Goal: Task Accomplishment & Management: Use online tool/utility

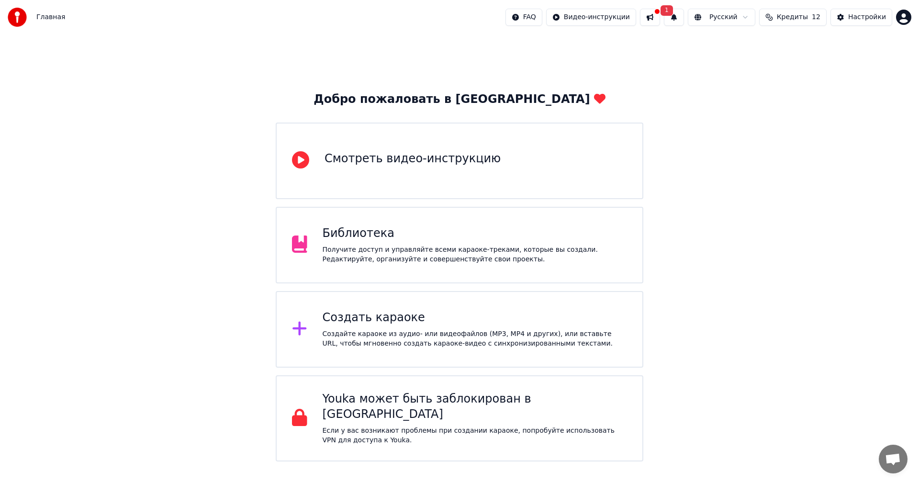
click at [502, 315] on div "Создать караоке" at bounding box center [475, 317] width 305 height 15
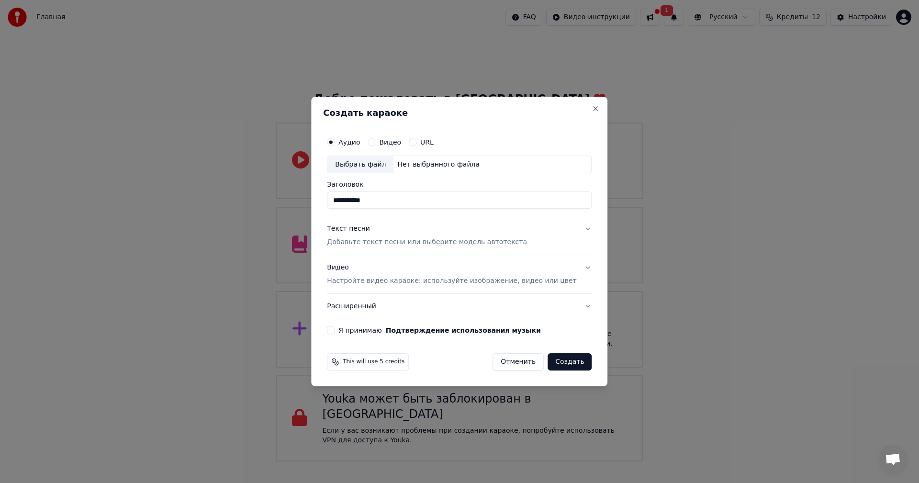
click at [393, 165] on div "Выбрать файл" at bounding box center [360, 164] width 66 height 17
drag, startPoint x: 465, startPoint y: 199, endPoint x: 328, endPoint y: 210, distance: 137.3
click at [328, 210] on div "**********" at bounding box center [459, 242] width 296 height 290
type input "**********"
click at [383, 242] on p "Добавьте текст песни или выберите модель автотекста" at bounding box center [427, 243] width 200 height 10
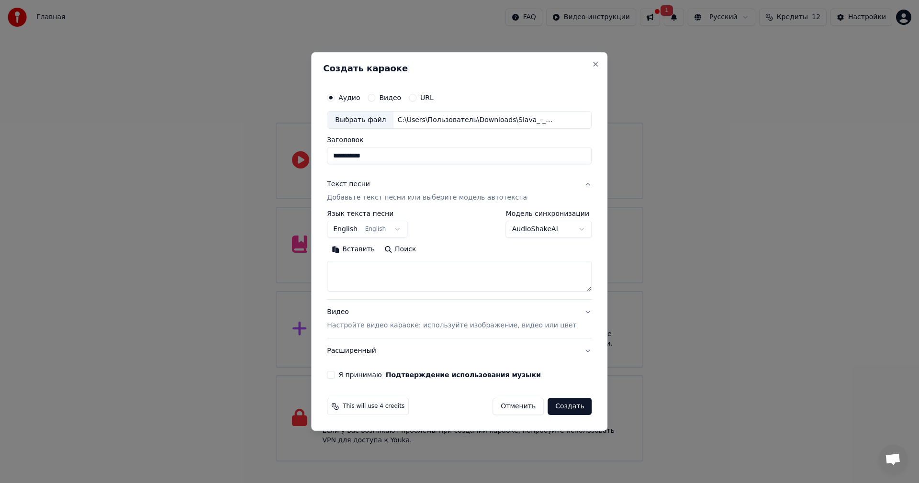
click at [390, 231] on button "English English" at bounding box center [367, 229] width 80 height 17
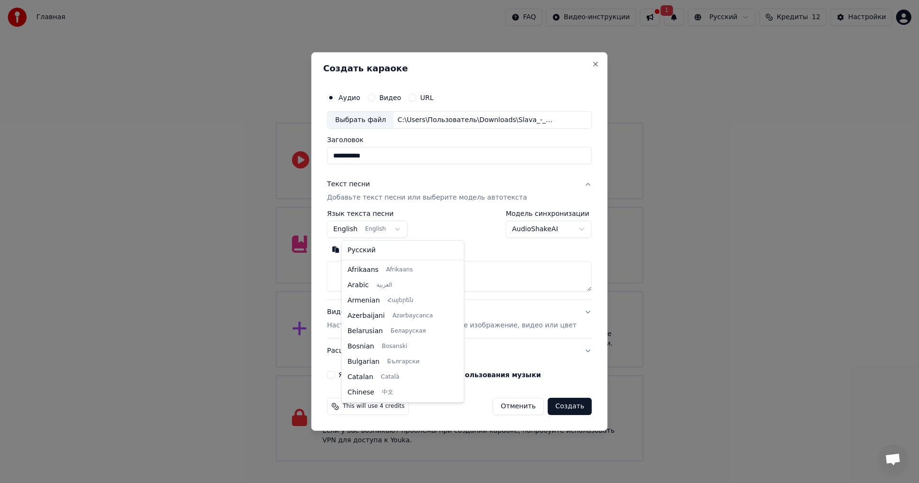
scroll to position [77, 0]
select select "**"
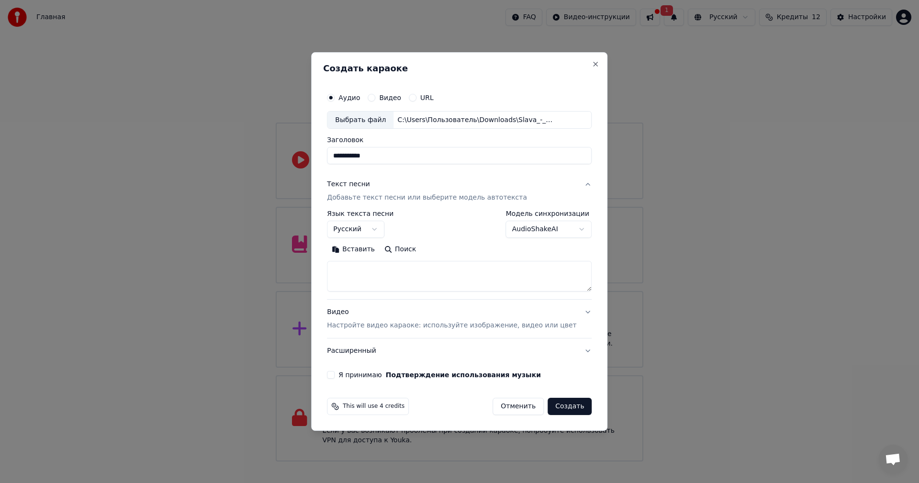
click at [394, 269] on textarea at bounding box center [459, 276] width 265 height 31
paste textarea "**********"
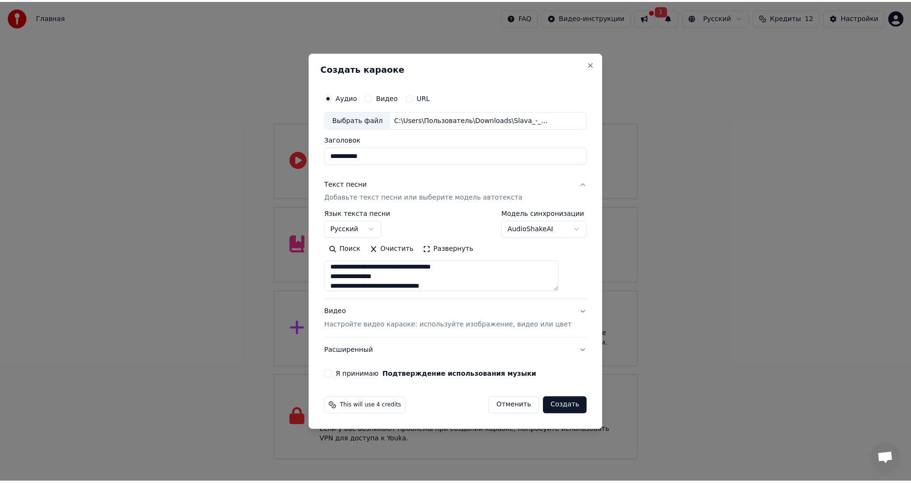
scroll to position [0, 0]
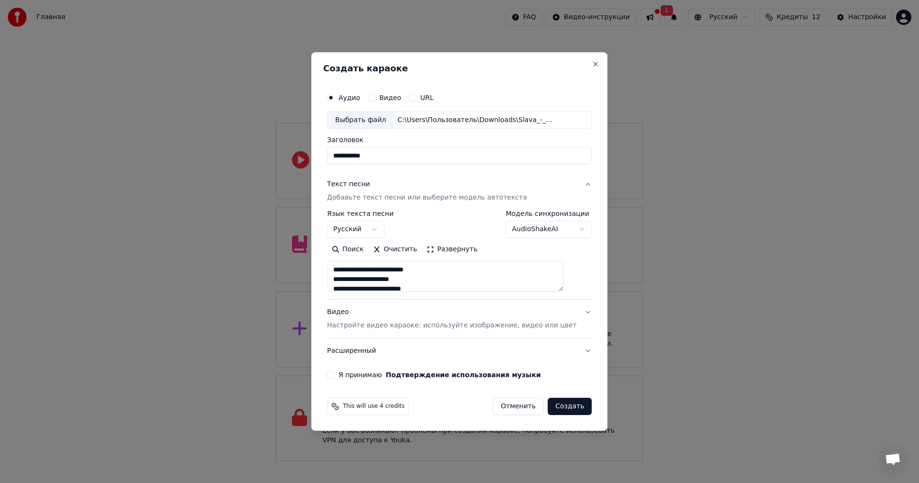
type textarea "**********"
click at [539, 232] on body "Главная FAQ Видео-инструкции 1 Русский Кредиты 12 Настройки Добро пожаловать в …" at bounding box center [459, 230] width 919 height 461
click at [334, 375] on button "Я принимаю Подтверждение использования музыки" at bounding box center [331, 375] width 8 height 8
click at [462, 329] on p "Настройте видео караоке: используйте изображение, видео или цвет" at bounding box center [451, 326] width 249 height 10
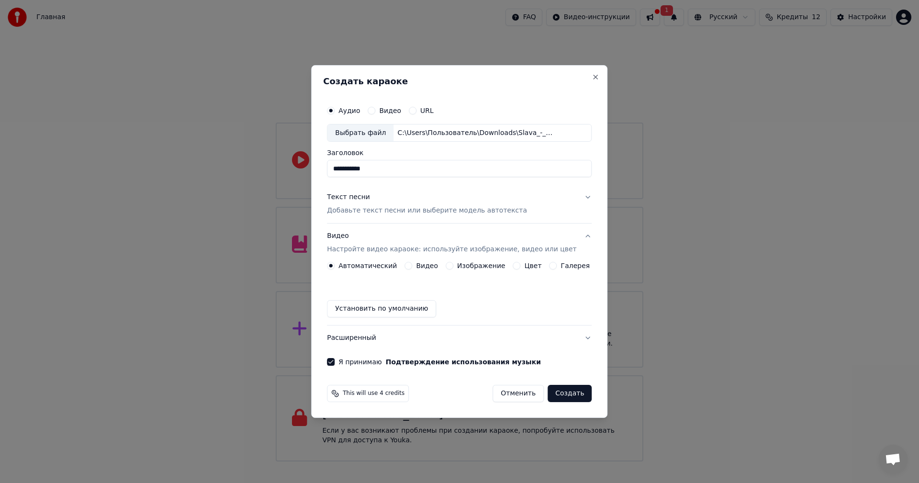
click at [421, 271] on div "Автоматический Видео Изображение Цвет Галерея Установить по умолчанию" at bounding box center [459, 290] width 265 height 56
click at [417, 266] on div "Видео" at bounding box center [420, 266] width 33 height 8
click at [412, 263] on button "Видео" at bounding box center [408, 266] width 8 height 8
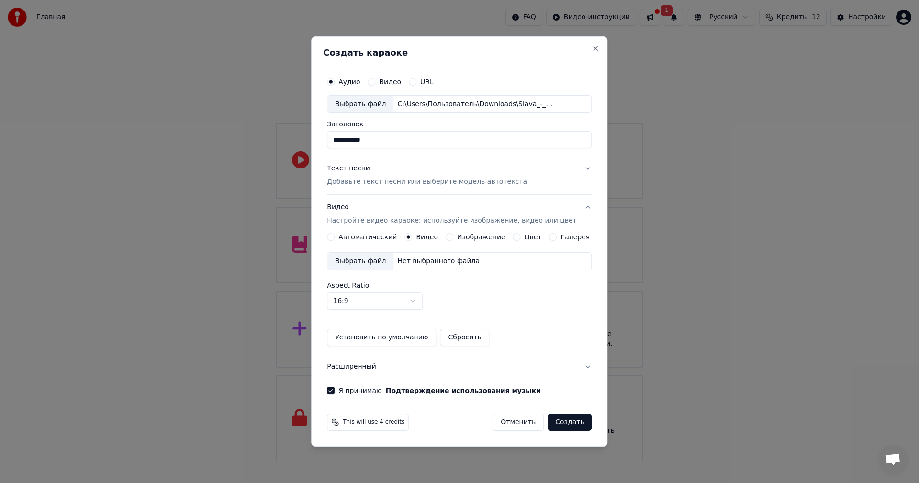
click at [368, 261] on div "Выбрать файл" at bounding box center [360, 261] width 66 height 17
click at [570, 425] on button "Создать" at bounding box center [569, 421] width 44 height 17
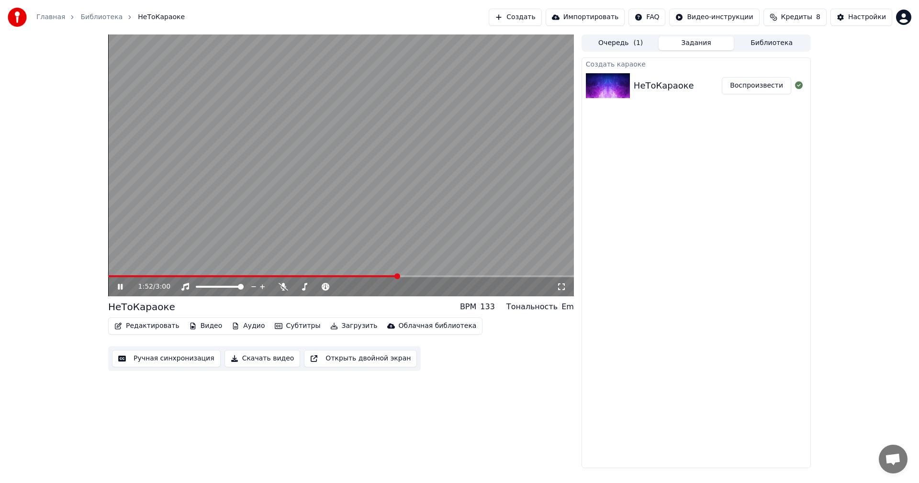
click at [295, 209] on video at bounding box center [341, 165] width 466 height 262
click at [275, 325] on button "Субтитры" at bounding box center [298, 325] width 54 height 13
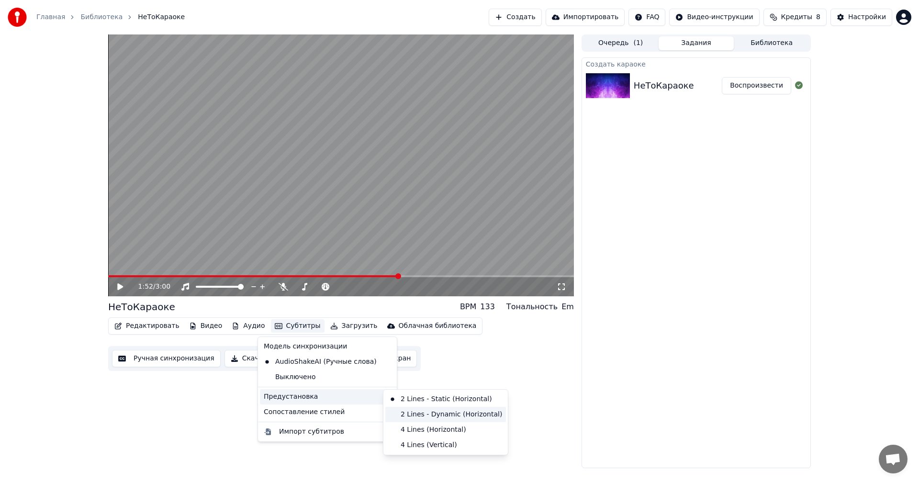
click at [398, 412] on div "2 Lines - Dynamic (Horizontal)" at bounding box center [445, 414] width 121 height 15
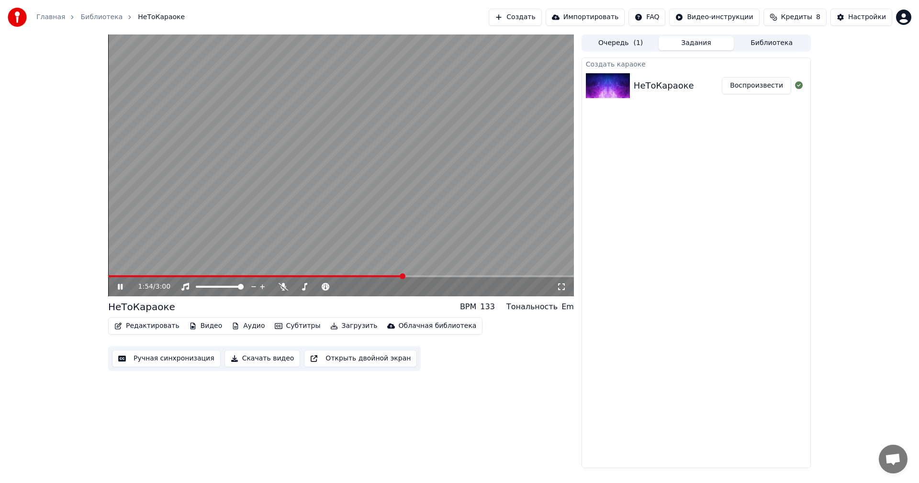
click at [353, 201] on video at bounding box center [341, 165] width 466 height 262
click at [363, 276] on span at bounding box center [235, 276] width 255 height 2
click at [323, 238] on video at bounding box center [341, 165] width 466 height 262
click at [279, 323] on button "Субтитры" at bounding box center [298, 325] width 54 height 13
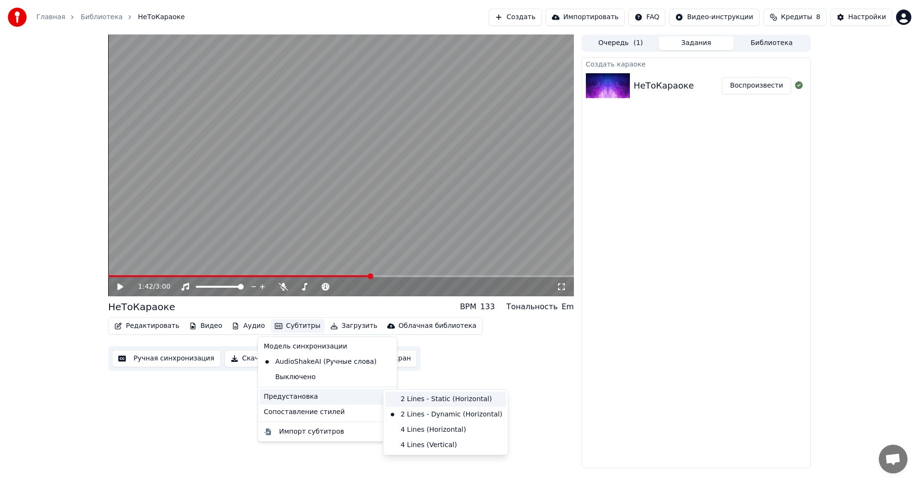
click at [403, 393] on div "2 Lines - Static (Horizontal)" at bounding box center [445, 398] width 121 height 15
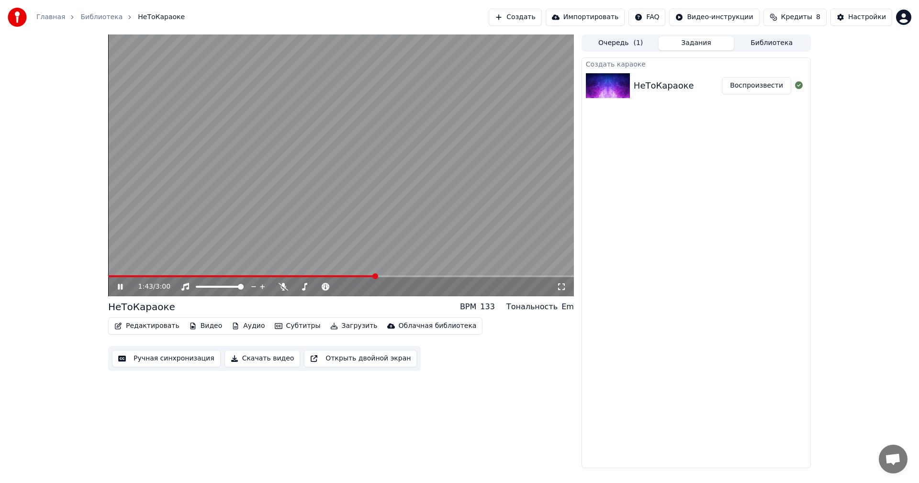
click at [325, 175] on video at bounding box center [341, 165] width 466 height 262
click at [166, 329] on button "Редактировать" at bounding box center [147, 325] width 73 height 13
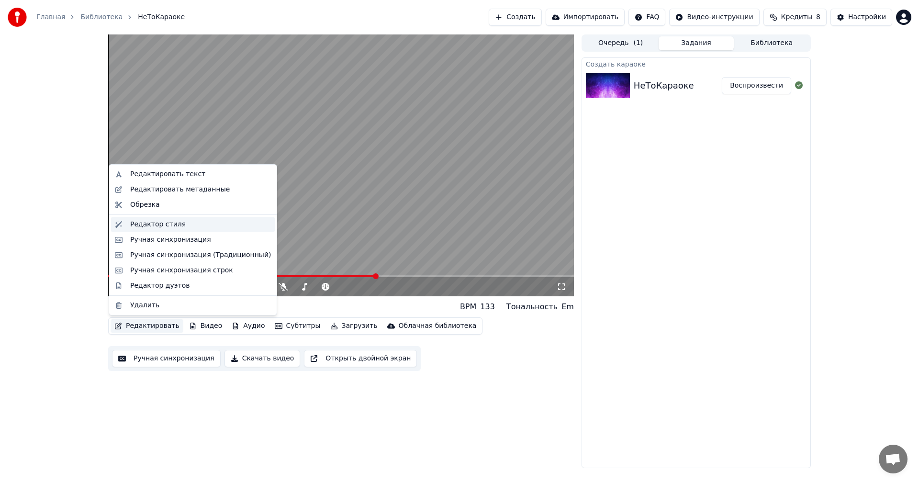
click at [177, 228] on div "Редактор стиля" at bounding box center [200, 225] width 141 height 10
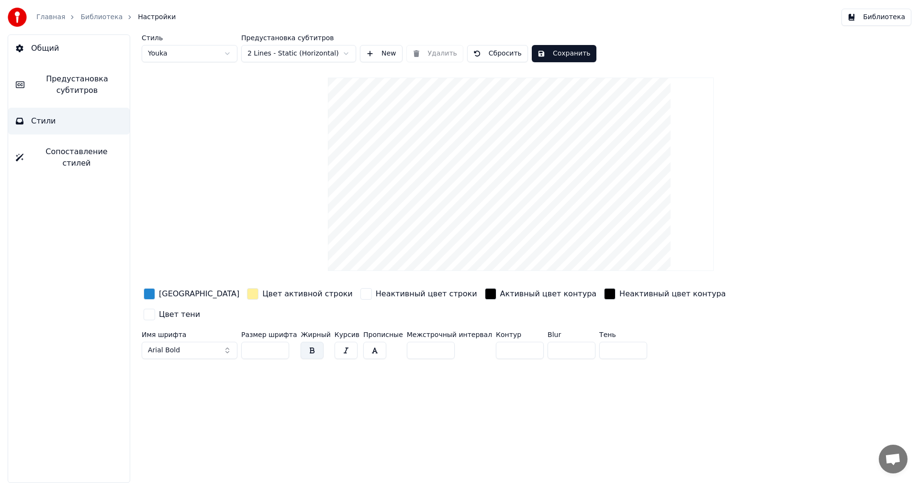
click at [203, 48] on html "Главная Библиотека Настройки Библиотека Общий Предустановка субтитров Стили Соп…" at bounding box center [459, 241] width 919 height 483
click at [209, 56] on html "Главная Библиотека Настройки Библиотека Общий Предустановка субтитров Стили Соп…" at bounding box center [459, 241] width 919 height 483
click at [203, 56] on html "Главная Библиотека Настройки Библиотека Общий Предустановка субтитров Стили Соп…" at bounding box center [459, 241] width 919 height 483
click at [268, 57] on html "Главная Библиотека Настройки Библиотека Общий Предустановка субтитров Стили Соп…" at bounding box center [459, 241] width 919 height 483
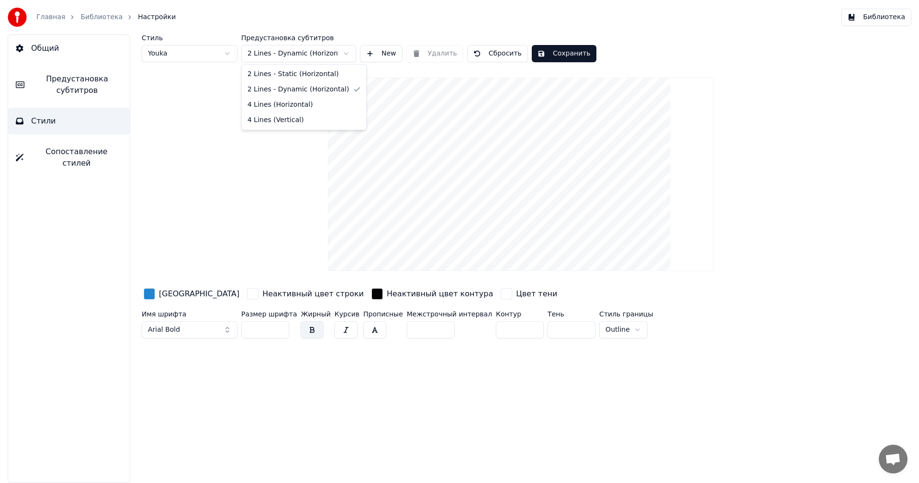
click at [288, 56] on html "Главная Библиотека Настройки Библиотека Общий Предустановка субтитров Стили Соп…" at bounding box center [459, 241] width 919 height 483
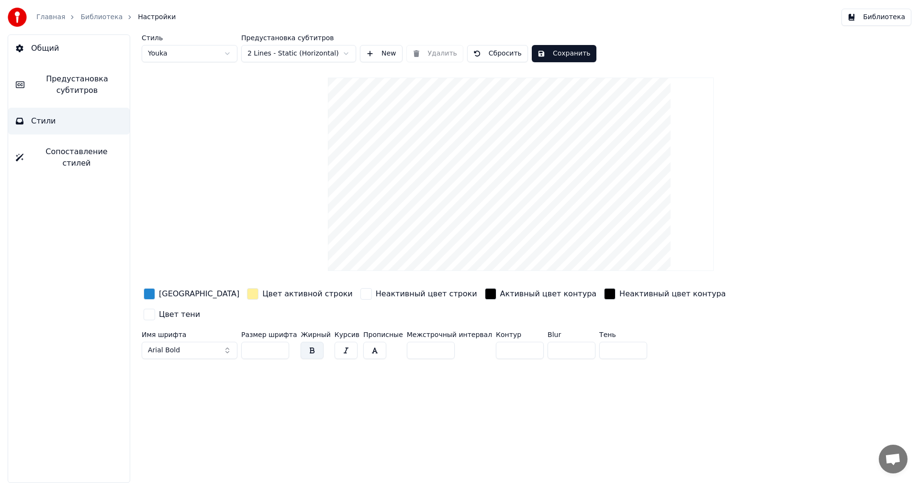
click at [82, 149] on span "Сопоставление стилей" at bounding box center [76, 157] width 91 height 23
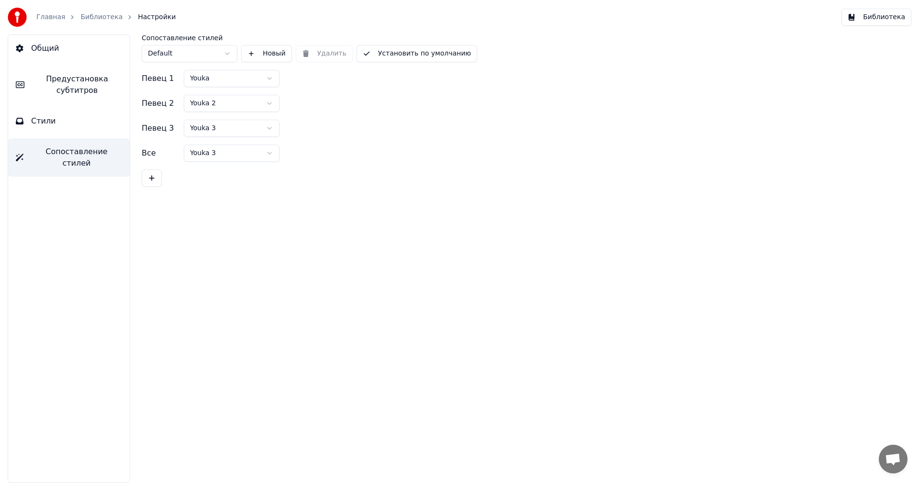
click at [87, 125] on button "Стили" at bounding box center [69, 121] width 122 height 27
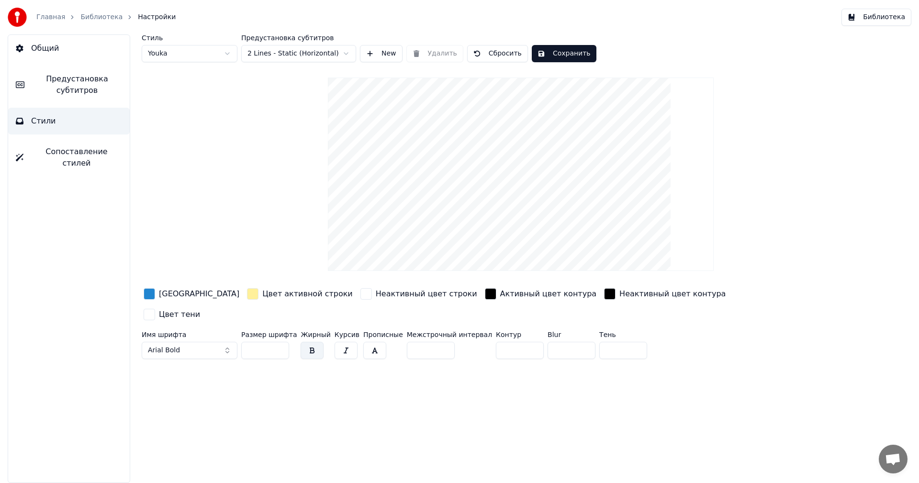
click at [866, 18] on button "Библиотека" at bounding box center [876, 17] width 70 height 17
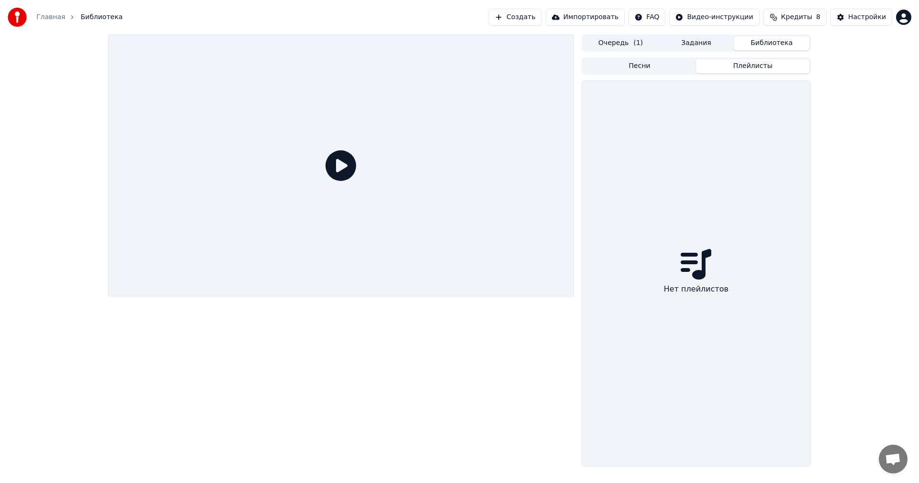
click at [722, 66] on button "Плейлисты" at bounding box center [752, 66] width 113 height 14
click at [665, 67] on button "Песни" at bounding box center [639, 66] width 113 height 14
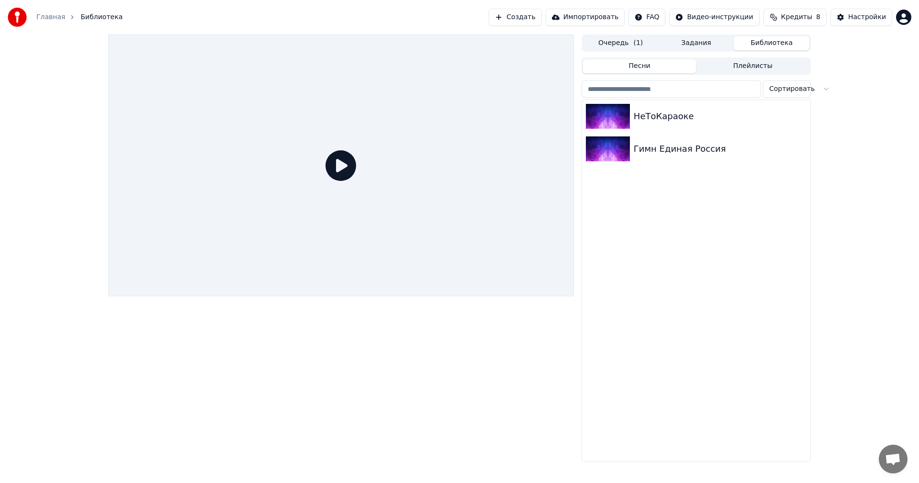
click at [43, 19] on link "Главная" at bounding box center [50, 17] width 29 height 10
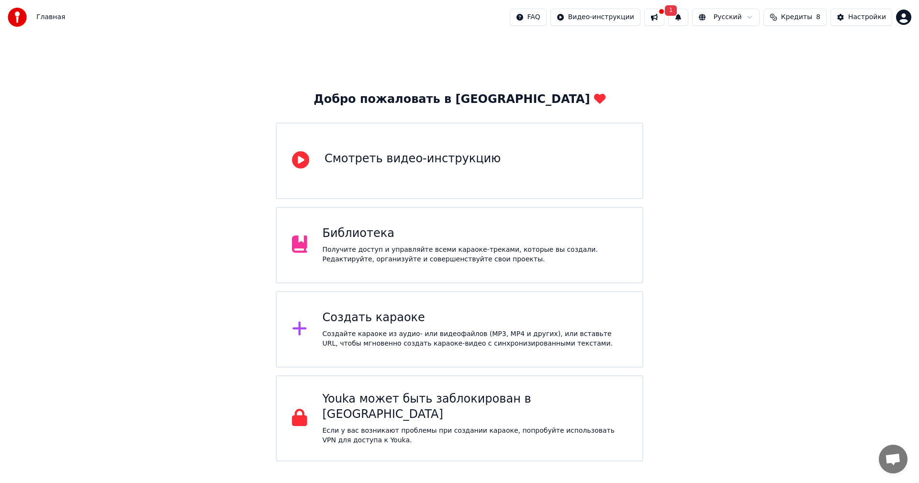
click at [465, 252] on div "Получите доступ и управляйте всеми караоке-треками, которые вы создали. Редакти…" at bounding box center [475, 254] width 305 height 19
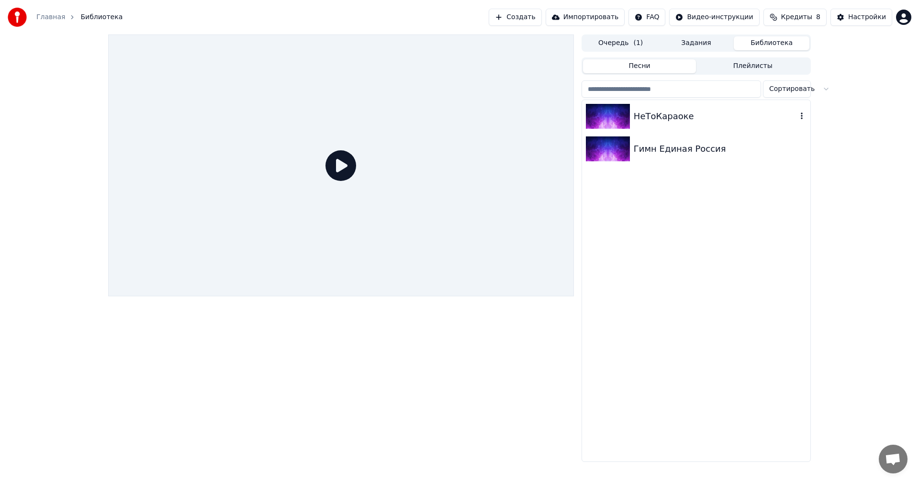
click at [624, 118] on img at bounding box center [608, 116] width 44 height 25
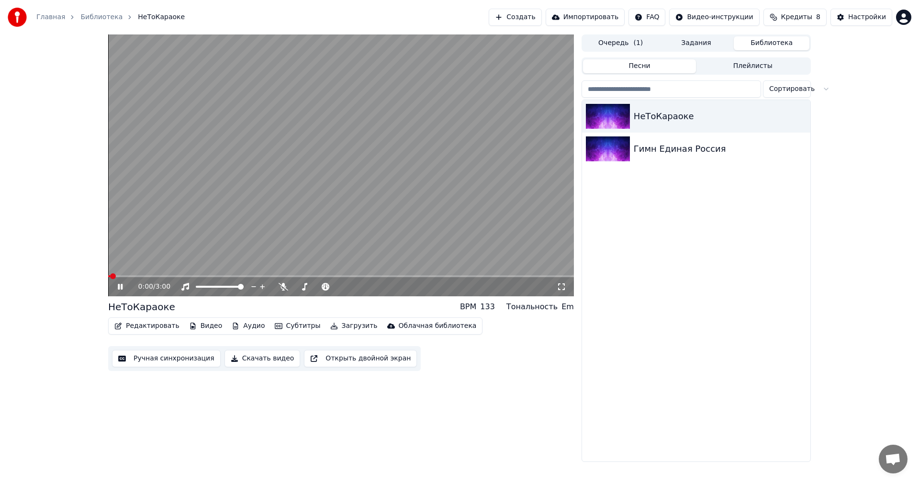
click at [147, 324] on button "Редактировать" at bounding box center [147, 325] width 73 height 13
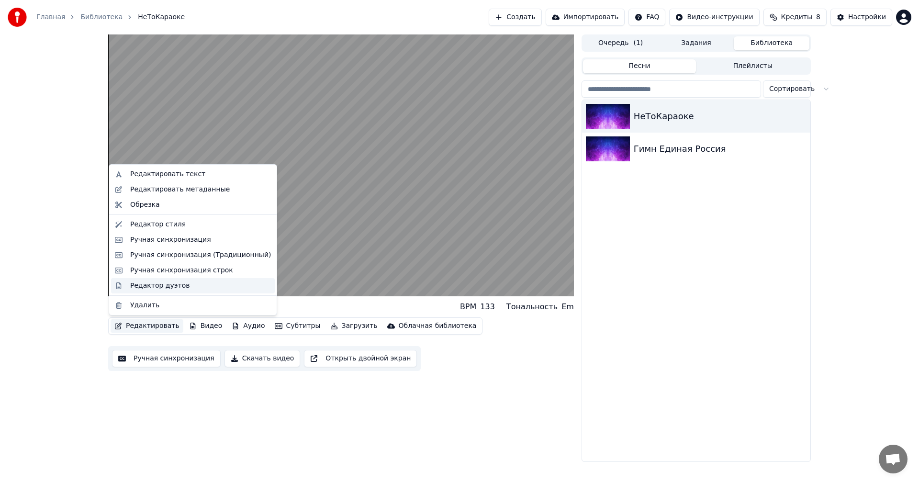
click at [159, 289] on div "Редактор дуэтов" at bounding box center [159, 286] width 59 height 10
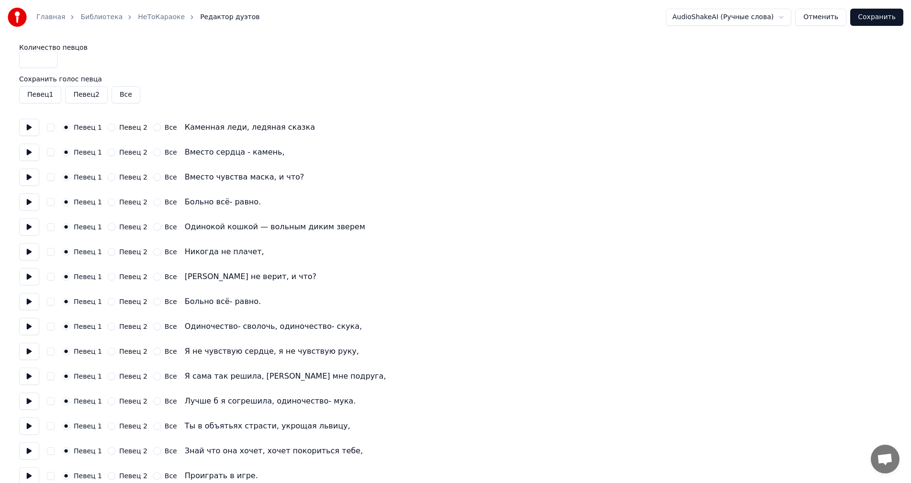
click at [110, 151] on button "Певец 2" at bounding box center [112, 152] width 8 height 8
click at [187, 152] on div "Вместо сердца - камень," at bounding box center [235, 151] width 100 height 11
click at [196, 153] on div "Вместо сердца - камень," at bounding box center [235, 151] width 100 height 11
click at [108, 201] on button "Певец 2" at bounding box center [112, 202] width 8 height 8
click at [108, 253] on button "Певец 2" at bounding box center [112, 252] width 8 height 8
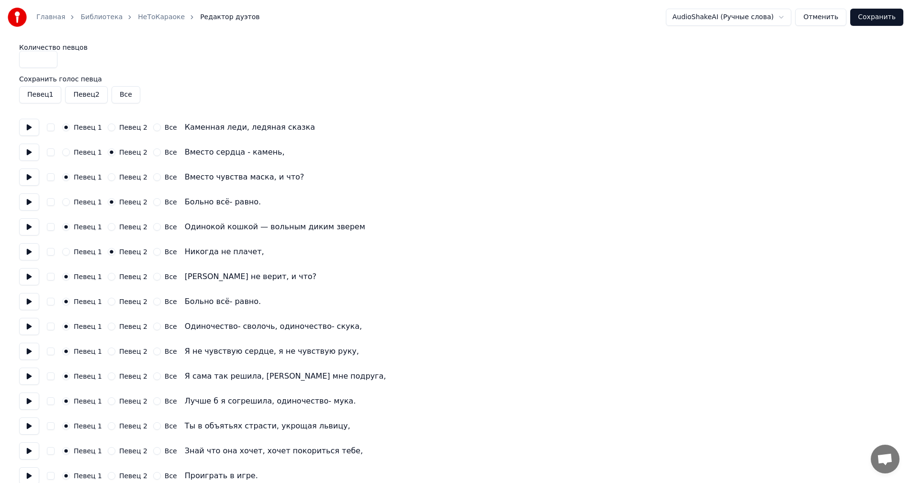
click at [110, 275] on button "Певец 2" at bounding box center [112, 277] width 8 height 8
click at [110, 327] on button "Певец 2" at bounding box center [112, 327] width 8 height 8
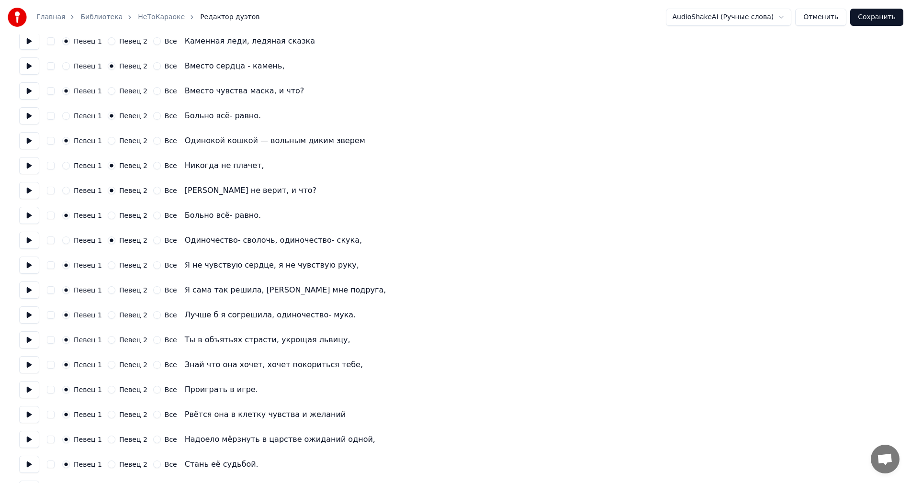
scroll to position [96, 0]
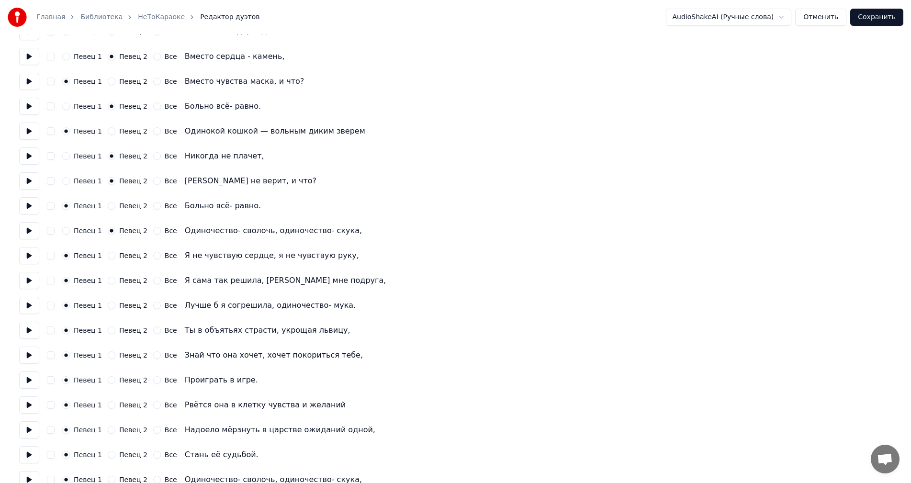
click at [110, 281] on button "Певец 2" at bounding box center [112, 281] width 8 height 8
click at [109, 330] on button "Певец 2" at bounding box center [112, 330] width 8 height 8
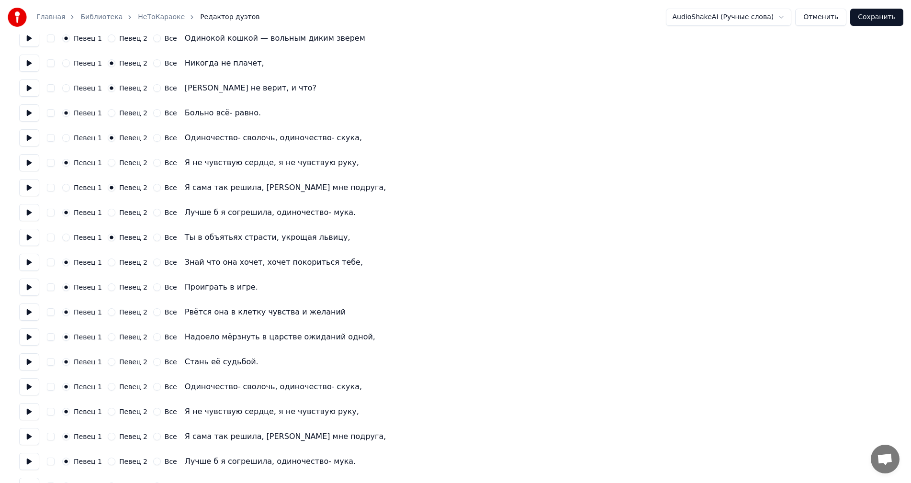
scroll to position [191, 0]
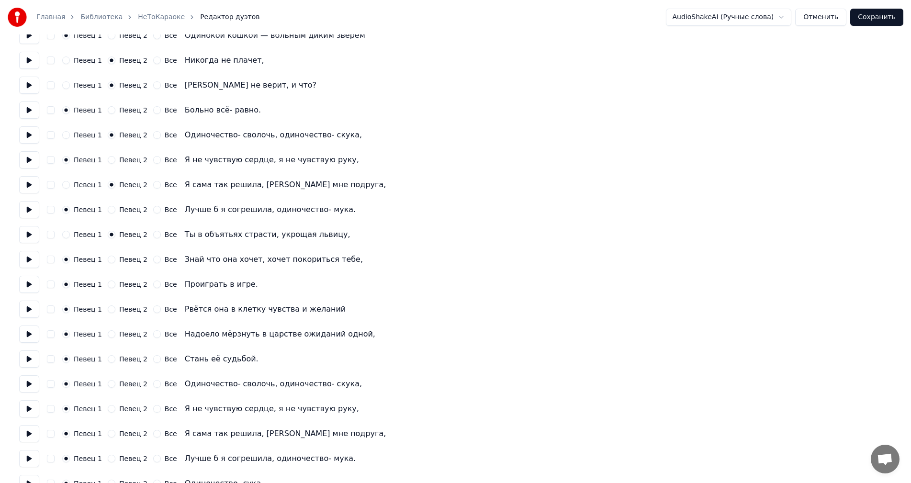
click at [108, 285] on button "Певец 2" at bounding box center [112, 284] width 8 height 8
click at [108, 332] on button "Певец 2" at bounding box center [112, 334] width 8 height 8
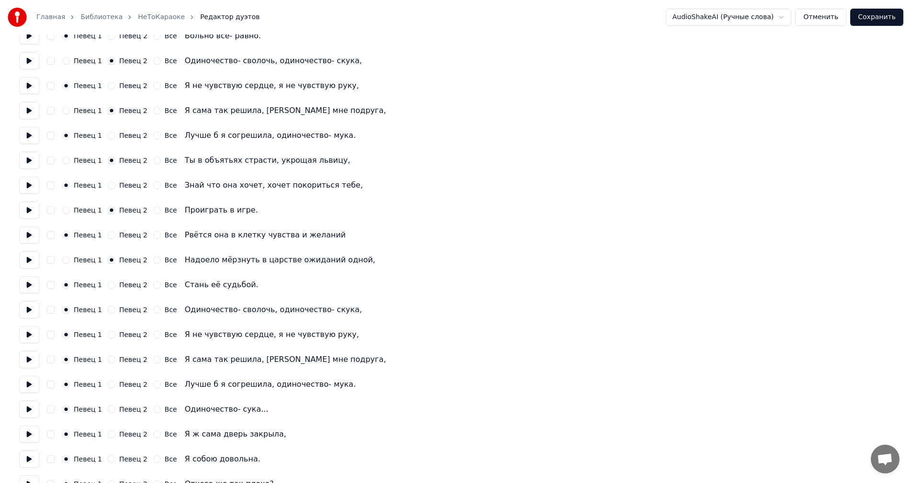
scroll to position [287, 0]
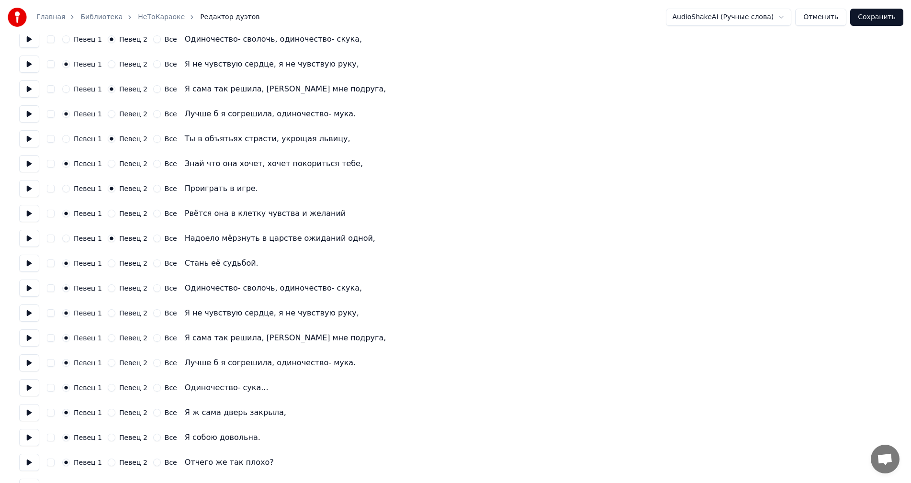
click at [108, 290] on button "Певец 2" at bounding box center [112, 288] width 8 height 8
click at [108, 338] on button "Певец 2" at bounding box center [112, 338] width 8 height 8
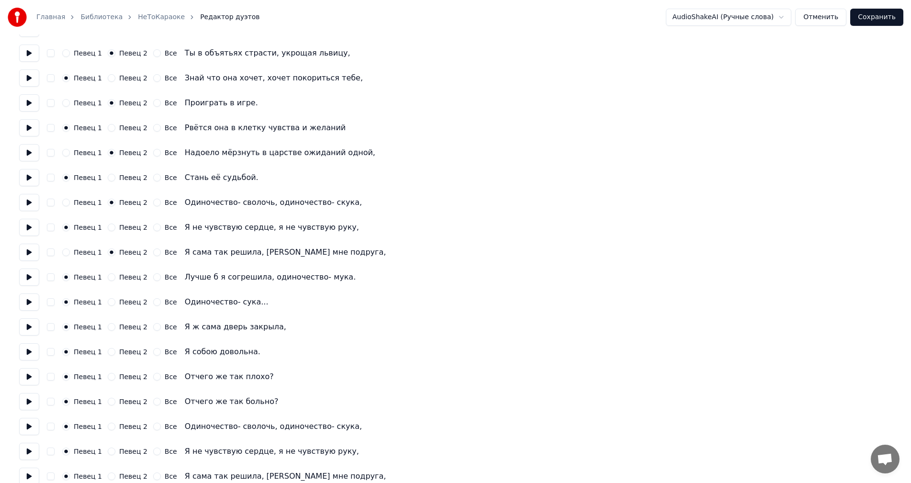
scroll to position [383, 0]
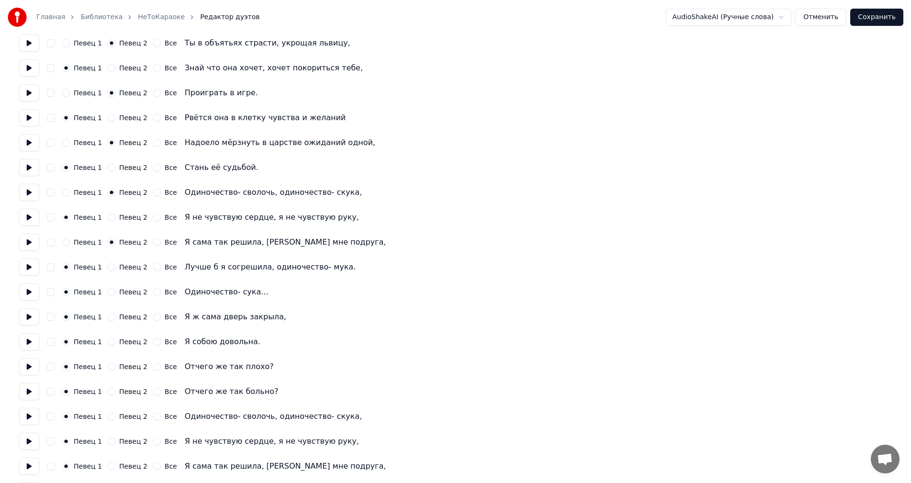
click at [109, 293] on button "Певец 2" at bounding box center [112, 292] width 8 height 8
click at [109, 342] on button "Певец 2" at bounding box center [112, 342] width 8 height 8
click at [108, 390] on button "Певец 2" at bounding box center [112, 392] width 8 height 8
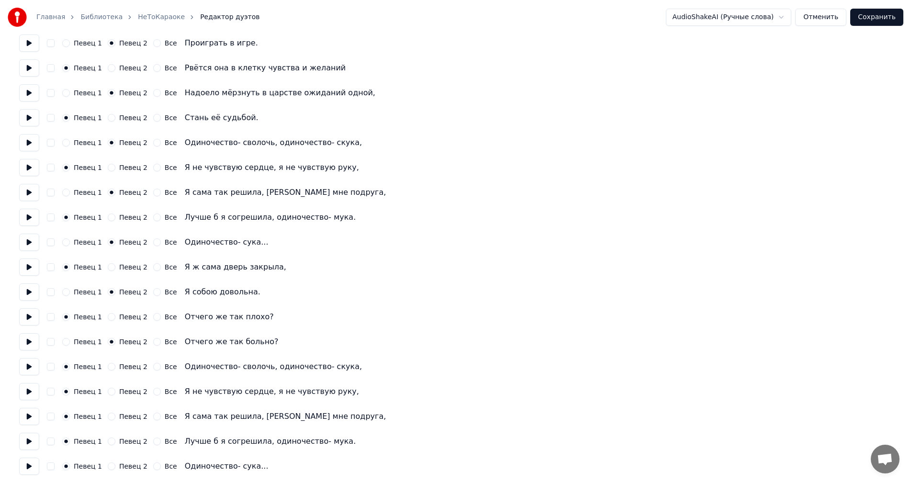
scroll to position [434, 0]
click at [107, 394] on div "Певец 1 Певец 2 Все Я не чувствую сердце, я не чувствую руку," at bounding box center [455, 389] width 872 height 17
click at [109, 389] on button "Певец 2" at bounding box center [112, 390] width 8 height 8
click at [108, 439] on button "Певец 2" at bounding box center [112, 440] width 8 height 8
click at [153, 467] on button "Все" at bounding box center [157, 465] width 8 height 8
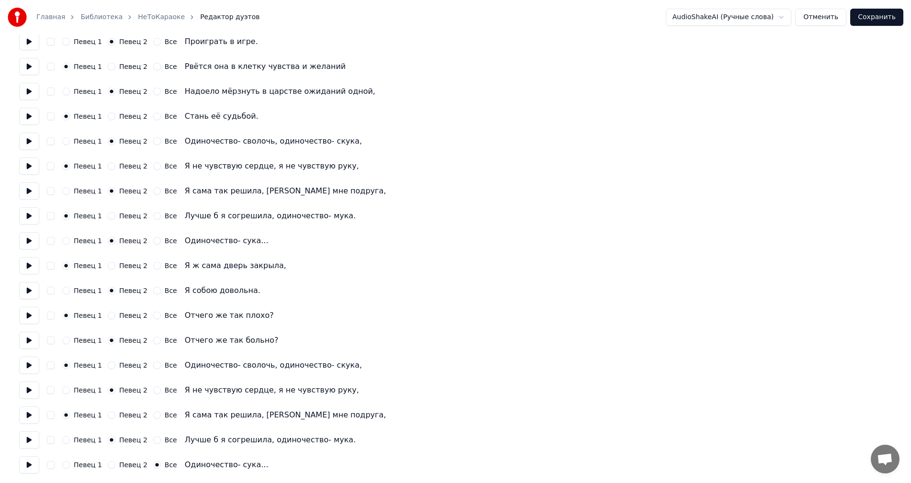
click at [867, 22] on button "Сохранить" at bounding box center [876, 17] width 53 height 17
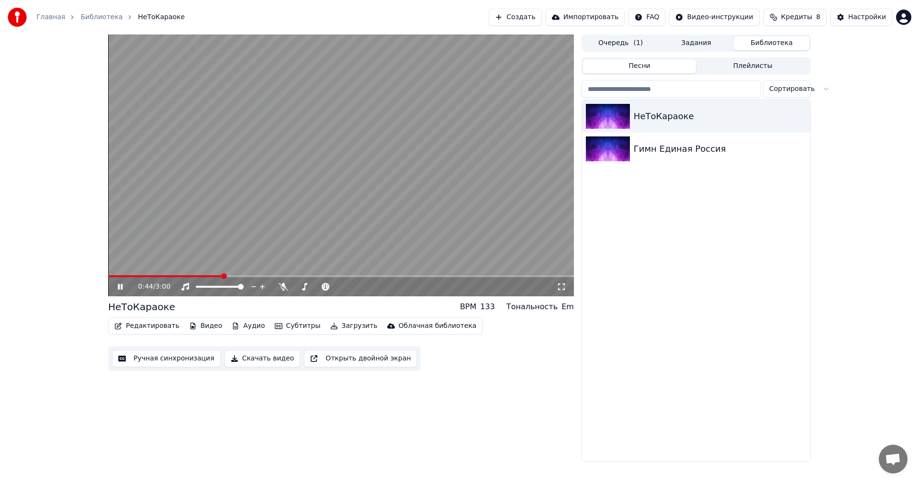
click at [118, 288] on icon at bounding box center [127, 287] width 22 height 8
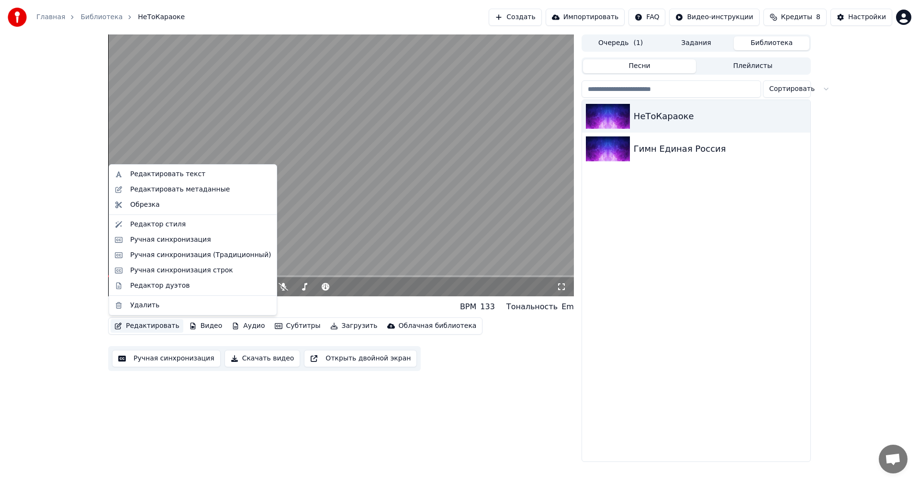
click at [135, 325] on button "Редактировать" at bounding box center [147, 325] width 73 height 13
click at [203, 169] on div "Редактировать текст" at bounding box center [200, 174] width 141 height 10
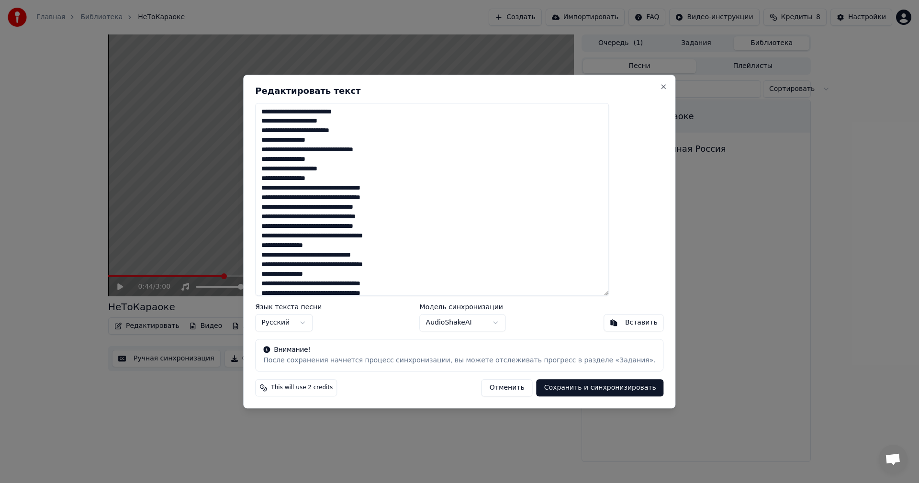
click at [489, 391] on button "Отменить" at bounding box center [506, 387] width 51 height 17
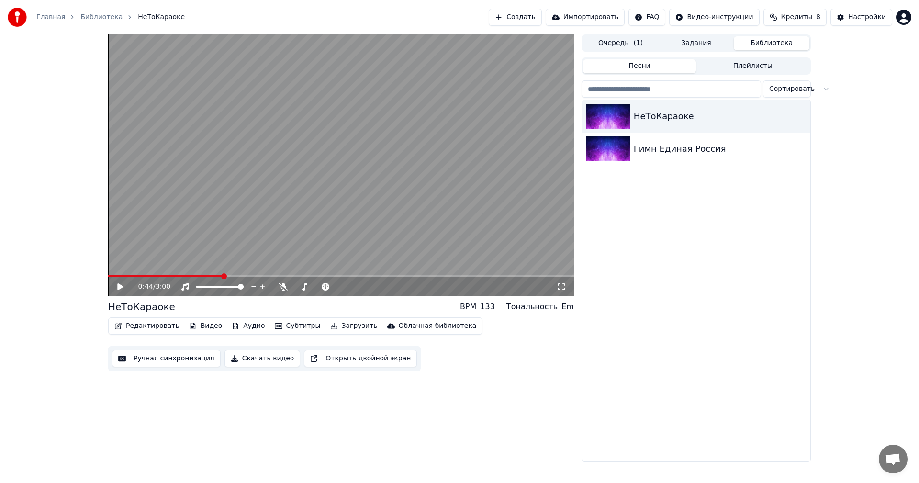
click at [147, 326] on button "Редактировать" at bounding box center [147, 325] width 73 height 13
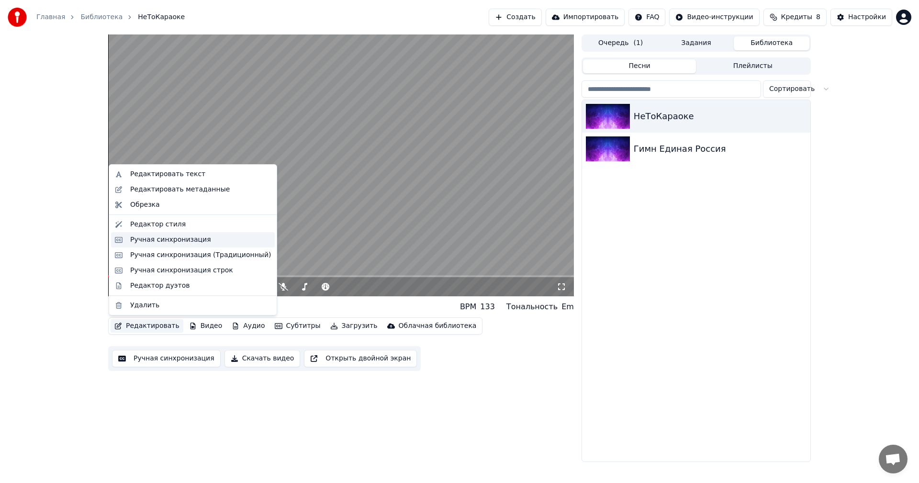
click at [188, 241] on div "Ручная синхронизация" at bounding box center [170, 240] width 81 height 10
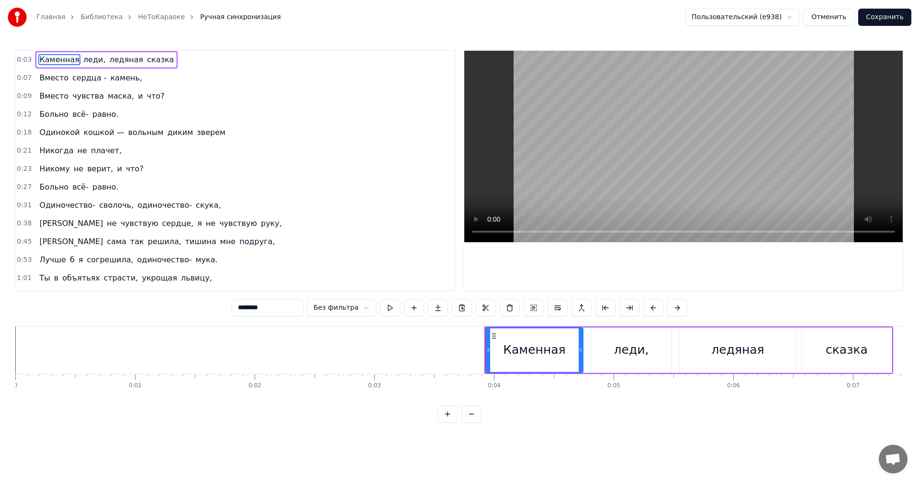
click at [57, 58] on span "Каменная" at bounding box center [59, 59] width 42 height 11
click at [88, 63] on span "леди," at bounding box center [94, 59] width 24 height 11
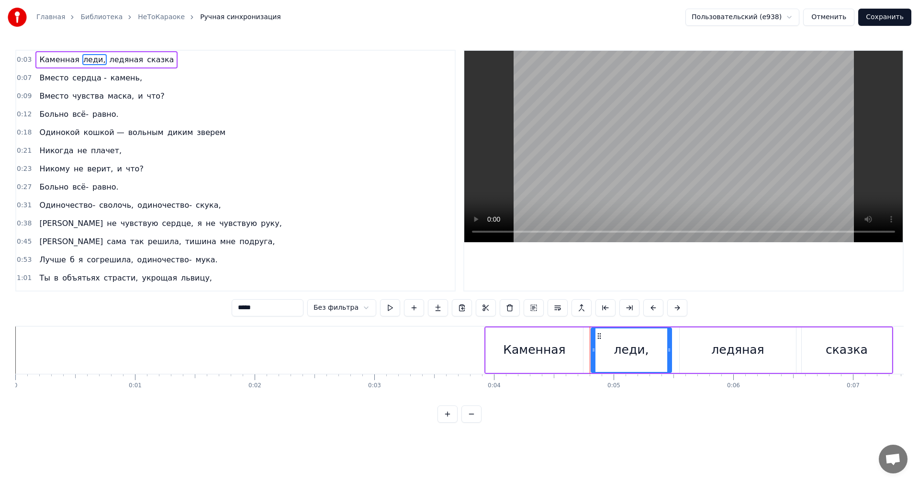
click at [109, 61] on span "ледяная" at bounding box center [127, 59] width 36 height 11
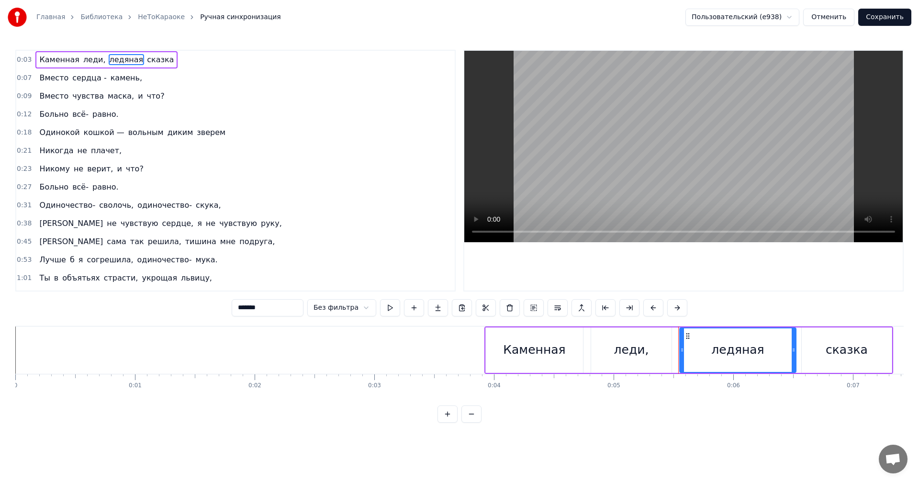
click at [146, 58] on span "сказка" at bounding box center [160, 59] width 29 height 11
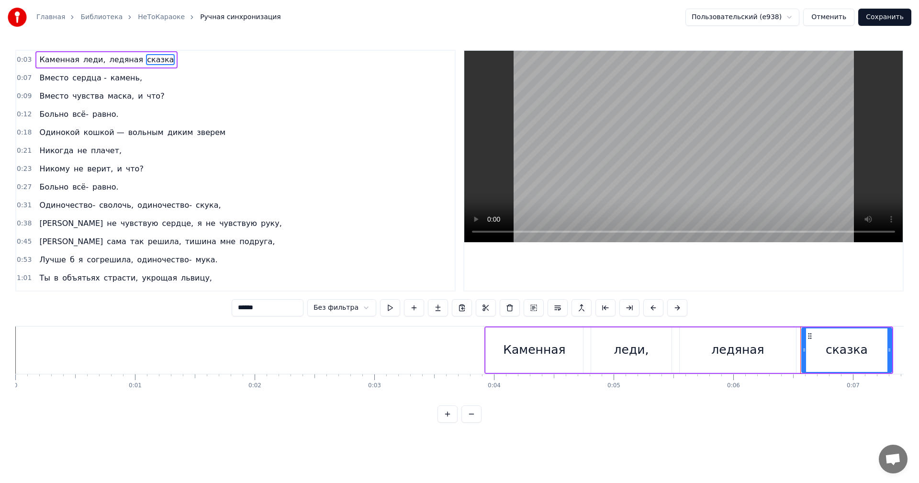
click at [44, 58] on span "Каменная" at bounding box center [59, 59] width 42 height 11
type input "********"
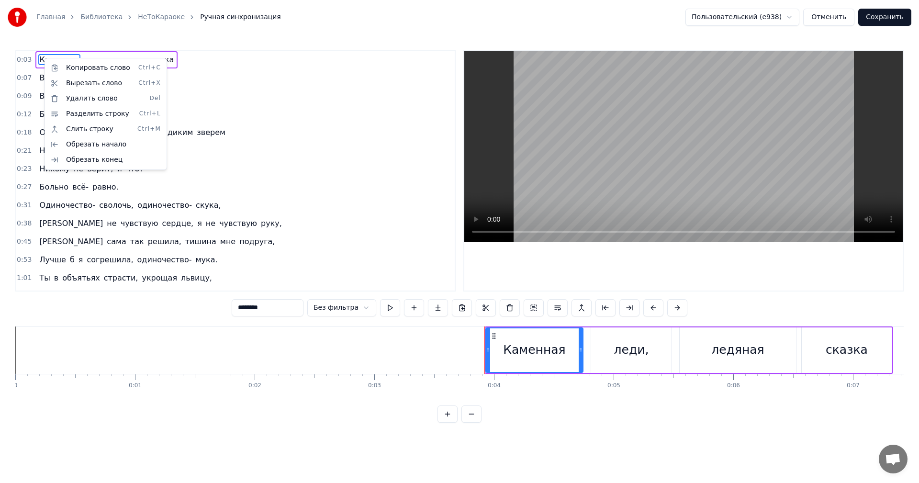
click at [527, 310] on html "Главная Библиотека НеТоКараоке Ручная синхронизация Пользовательский (e938) Отм…" at bounding box center [459, 219] width 919 height 438
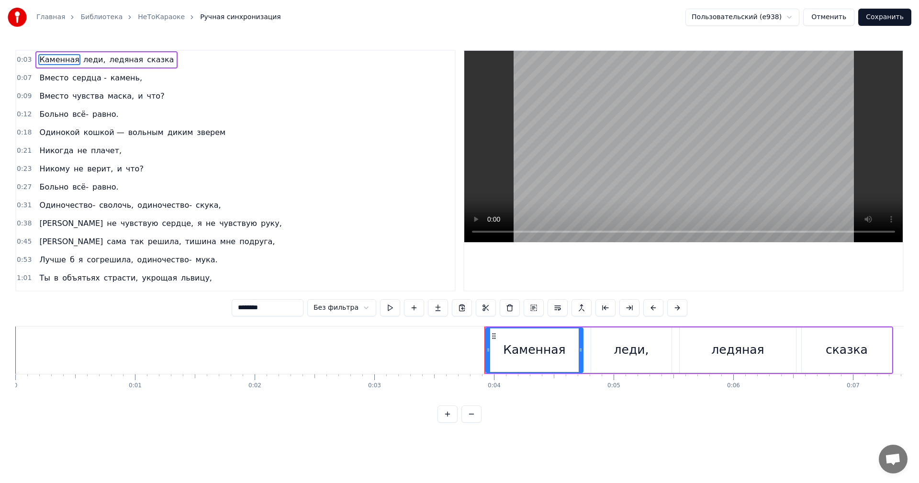
click at [527, 310] on button at bounding box center [534, 307] width 20 height 17
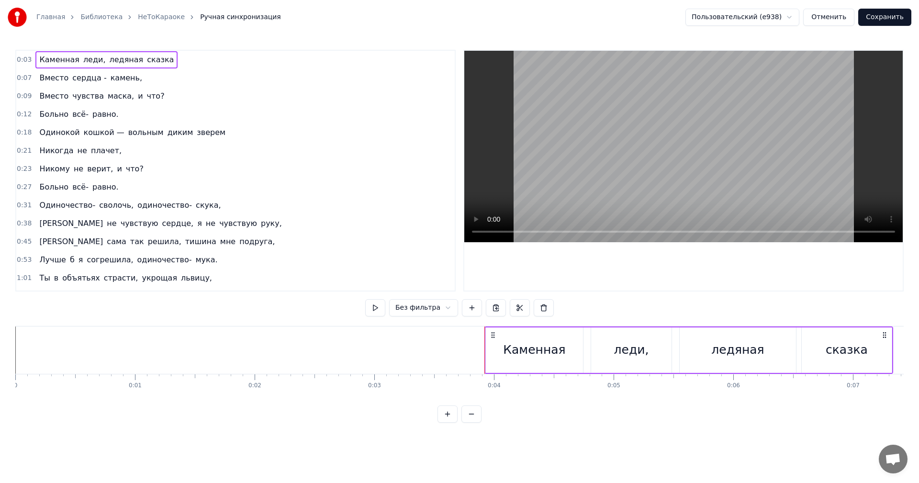
click at [840, 16] on button "Отменить" at bounding box center [828, 17] width 51 height 17
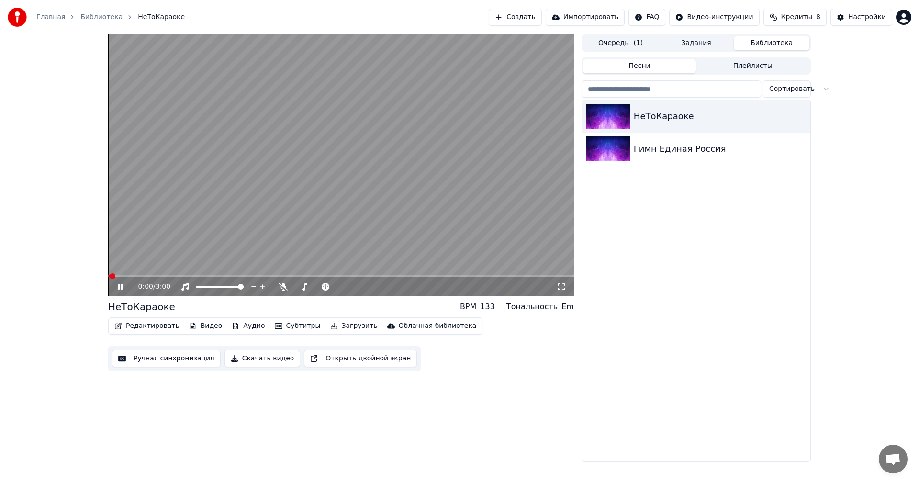
click at [149, 330] on button "Редактировать" at bounding box center [147, 325] width 73 height 13
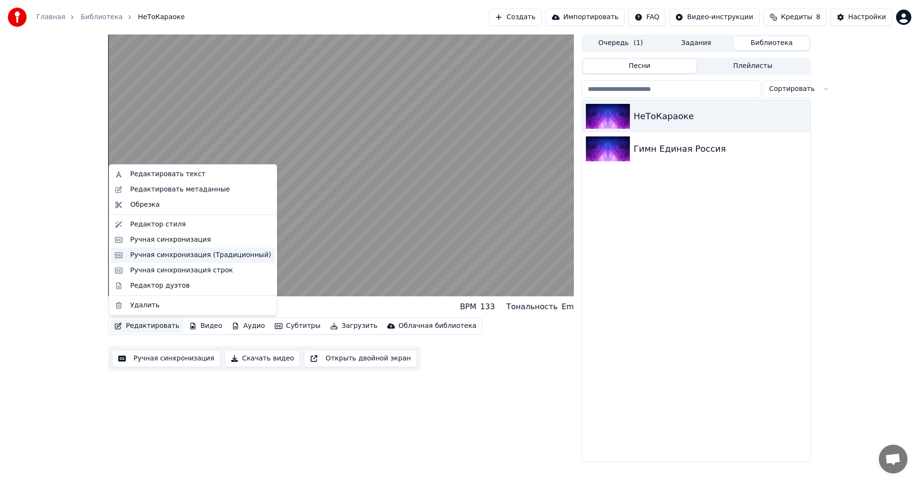
click at [192, 259] on div "Ручная синхронизация (Традиционный)" at bounding box center [200, 255] width 141 height 10
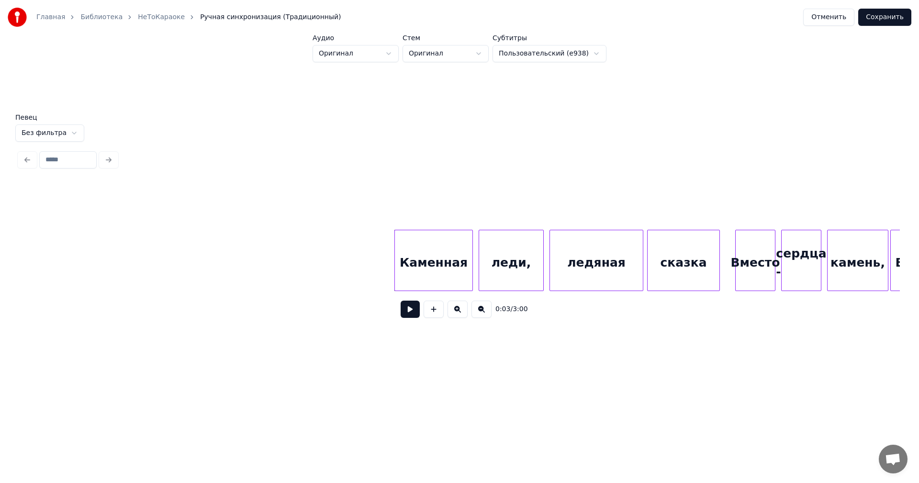
click at [416, 261] on div "Каменная" at bounding box center [434, 262] width 78 height 65
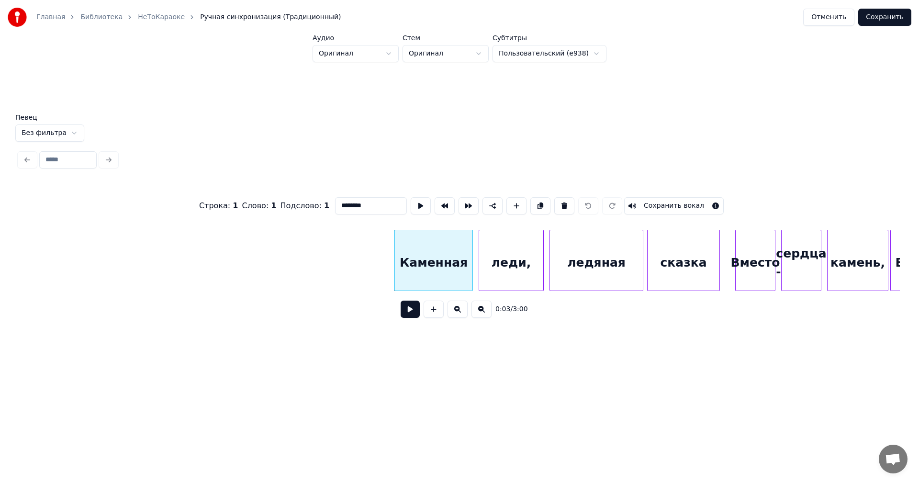
click at [64, 136] on body "Главная Библиотека НеТоКараоке Ручная синхронизация (Традиционный) Отменить Сох…" at bounding box center [459, 183] width 919 height 367
click at [64, 130] on html "Главная Библиотека НеТоКараоке Ручная синхронизация (Традиционный) Отменить Сох…" at bounding box center [459, 191] width 919 height 382
drag, startPoint x: 369, startPoint y: 202, endPoint x: 316, endPoint y: 208, distance: 53.5
click at [316, 208] on div "Строка : 1 Слово : 1 Подслово : 1 ******** Сохранить вокал" at bounding box center [459, 206] width 880 height 48
click at [381, 204] on input "********" at bounding box center [371, 205] width 72 height 17
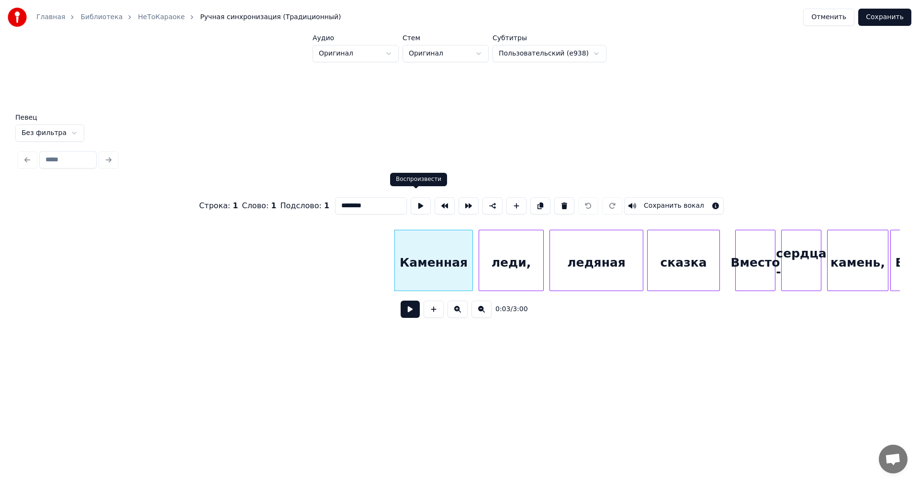
click at [411, 202] on button at bounding box center [421, 205] width 20 height 17
click at [421, 204] on button at bounding box center [421, 205] width 20 height 17
drag, startPoint x: 378, startPoint y: 200, endPoint x: 335, endPoint y: 200, distance: 42.1
click at [335, 200] on input "********" at bounding box center [371, 205] width 72 height 17
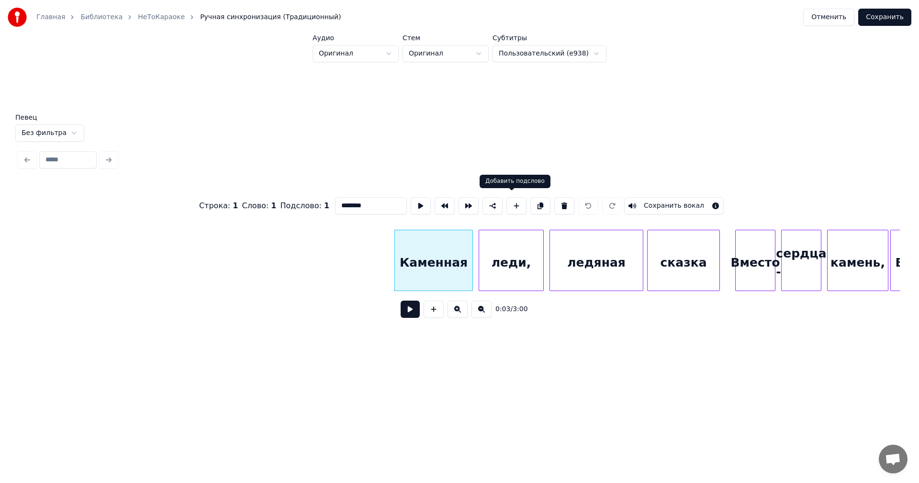
click at [511, 206] on button at bounding box center [516, 205] width 20 height 17
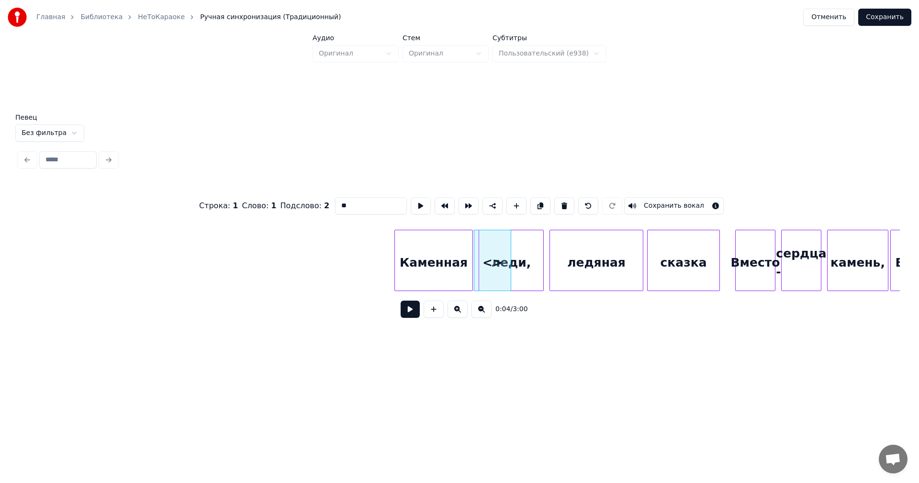
click at [439, 239] on div "Каменная" at bounding box center [434, 262] width 78 height 65
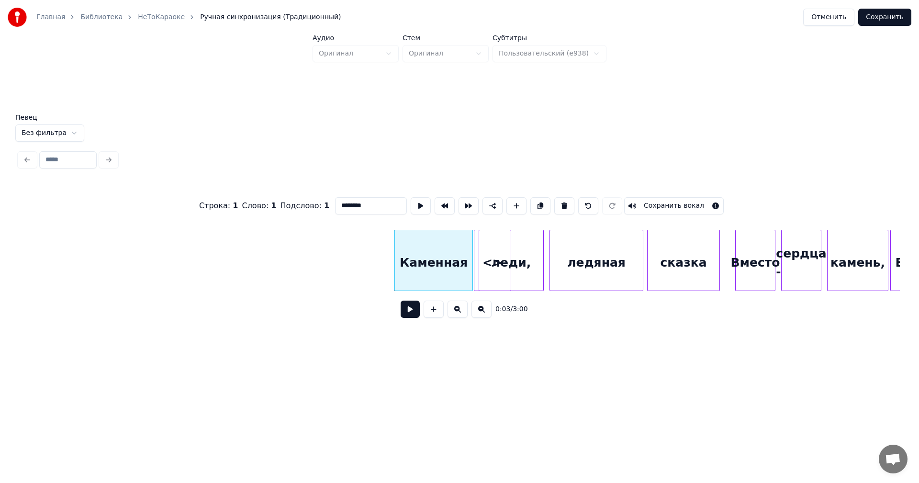
drag, startPoint x: 385, startPoint y: 201, endPoint x: 326, endPoint y: 210, distance: 59.9
click at [326, 210] on div "Строка : 1 Слово : 1 Подслово : 1 ******** Сохранить вокал" at bounding box center [459, 206] width 880 height 48
click at [478, 239] on div "<>" at bounding box center [492, 262] width 36 height 65
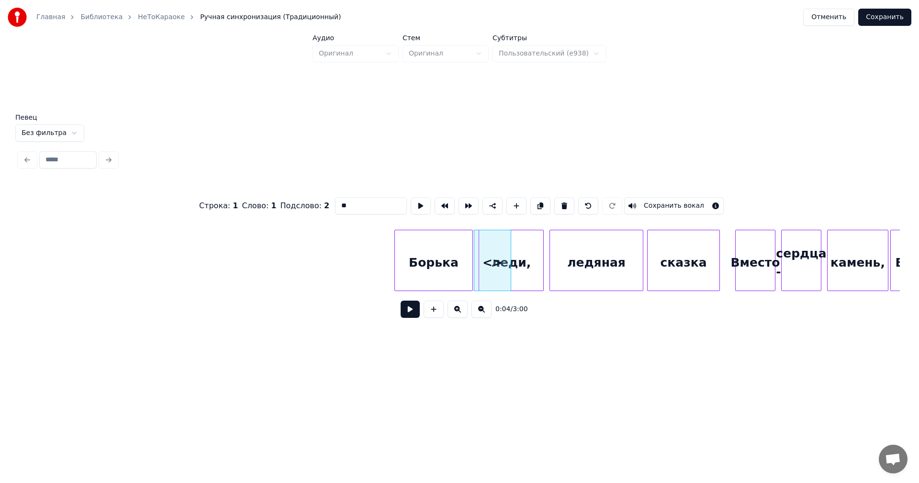
drag, startPoint x: 371, startPoint y: 197, endPoint x: 330, endPoint y: 203, distance: 41.6
click at [335, 203] on input "**" at bounding box center [371, 205] width 72 height 17
click at [437, 257] on div at bounding box center [437, 260] width 3 height 60
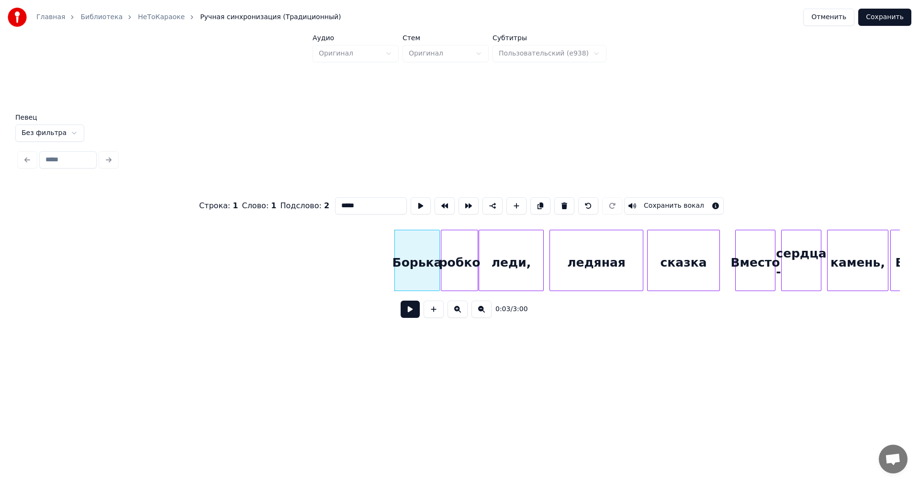
click at [453, 247] on div "робко" at bounding box center [459, 262] width 36 height 65
click at [500, 251] on div "леди," at bounding box center [511, 262] width 64 height 65
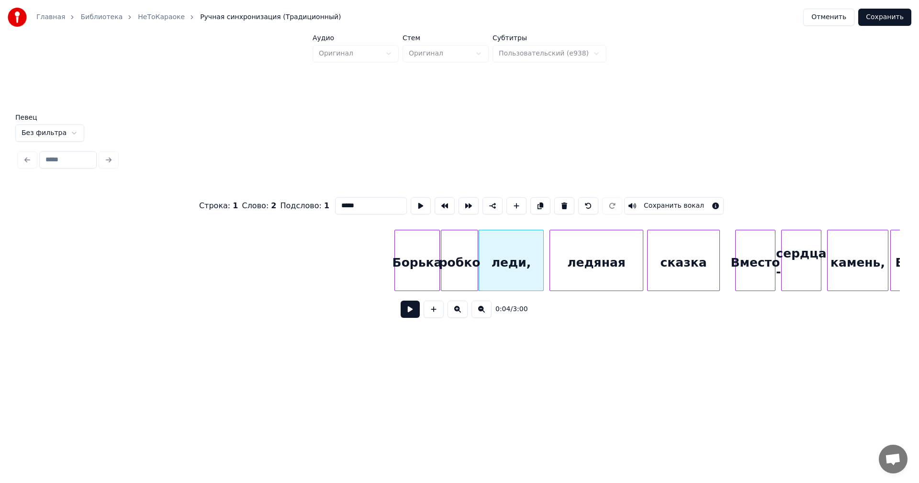
click at [500, 251] on div "леди," at bounding box center [511, 262] width 64 height 65
drag, startPoint x: 361, startPoint y: 201, endPoint x: 329, endPoint y: 210, distance: 33.3
click at [329, 210] on div "Строка : 1 Слово : 2 Подслово : 1 ***** Сохранить вокал" at bounding box center [459, 206] width 880 height 48
drag, startPoint x: 389, startPoint y: 217, endPoint x: 494, endPoint y: 261, distance: 114.1
click at [494, 261] on div "Строка : 1 Слово : 2 Подслово : 1 ***** Сохранить вокал 0:04 / 3:00" at bounding box center [459, 254] width 880 height 145
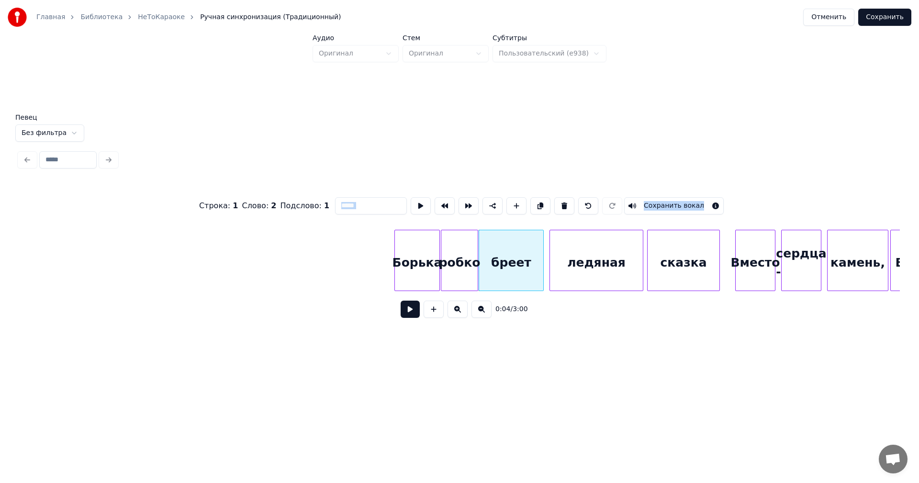
click at [425, 240] on div "Борька" at bounding box center [417, 262] width 45 height 65
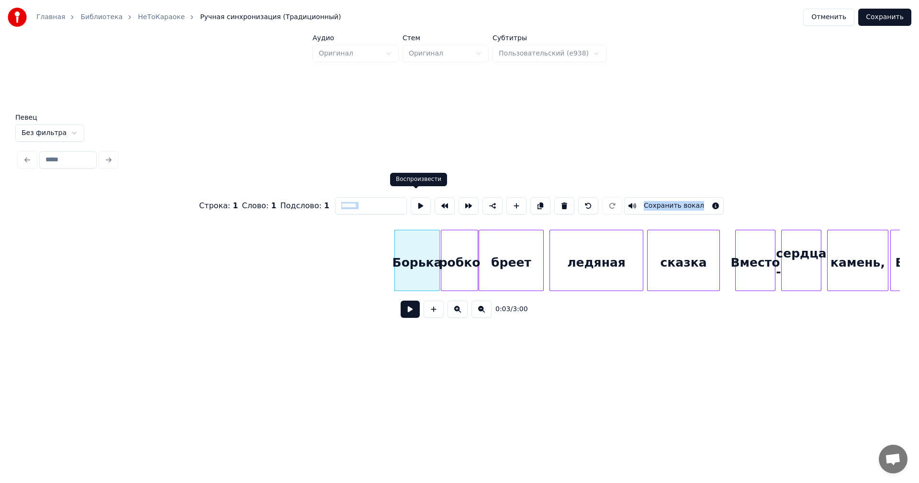
click at [415, 205] on button at bounding box center [421, 205] width 20 height 17
click at [448, 234] on div "робко" at bounding box center [459, 262] width 36 height 65
click at [426, 203] on div at bounding box center [421, 205] width 24 height 21
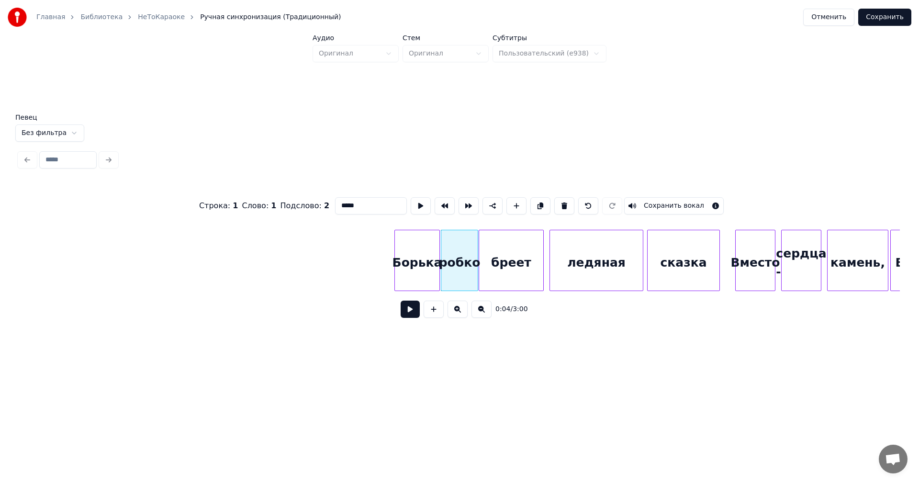
click at [411, 206] on button at bounding box center [421, 205] width 20 height 17
click at [476, 230] on div at bounding box center [476, 260] width 3 height 60
click at [486, 230] on div "бреет" at bounding box center [511, 262] width 64 height 65
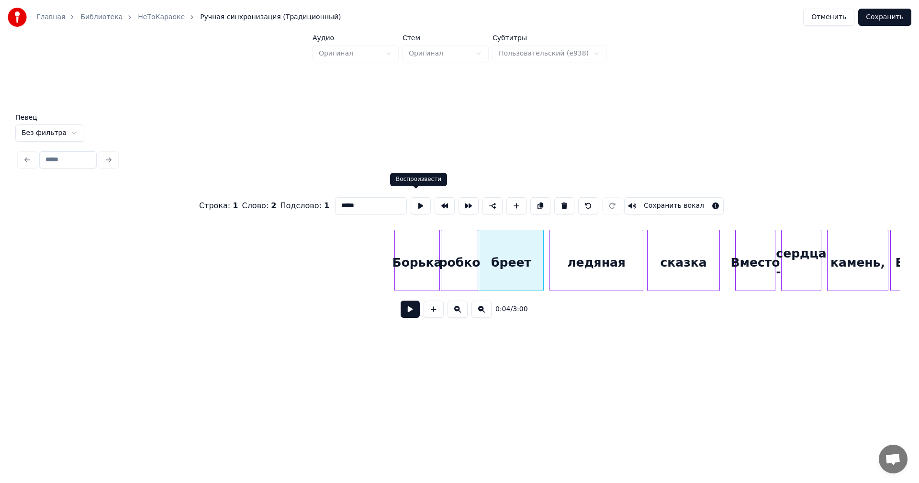
click at [422, 203] on button at bounding box center [421, 205] width 20 height 17
click at [581, 258] on div "ледяная" at bounding box center [596, 262] width 93 height 65
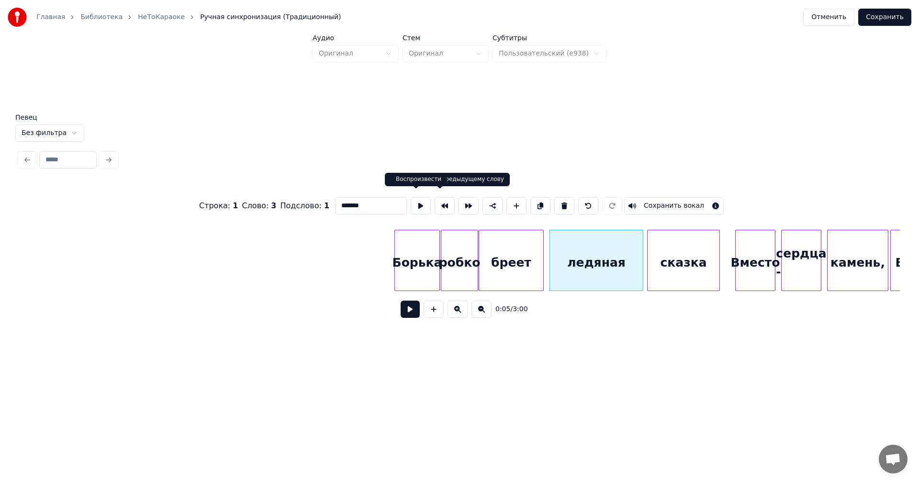
click at [416, 206] on button at bounding box center [421, 205] width 20 height 17
click at [660, 244] on div "сказка" at bounding box center [683, 262] width 72 height 65
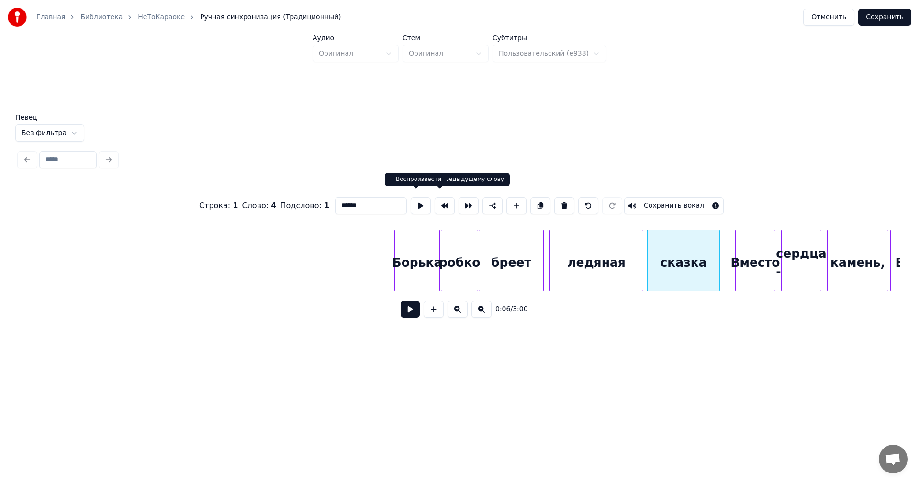
click at [411, 203] on button at bounding box center [421, 205] width 20 height 17
click at [612, 271] on div "ледяная" at bounding box center [596, 262] width 93 height 65
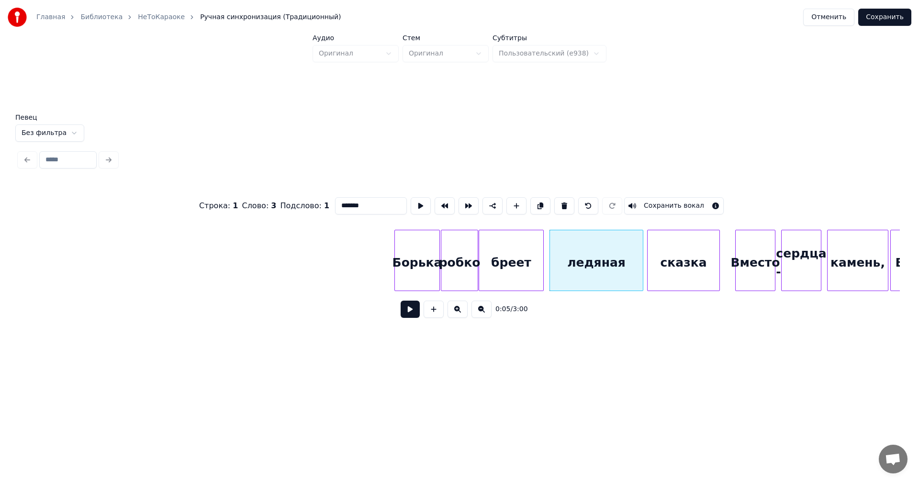
drag, startPoint x: 377, startPoint y: 203, endPoint x: 326, endPoint y: 205, distance: 50.8
click at [326, 205] on div "Строка : 1 Слово : 3 Подслово : 1 ******* Сохранить вокал" at bounding box center [459, 206] width 880 height 48
click at [702, 263] on div "сказка" at bounding box center [683, 262] width 72 height 65
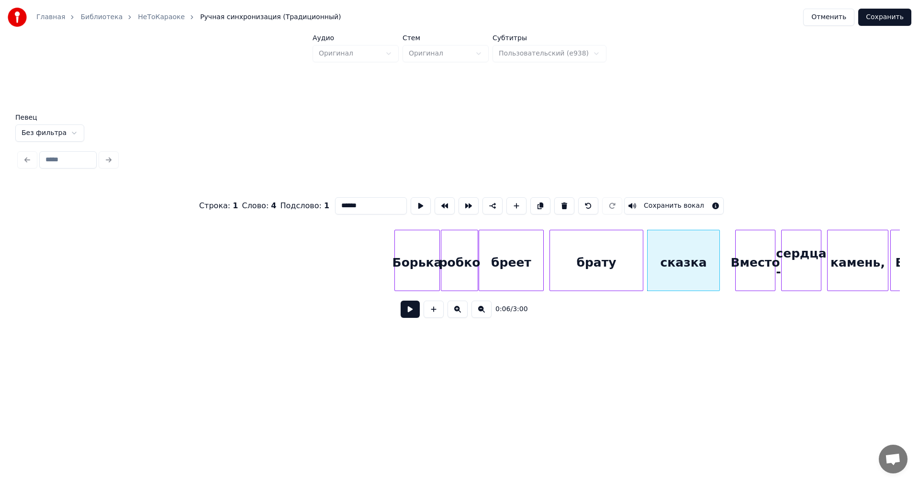
drag, startPoint x: 373, startPoint y: 201, endPoint x: 318, endPoint y: 207, distance: 54.9
click at [318, 207] on div "Строка : 1 Слово : 4 Подслово : 1 ****** Сохранить вокал" at bounding box center [459, 206] width 880 height 48
type input "*********"
click at [885, 18] on button "Сохранить" at bounding box center [884, 17] width 53 height 17
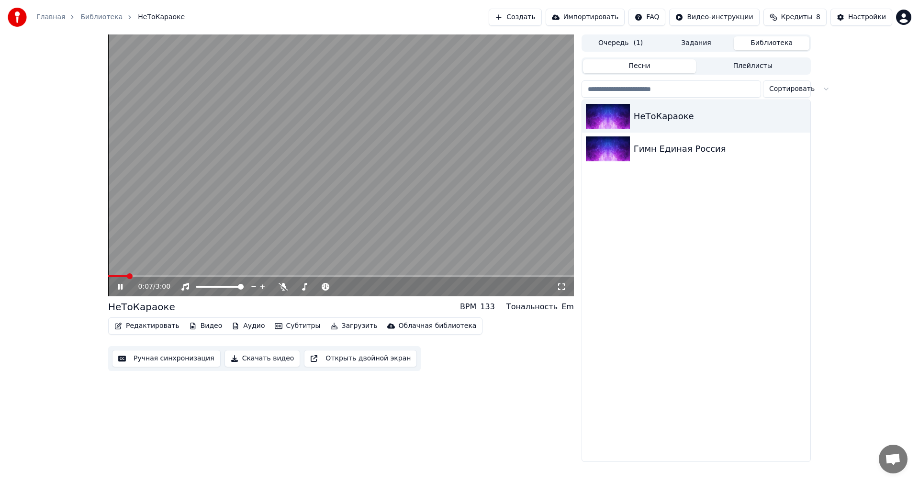
click at [247, 210] on video at bounding box center [341, 165] width 466 height 262
click at [156, 325] on button "Редактировать" at bounding box center [147, 325] width 73 height 13
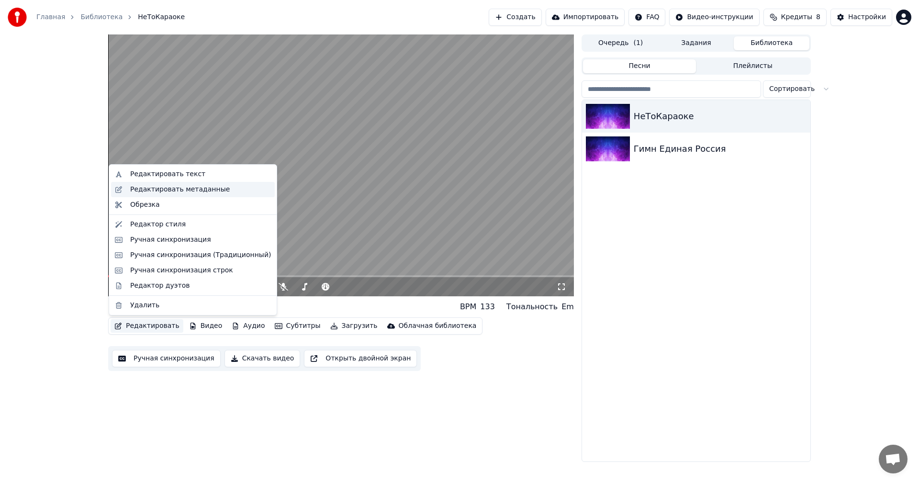
click at [201, 190] on div "Редактировать метаданные" at bounding box center [180, 190] width 100 height 10
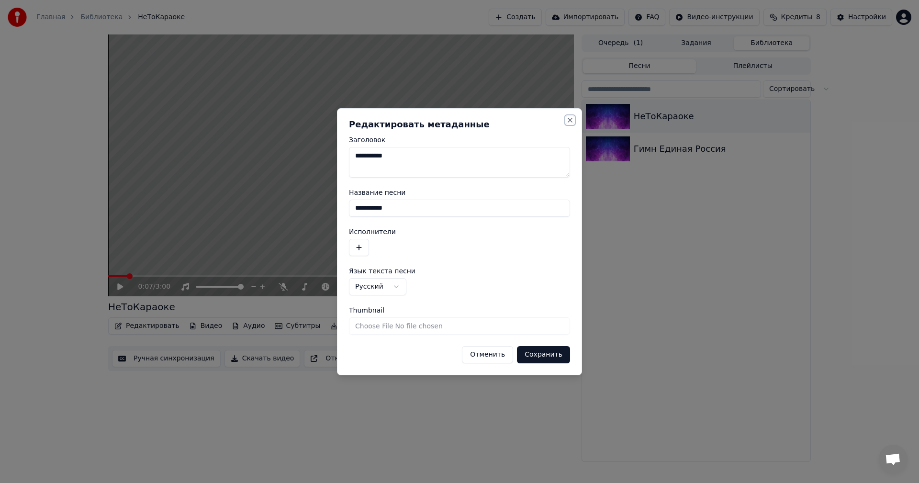
click at [568, 119] on button "Close" at bounding box center [570, 120] width 8 height 8
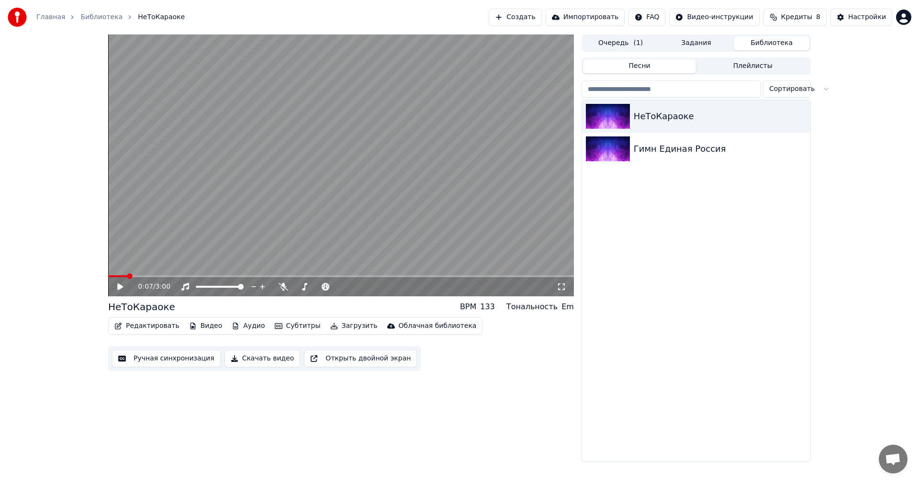
click at [150, 325] on button "Редактировать" at bounding box center [147, 325] width 73 height 13
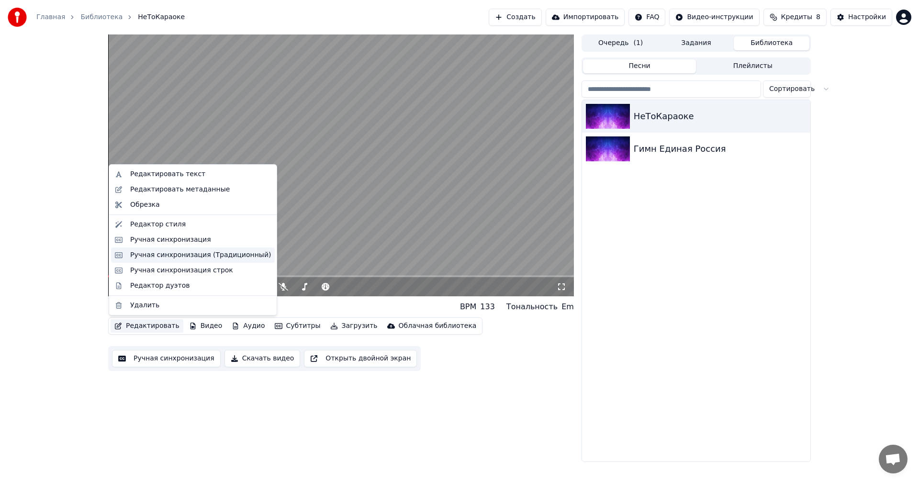
click at [193, 257] on div "Ручная синхронизация (Традиционный)" at bounding box center [200, 255] width 141 height 10
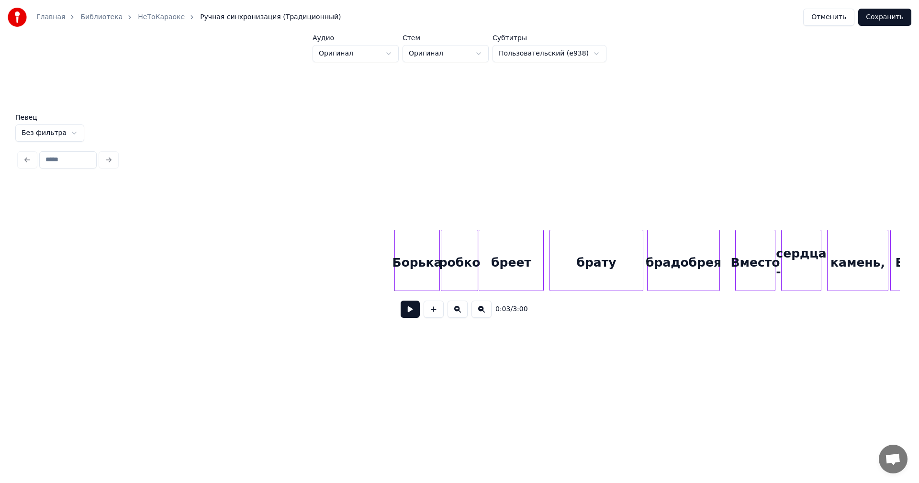
click at [468, 275] on div "робко" at bounding box center [459, 262] width 36 height 65
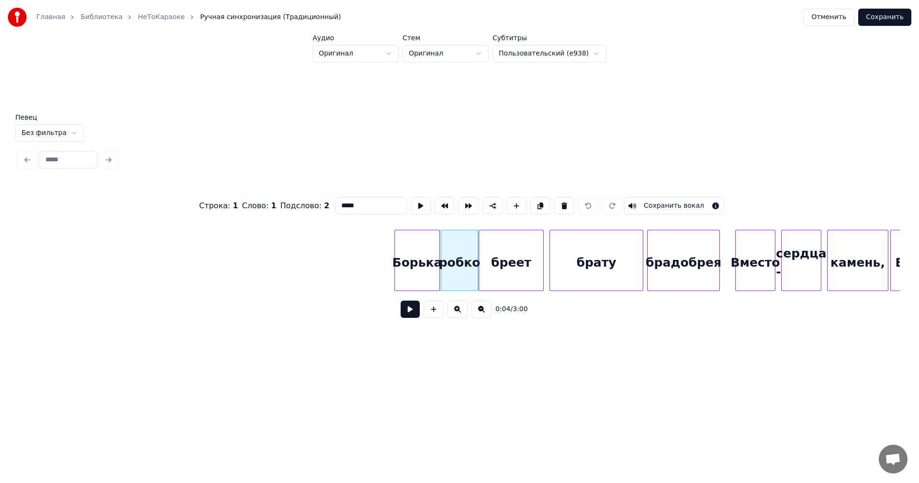
click at [433, 276] on div "Борька" at bounding box center [417, 262] width 45 height 65
click at [448, 278] on div "робко" at bounding box center [459, 262] width 36 height 65
click at [494, 273] on div "бреет" at bounding box center [511, 262] width 64 height 65
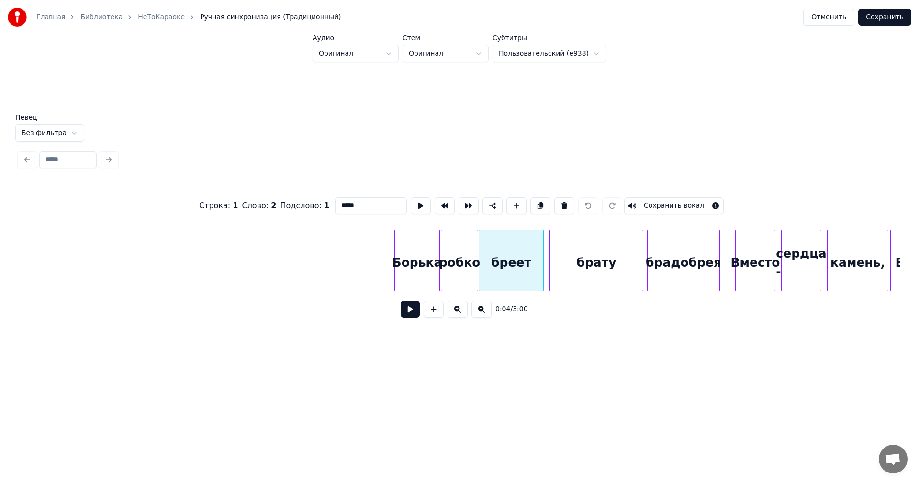
click at [447, 276] on div "робко" at bounding box center [459, 262] width 36 height 65
type input "*****"
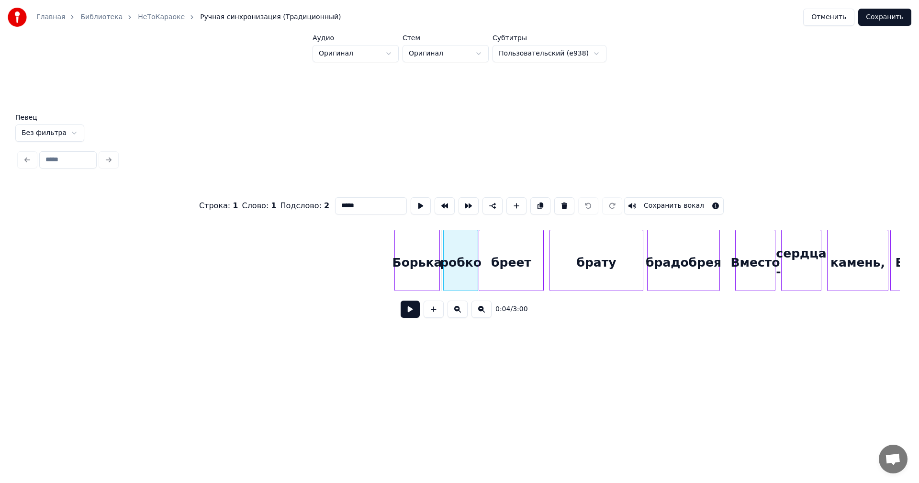
click at [444, 268] on div at bounding box center [445, 260] width 3 height 60
click at [411, 209] on button at bounding box center [421, 205] width 20 height 17
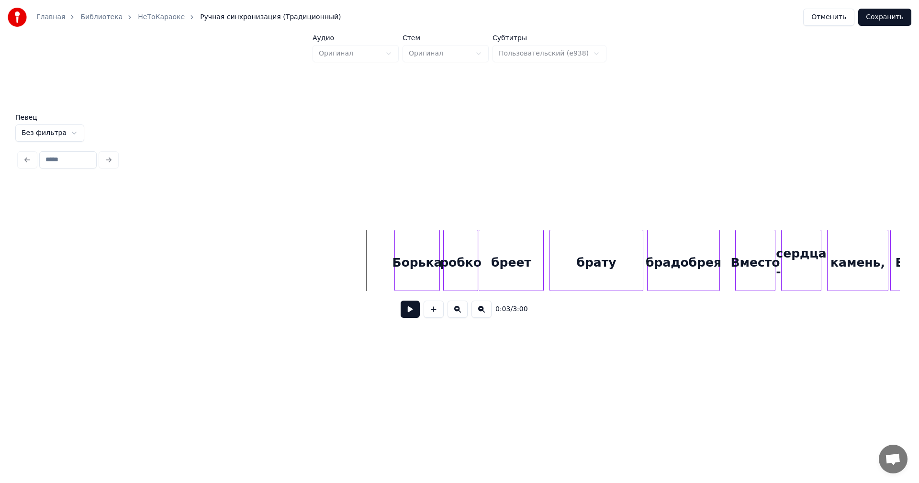
click at [413, 315] on button at bounding box center [410, 309] width 19 height 17
click at [411, 315] on button at bounding box center [410, 309] width 19 height 17
click at [610, 243] on div "брату" at bounding box center [596, 262] width 93 height 65
click at [643, 250] on div "брату" at bounding box center [596, 260] width 94 height 61
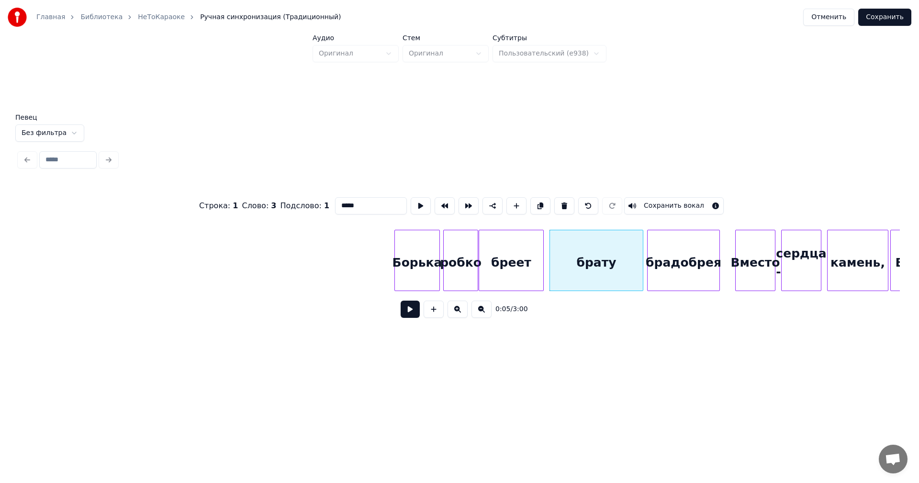
click at [636, 251] on div "брату" at bounding box center [596, 262] width 93 height 65
click at [627, 252] on div at bounding box center [628, 260] width 3 height 60
click at [651, 247] on div "брадобрея" at bounding box center [683, 262] width 72 height 65
type input "*********"
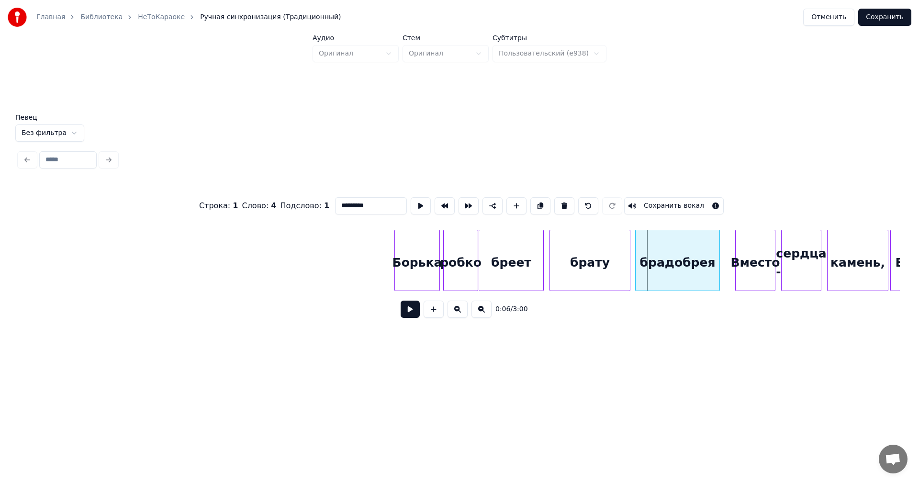
click at [635, 250] on div at bounding box center [636, 260] width 3 height 60
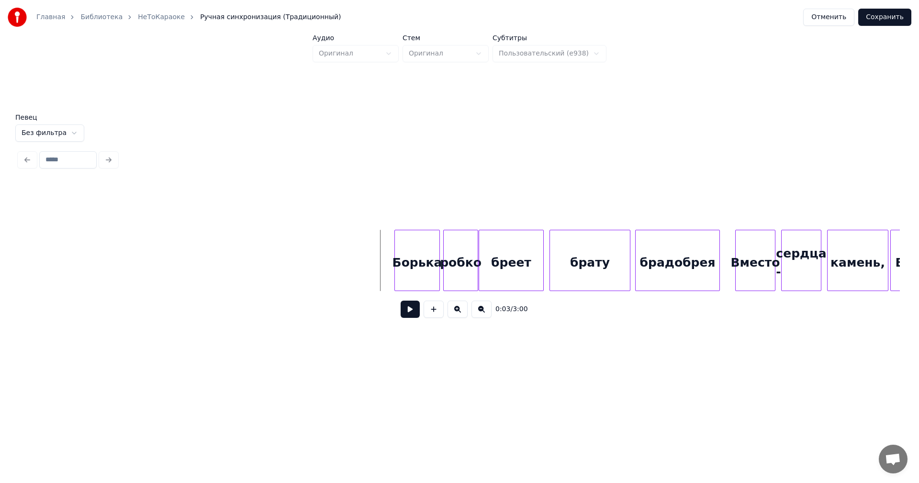
click at [411, 312] on button at bounding box center [410, 309] width 19 height 17
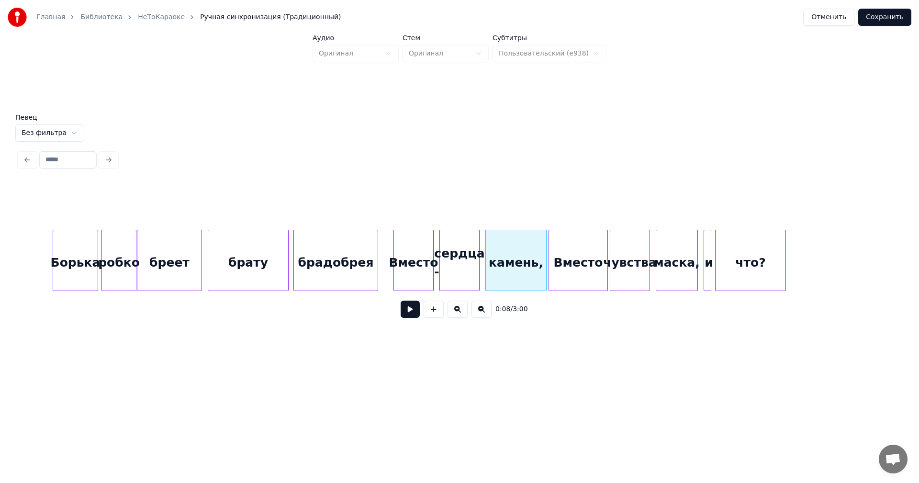
scroll to position [0, 431]
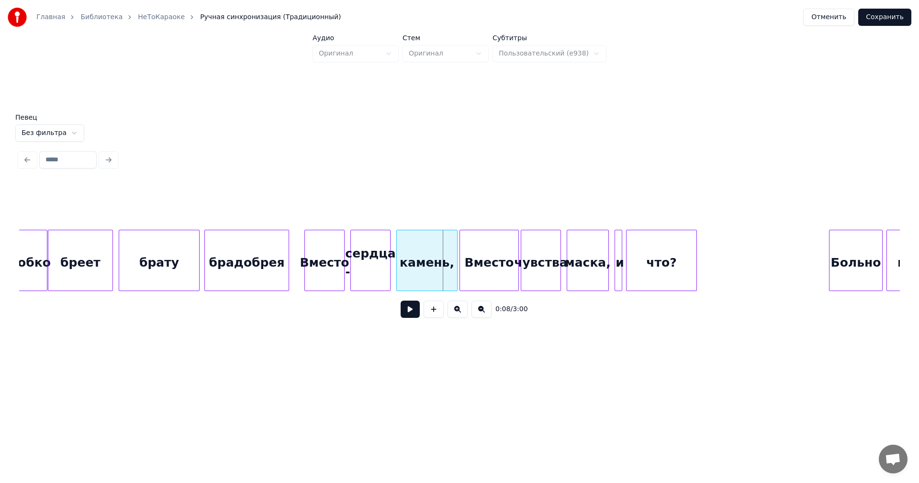
click at [334, 235] on div "Вместо" at bounding box center [324, 262] width 39 height 65
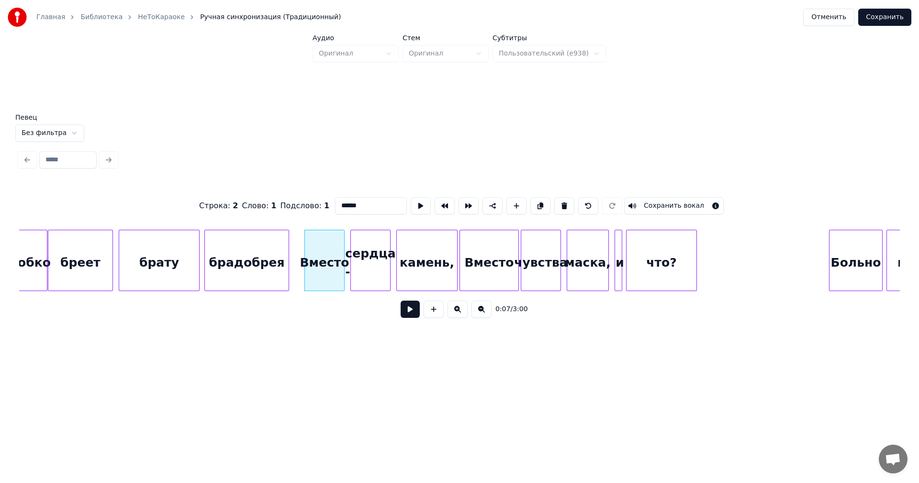
drag, startPoint x: 357, startPoint y: 199, endPoint x: 323, endPoint y: 202, distance: 34.1
click at [323, 202] on div "Строка : 2 Слово : 1 Подслово : 1 ****** Сохранить вокал" at bounding box center [459, 206] width 880 height 48
click at [373, 258] on div "сердца -" at bounding box center [370, 262] width 39 height 65
drag, startPoint x: 372, startPoint y: 201, endPoint x: 326, endPoint y: 201, distance: 45.9
click at [326, 201] on div "Строка : 2 Слово : 2 Подслово : 1 ******** Сохранить вокал" at bounding box center [459, 206] width 880 height 48
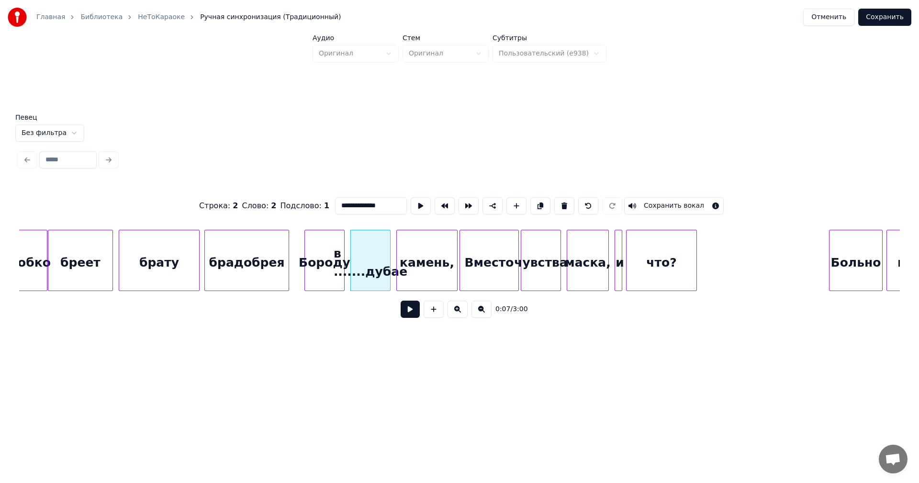
click at [347, 201] on input "**********" at bounding box center [371, 205] width 72 height 17
click at [443, 256] on div "камень," at bounding box center [427, 262] width 60 height 65
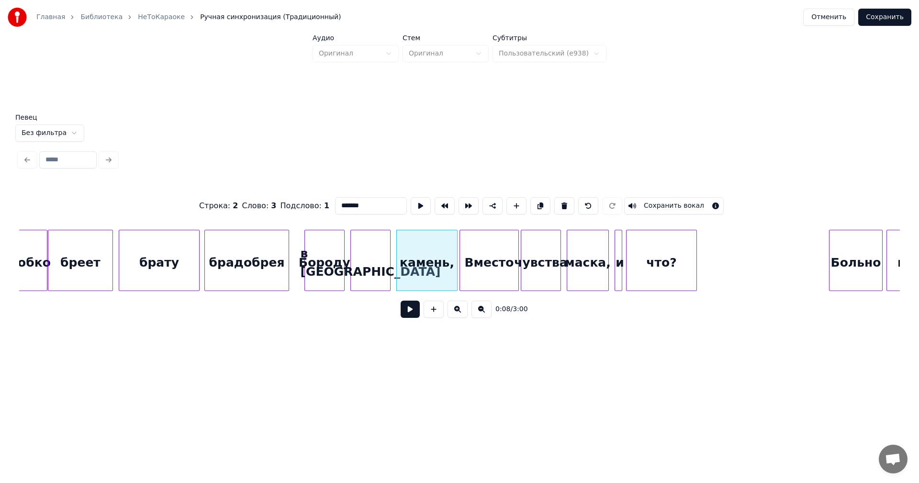
type input "*******"
click at [293, 216] on div "Строка : 2 Слово : 3 Подслово : 1 ******* Сохранить вокал" at bounding box center [459, 206] width 880 height 48
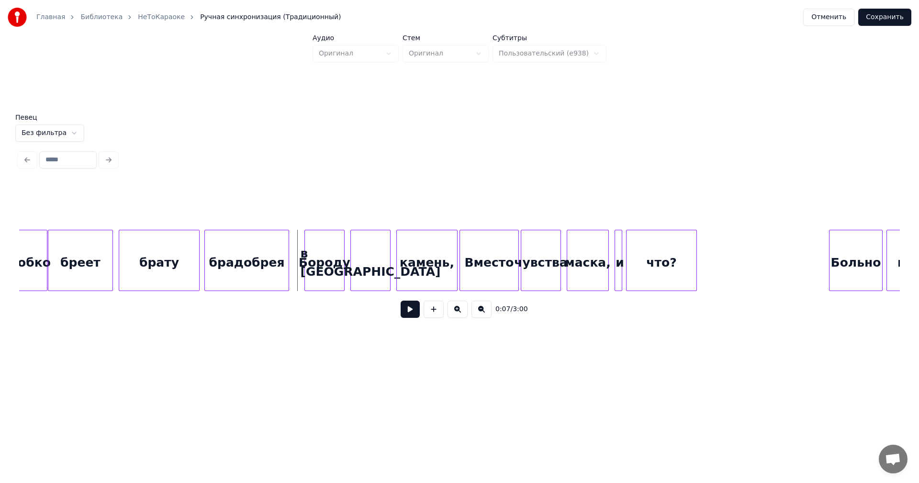
click at [410, 314] on button at bounding box center [410, 309] width 19 height 17
click at [425, 262] on div "камень," at bounding box center [427, 262] width 60 height 65
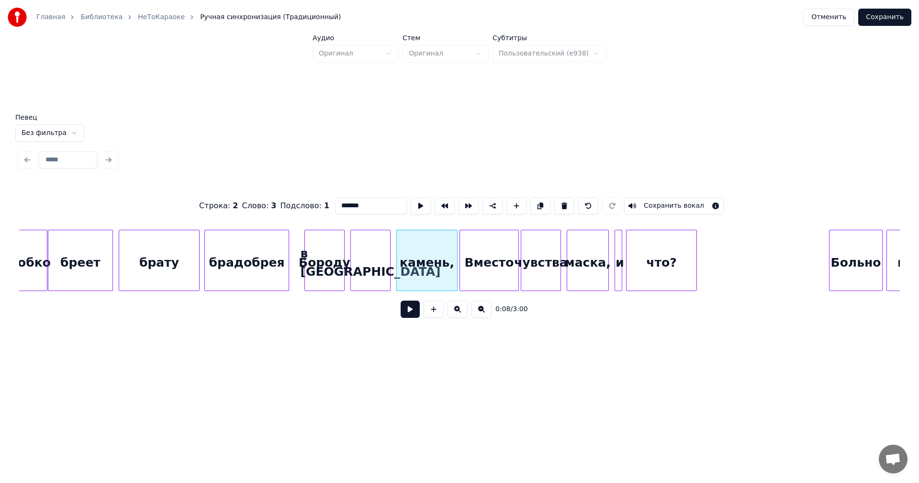
drag, startPoint x: 373, startPoint y: 203, endPoint x: 334, endPoint y: 194, distance: 40.9
click at [327, 197] on div "Строка : 2 Слово : 3 Подслово : 1 ******* Сохранить вокал" at bounding box center [459, 206] width 880 height 48
click at [481, 253] on div "Вместо" at bounding box center [489, 262] width 58 height 65
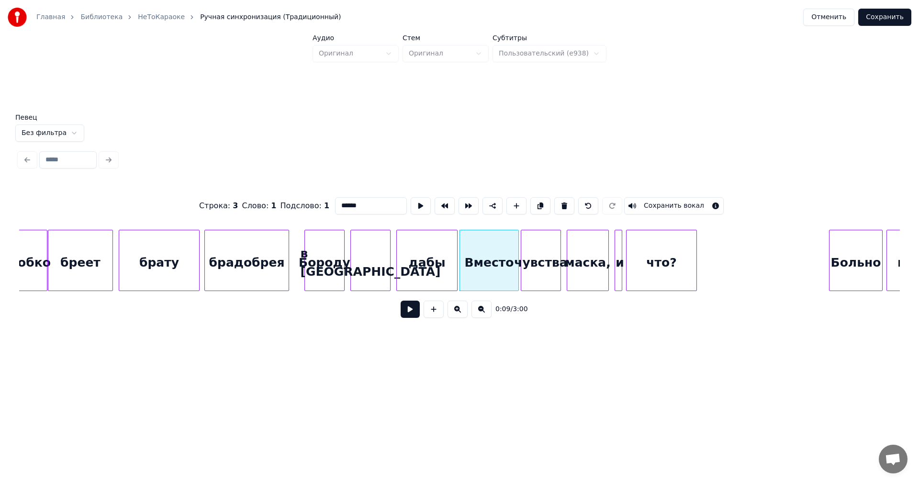
drag, startPoint x: 356, startPoint y: 201, endPoint x: 338, endPoint y: 198, distance: 18.0
click at [323, 201] on div "Строка : 3 Слово : 1 Подслово : 1 ****** Сохранить вокал" at bounding box center [459, 206] width 880 height 48
click at [543, 260] on div "чувства" at bounding box center [540, 262] width 39 height 65
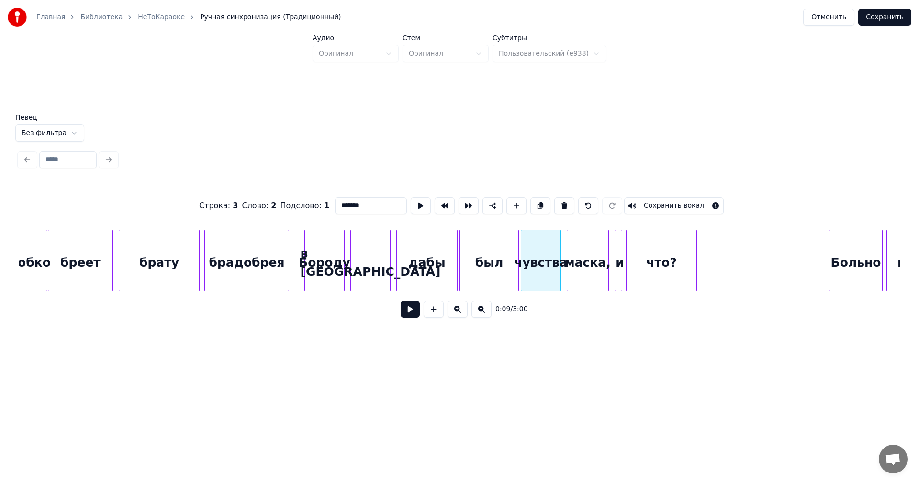
drag, startPoint x: 372, startPoint y: 204, endPoint x: 298, endPoint y: 204, distance: 73.7
click at [298, 204] on div "Строка : 3 Слово : 2 Подслово : 1 ******* Сохранить вокал" at bounding box center [459, 206] width 880 height 48
click at [595, 264] on div "маска," at bounding box center [587, 262] width 41 height 65
drag, startPoint x: 363, startPoint y: 201, endPoint x: 335, endPoint y: 201, distance: 27.8
click at [335, 201] on input "******" at bounding box center [371, 205] width 72 height 17
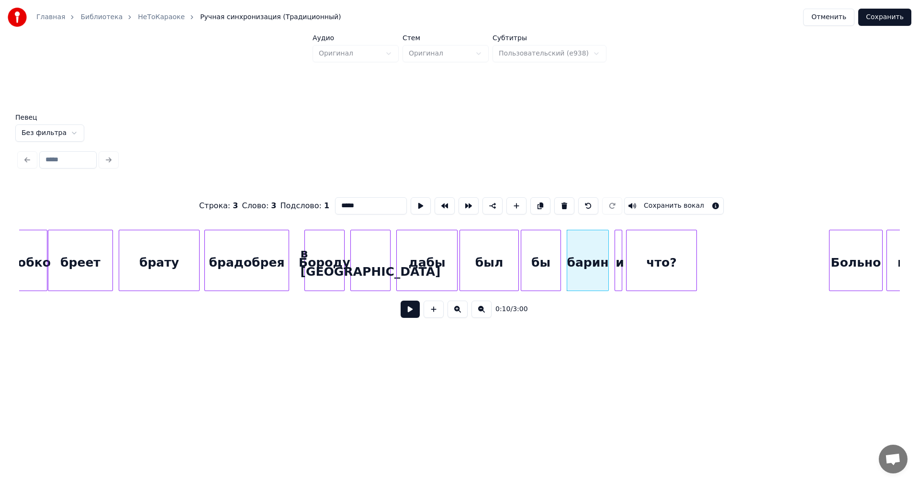
click at [619, 254] on div at bounding box center [620, 260] width 3 height 60
click at [653, 253] on div "что?" at bounding box center [661, 262] width 70 height 65
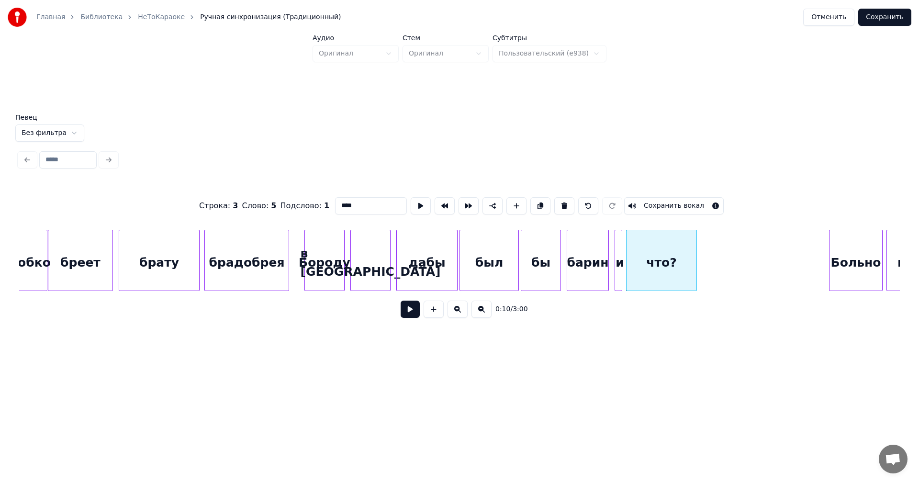
click at [653, 254] on div "что?" at bounding box center [661, 262] width 70 height 65
drag, startPoint x: 365, startPoint y: 198, endPoint x: 323, endPoint y: 199, distance: 42.6
click at [323, 199] on div "Строка : 3 Слово : 5 Подслово : 1 **** Сохранить вокал" at bounding box center [459, 206] width 880 height 48
type input "****"
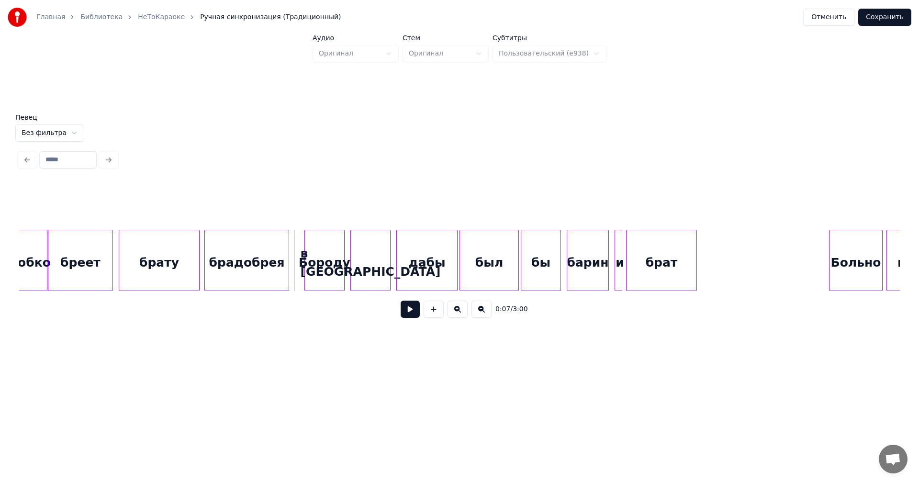
click at [410, 311] on button at bounding box center [410, 309] width 19 height 17
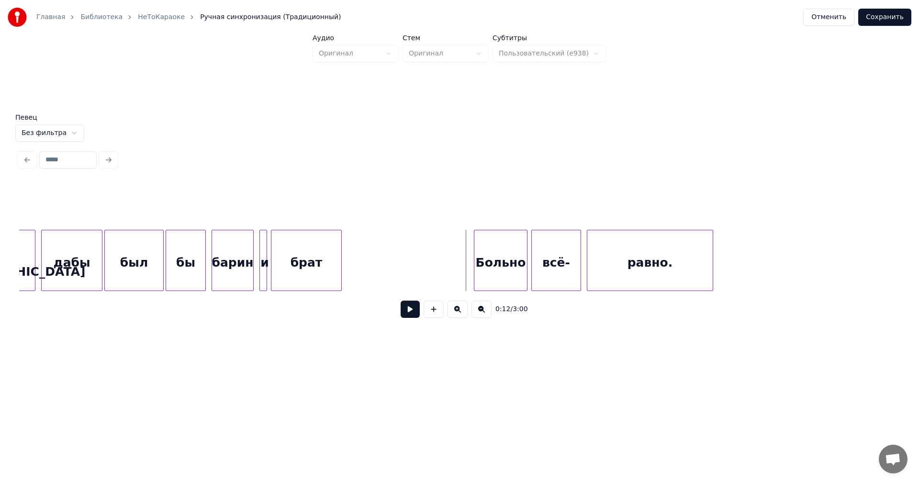
scroll to position [0, 814]
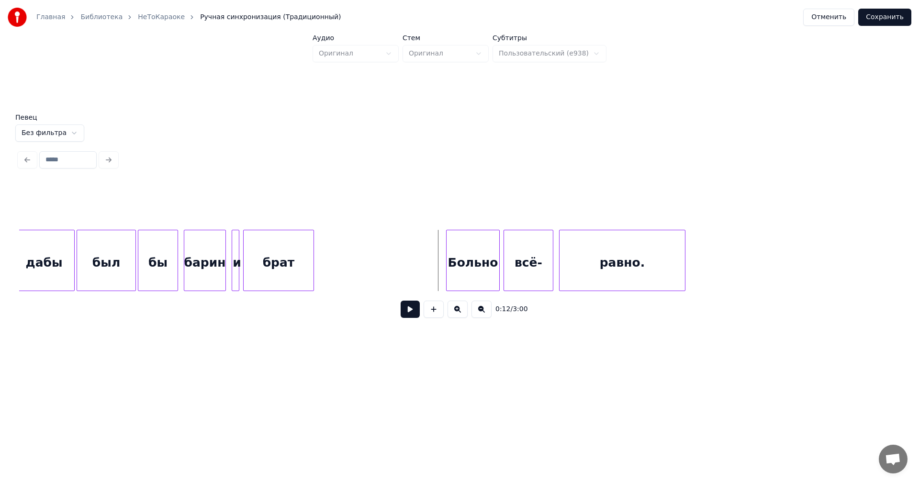
click at [466, 252] on div "Больно" at bounding box center [472, 262] width 53 height 65
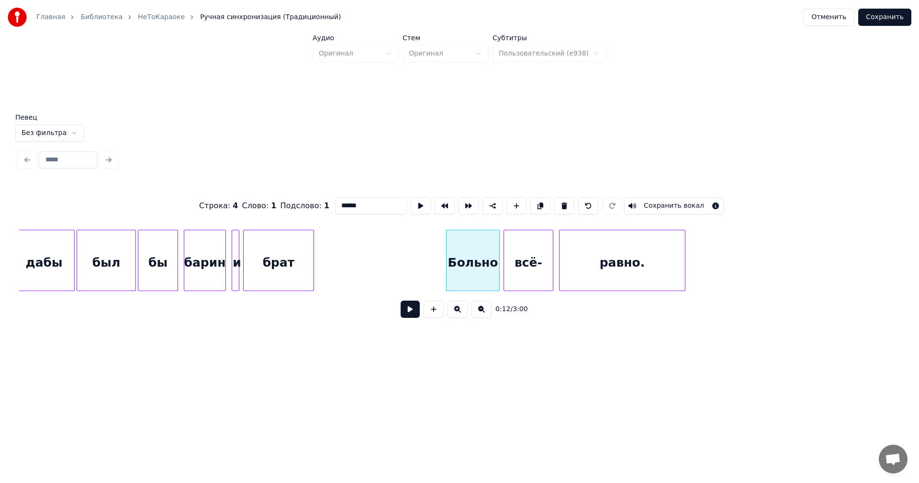
drag, startPoint x: 362, startPoint y: 198, endPoint x: 319, endPoint y: 204, distance: 43.5
click at [319, 204] on div "Строка : 4 Слово : 1 Подслово : 1 ****** Сохранить вокал" at bounding box center [459, 206] width 880 height 48
click at [525, 252] on div "всё-" at bounding box center [528, 262] width 49 height 65
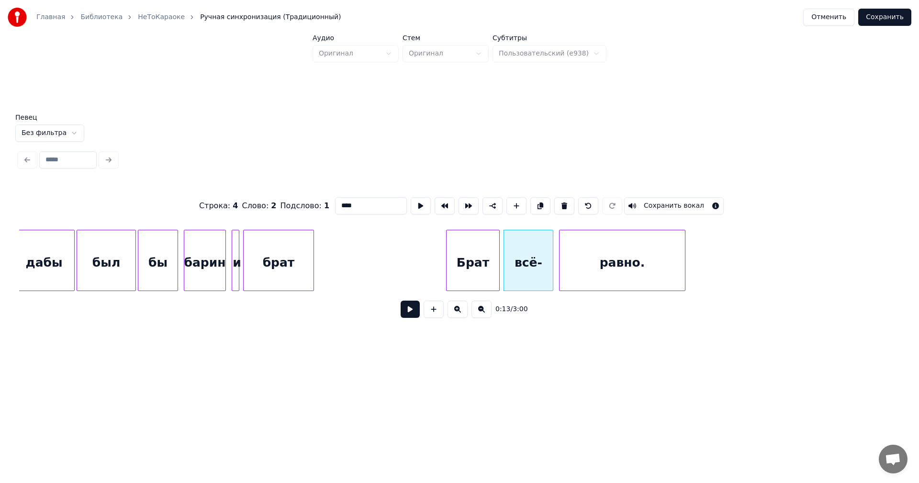
drag, startPoint x: 357, startPoint y: 202, endPoint x: 330, endPoint y: 203, distance: 26.8
click at [335, 203] on input "****" at bounding box center [371, 205] width 72 height 17
click at [510, 206] on button at bounding box center [516, 205] width 20 height 17
click at [549, 259] on div at bounding box center [548, 260] width 3 height 60
click at [483, 260] on div at bounding box center [483, 260] width 3 height 60
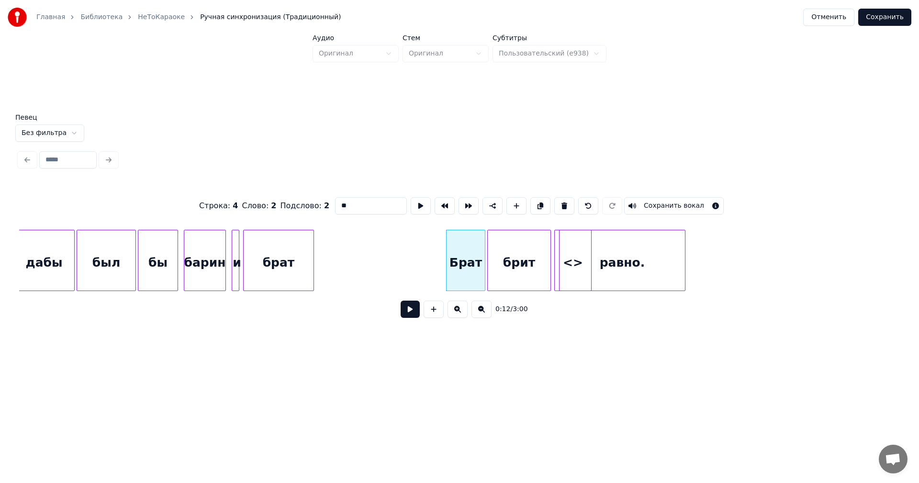
click at [489, 261] on div at bounding box center [489, 260] width 3 height 60
click at [525, 258] on div at bounding box center [524, 260] width 3 height 60
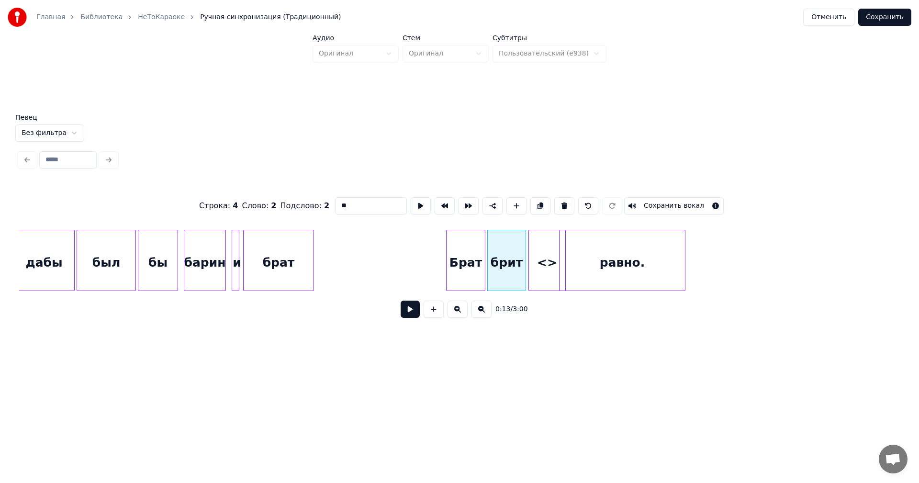
click at [551, 252] on div "<>" at bounding box center [547, 262] width 36 height 65
drag, startPoint x: 389, startPoint y: 203, endPoint x: 308, endPoint y: 203, distance: 80.9
click at [308, 203] on div "Строка : 4 Слово : 2 Подслово : 2 ** Сохранить вокал" at bounding box center [459, 206] width 880 height 48
click at [618, 266] on div "равно." at bounding box center [621, 262] width 125 height 65
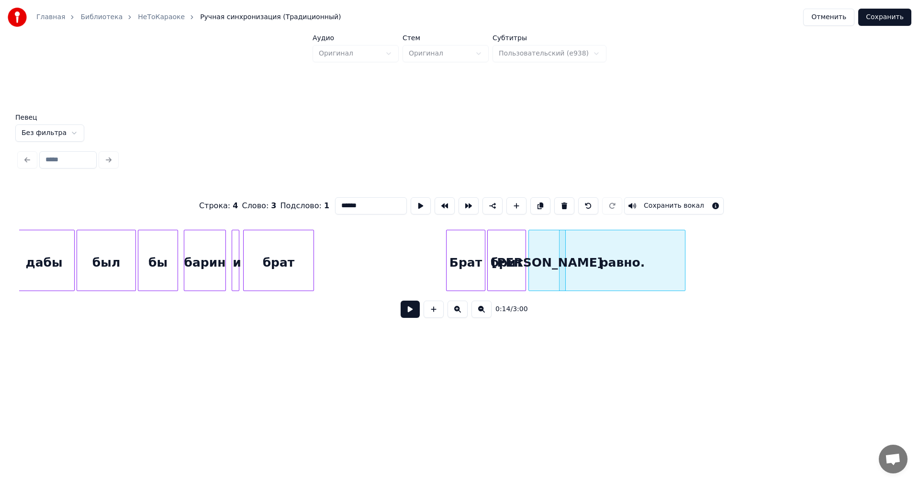
click at [580, 268] on div "равно." at bounding box center [621, 262] width 125 height 65
click at [619, 305] on div "0:14 / 3:00" at bounding box center [459, 309] width 865 height 21
click at [576, 249] on div "равно." at bounding box center [626, 262] width 125 height 65
click at [552, 252] on div at bounding box center [550, 260] width 3 height 60
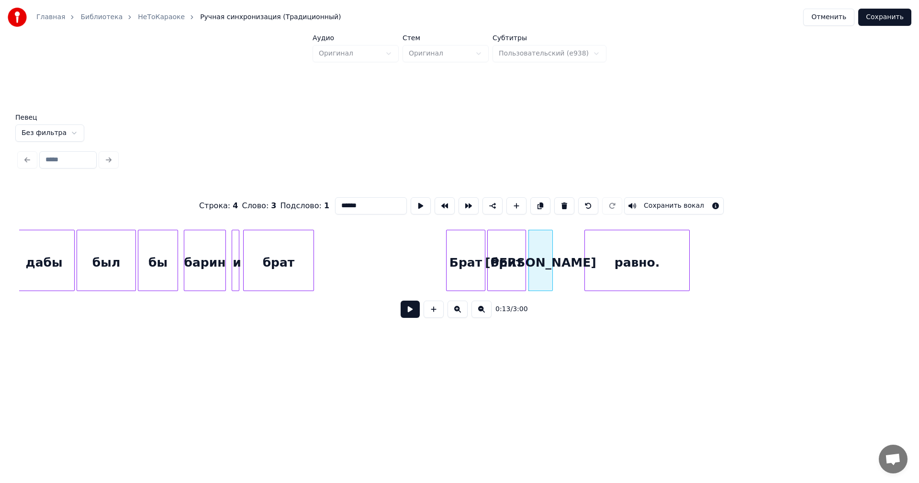
click at [586, 254] on div at bounding box center [586, 260] width 3 height 60
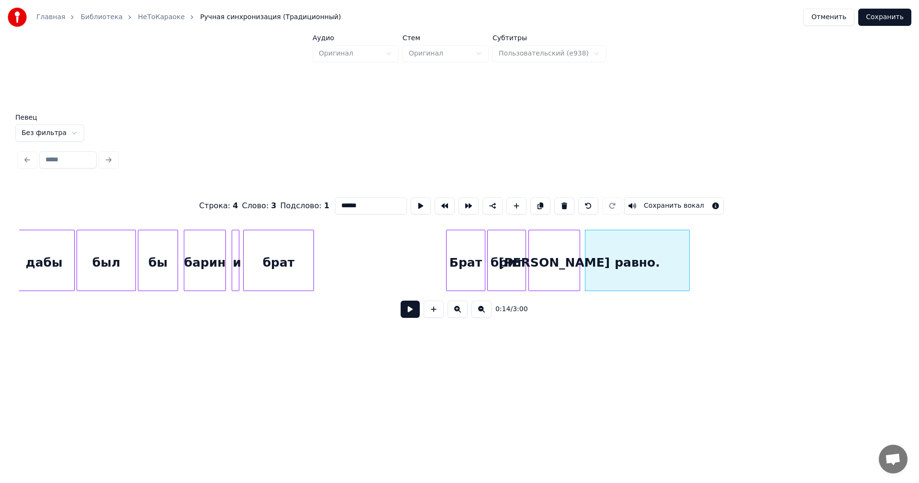
click at [579, 248] on div at bounding box center [578, 260] width 3 height 60
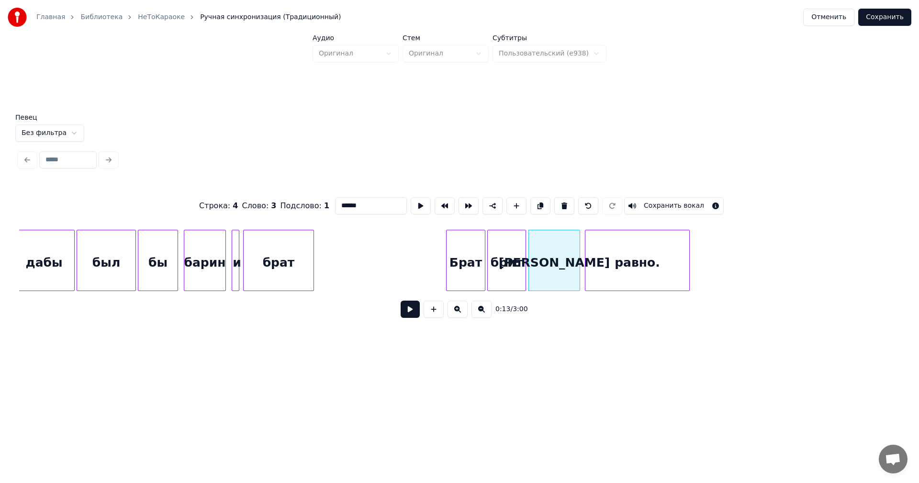
click at [625, 261] on div "равно." at bounding box center [637, 262] width 104 height 65
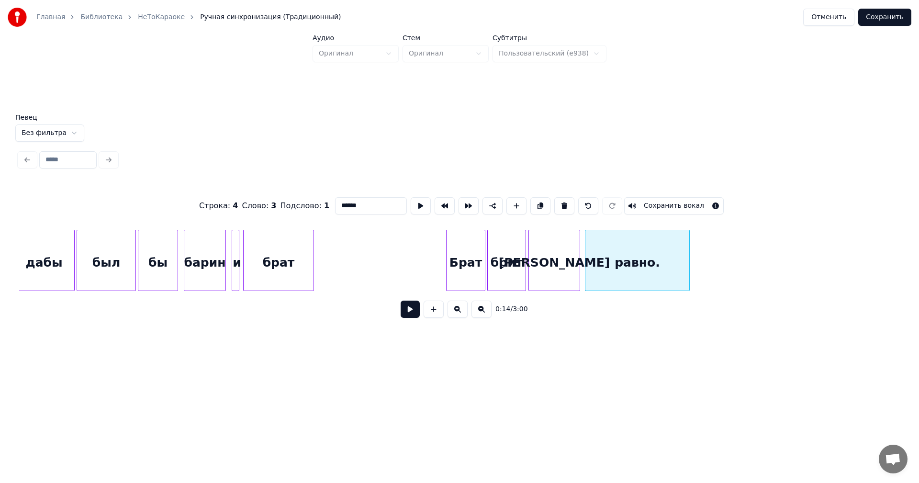
drag, startPoint x: 384, startPoint y: 201, endPoint x: 310, endPoint y: 203, distance: 74.2
click at [312, 203] on div "Строка : 4 Слово : 3 Подслово : 1 ****** Сохранить вокал" at bounding box center [459, 206] width 880 height 48
type input "***"
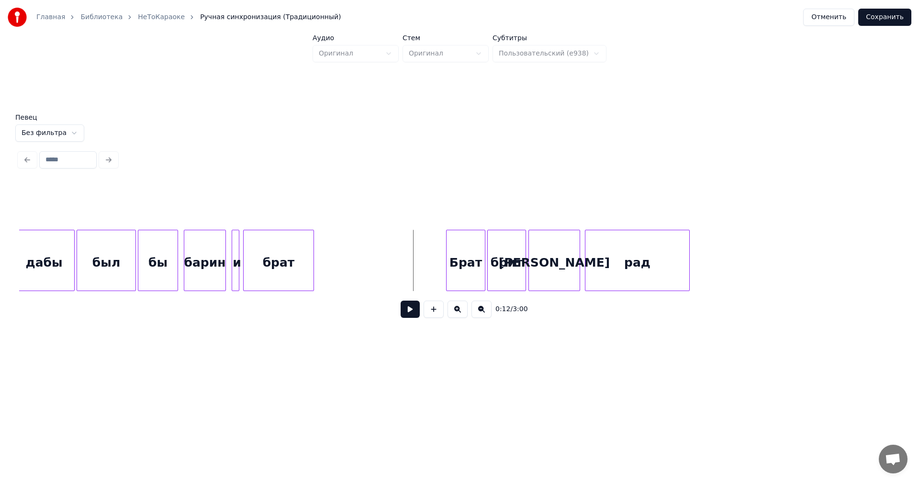
click at [410, 312] on button at bounding box center [410, 309] width 19 height 17
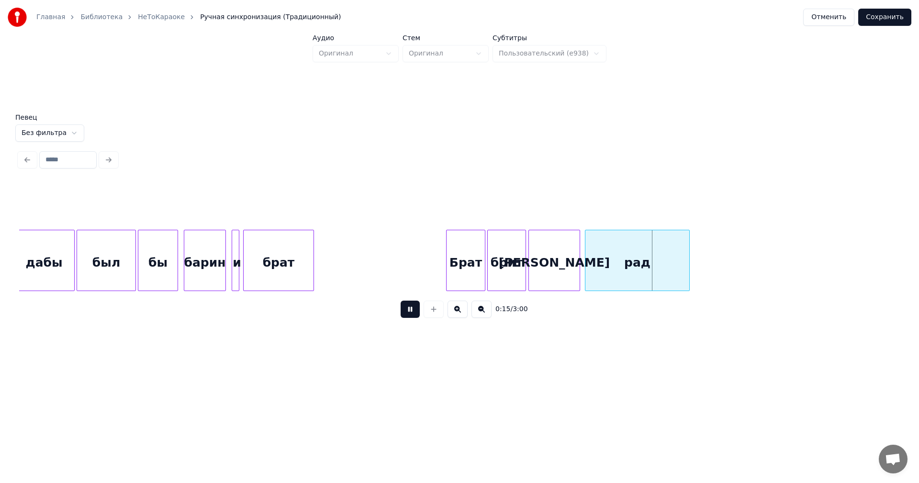
click at [410, 312] on button at bounding box center [410, 309] width 19 height 17
click at [433, 190] on div at bounding box center [459, 206] width 880 height 48
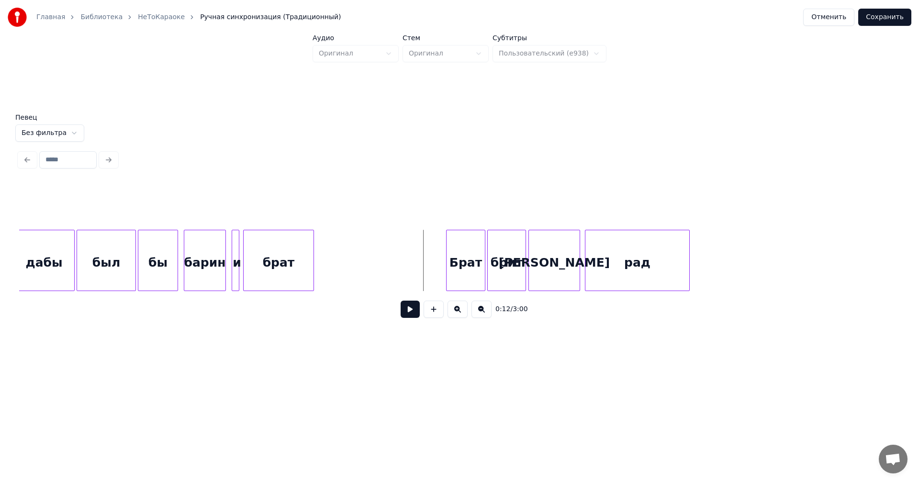
click at [412, 308] on button at bounding box center [410, 309] width 19 height 17
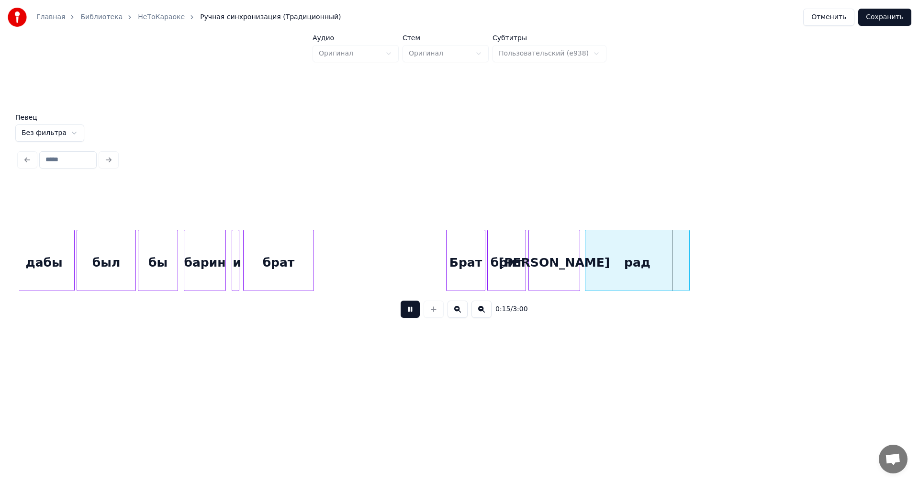
click at [412, 308] on button at bounding box center [410, 309] width 19 height 17
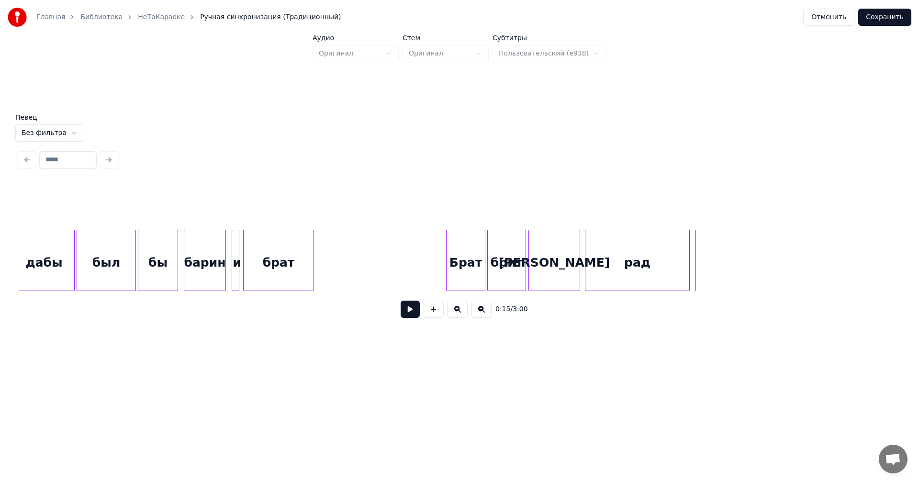
click at [412, 308] on button at bounding box center [410, 309] width 19 height 17
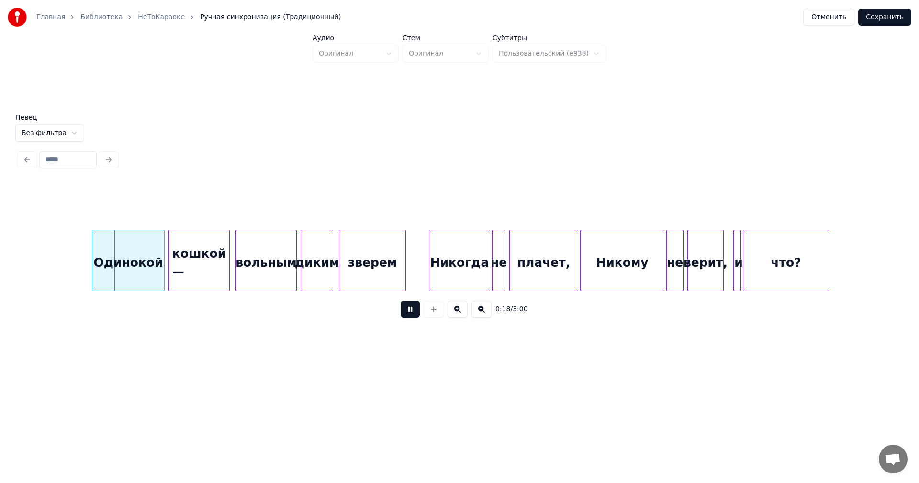
click at [412, 308] on button at bounding box center [410, 309] width 19 height 17
click at [872, 18] on button "Сохранить" at bounding box center [884, 17] width 53 height 17
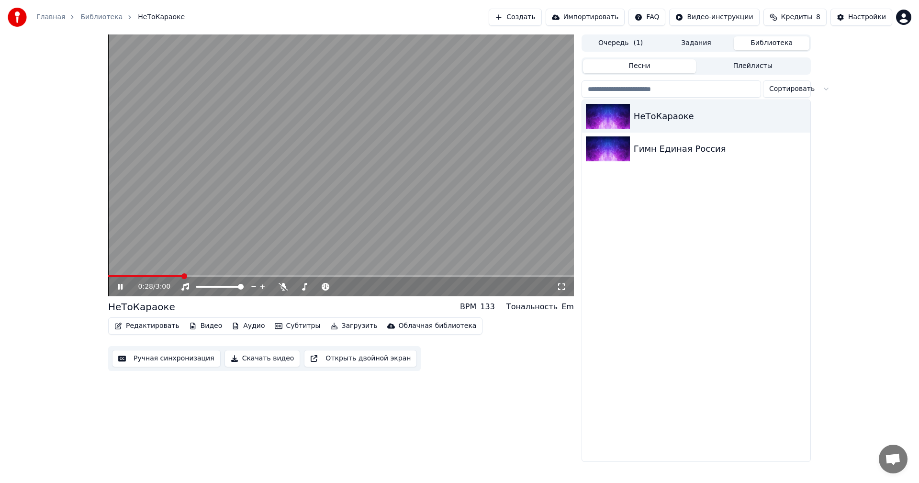
click at [121, 285] on icon at bounding box center [120, 287] width 5 height 6
click at [138, 326] on button "Редактировать" at bounding box center [147, 325] width 73 height 13
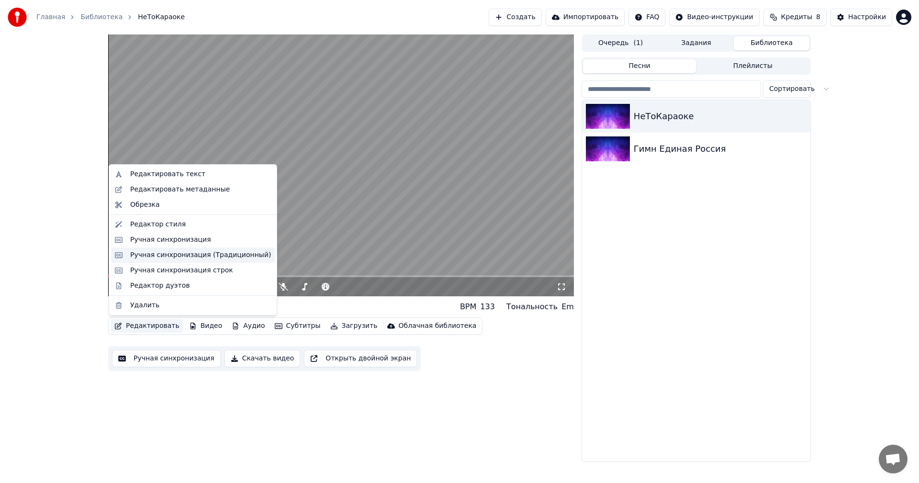
click at [184, 260] on div "Ручная синхронизация (Традиционный)" at bounding box center [193, 254] width 164 height 15
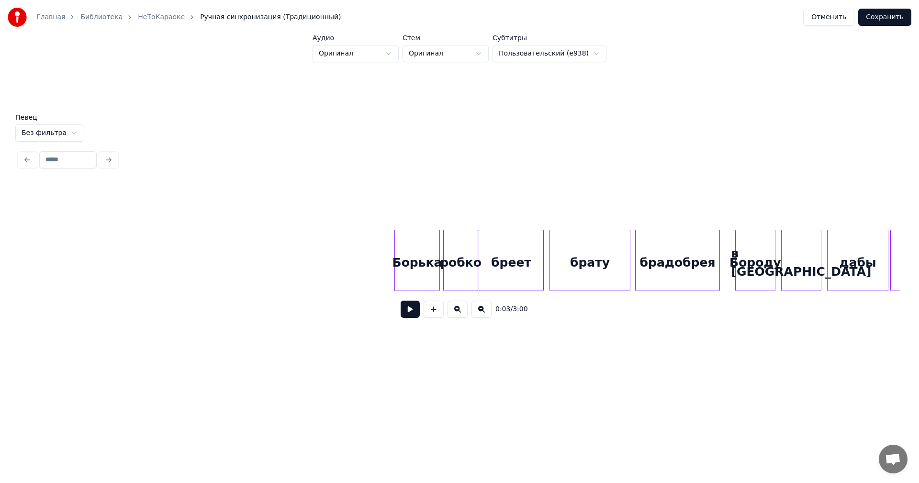
click at [464, 279] on div "робко" at bounding box center [461, 262] width 34 height 65
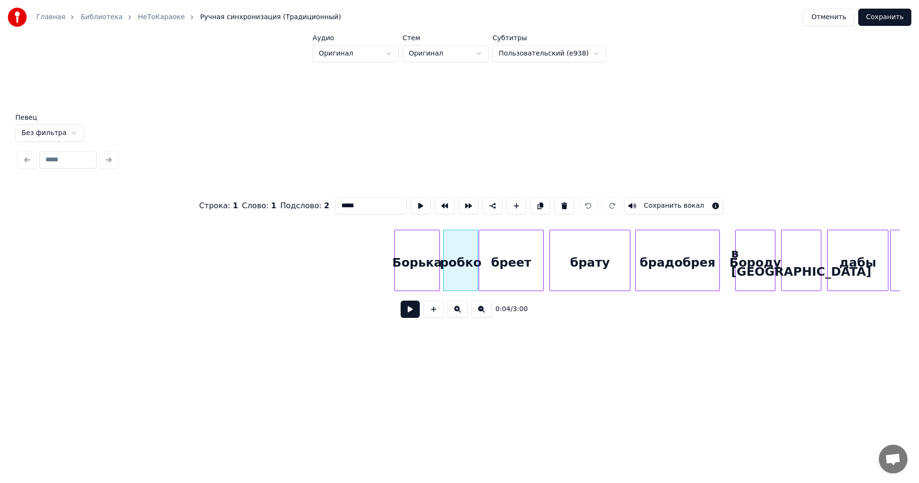
click at [335, 206] on input "*****" at bounding box center [371, 205] width 72 height 17
click at [507, 256] on div "бреет" at bounding box center [511, 262] width 64 height 65
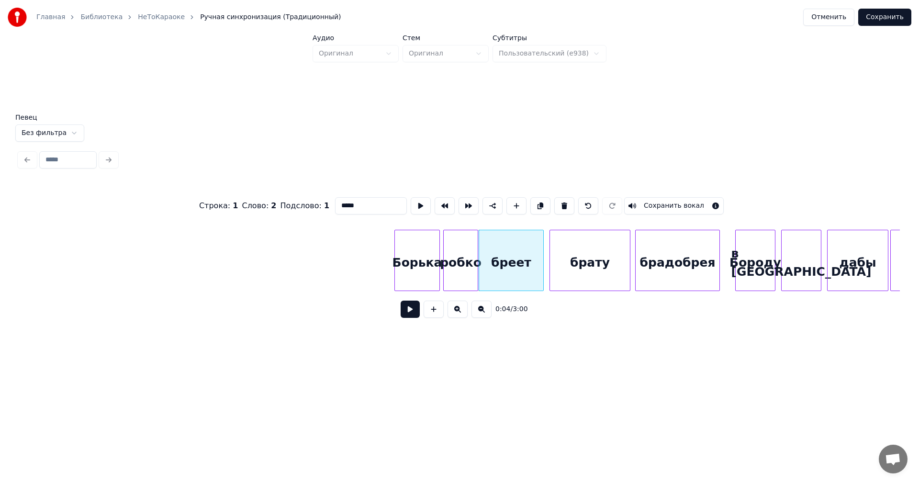
type input "*****"
click at [877, 19] on button "Сохранить" at bounding box center [884, 17] width 53 height 17
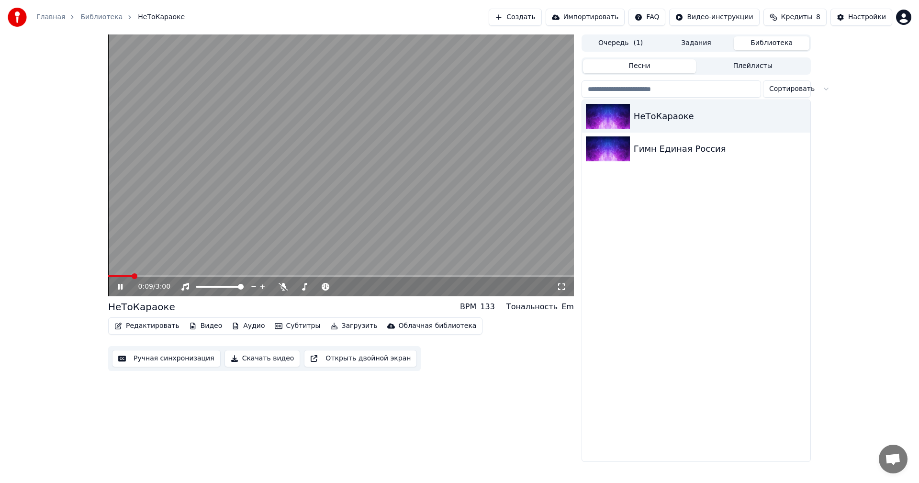
click at [203, 216] on video at bounding box center [341, 165] width 466 height 262
click at [153, 327] on button "Редактировать" at bounding box center [147, 325] width 73 height 13
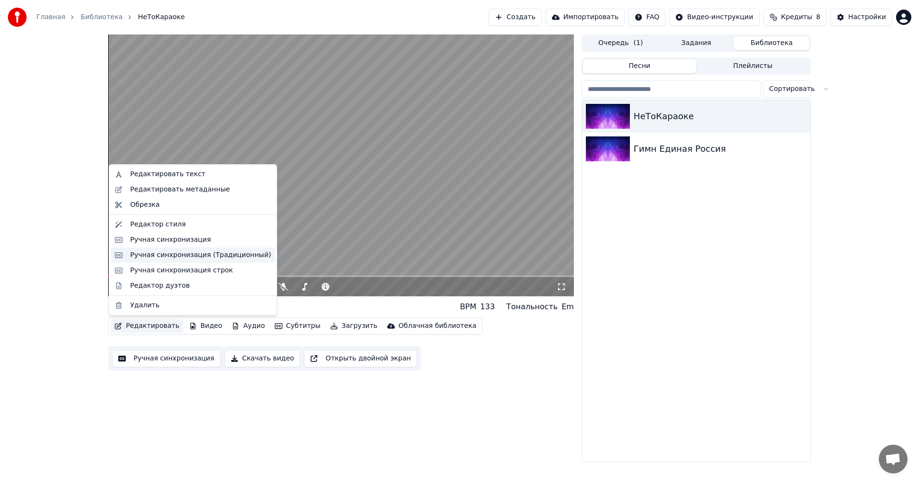
click at [187, 254] on div "Ручная синхронизация (Традиционный)" at bounding box center [200, 255] width 141 height 10
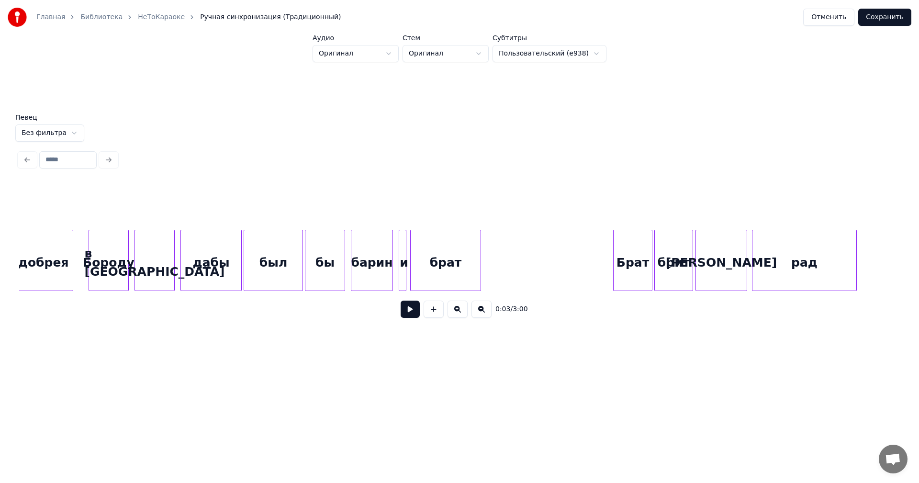
scroll to position [0, 718]
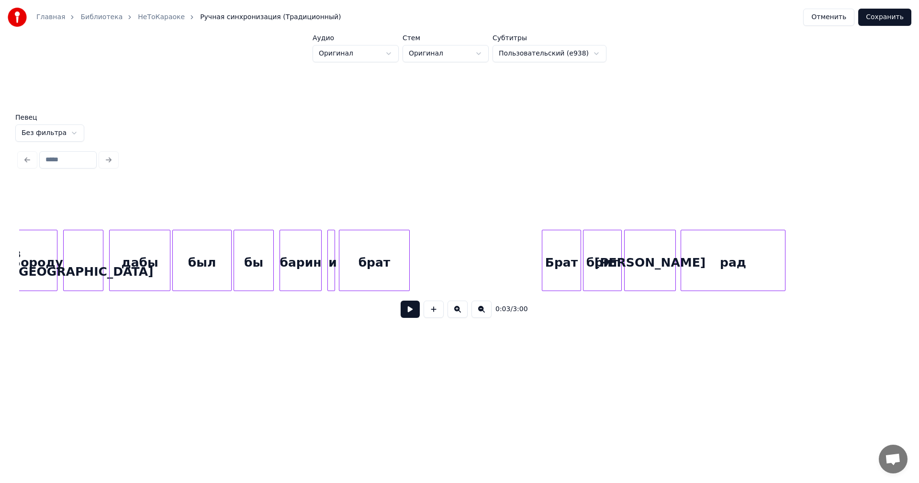
click at [644, 261] on div "[PERSON_NAME]" at bounding box center [649, 262] width 51 height 65
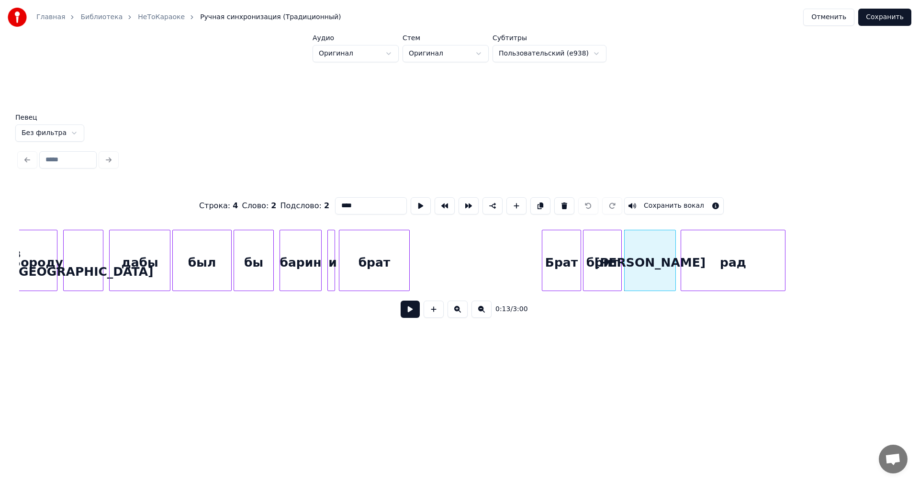
click at [335, 204] on input "****" at bounding box center [371, 205] width 72 height 17
click at [622, 326] on div "0:13 / 3:00" at bounding box center [459, 309] width 880 height 36
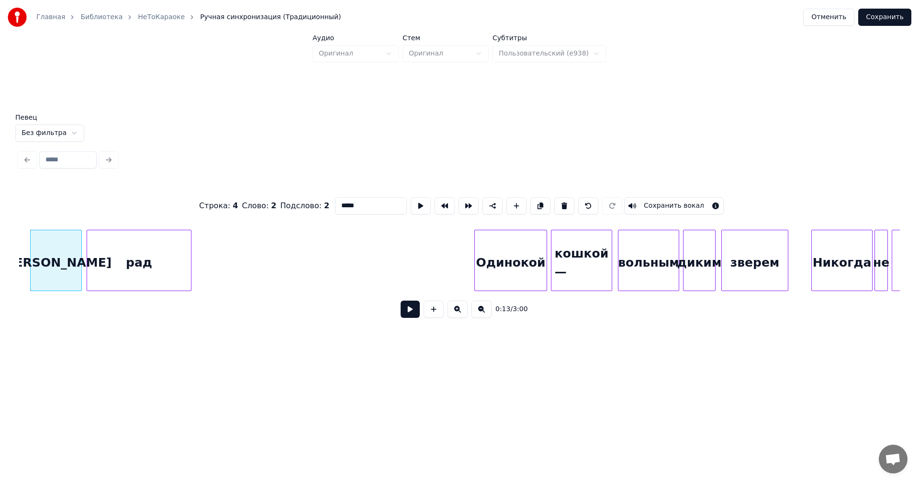
scroll to position [0, 1388]
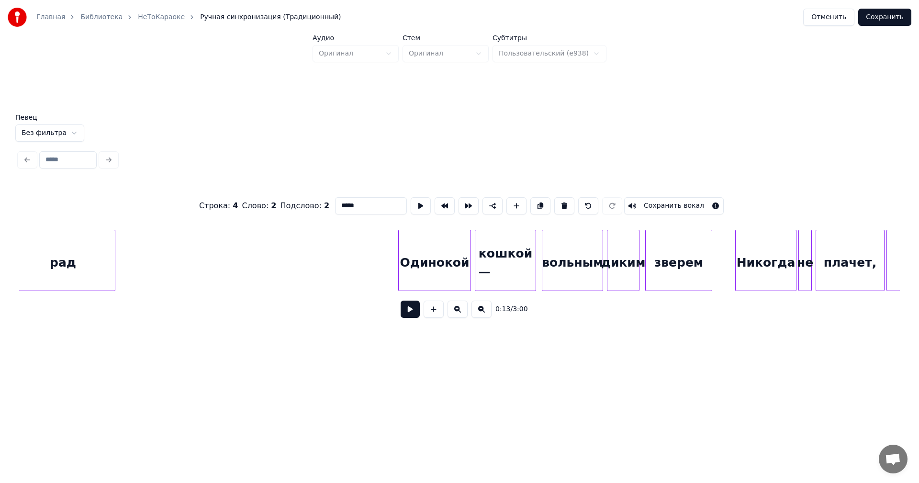
click at [441, 258] on div "Одинокой" at bounding box center [435, 262] width 72 height 65
drag, startPoint x: 375, startPoint y: 201, endPoint x: 327, endPoint y: 204, distance: 47.5
click at [327, 204] on div "Строка : 5 Слово : 1 Подслово : 1 ******** Сохранить вокал" at bounding box center [459, 206] width 880 height 48
type input "*"
click at [493, 266] on div "кошкой —" at bounding box center [505, 262] width 60 height 65
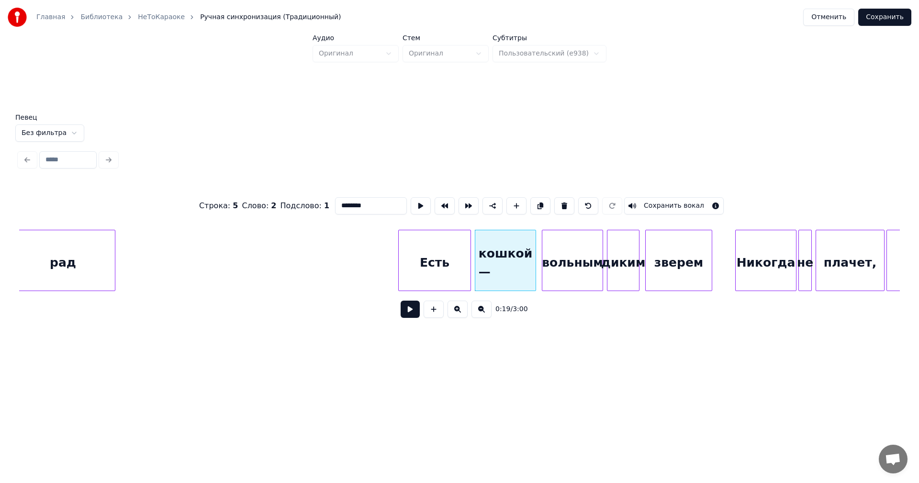
drag, startPoint x: 380, startPoint y: 199, endPoint x: 329, endPoint y: 199, distance: 51.7
click at [329, 199] on div "Строка : 5 Слово : 2 Подслово : 1 ******** Сохранить вокал" at bounding box center [459, 206] width 880 height 48
click at [591, 282] on div "вольным" at bounding box center [572, 262] width 60 height 65
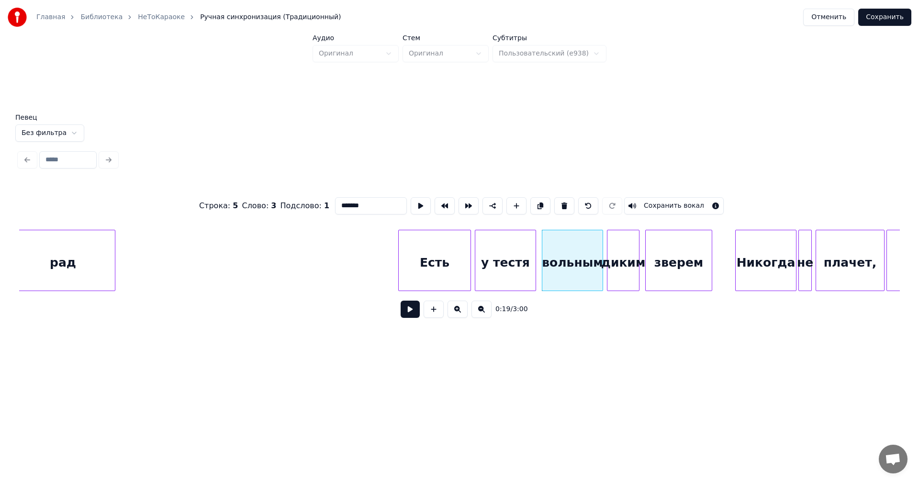
drag, startPoint x: 370, startPoint y: 199, endPoint x: 333, endPoint y: 199, distance: 37.3
click at [335, 199] on input "*******" at bounding box center [371, 205] width 72 height 17
type input "*****"
click at [341, 224] on div "Строка : 5 Слово : 3 Подслово : 1 ***** Сохранить вокал" at bounding box center [459, 206] width 880 height 48
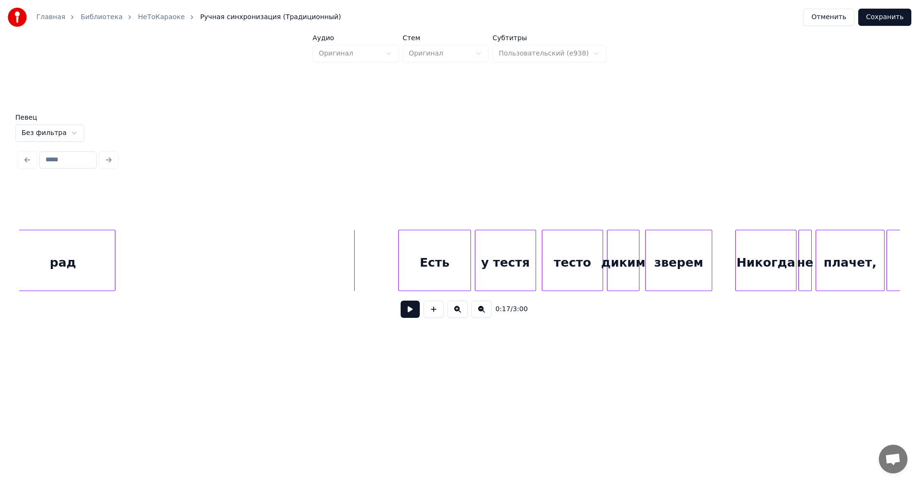
click at [412, 310] on button at bounding box center [410, 309] width 19 height 17
click at [412, 315] on button at bounding box center [410, 309] width 19 height 17
click at [452, 255] on div "Есть" at bounding box center [435, 262] width 72 height 65
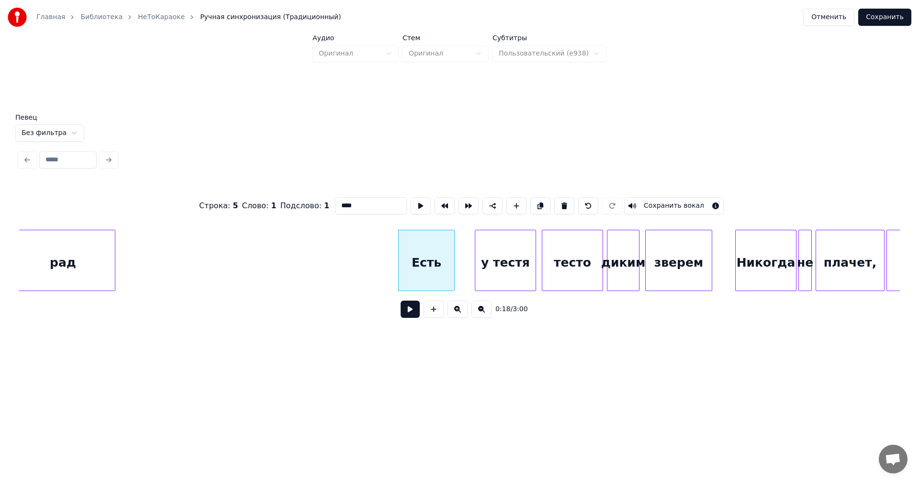
click at [453, 259] on div at bounding box center [452, 260] width 3 height 60
click at [483, 259] on div "у тестя" at bounding box center [487, 262] width 60 height 65
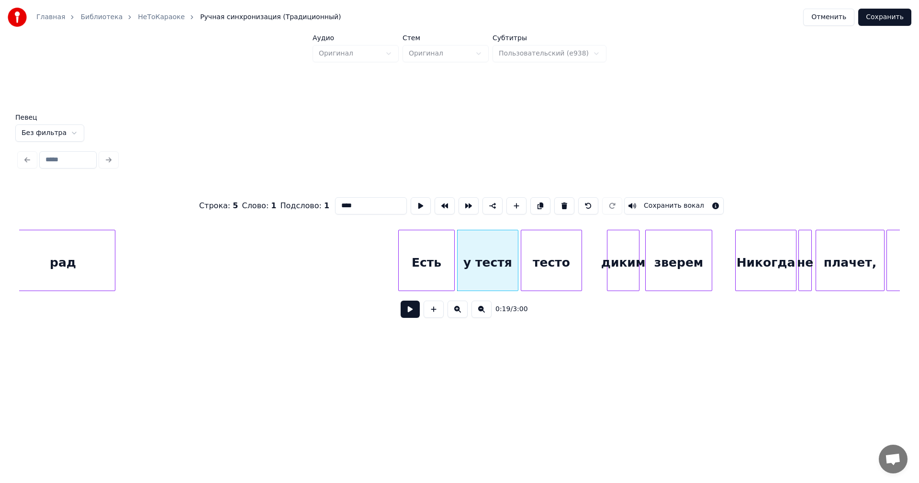
click at [546, 252] on div "тесто" at bounding box center [551, 262] width 60 height 65
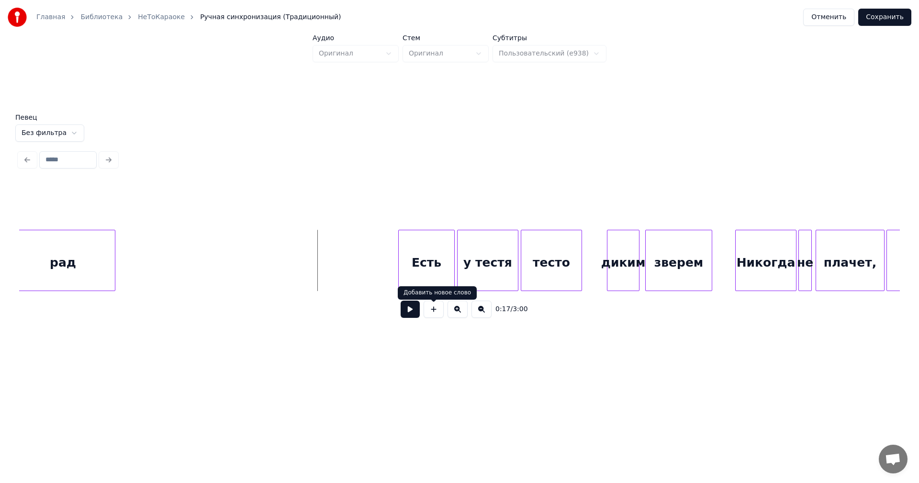
click at [412, 312] on button at bounding box center [410, 309] width 19 height 17
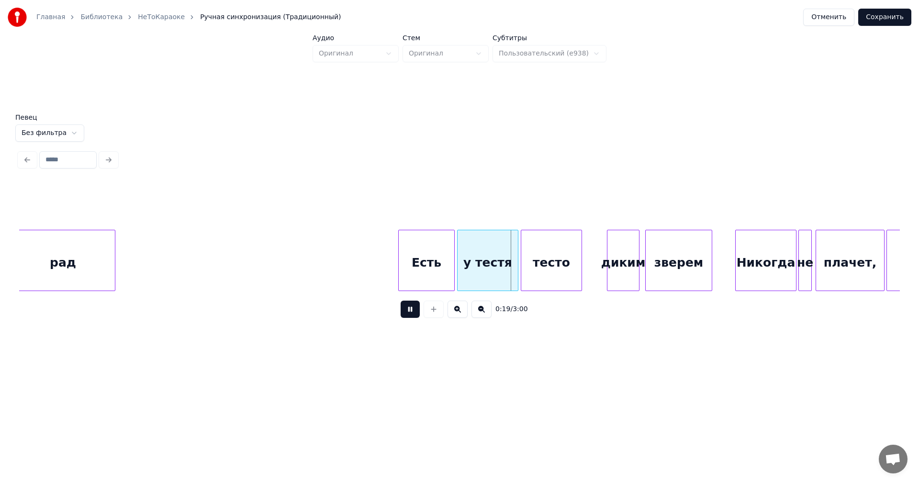
click at [411, 315] on button at bounding box center [410, 309] width 19 height 17
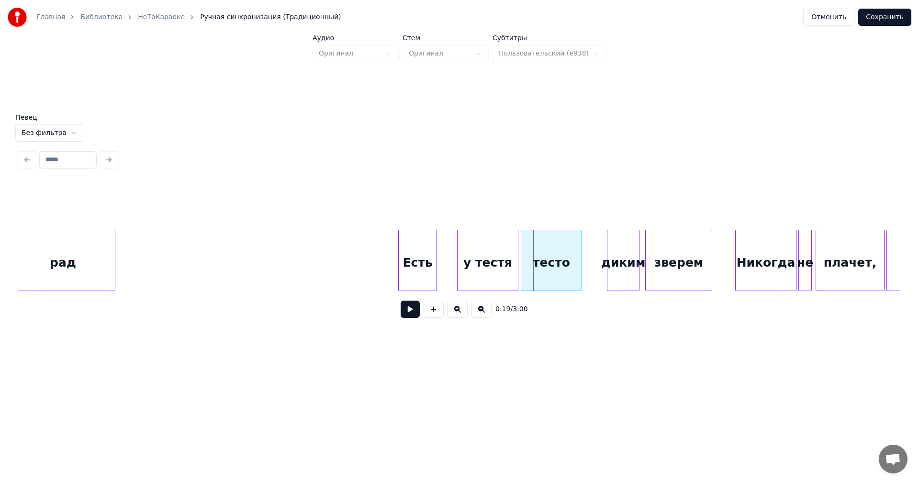
click at [434, 260] on div at bounding box center [435, 260] width 3 height 60
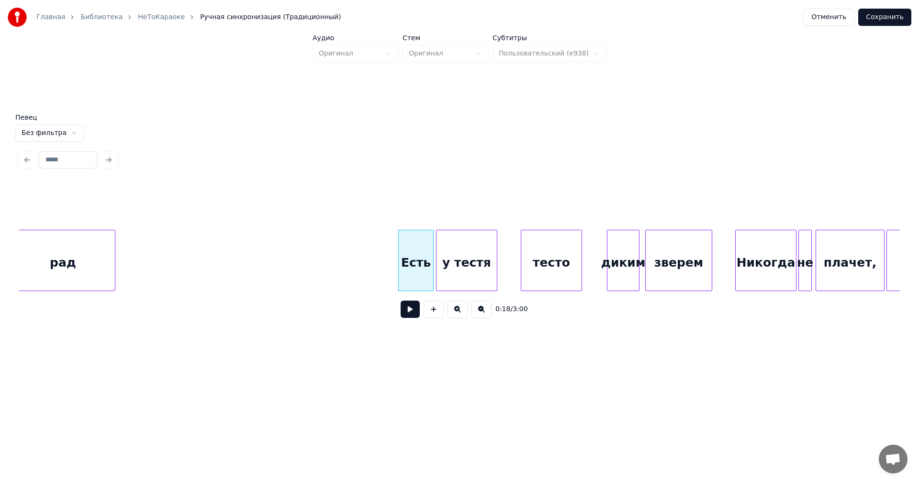
click at [445, 252] on div "у тестя" at bounding box center [466, 262] width 60 height 65
click at [478, 259] on div at bounding box center [478, 260] width 3 height 60
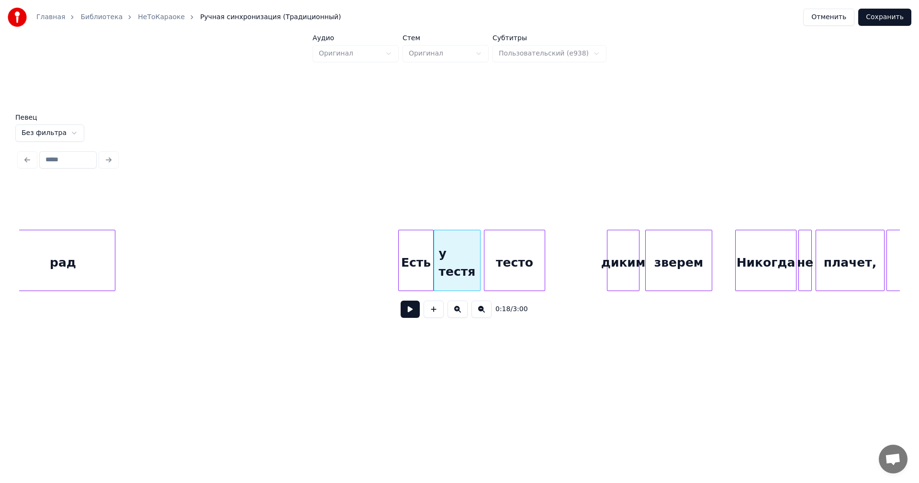
click at [504, 255] on div "тесто" at bounding box center [514, 262] width 60 height 65
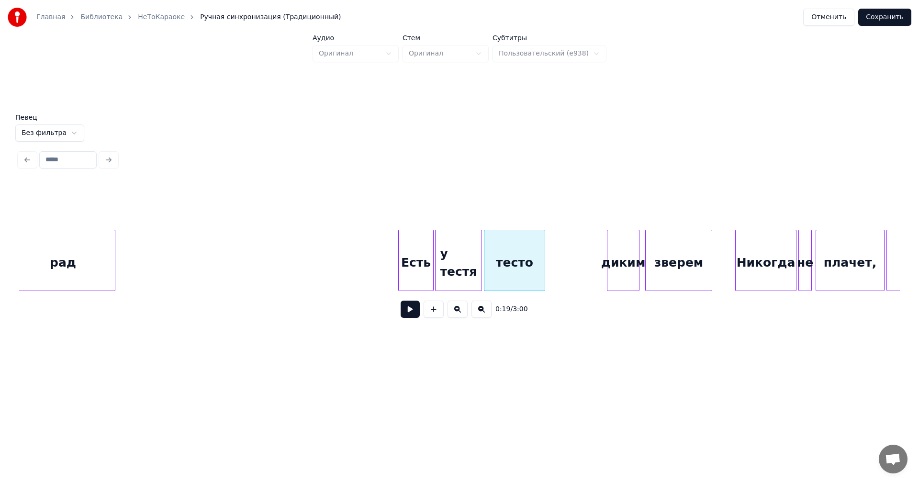
click at [460, 254] on div "у тестя" at bounding box center [458, 262] width 46 height 65
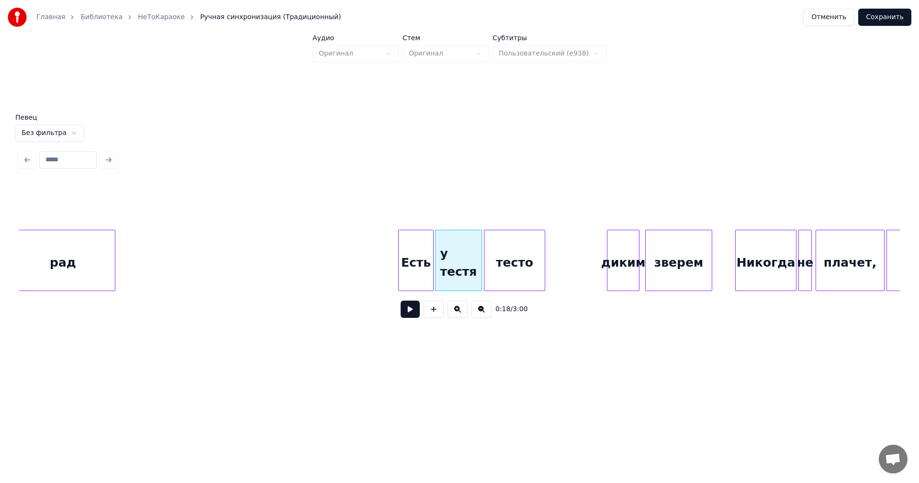
click at [407, 307] on button at bounding box center [410, 309] width 19 height 17
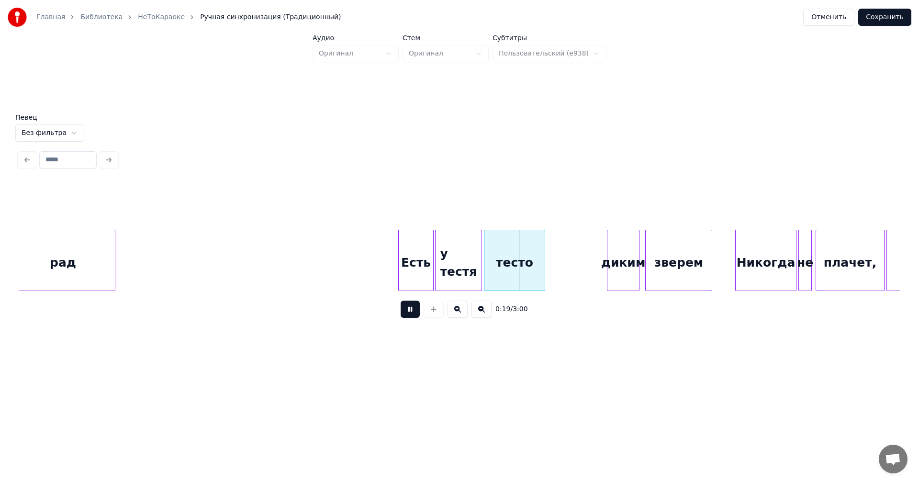
click at [407, 313] on button at bounding box center [410, 309] width 19 height 17
click at [379, 223] on div at bounding box center [459, 206] width 880 height 48
click at [405, 310] on button at bounding box center [410, 309] width 19 height 17
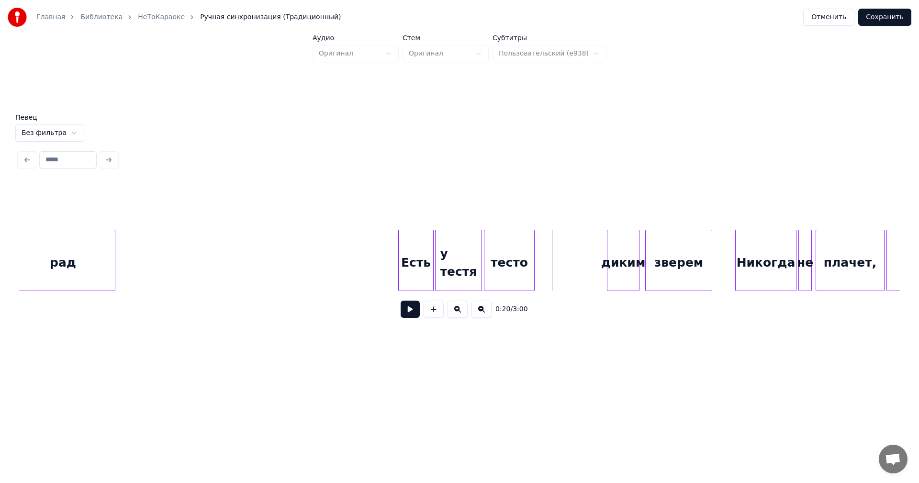
click at [533, 257] on div at bounding box center [532, 260] width 3 height 60
click at [409, 312] on button at bounding box center [410, 309] width 19 height 17
click at [624, 272] on div "диким" at bounding box center [623, 262] width 32 height 65
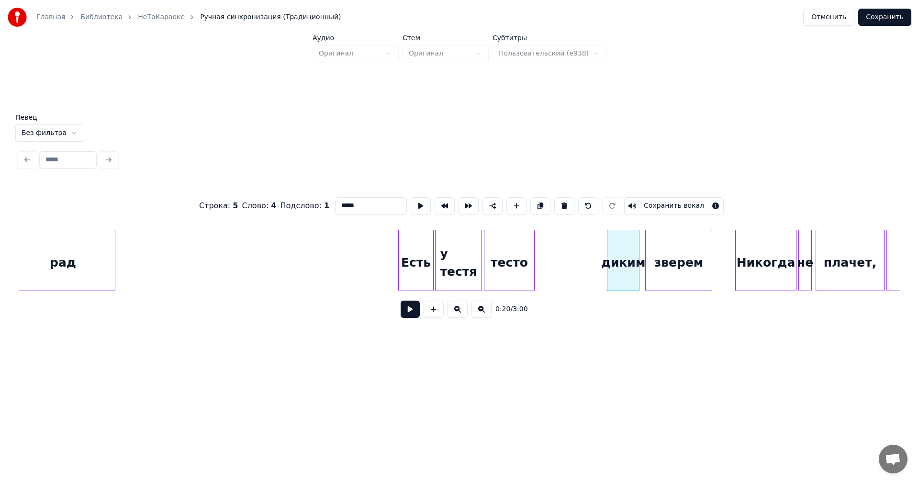
drag, startPoint x: 363, startPoint y: 200, endPoint x: 328, endPoint y: 202, distance: 35.0
click at [328, 202] on div "Строка : 5 Слово : 4 Подслово : 1 ***** Сохранить вокал" at bounding box center [459, 206] width 880 height 48
click at [620, 244] on div "Сесть" at bounding box center [623, 262] width 32 height 65
click at [562, 240] on div "Сесть" at bounding box center [560, 262] width 32 height 65
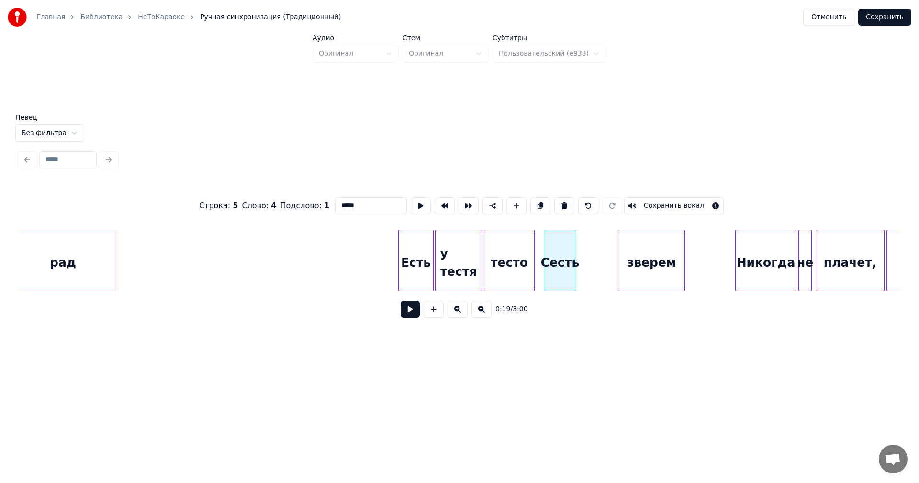
click at [637, 244] on div "зверем" at bounding box center [651, 262] width 66 height 65
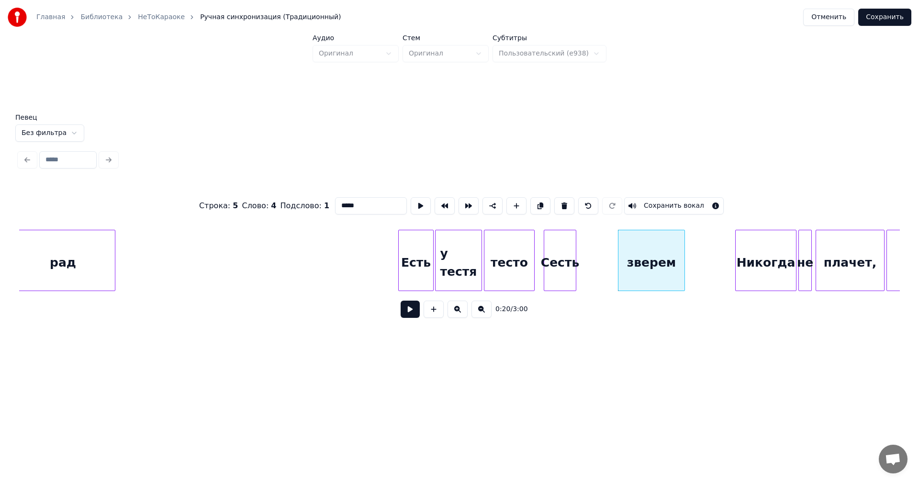
click at [346, 201] on input "*****" at bounding box center [371, 205] width 72 height 17
click at [570, 253] on div "и съесть" at bounding box center [560, 262] width 32 height 65
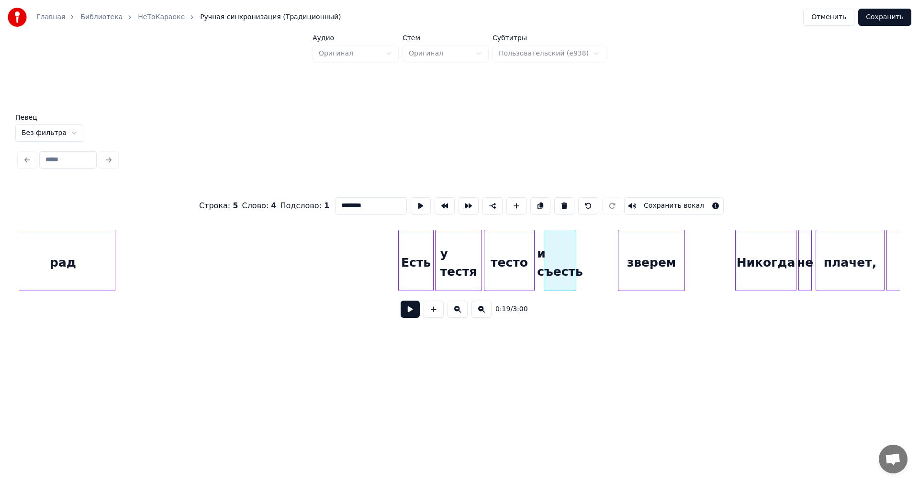
drag, startPoint x: 371, startPoint y: 201, endPoint x: 333, endPoint y: 201, distance: 38.3
click at [335, 201] on input "********" at bounding box center [371, 205] width 72 height 17
click at [656, 250] on div "зверем" at bounding box center [651, 262] width 66 height 65
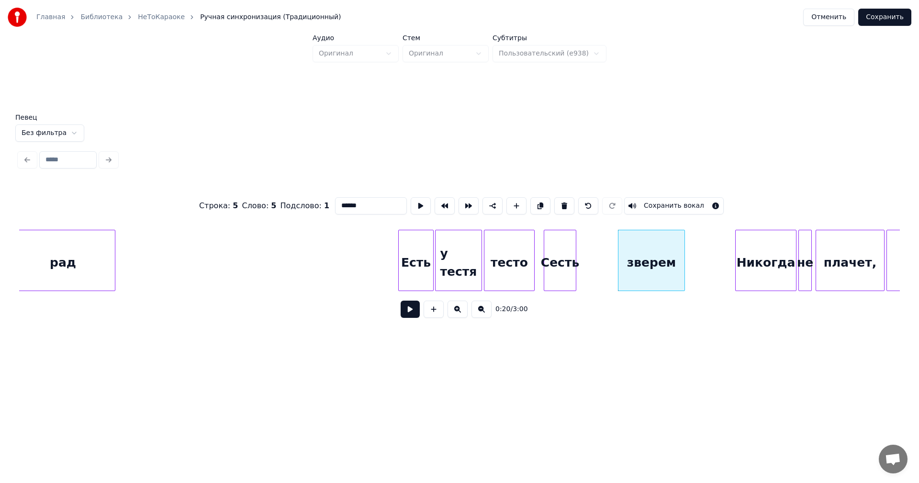
click at [346, 199] on input "******" at bounding box center [371, 205] width 72 height 17
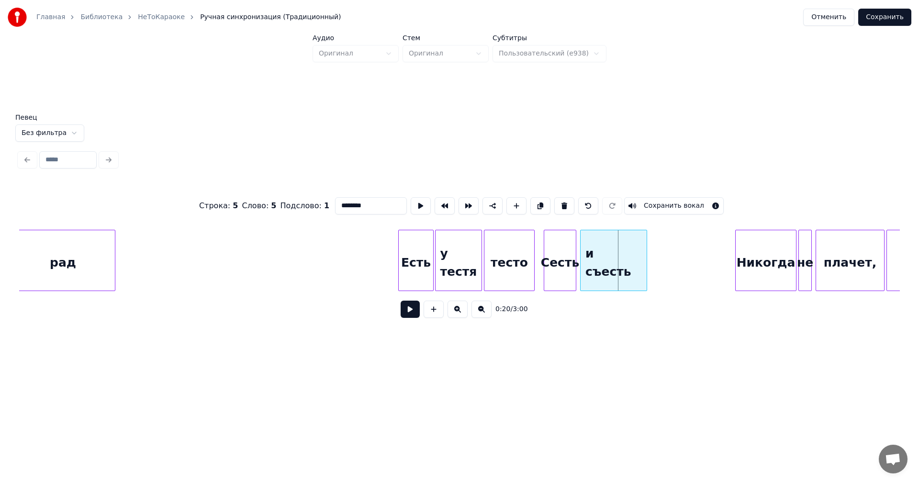
click at [618, 248] on div "и съесть" at bounding box center [613, 262] width 66 height 65
click at [672, 238] on div "Никогда" at bounding box center [679, 262] width 60 height 65
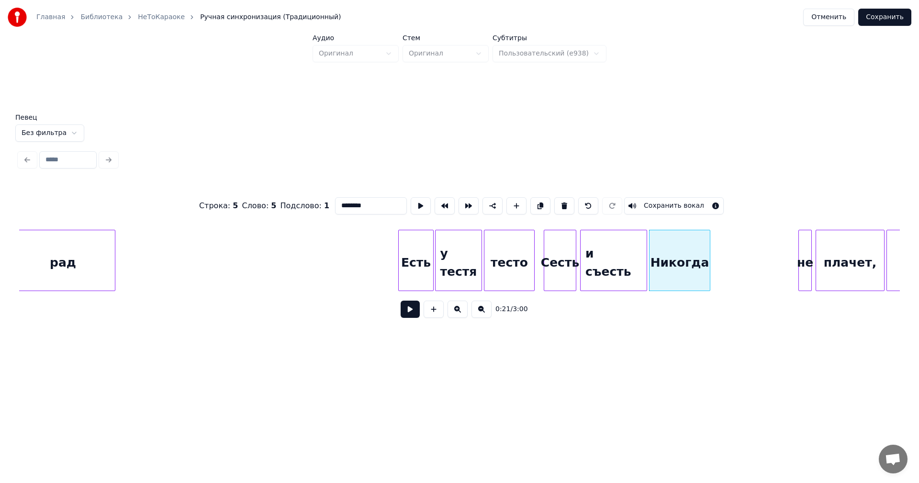
drag, startPoint x: 378, startPoint y: 199, endPoint x: 319, endPoint y: 200, distance: 58.4
click at [323, 201] on div "Строка : 5 Слово : 5 Подслово : 1 ******** Сохранить вокал" at bounding box center [459, 206] width 880 height 48
click at [704, 265] on div "Никогда" at bounding box center [679, 262] width 60 height 65
click at [341, 200] on input "*******" at bounding box center [371, 205] width 72 height 17
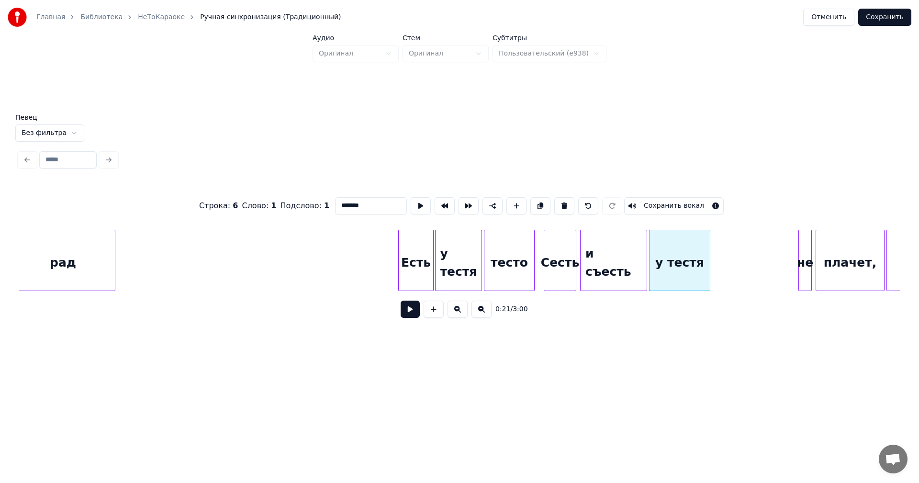
type input "*******"
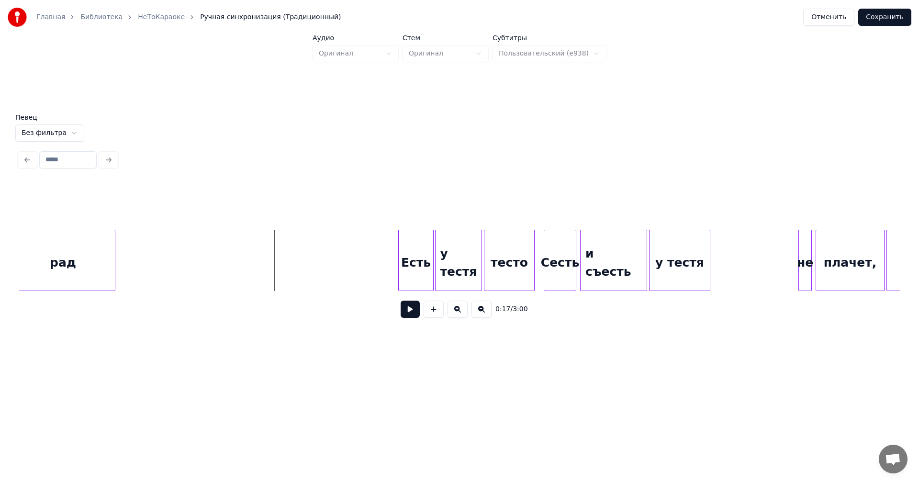
click at [407, 310] on button at bounding box center [410, 309] width 19 height 17
click at [409, 315] on button at bounding box center [410, 309] width 19 height 17
click at [724, 279] on div "не" at bounding box center [723, 262] width 12 height 65
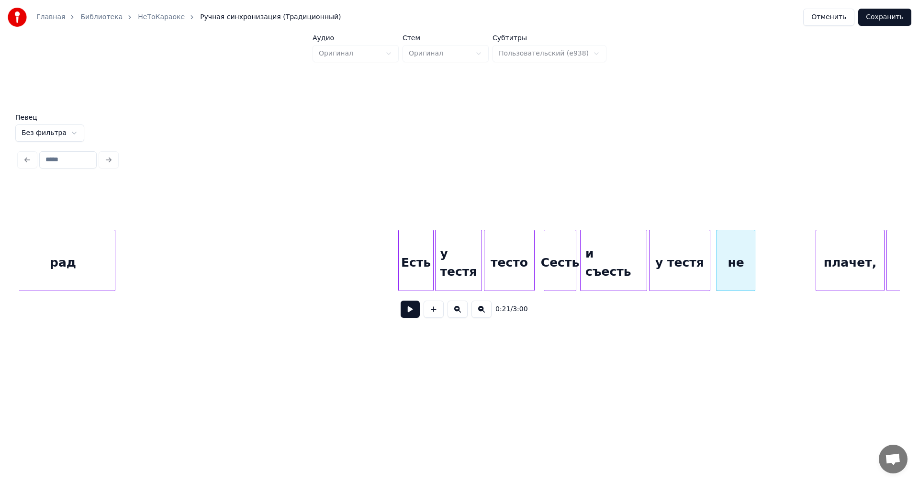
click at [754, 279] on div at bounding box center [753, 260] width 3 height 60
click at [732, 270] on div "не" at bounding box center [736, 262] width 38 height 65
drag, startPoint x: 385, startPoint y: 204, endPoint x: 327, endPoint y: 204, distance: 57.9
click at [327, 204] on div "Строка : 6 Слово : 2 Подслово : 1 ** Сохранить вокал" at bounding box center [459, 206] width 880 height 48
type input "*"
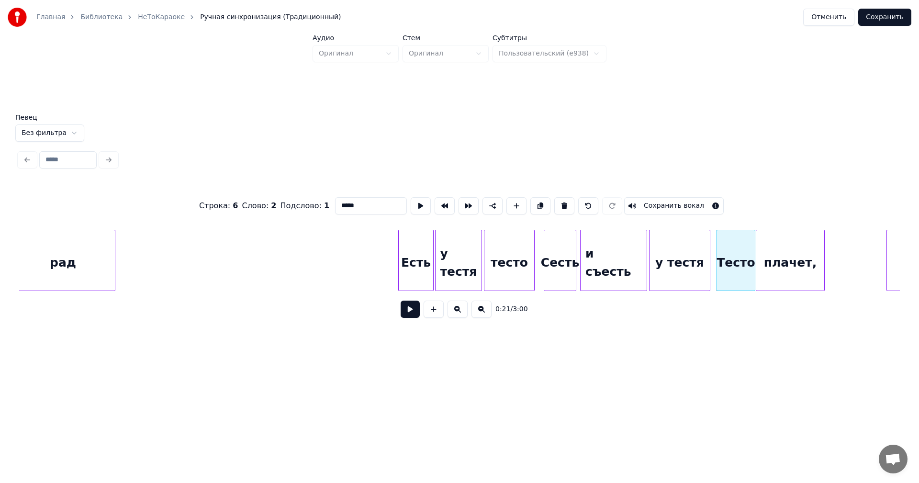
click at [775, 256] on div "плачет," at bounding box center [790, 262] width 68 height 65
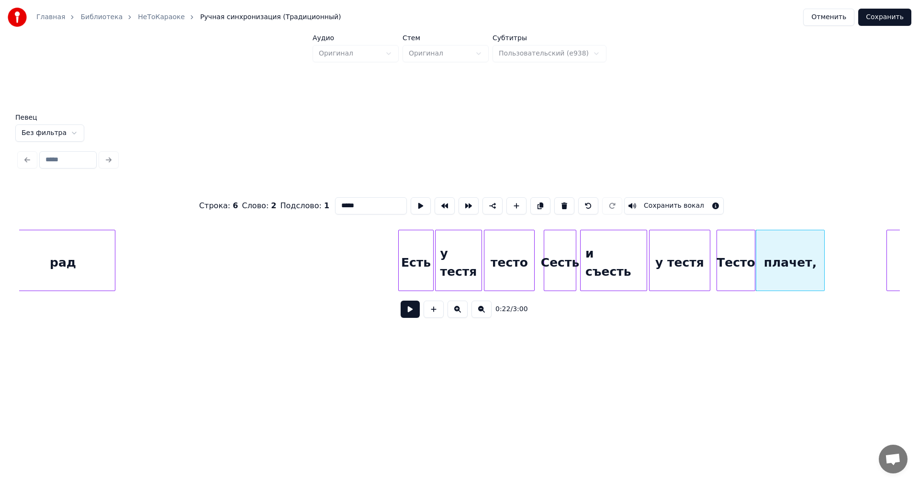
drag, startPoint x: 363, startPoint y: 201, endPoint x: 333, endPoint y: 201, distance: 30.6
click at [335, 201] on input "*****" at bounding box center [371, 205] width 72 height 17
click at [783, 267] on div "плачет," at bounding box center [790, 262] width 68 height 65
drag, startPoint x: 365, startPoint y: 203, endPoint x: 305, endPoint y: 203, distance: 60.3
click at [305, 203] on div "Строка : 6 Слово : 3 Подслово : 1 ******* Сохранить вокал" at bounding box center [459, 206] width 880 height 48
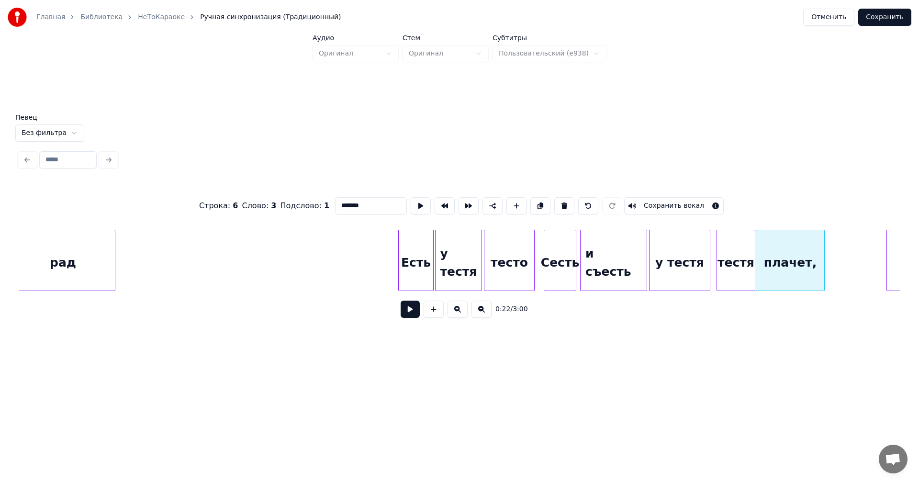
click at [744, 273] on div "тестя" at bounding box center [736, 262] width 38 height 65
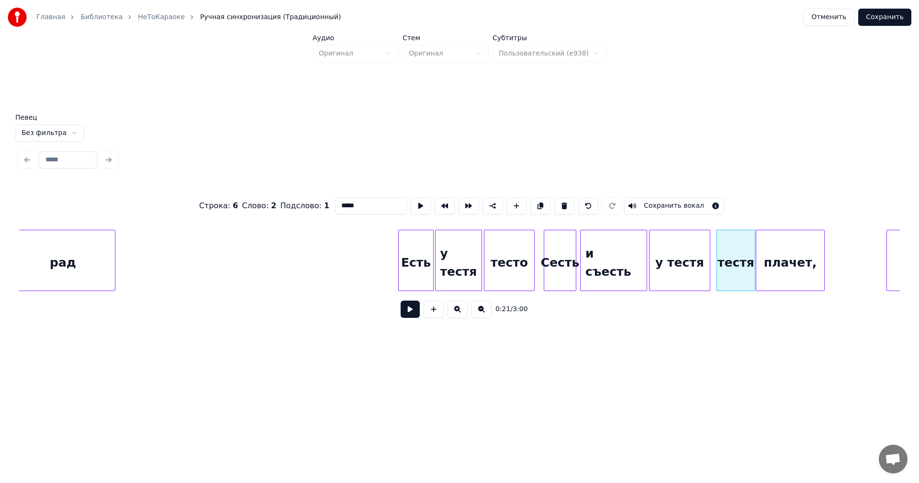
click at [351, 200] on input "*****" at bounding box center [371, 205] width 72 height 17
click at [776, 256] on div "плачет," at bounding box center [790, 262] width 68 height 65
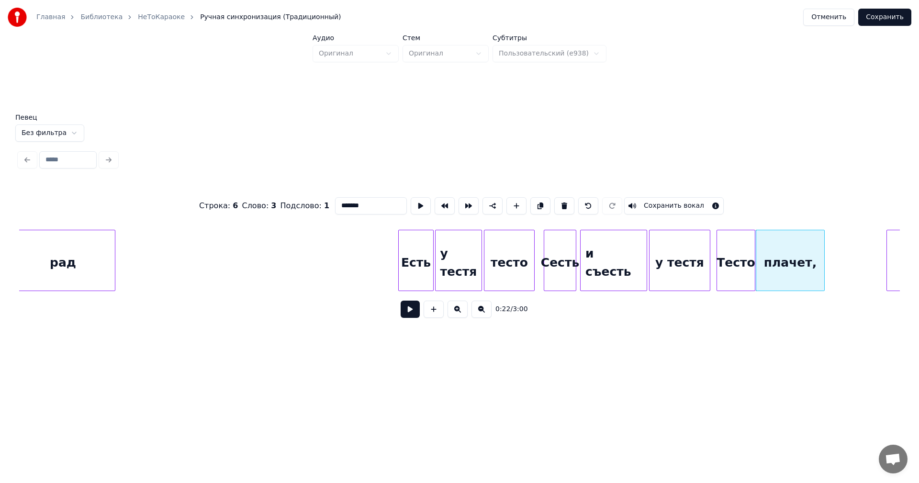
drag, startPoint x: 362, startPoint y: 199, endPoint x: 332, endPoint y: 182, distance: 34.3
click at [323, 195] on div "Строка : 6 Слово : 3 Подслово : 1 ******* Сохранить вокал" at bounding box center [459, 206] width 880 height 48
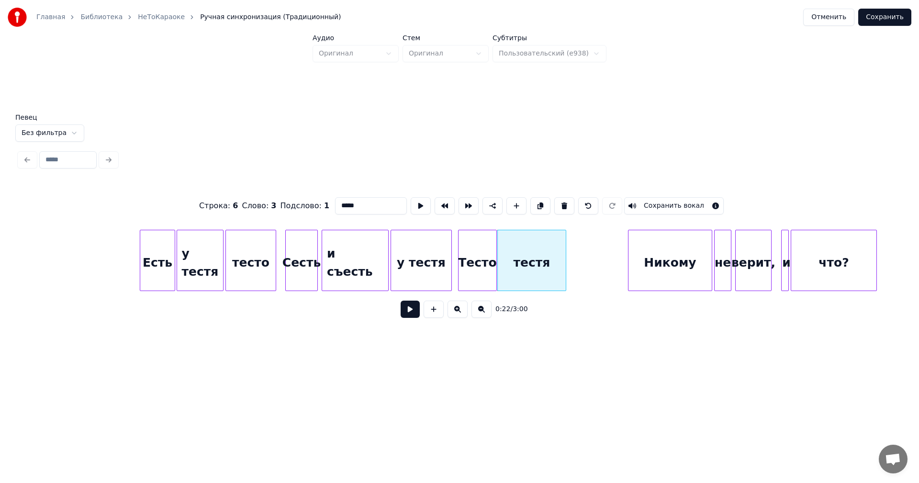
scroll to position [0, 1675]
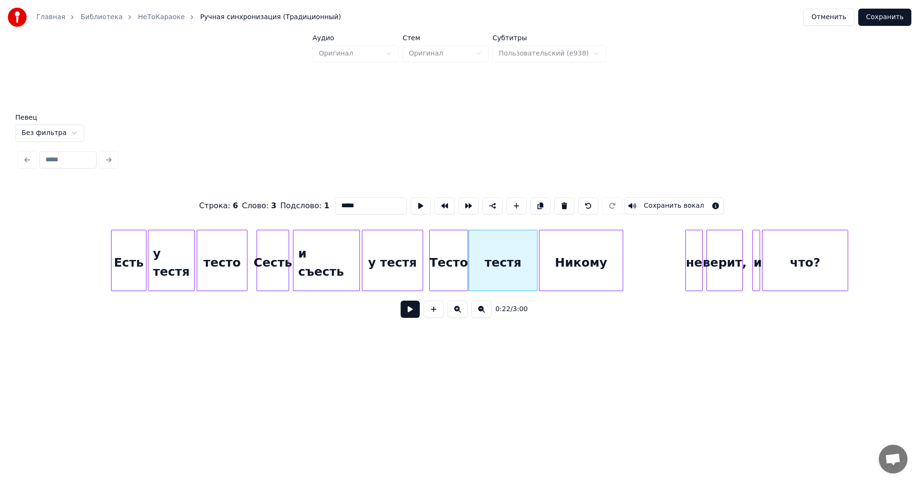
click at [583, 266] on div "Никому" at bounding box center [580, 262] width 83 height 65
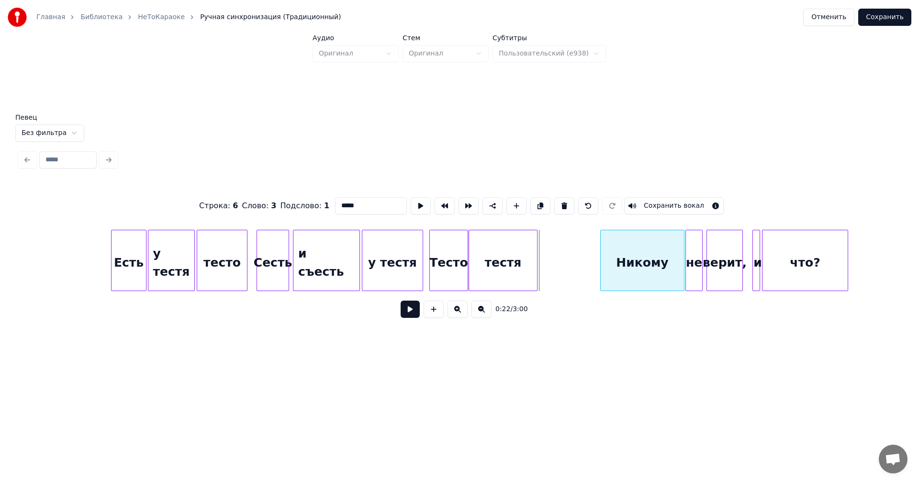
click at [644, 265] on div "Никому" at bounding box center [642, 262] width 83 height 65
click at [508, 249] on div "тест" at bounding box center [503, 262] width 68 height 65
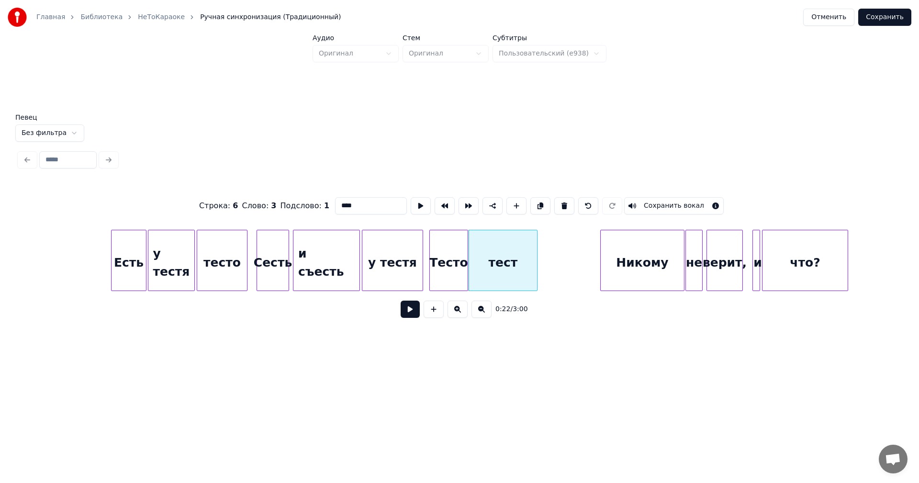
click at [371, 203] on input "****" at bounding box center [371, 205] width 72 height 17
type input "*****"
click at [292, 217] on div "Строка : 6 Слово : 3 Подслово : 1 ***** Сохранить вокал" at bounding box center [459, 206] width 880 height 48
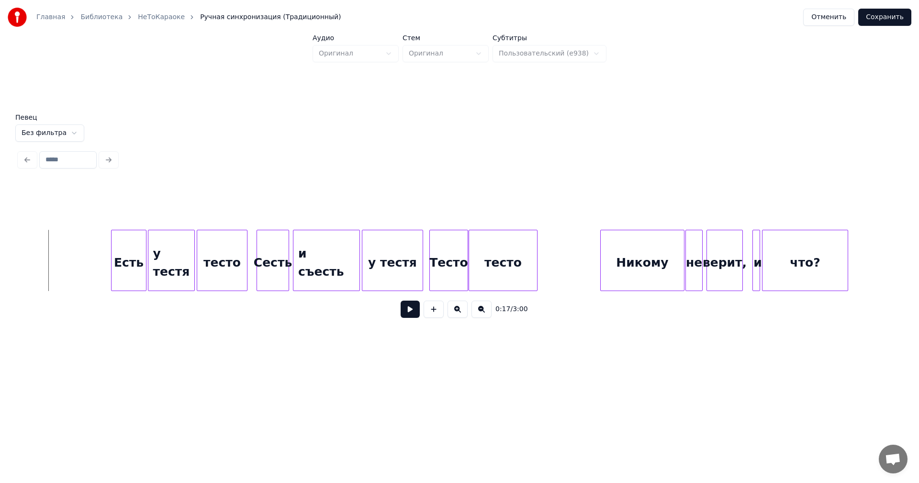
click at [401, 316] on button at bounding box center [410, 309] width 19 height 17
click at [407, 314] on button at bounding box center [410, 309] width 19 height 17
click at [496, 257] on div "тесто" at bounding box center [503, 262] width 68 height 65
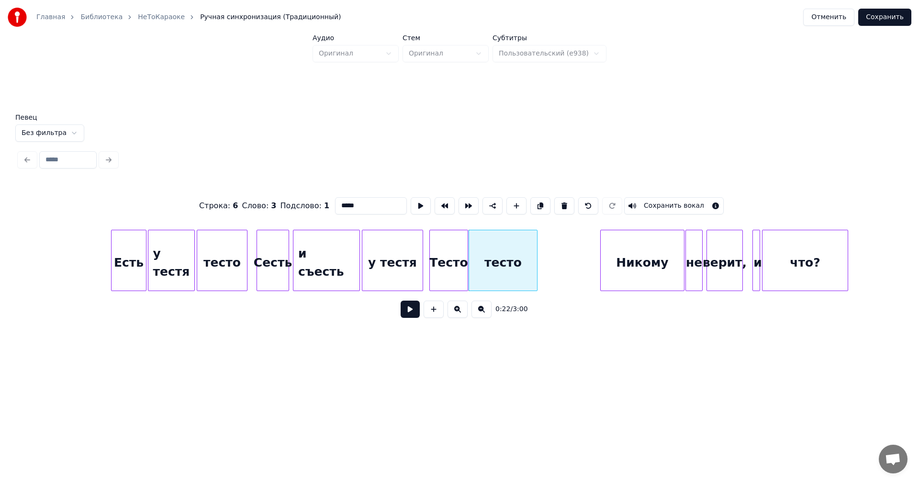
drag, startPoint x: 353, startPoint y: 204, endPoint x: 317, endPoint y: 204, distance: 35.4
click at [317, 204] on div "Строка : 6 Слово : 3 Подслово : 1 ***** Сохранить вокал" at bounding box center [459, 206] width 880 height 48
click at [514, 205] on button at bounding box center [516, 205] width 20 height 17
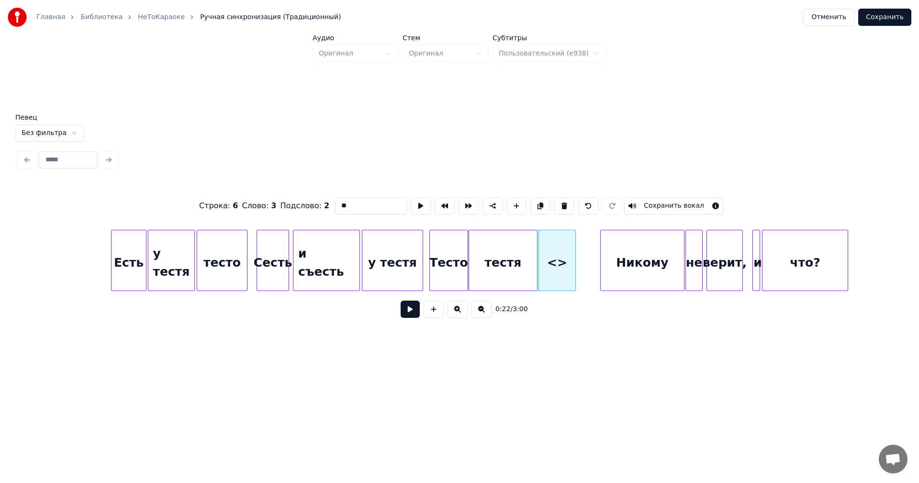
drag, startPoint x: 357, startPoint y: 198, endPoint x: 308, endPoint y: 205, distance: 49.4
click at [308, 205] on div "Строка : 6 Слово : 3 Подслово : 2 ** Сохранить вокал" at bounding box center [459, 206] width 880 height 48
type input "******"
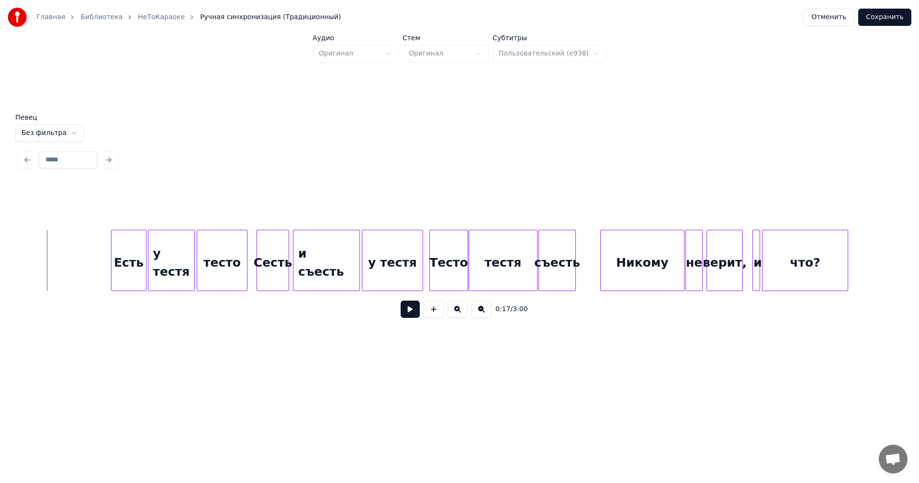
click at [408, 315] on button at bounding box center [410, 309] width 19 height 17
click at [413, 317] on button at bounding box center [410, 309] width 19 height 17
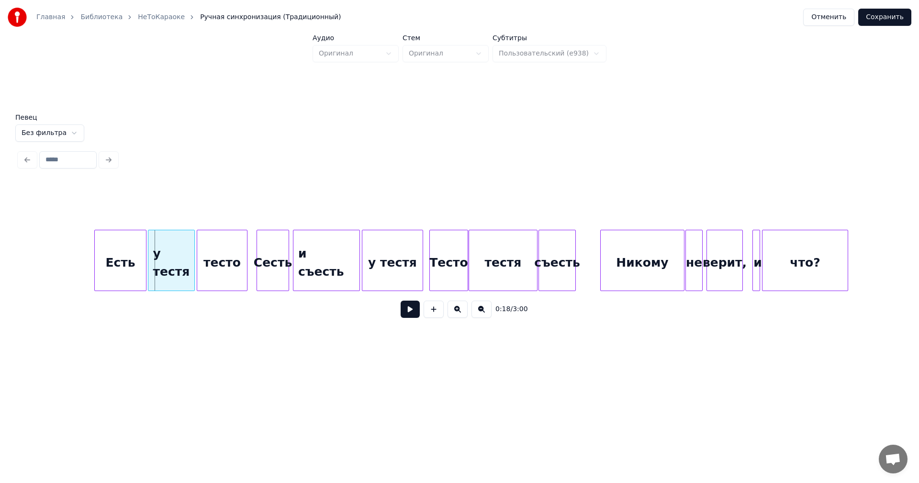
click at [95, 262] on div at bounding box center [96, 260] width 3 height 60
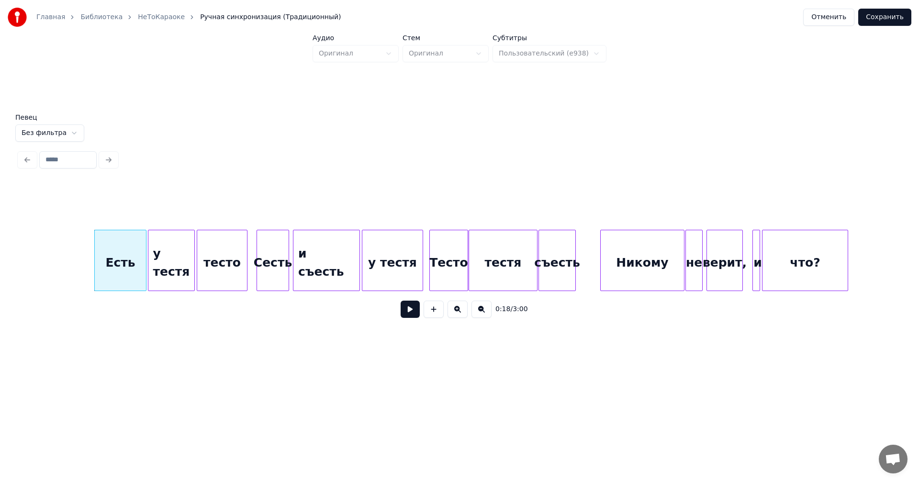
click at [411, 313] on button at bounding box center [410, 309] width 19 height 17
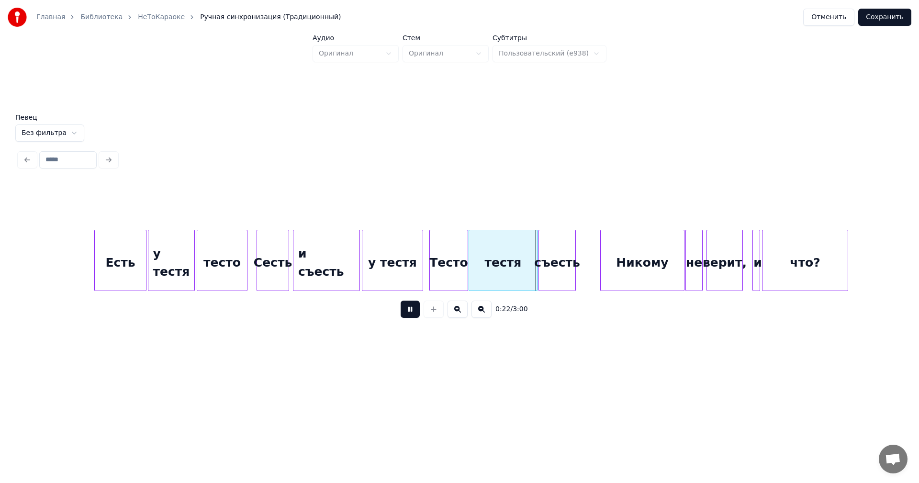
click at [411, 313] on button at bounding box center [410, 309] width 19 height 17
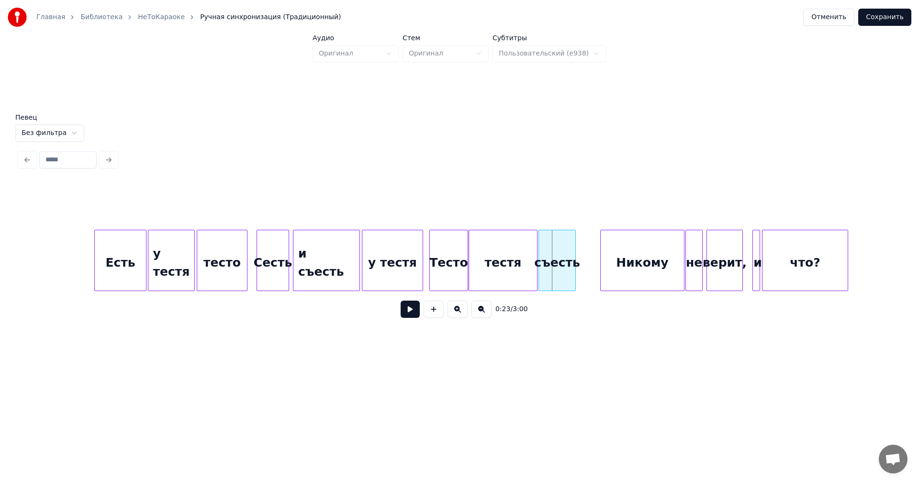
click at [411, 313] on button at bounding box center [410, 309] width 19 height 17
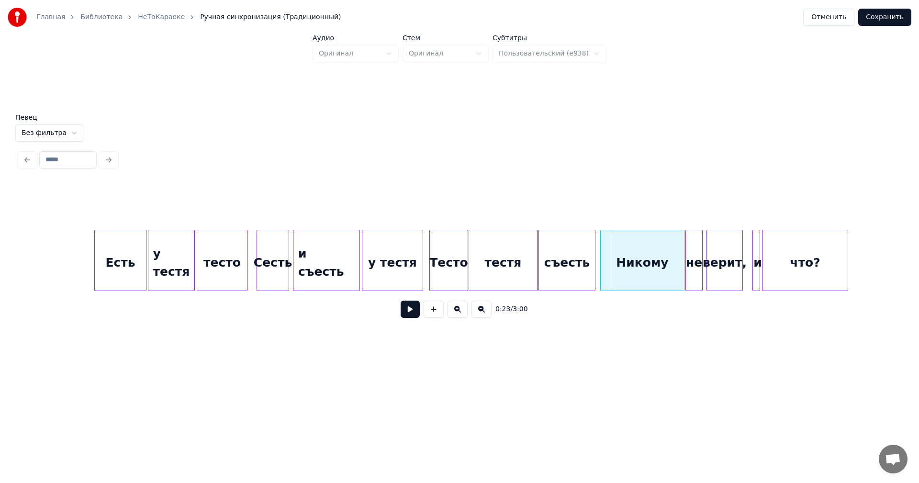
click at [593, 273] on div at bounding box center [593, 260] width 3 height 60
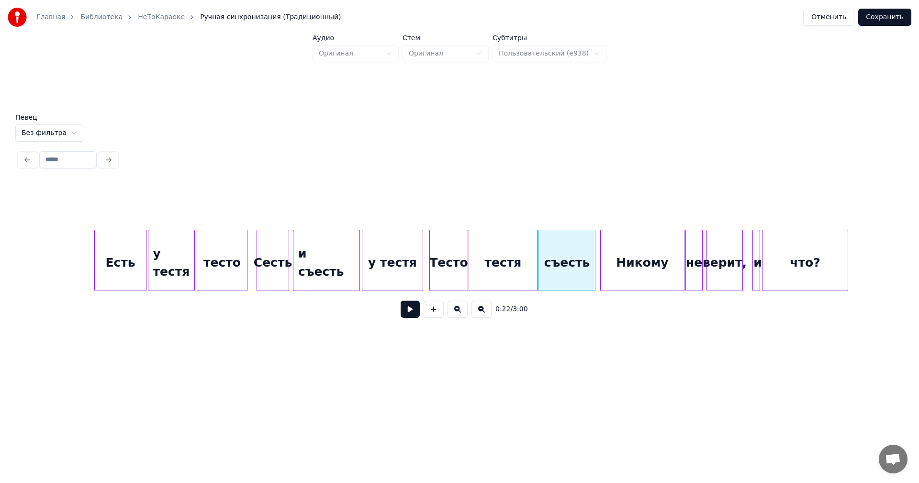
click at [586, 264] on div "съесть" at bounding box center [567, 262] width 56 height 65
click at [385, 204] on input "******" at bounding box center [371, 205] width 72 height 17
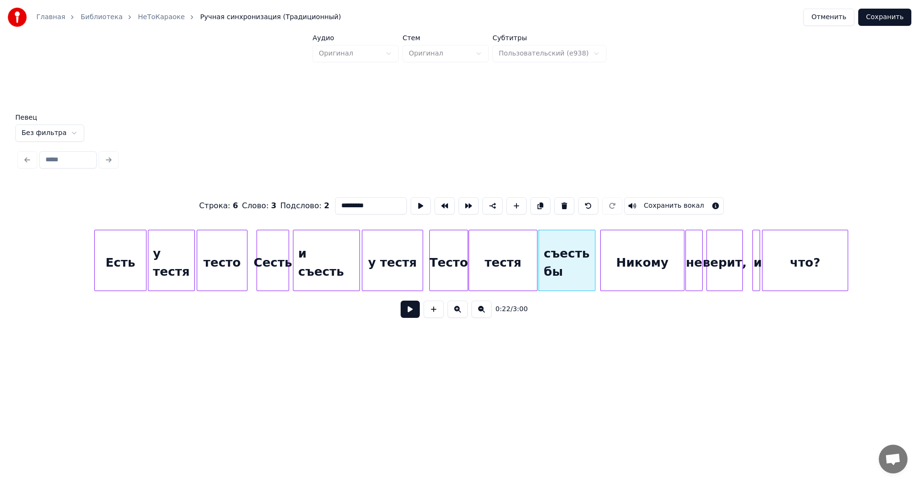
click at [639, 266] on div "Никому" at bounding box center [642, 262] width 83 height 65
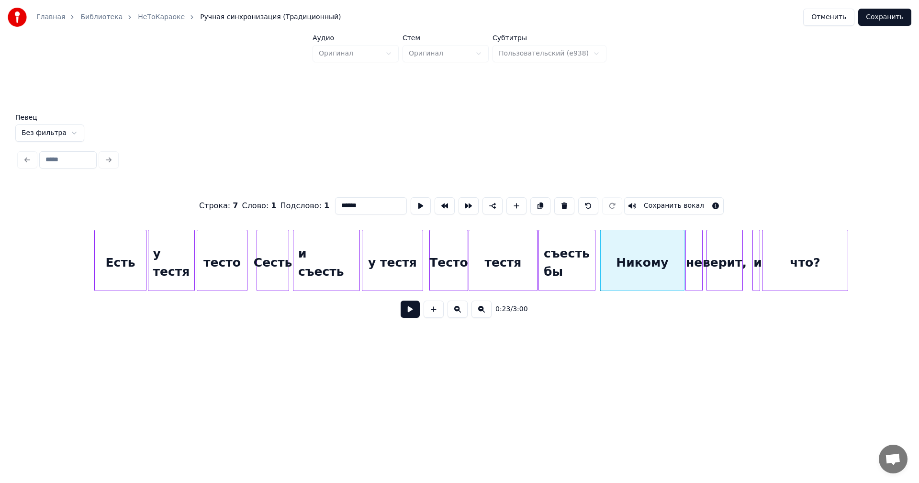
drag, startPoint x: 371, startPoint y: 202, endPoint x: 324, endPoint y: 192, distance: 47.6
click at [324, 192] on div "Строка : 7 Слово : 1 Подслово : 1 ****** Сохранить вокал" at bounding box center [459, 206] width 880 height 48
click at [754, 255] on div at bounding box center [754, 260] width 3 height 60
type input "*"
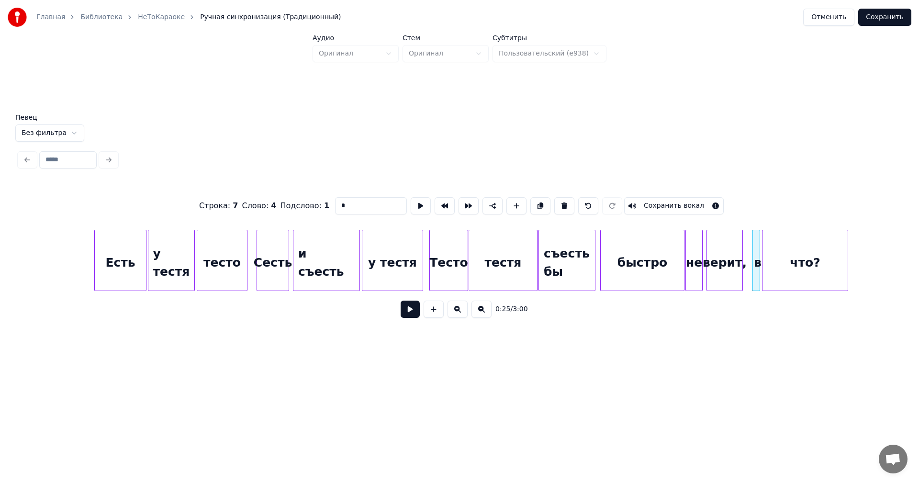
click at [814, 267] on div "что?" at bounding box center [804, 262] width 85 height 65
drag, startPoint x: 368, startPoint y: 201, endPoint x: 335, endPoint y: 203, distance: 33.6
click at [335, 203] on input "****" at bounding box center [371, 205] width 72 height 17
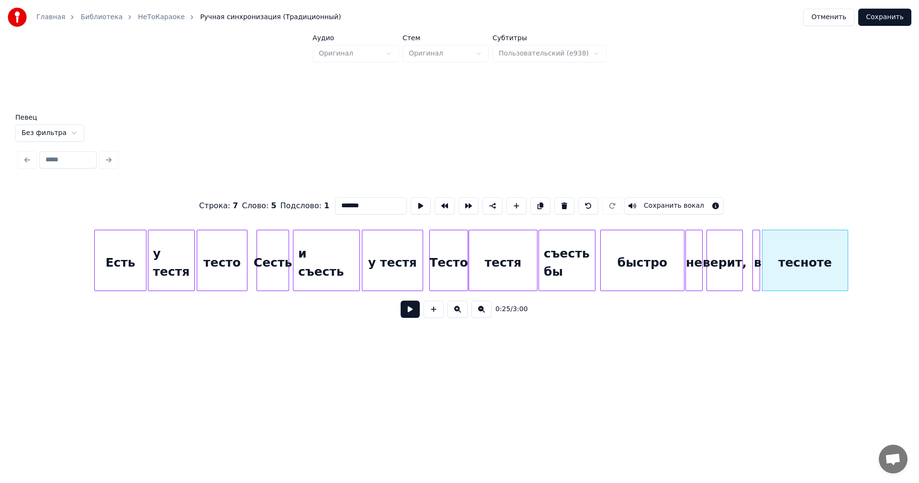
click at [691, 257] on div "не" at bounding box center [694, 262] width 16 height 65
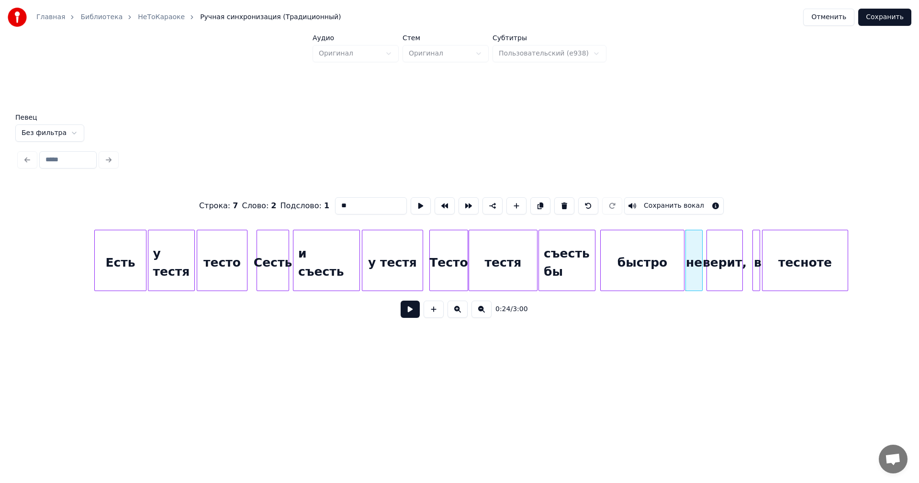
drag, startPoint x: 351, startPoint y: 198, endPoint x: 336, endPoint y: 206, distance: 16.7
click at [336, 206] on input "**" at bounding box center [371, 205] width 72 height 17
click at [735, 282] on div "верит," at bounding box center [724, 262] width 35 height 65
drag, startPoint x: 371, startPoint y: 203, endPoint x: 317, endPoint y: 203, distance: 54.1
click at [317, 204] on div "Строка : 7 Слово : 3 Подслово : 1 ****** Сохранить вокал" at bounding box center [459, 206] width 880 height 48
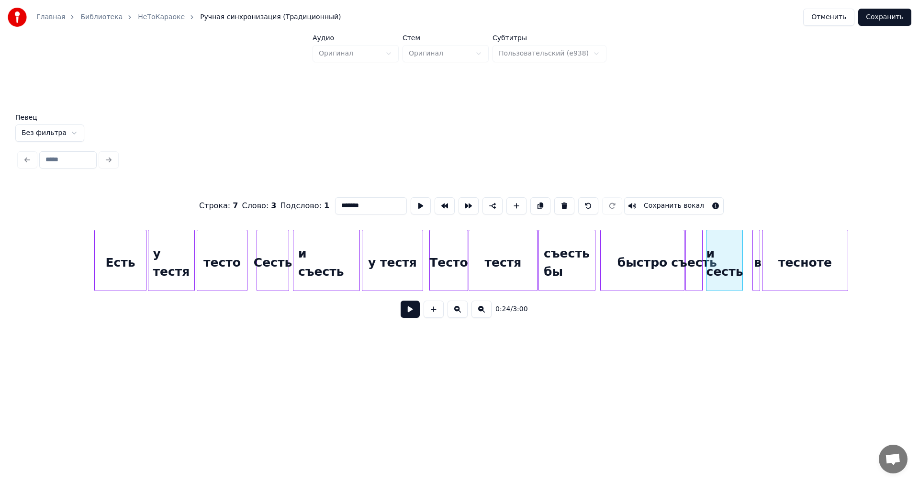
type input "*******"
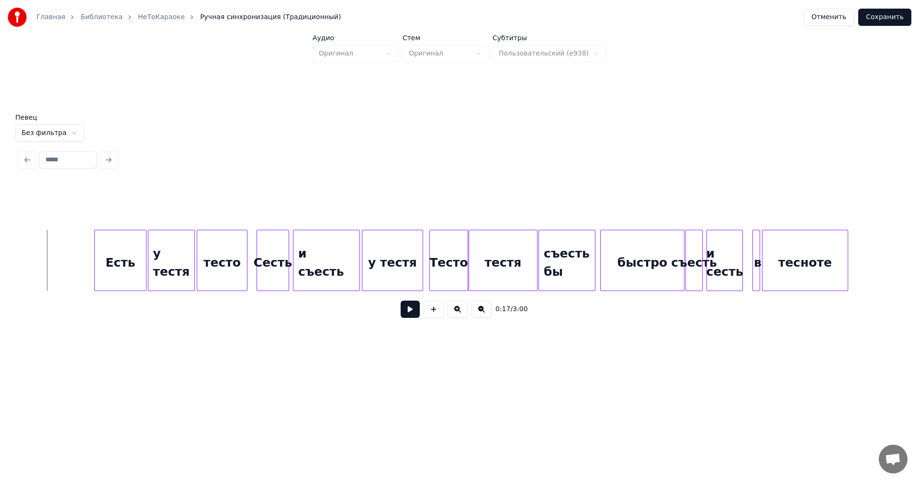
click at [410, 315] on button at bounding box center [410, 309] width 19 height 17
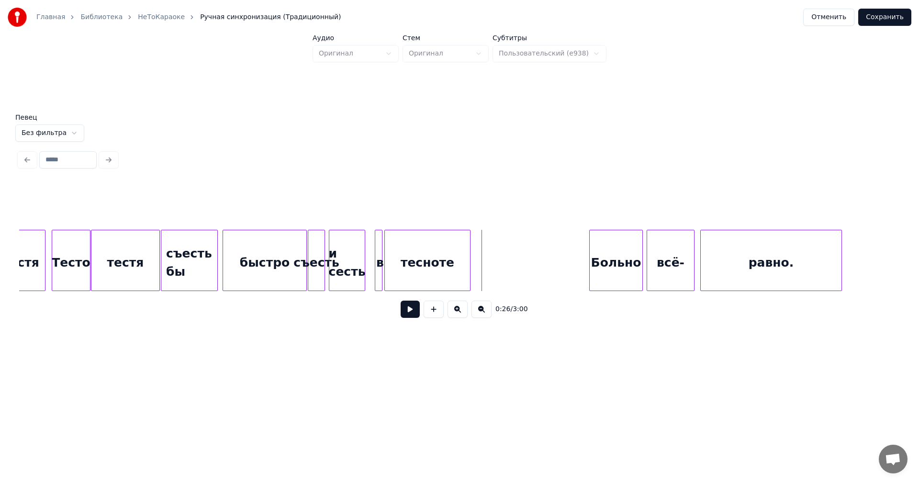
scroll to position [0, 2058]
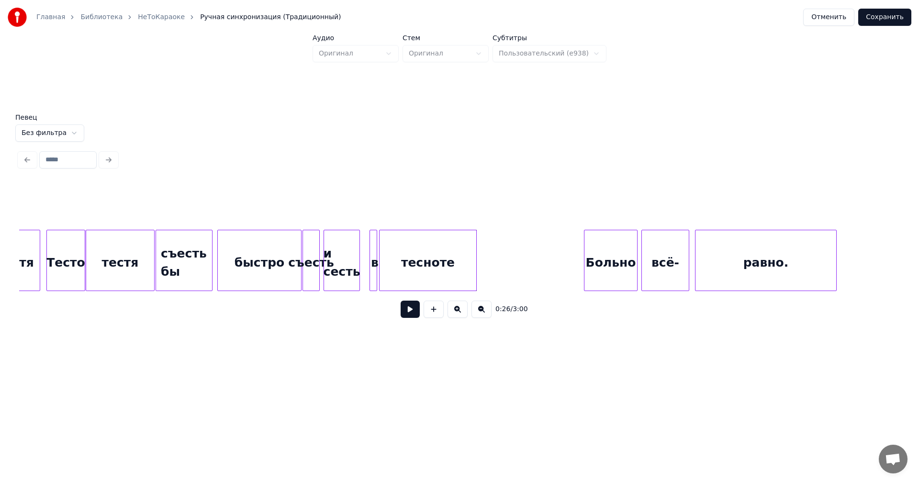
click at [475, 257] on div at bounding box center [474, 260] width 3 height 60
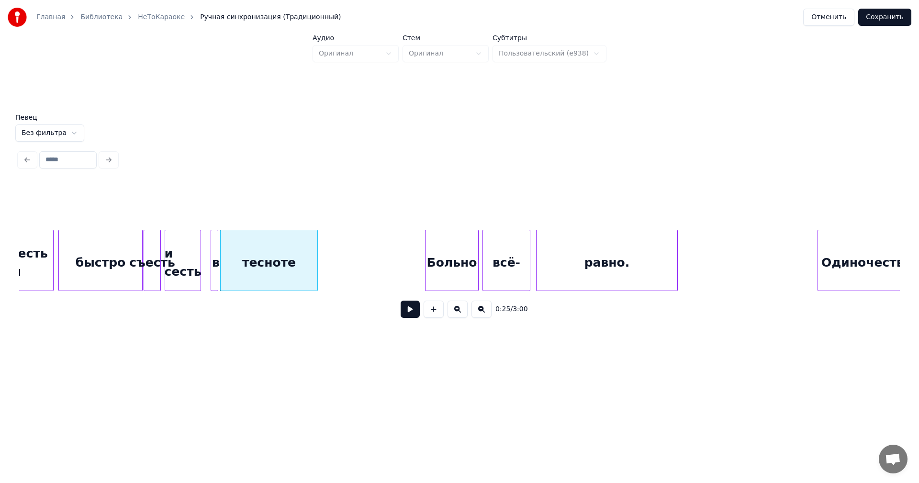
scroll to position [0, 2249]
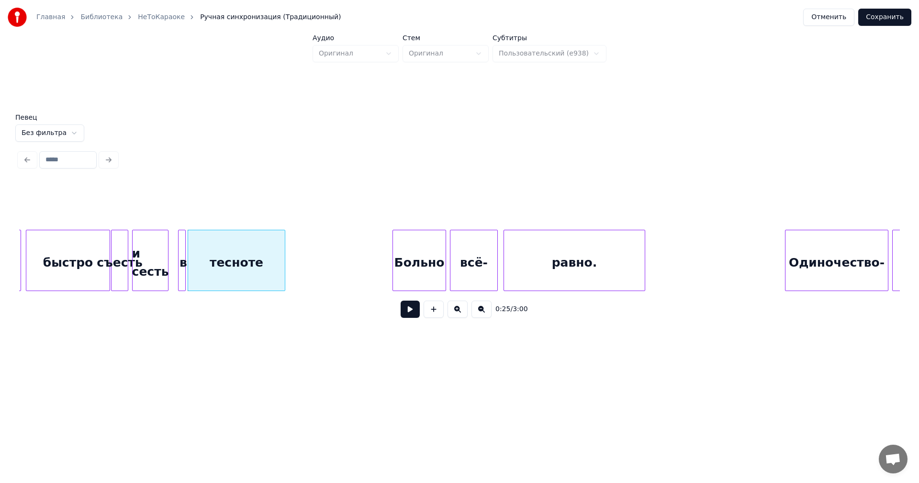
click at [433, 269] on div "Больно" at bounding box center [419, 262] width 53 height 65
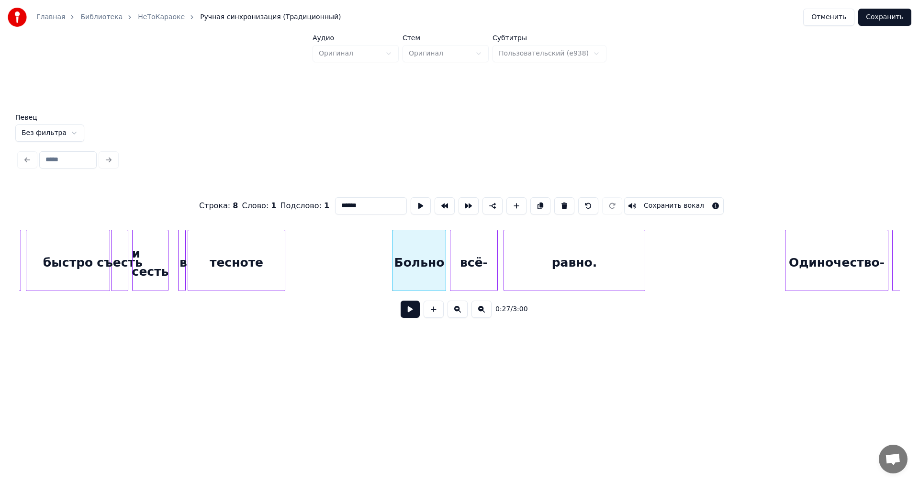
drag, startPoint x: 366, startPoint y: 203, endPoint x: 315, endPoint y: 191, distance: 52.1
click at [325, 201] on div "Строка : 8 Слово : 1 Подслово : 1 ****** Сохранить вокал" at bounding box center [459, 206] width 880 height 48
click at [467, 255] on div "всё-" at bounding box center [473, 262] width 47 height 65
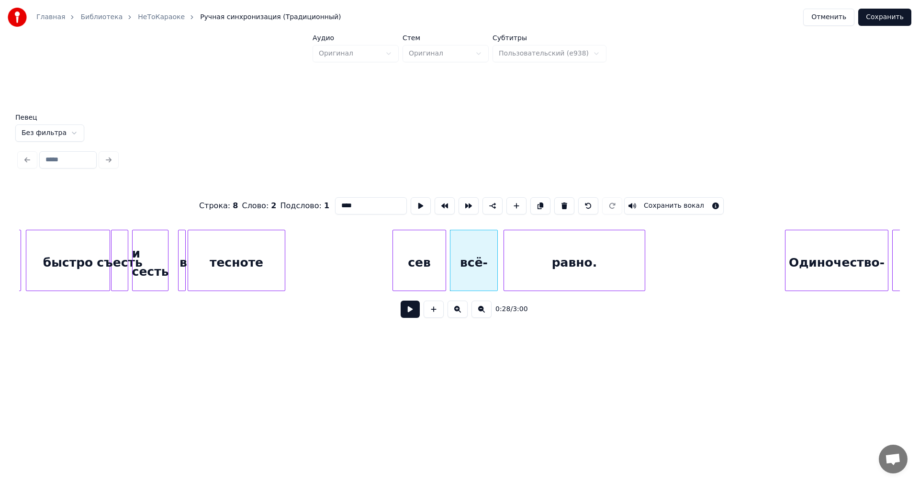
drag, startPoint x: 357, startPoint y: 199, endPoint x: 331, endPoint y: 199, distance: 26.8
click at [327, 199] on div "Строка : 8 Слово : 2 Подслово : 1 **** Сохранить вокал" at bounding box center [459, 206] width 880 height 48
click at [532, 259] on div "равно." at bounding box center [574, 262] width 141 height 65
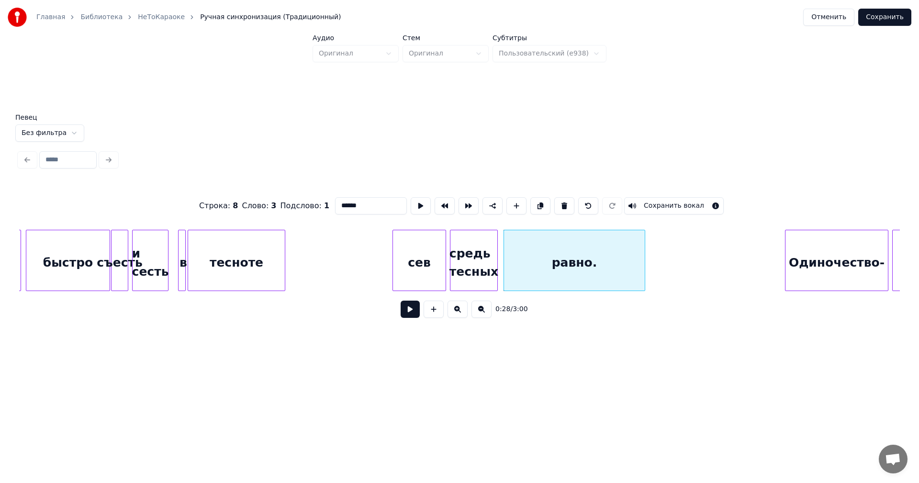
drag, startPoint x: 374, startPoint y: 203, endPoint x: 326, endPoint y: 203, distance: 47.9
click at [326, 203] on div "Строка : 8 Слово : 3 Подслово : 1 ****** Сохранить вокал" at bounding box center [459, 206] width 880 height 48
click at [492, 264] on div "средь тесных" at bounding box center [473, 262] width 47 height 65
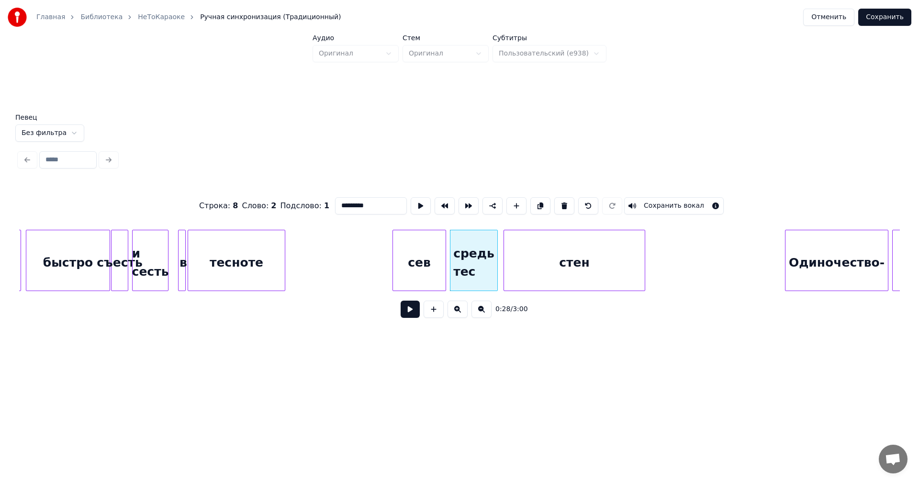
click at [521, 260] on div "стен" at bounding box center [574, 262] width 141 height 65
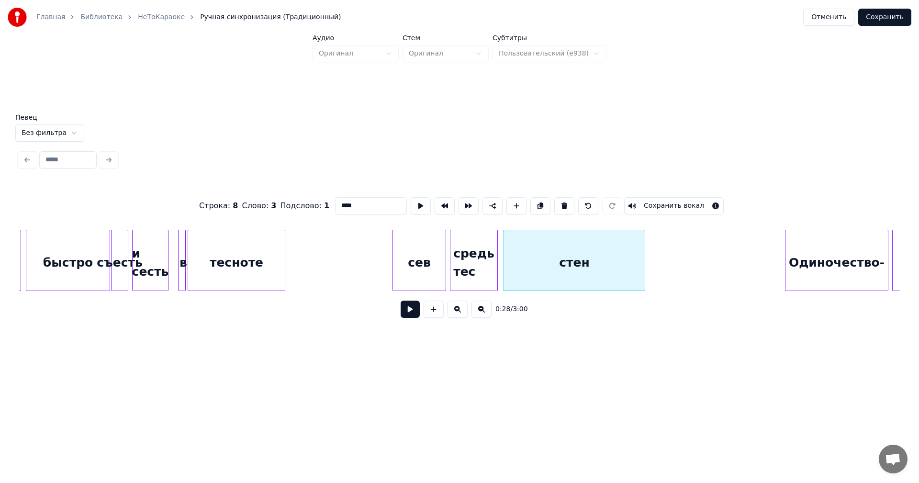
click at [336, 204] on input "****" at bounding box center [371, 205] width 72 height 17
type input "********"
click at [891, 19] on button "Сохранить" at bounding box center [884, 17] width 53 height 17
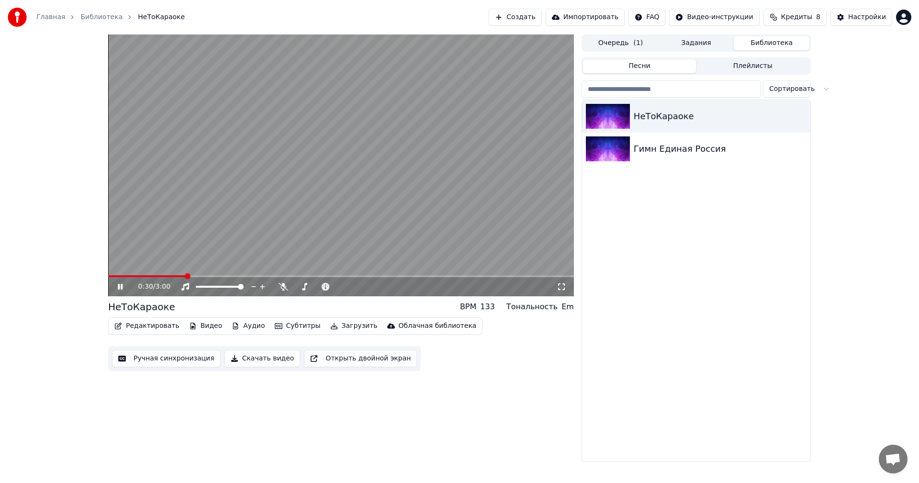
click at [122, 284] on icon at bounding box center [120, 287] width 5 height 6
click at [153, 330] on button "Редактировать" at bounding box center [147, 325] width 73 height 13
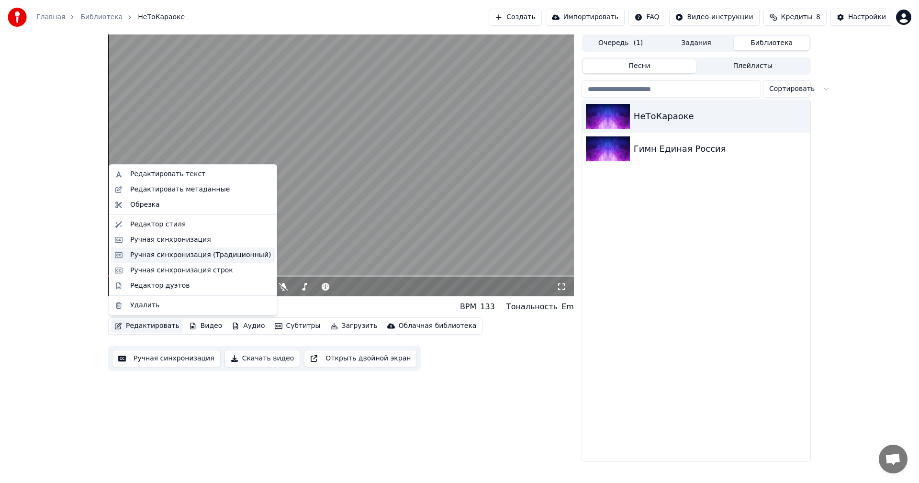
click at [181, 256] on div "Ручная синхронизация (Традиционный)" at bounding box center [200, 255] width 141 height 10
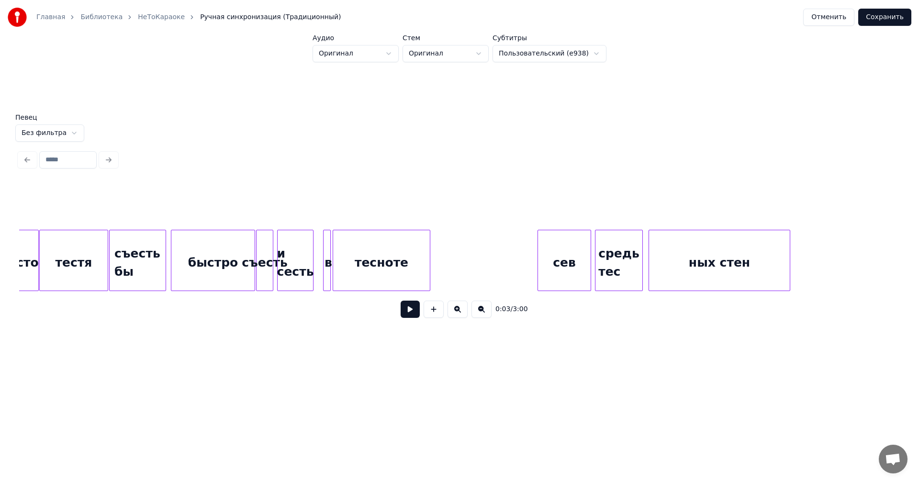
scroll to position [0, 2106]
click at [646, 266] on div at bounding box center [645, 260] width 3 height 60
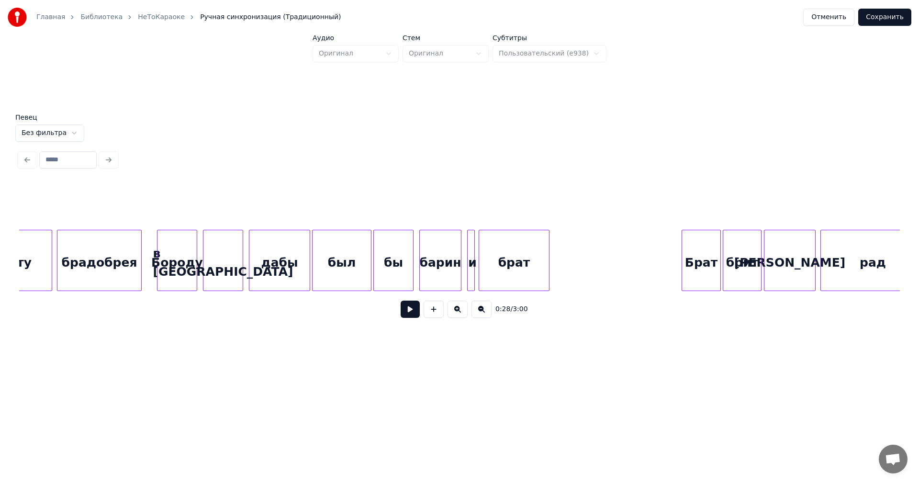
scroll to position [0, 574]
click at [431, 265] on div "барин" at bounding box center [443, 262] width 41 height 65
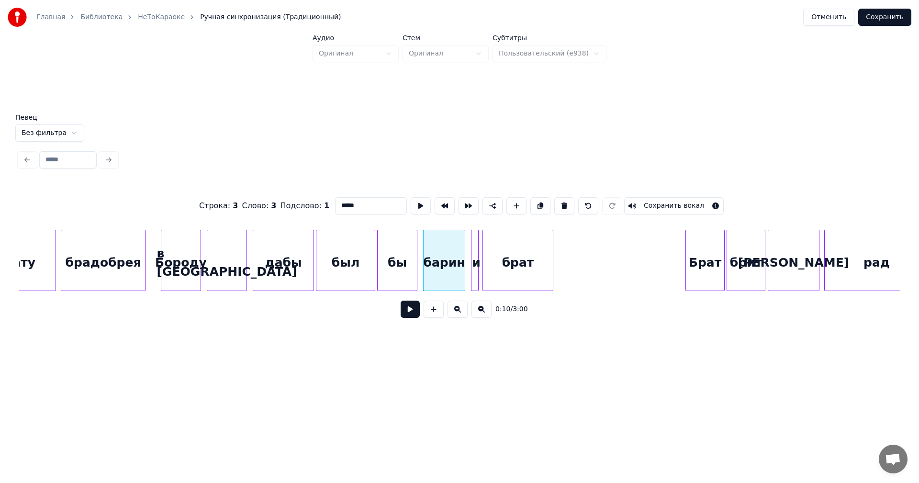
click at [344, 205] on input "*****" at bounding box center [371, 205] width 72 height 17
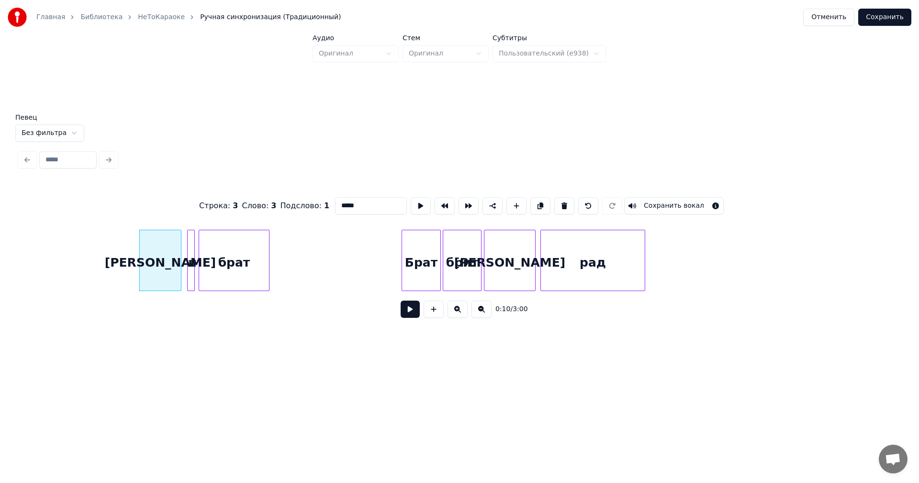
scroll to position [0, 1148]
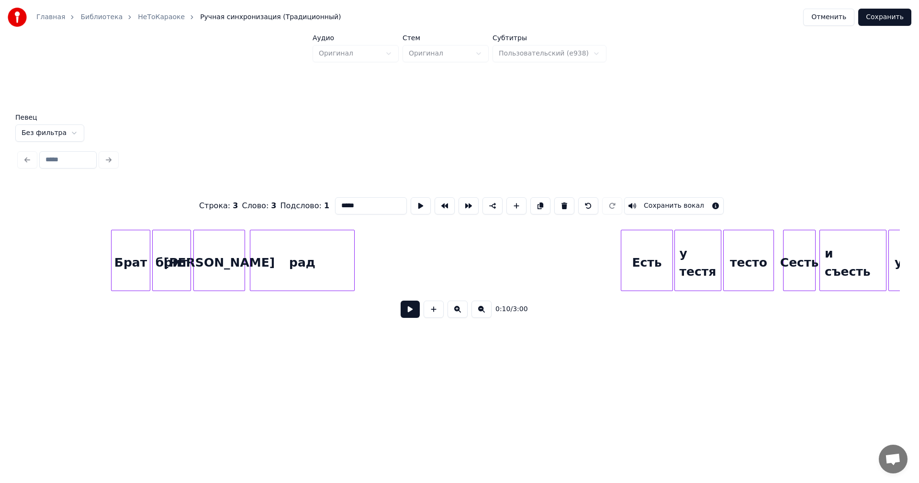
type input "*****"
click at [885, 20] on button "Сохранить" at bounding box center [884, 17] width 53 height 17
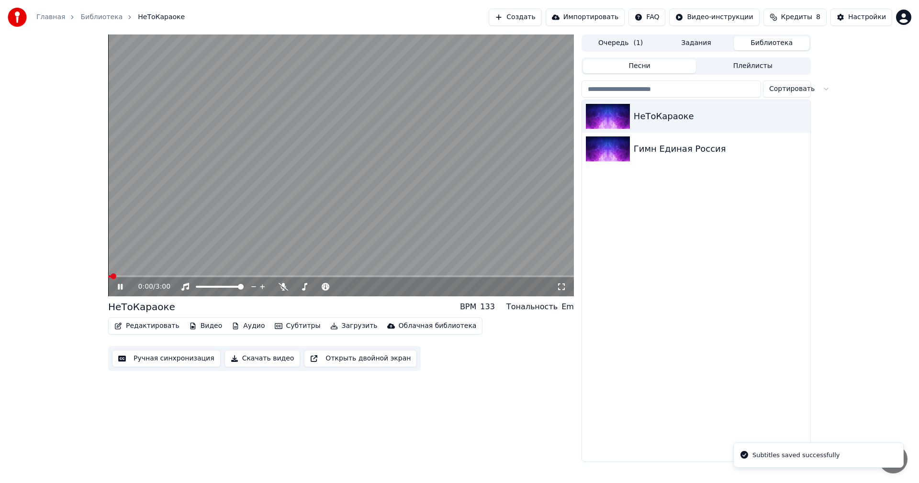
click at [131, 276] on span at bounding box center [341, 276] width 466 height 2
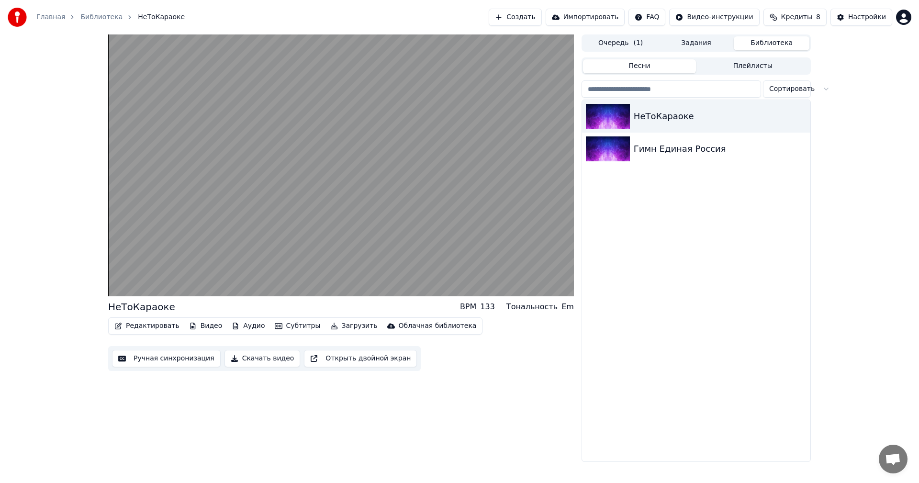
click at [198, 237] on video at bounding box center [341, 165] width 466 height 262
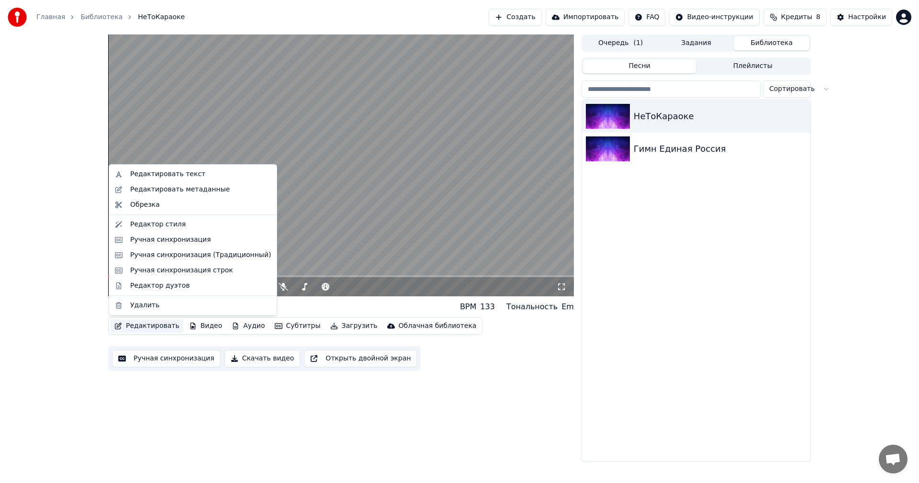
click at [145, 328] on button "Редактировать" at bounding box center [147, 325] width 73 height 13
click at [193, 261] on div "Ручная синхронизация (Традиционный)" at bounding box center [193, 254] width 164 height 15
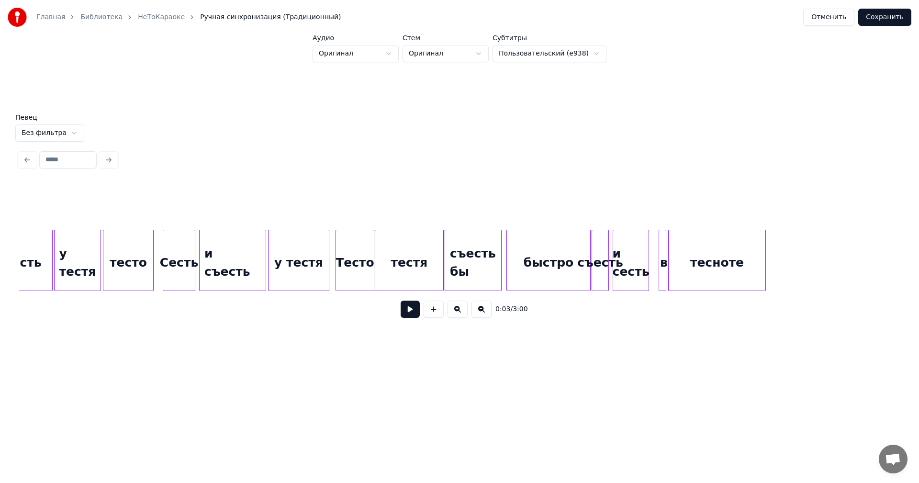
scroll to position [0, 1771]
click at [392, 277] on div "тестя" at bounding box center [407, 262] width 68 height 65
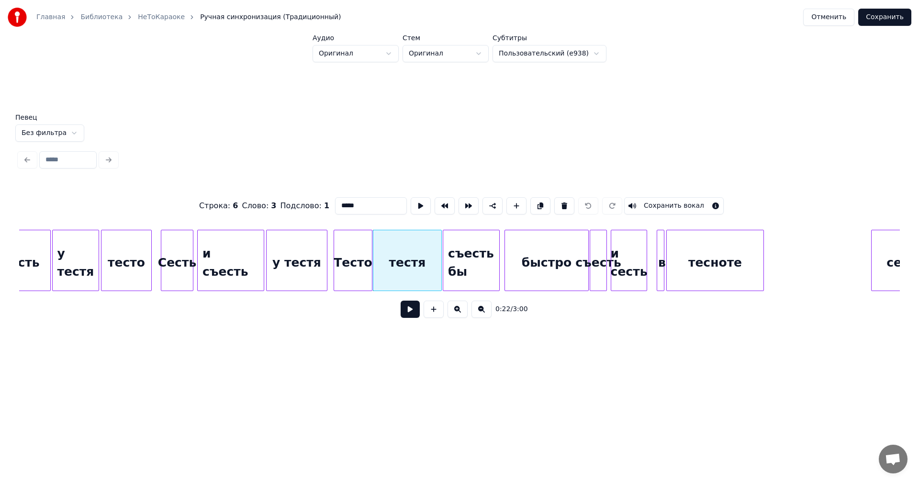
click at [335, 203] on input "*****" at bounding box center [371, 205] width 72 height 17
type input "*****"
click at [879, 19] on button "Сохранить" at bounding box center [884, 17] width 53 height 17
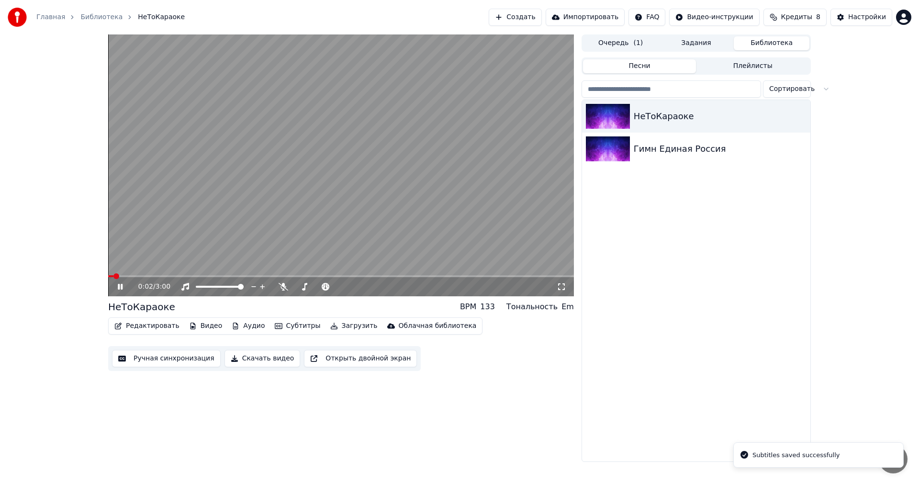
click at [120, 287] on icon at bounding box center [120, 287] width 5 height 6
click at [145, 331] on button "Редактировать" at bounding box center [147, 325] width 73 height 13
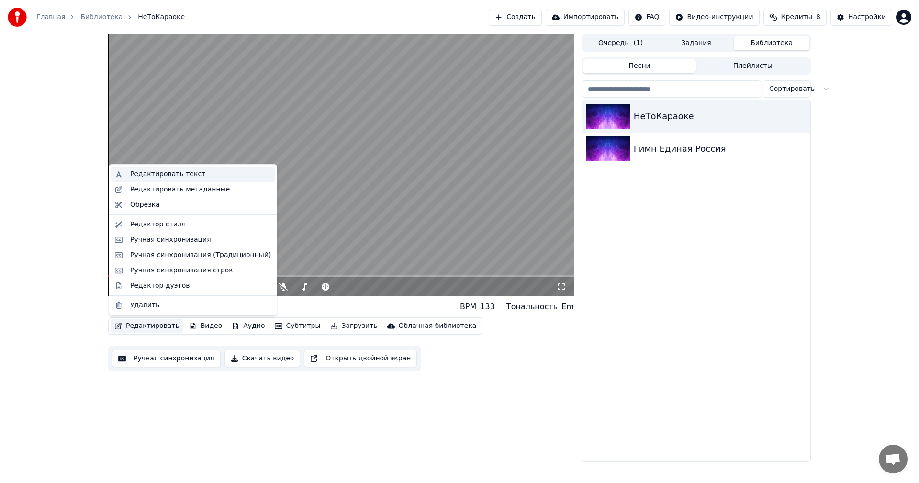
click at [195, 175] on div "Редактировать текст" at bounding box center [200, 174] width 141 height 10
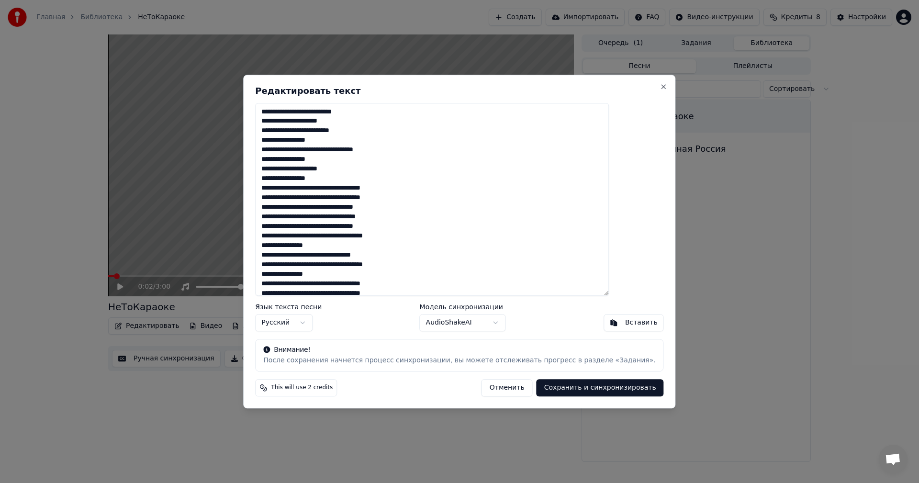
click at [485, 392] on button "Отменить" at bounding box center [506, 387] width 51 height 17
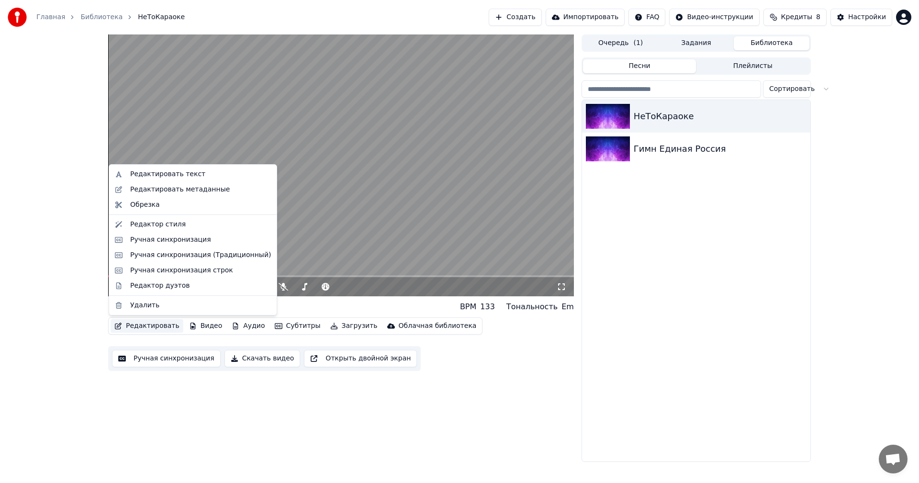
click at [163, 326] on button "Редактировать" at bounding box center [147, 325] width 73 height 13
click at [190, 237] on div "Ручная синхронизация" at bounding box center [170, 240] width 81 height 10
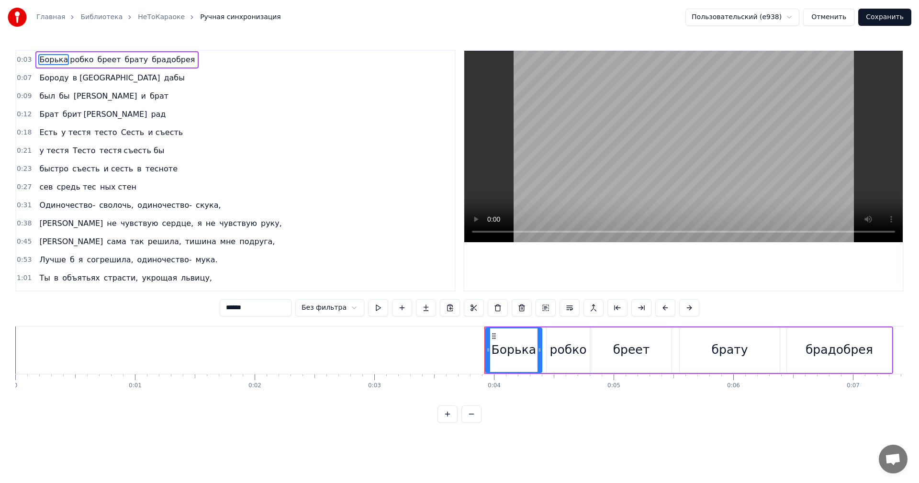
click at [102, 102] on div "был бы борин и брат" at bounding box center [103, 96] width 137 height 17
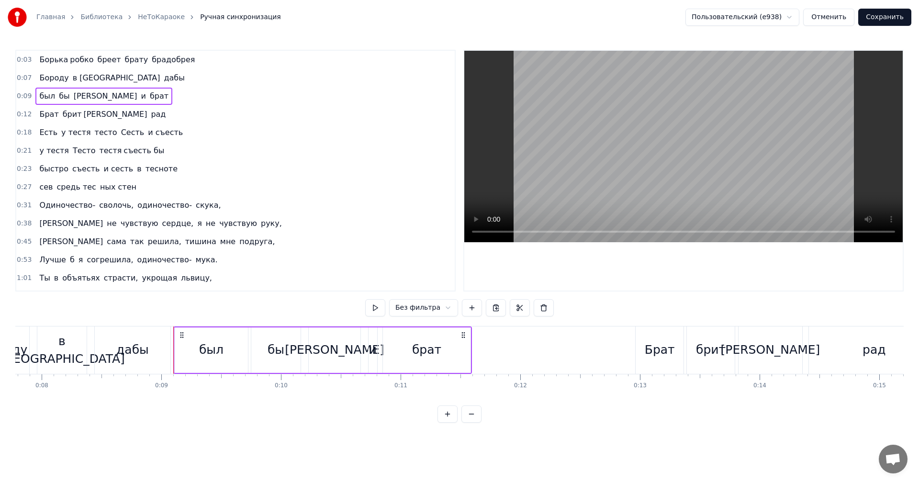
scroll to position [0, 1040]
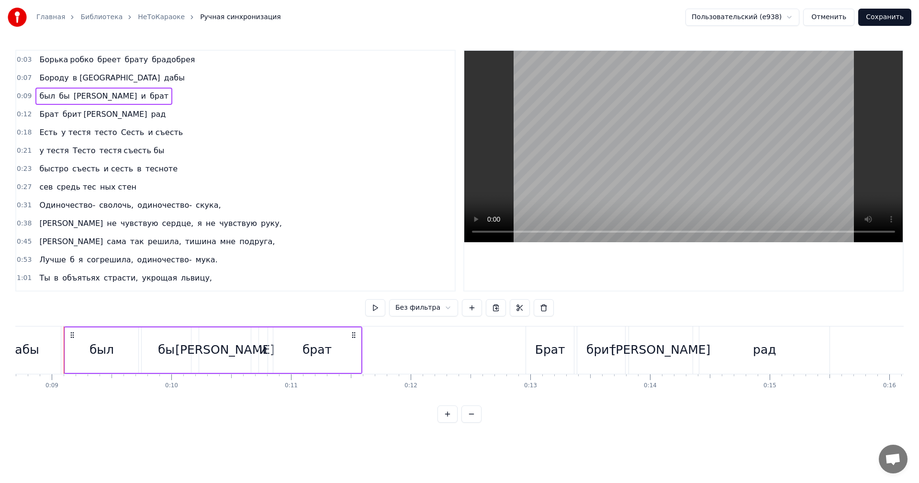
click at [100, 70] on div "Бороду в Дубае дабы" at bounding box center [111, 77] width 153 height 17
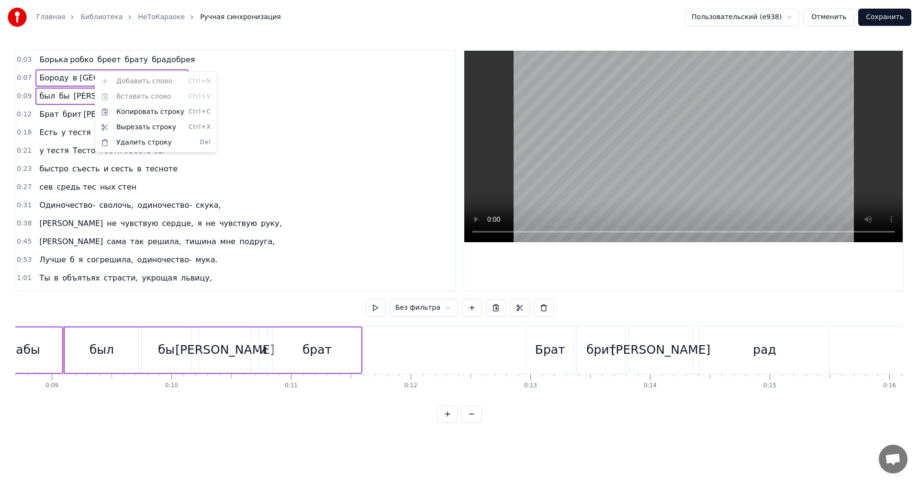
click at [495, 306] on html "Главная Библиотека НеТоКараоке Ручная синхронизация Пользовательский (e938) Отм…" at bounding box center [459, 219] width 919 height 438
click at [815, 12] on button "Отменить" at bounding box center [828, 17] width 51 height 17
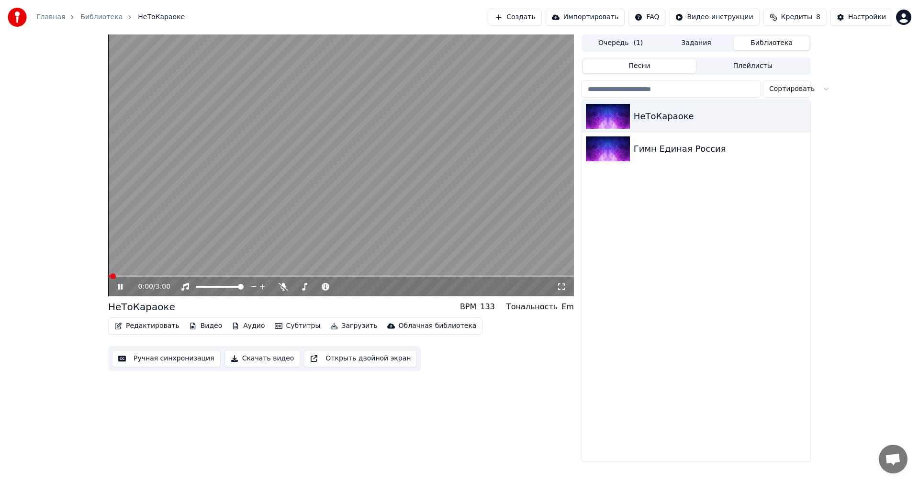
click at [163, 324] on button "Редактировать" at bounding box center [147, 325] width 73 height 13
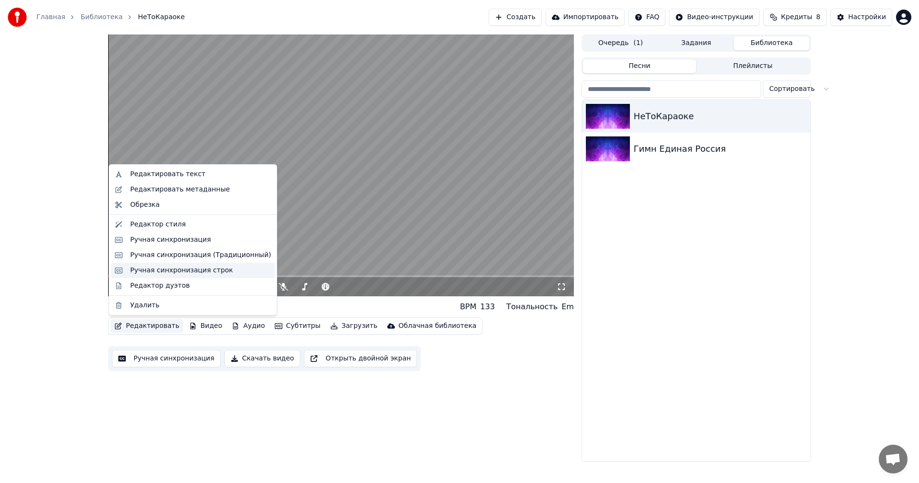
click at [187, 274] on div "Ручная синхронизация строк" at bounding box center [181, 271] width 103 height 10
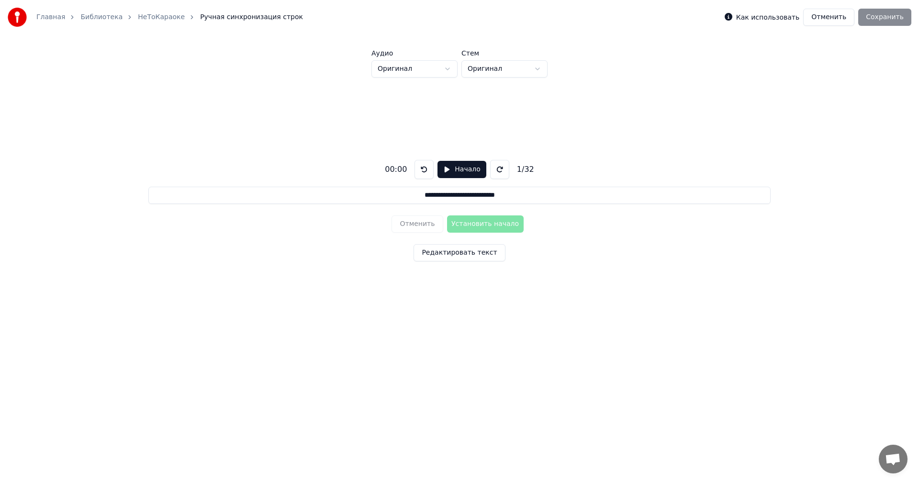
click at [833, 16] on button "Отменить" at bounding box center [828, 17] width 51 height 17
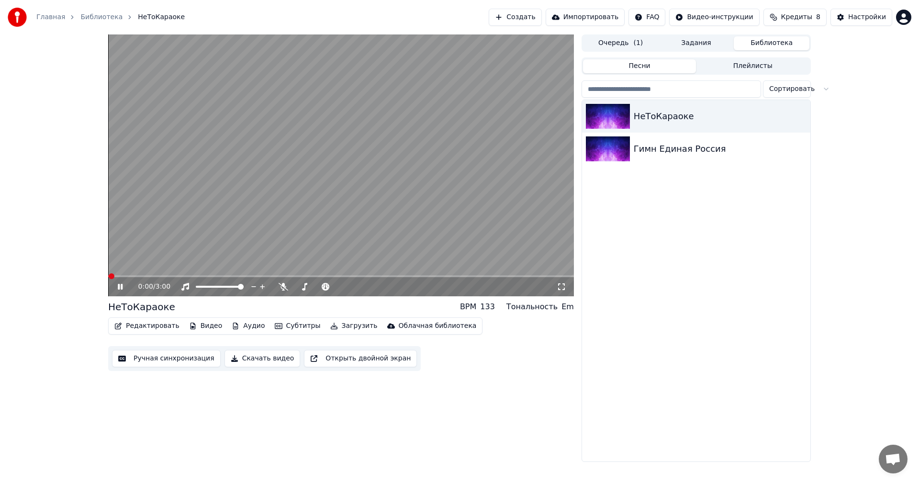
click at [138, 325] on button "Редактировать" at bounding box center [147, 325] width 73 height 13
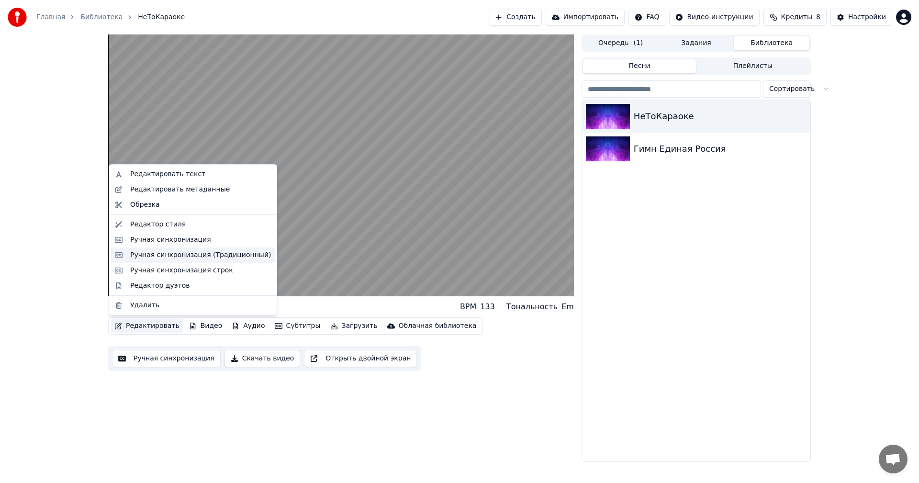
click at [204, 249] on div "Ручная синхронизация (Традиционный)" at bounding box center [193, 254] width 164 height 15
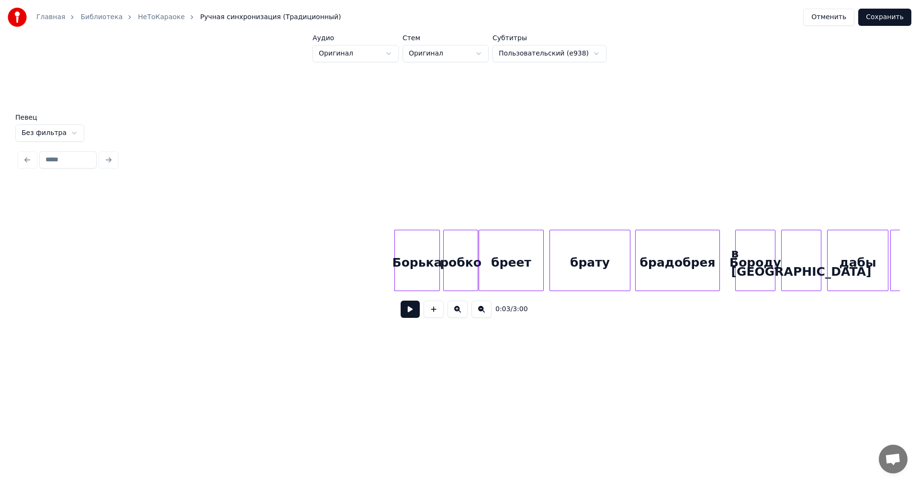
click at [57, 129] on html "Главная Библиотека НеТоКараоке Ручная синхронизация (Традиционный) Отменить Сох…" at bounding box center [459, 191] width 919 height 382
click at [57, 128] on html "Главная Библиотека НеТоКараоке Ручная синхронизация (Традиционный) Отменить Сох…" at bounding box center [459, 191] width 919 height 382
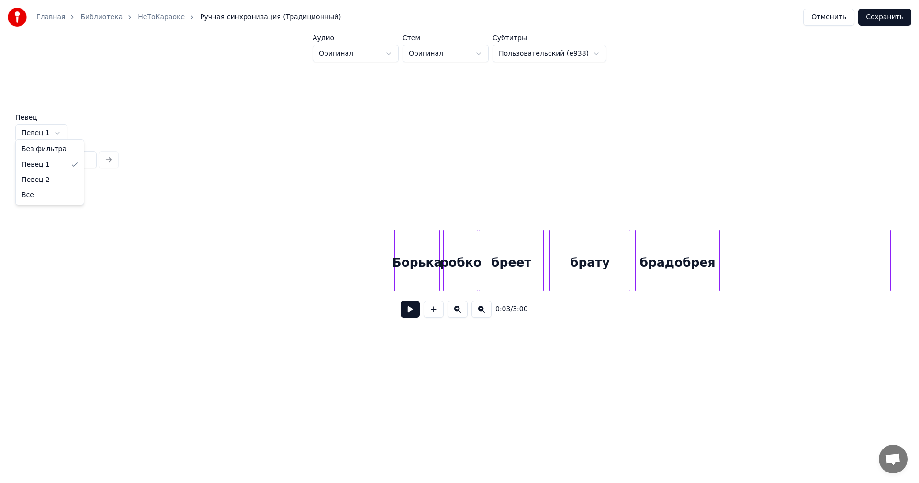
click at [54, 126] on html "Главная Библиотека НеТоКараоке Ручная синхронизация (Традиционный) Отменить Сох…" at bounding box center [459, 191] width 919 height 382
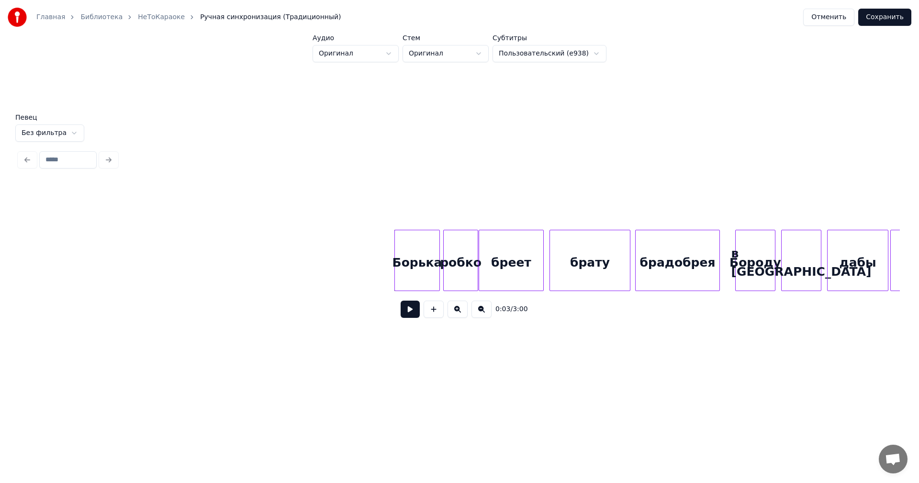
click at [532, 52] on html "Главная Библиотека НеТоКараоке Ручная синхронизация (Традиционный) Отменить Сох…" at bounding box center [459, 191] width 919 height 382
click at [838, 23] on button "Отменить" at bounding box center [828, 17] width 51 height 17
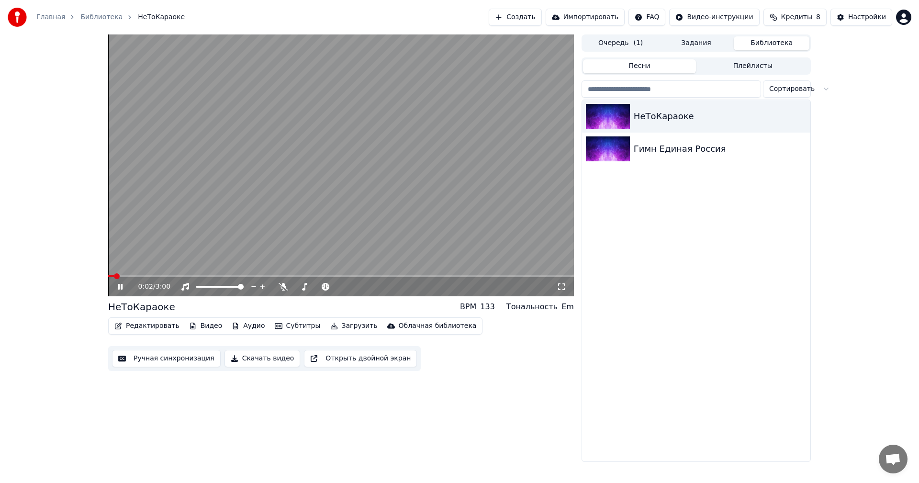
click at [284, 329] on button "Субтитры" at bounding box center [298, 325] width 54 height 13
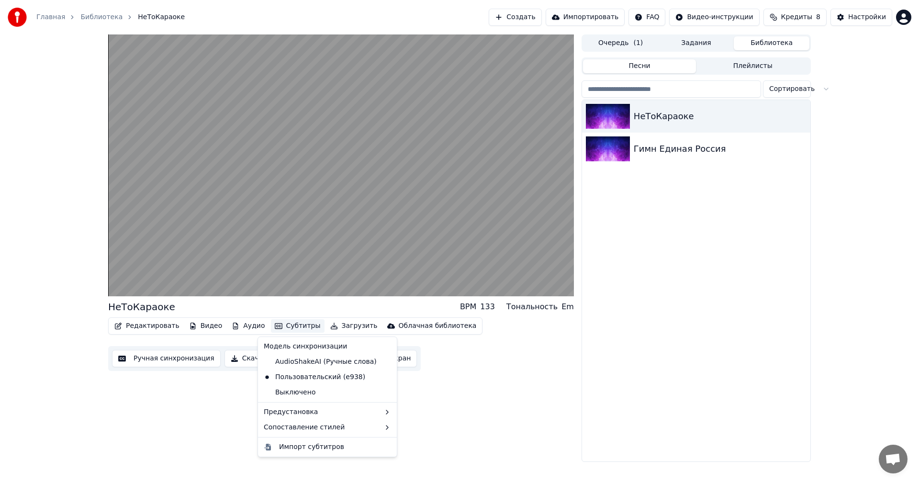
click at [249, 381] on div "НеТоКараоке BPM 133 Тональность Em Редактировать Видео Аудио Субтитры Загрузить…" at bounding box center [341, 247] width 466 height 427
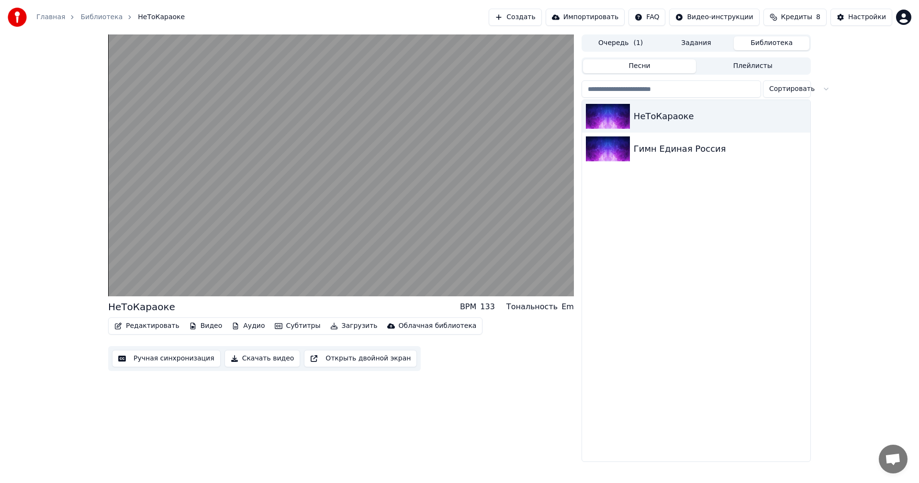
click at [174, 359] on button "Ручная синхронизация" at bounding box center [166, 358] width 109 height 17
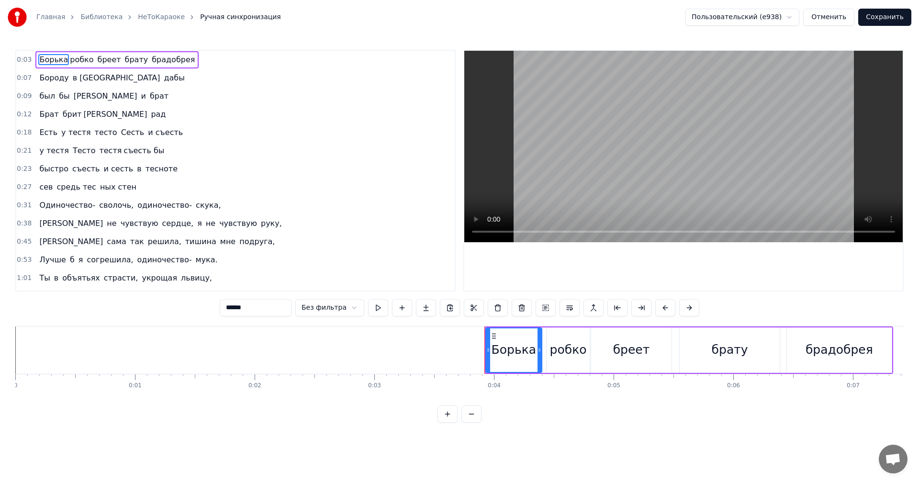
click at [101, 84] on div "Бороду в Дубае дабы" at bounding box center [111, 77] width 153 height 17
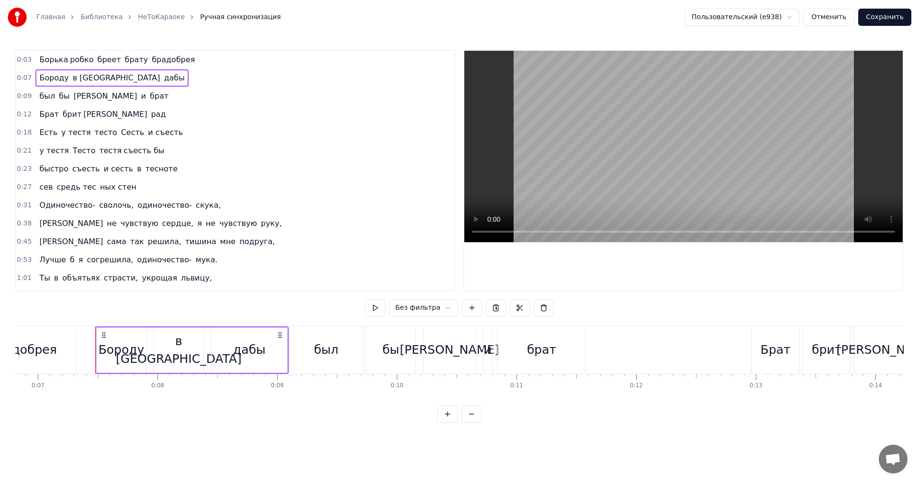
scroll to position [0, 847]
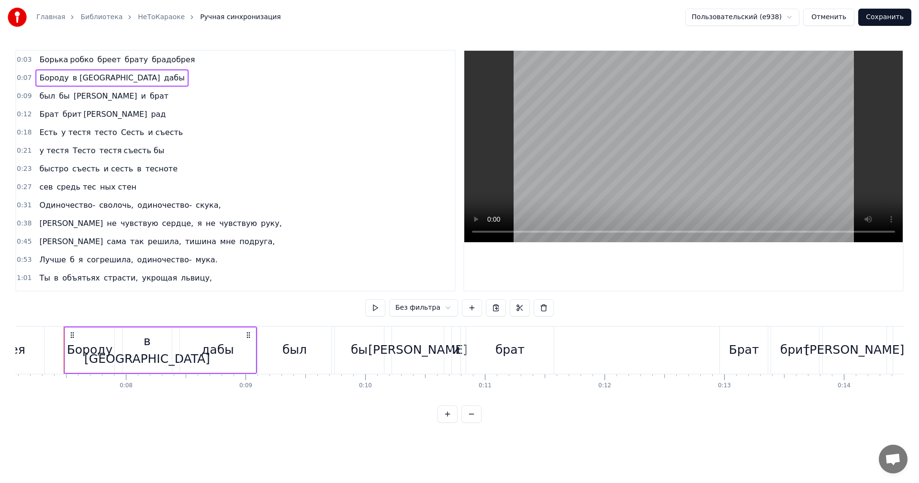
click at [177, 100] on div "0:09 был бы борин и брат" at bounding box center [235, 96] width 438 height 18
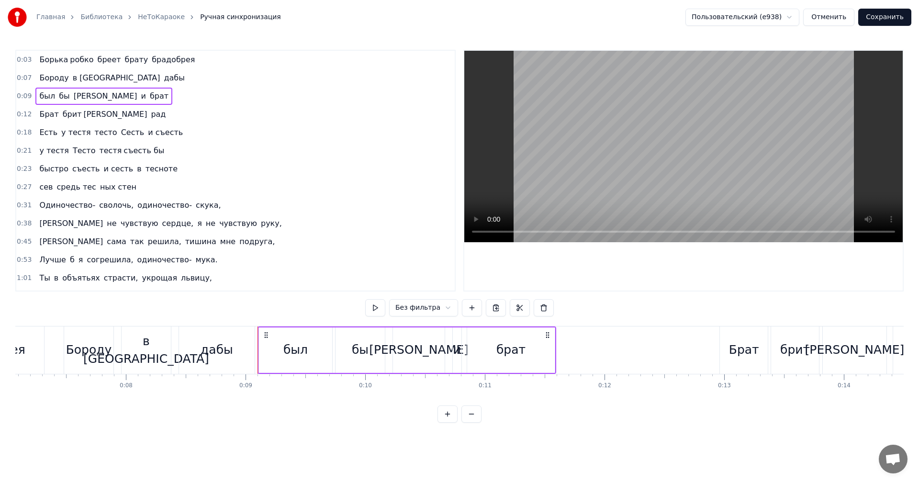
click at [280, 435] on html "Главная Библиотека НеТоКараоке Ручная синхронизация Пользовательский (e938) Отм…" at bounding box center [459, 219] width 919 height 438
click at [176, 333] on div "Бороду в Дубае дабы" at bounding box center [160, 349] width 193 height 47
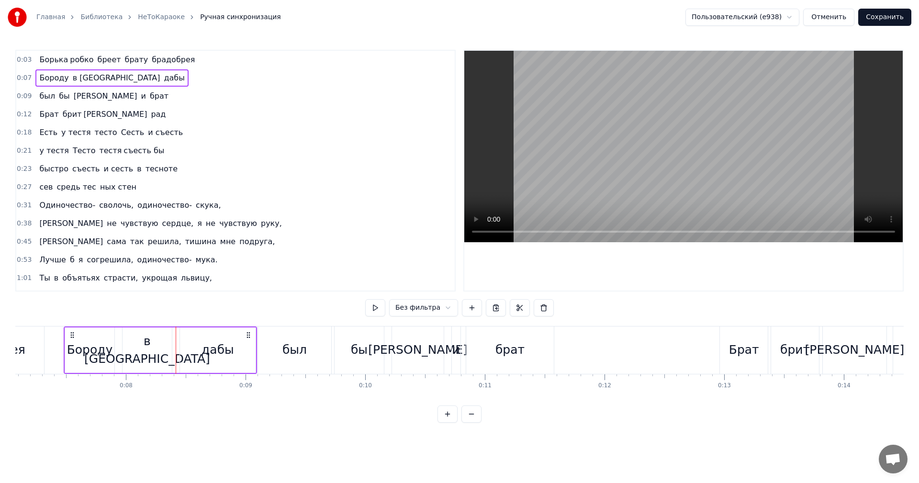
click at [305, 238] on div "0:45 Я сама так решила, тишина мне подруга," at bounding box center [235, 242] width 438 height 18
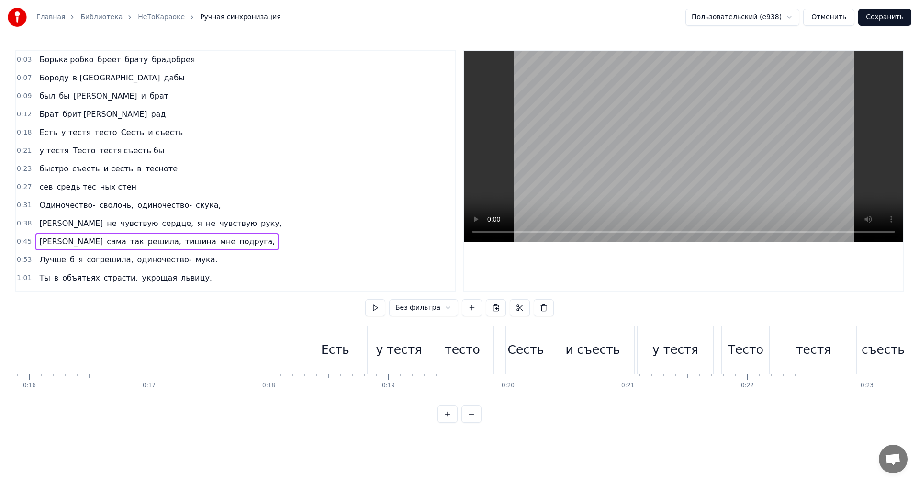
scroll to position [0, 0]
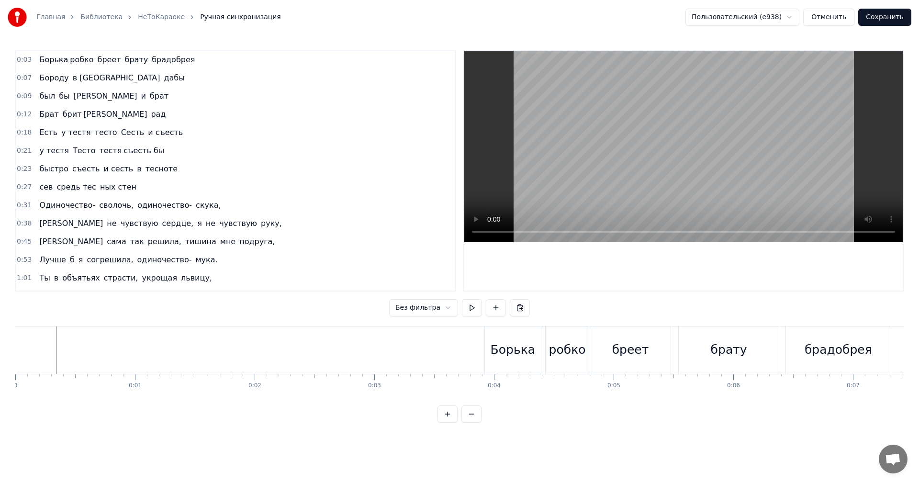
click at [440, 310] on html "Главная Библиотека НеТоКараоке Ручная синхронизация Пользовательский (e938) Отм…" at bounding box center [459, 219] width 919 height 438
click at [163, 154] on html "Главная Библиотека НеТоКараоке Ручная синхронизация Пользовательский (e938) Отм…" at bounding box center [459, 219] width 919 height 438
drag, startPoint x: 158, startPoint y: 76, endPoint x: 82, endPoint y: 102, distance: 79.9
click at [82, 102] on div "0:03 Борька робко бреет брату брадобрея 0:07 Бороду в Дубае дабы 0:09 был бы бо…" at bounding box center [235, 171] width 440 height 242
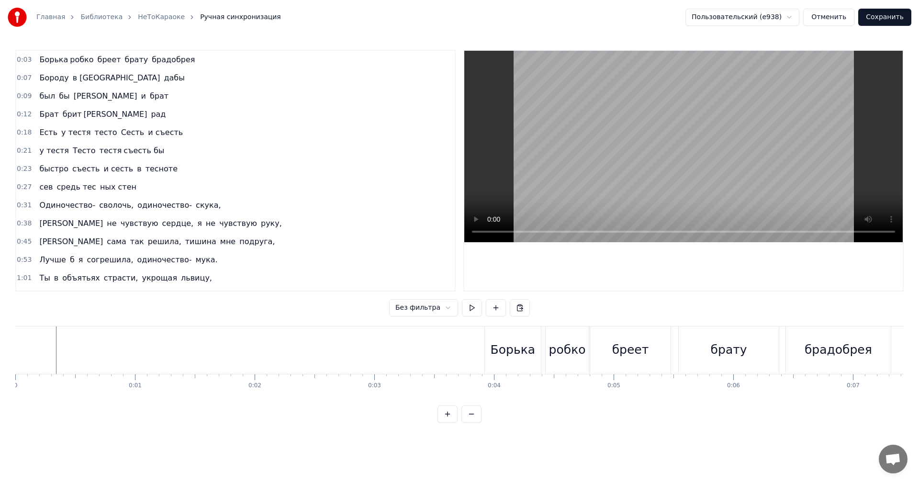
drag, startPoint x: 106, startPoint y: 96, endPoint x: 111, endPoint y: 80, distance: 16.0
click at [111, 80] on div "0:03 Борька робко бреет брату брадобрея 0:07 Бороду в Дубае дабы 0:09 был бы бо…" at bounding box center [235, 171] width 440 height 242
click at [76, 97] on span "борин" at bounding box center [106, 95] width 66 height 11
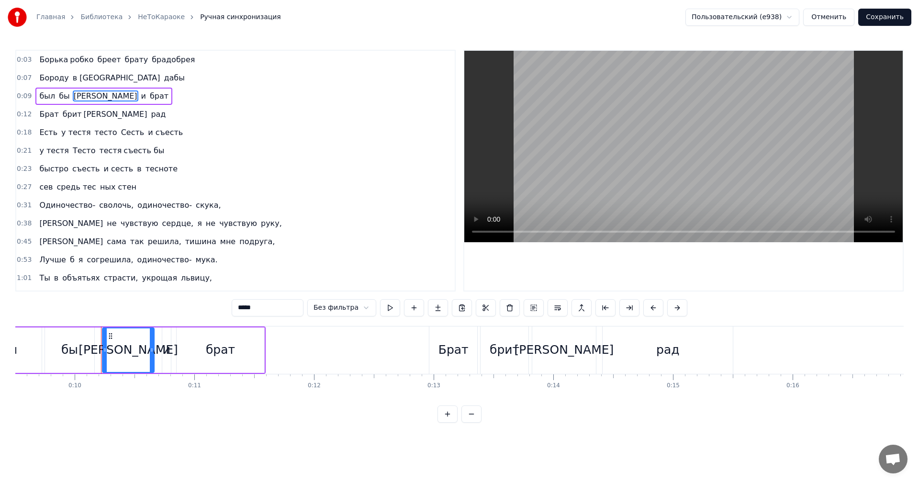
scroll to position [0, 1174]
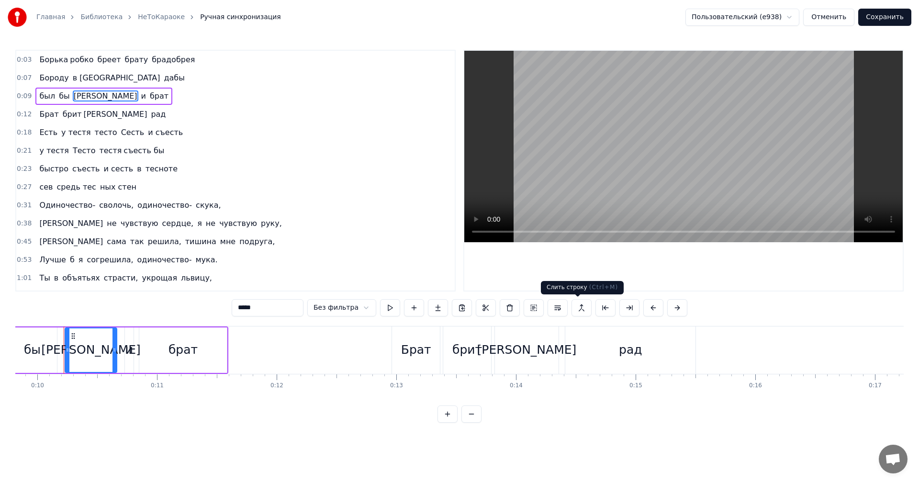
click at [572, 307] on button at bounding box center [581, 307] width 20 height 17
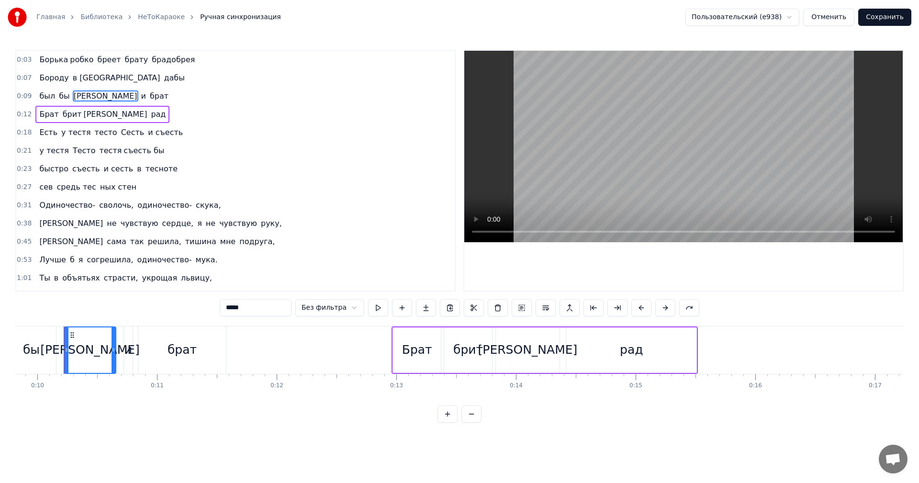
click at [149, 94] on span "брат" at bounding box center [159, 95] width 21 height 11
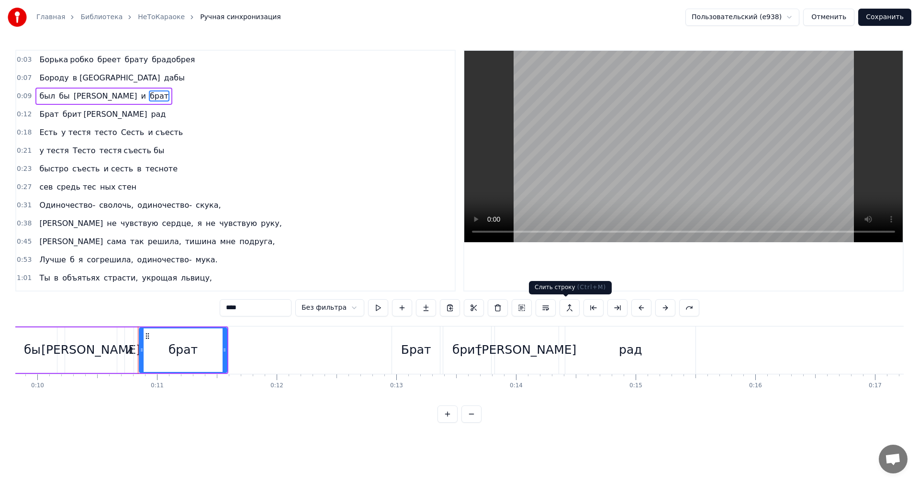
click at [561, 306] on button at bounding box center [569, 307] width 20 height 17
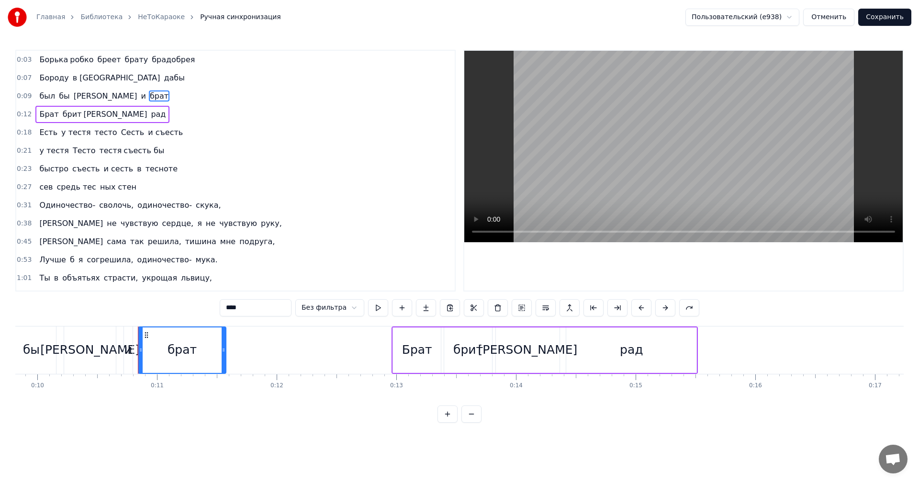
click at [75, 82] on span "в Дубае" at bounding box center [116, 77] width 89 height 11
type input "*******"
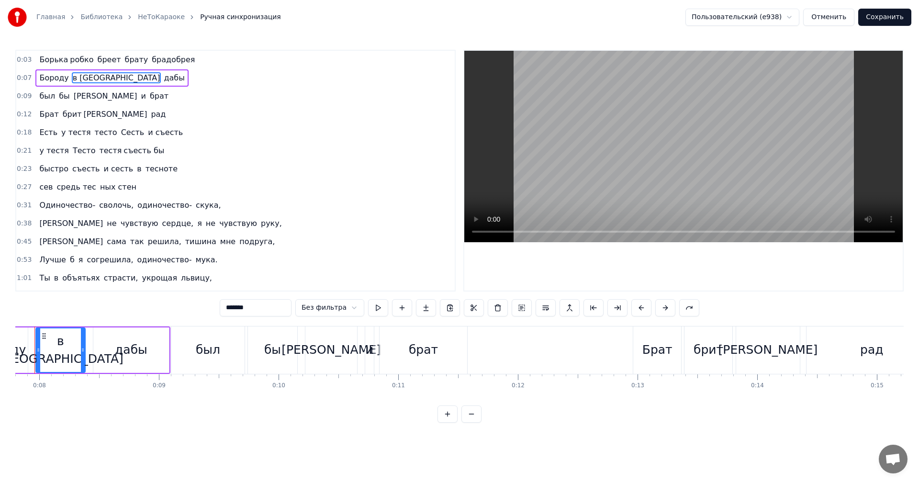
scroll to position [0, 904]
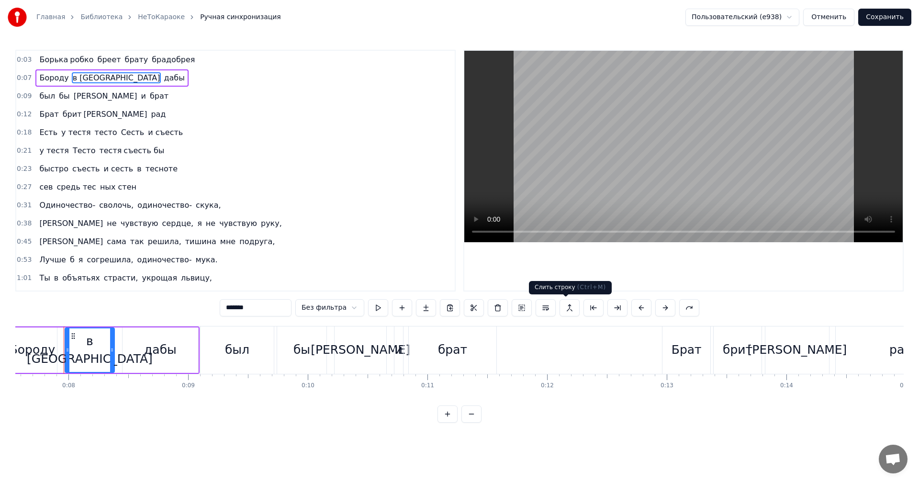
click at [562, 304] on button at bounding box center [569, 307] width 20 height 17
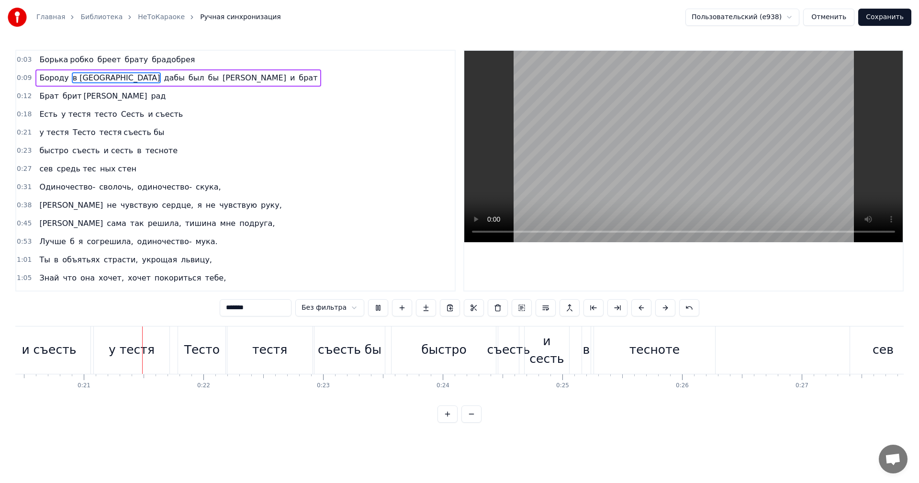
scroll to position [0, 2457]
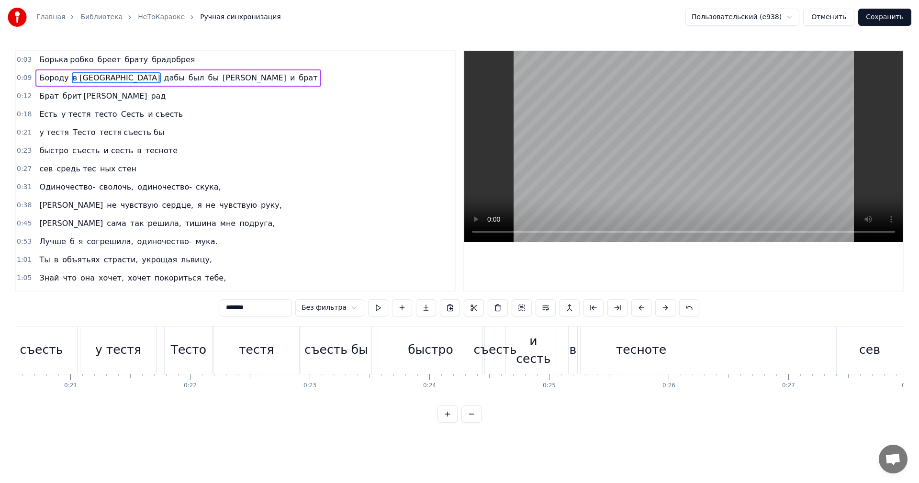
click at [85, 135] on div "у тестя Тесто тестя съесть бы" at bounding box center [101, 132] width 133 height 17
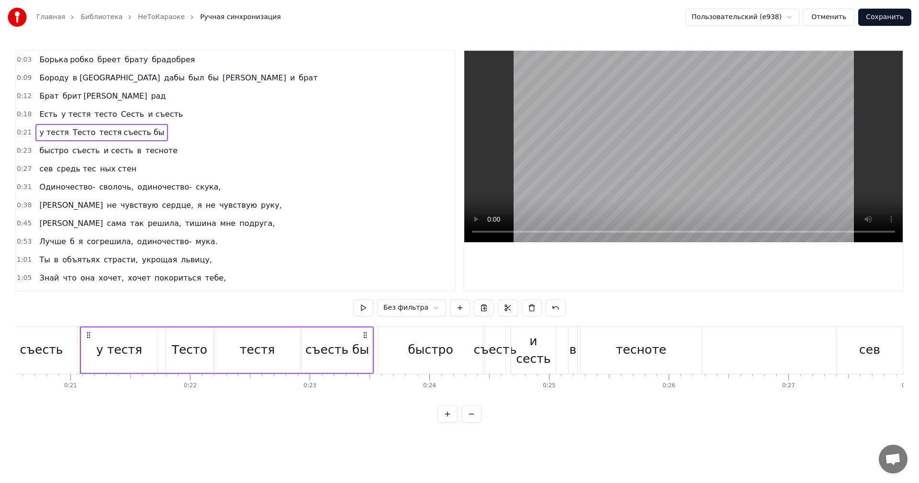
click at [53, 135] on span "у тестя" at bounding box center [53, 132] width 31 height 11
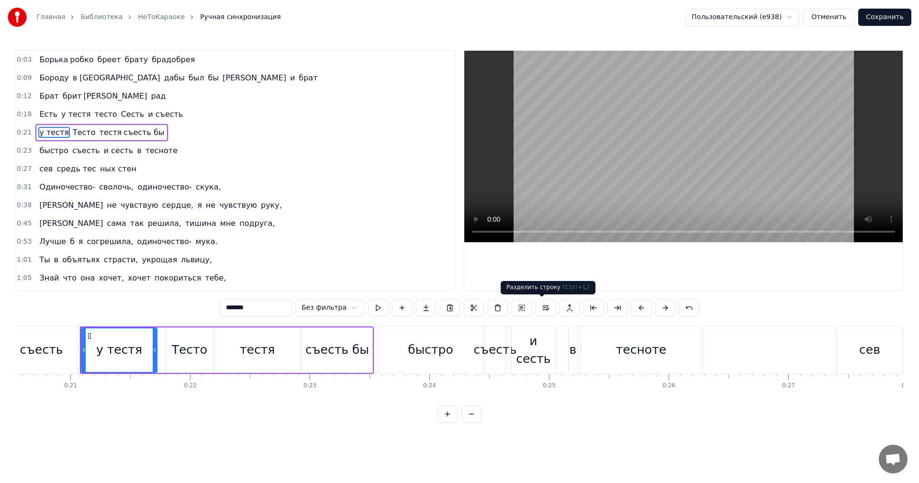
click at [538, 309] on button at bounding box center [545, 307] width 20 height 17
click at [46, 129] on span "у тестя" at bounding box center [53, 132] width 31 height 11
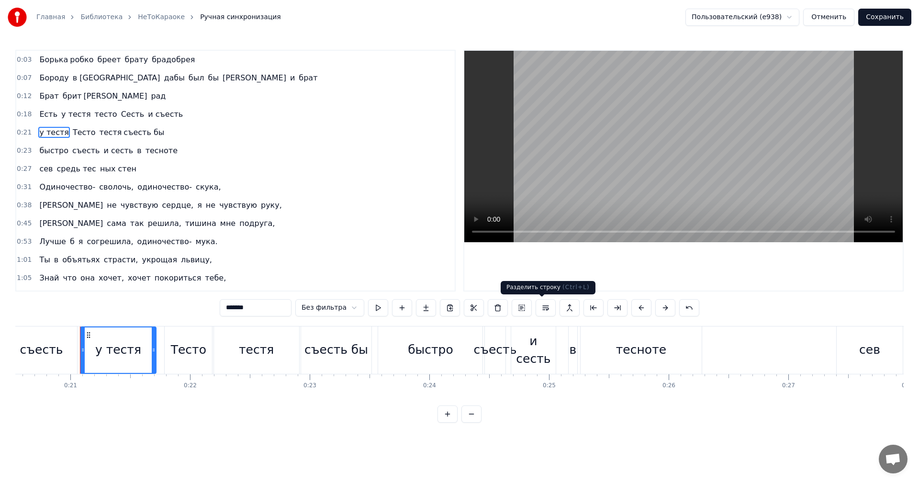
click at [540, 308] on button at bounding box center [545, 307] width 20 height 17
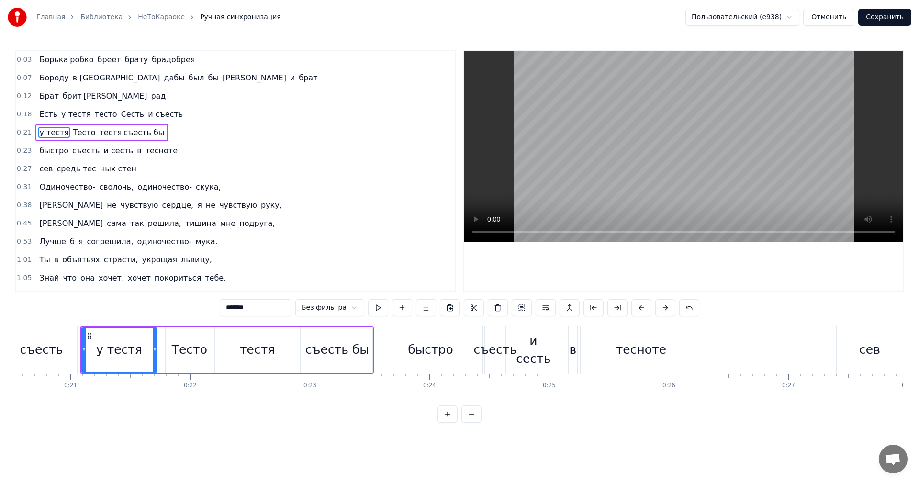
click at [540, 308] on button at bounding box center [545, 307] width 20 height 17
click at [147, 117] on span "и съесть" at bounding box center [165, 114] width 37 height 11
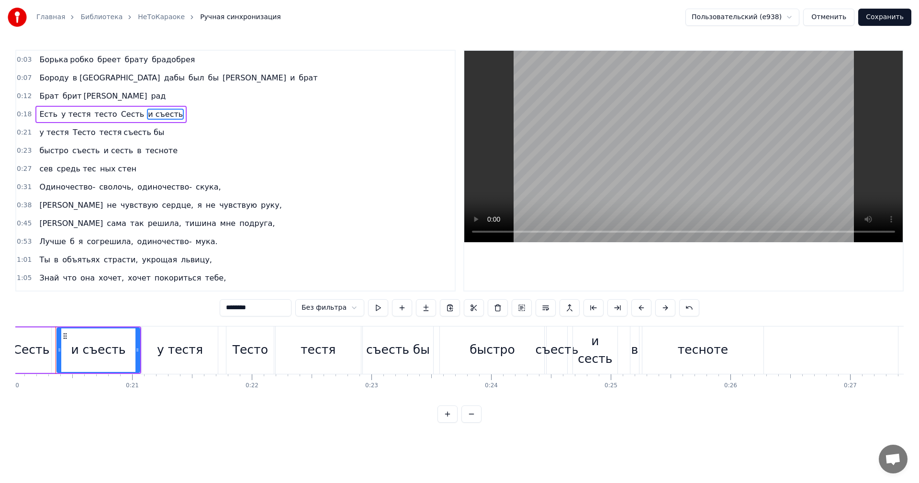
scroll to position [0, 2387]
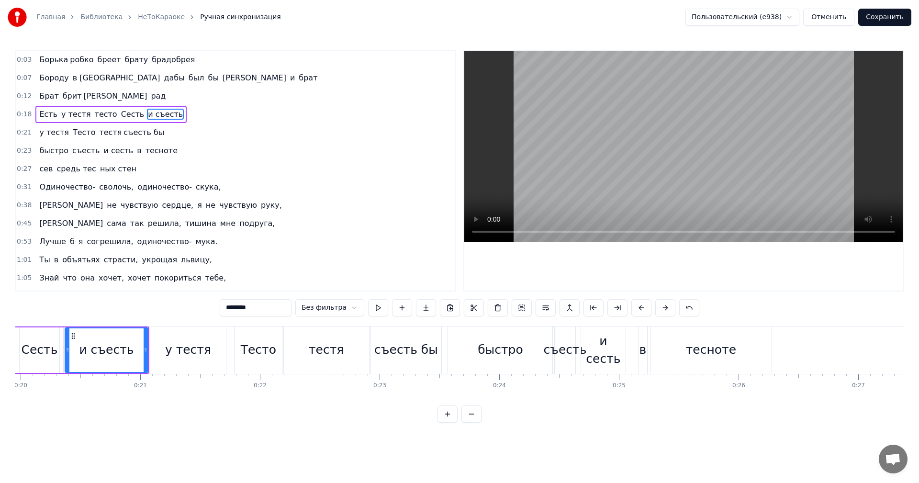
click at [57, 137] on span "у тестя" at bounding box center [53, 132] width 31 height 11
type input "*******"
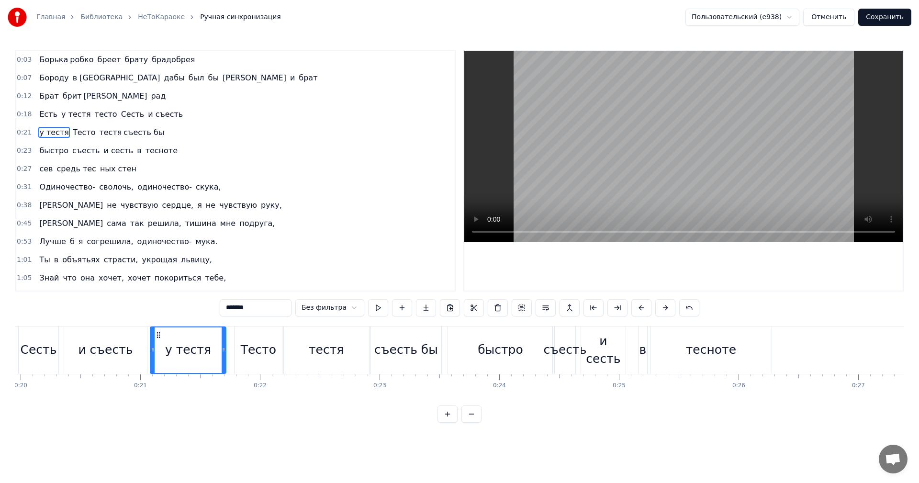
drag, startPoint x: 74, startPoint y: 131, endPoint x: 105, endPoint y: 131, distance: 31.1
click at [105, 131] on div "у тестя Тесто тестя съесть бы" at bounding box center [101, 132] width 133 height 17
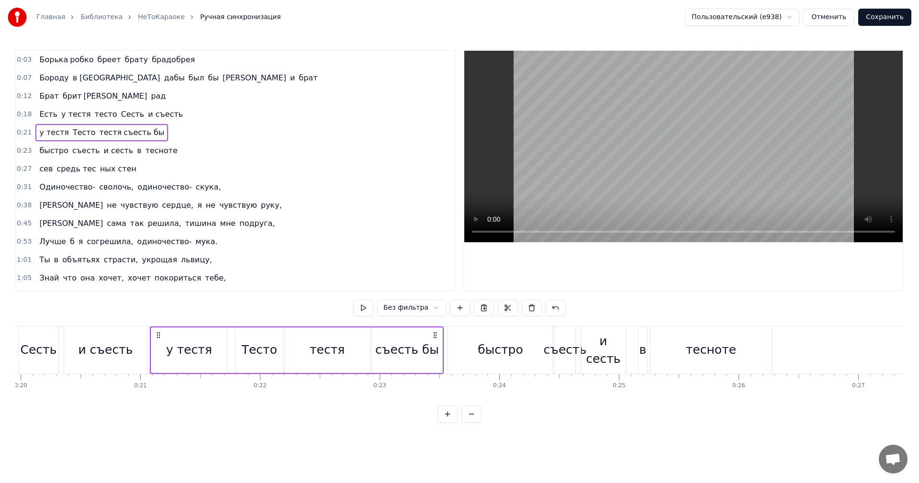
click at [81, 132] on span "Тесто" at bounding box center [84, 132] width 25 height 11
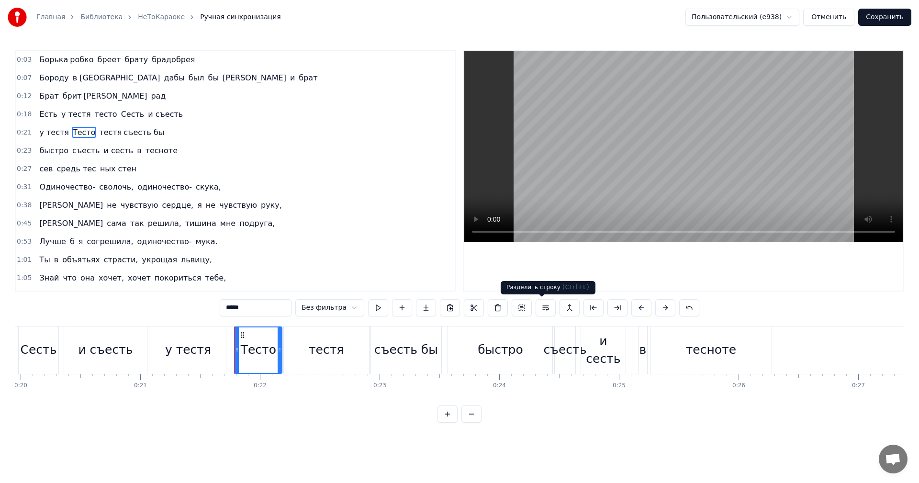
click at [539, 310] on button at bounding box center [545, 307] width 20 height 17
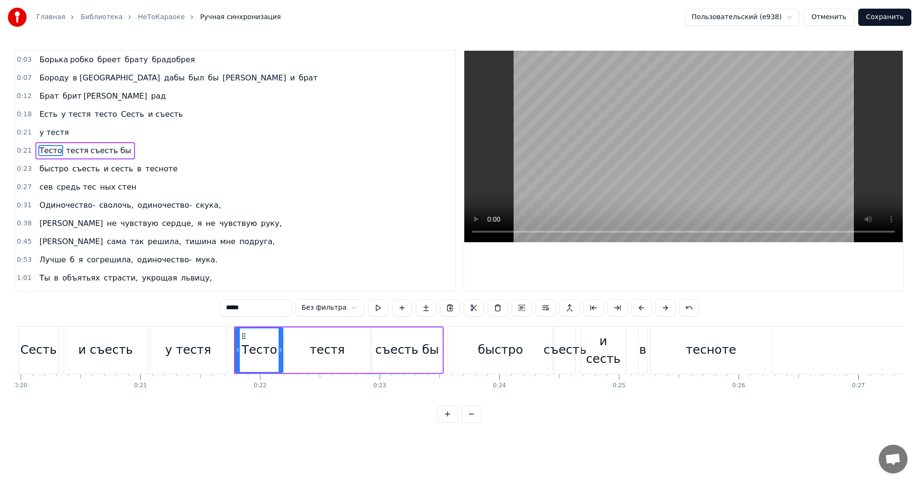
click at [60, 118] on span "у тестя" at bounding box center [75, 114] width 31 height 11
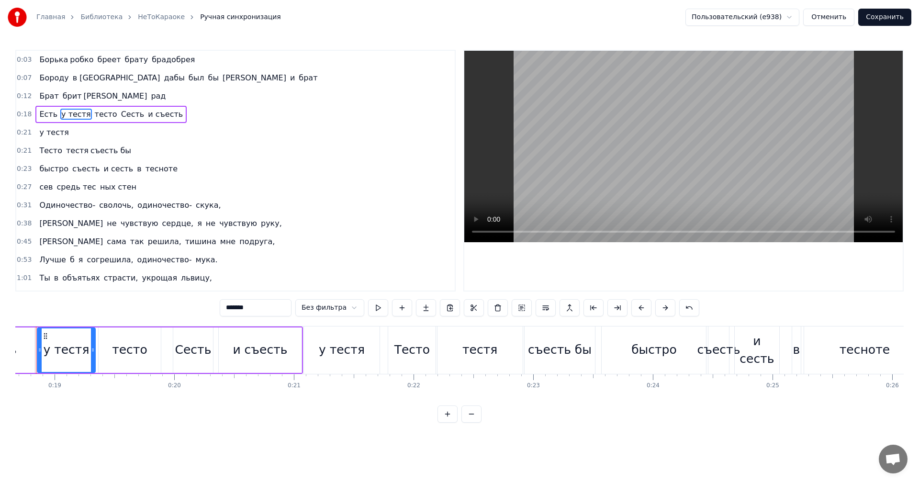
scroll to position [0, 2207]
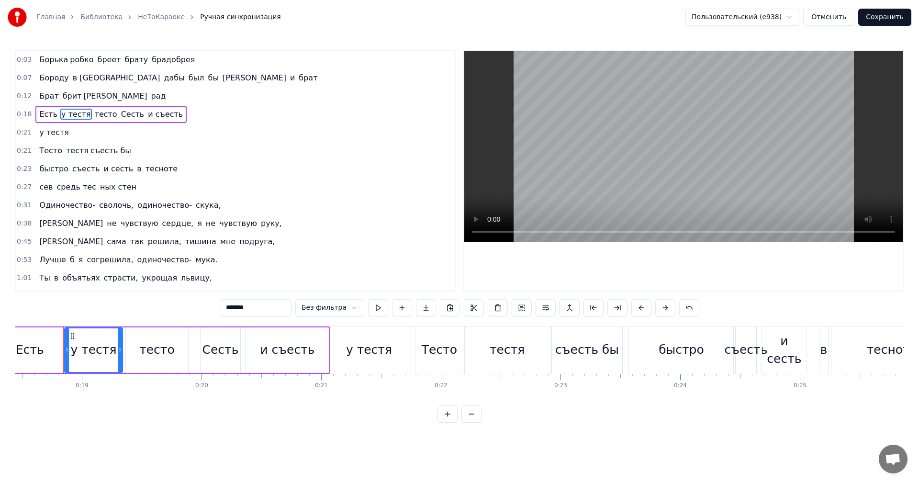
click at [574, 310] on button at bounding box center [569, 307] width 20 height 17
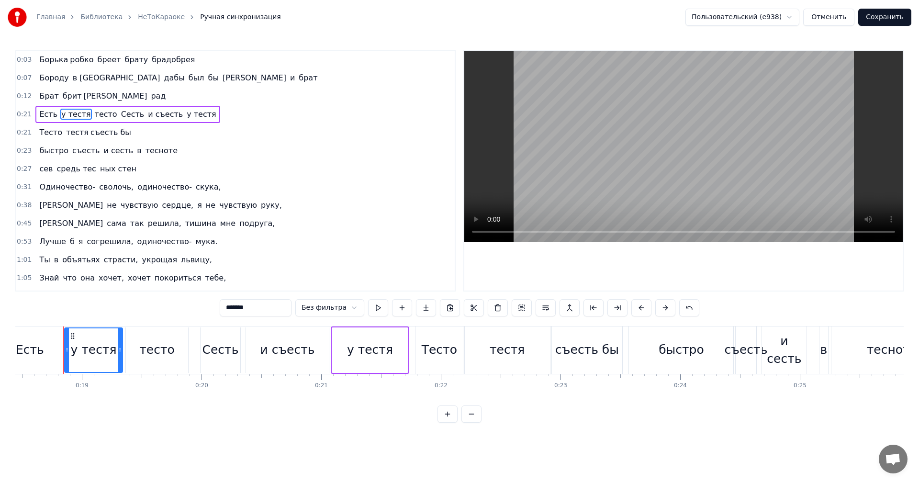
click at [150, 97] on span "рад" at bounding box center [158, 95] width 17 height 11
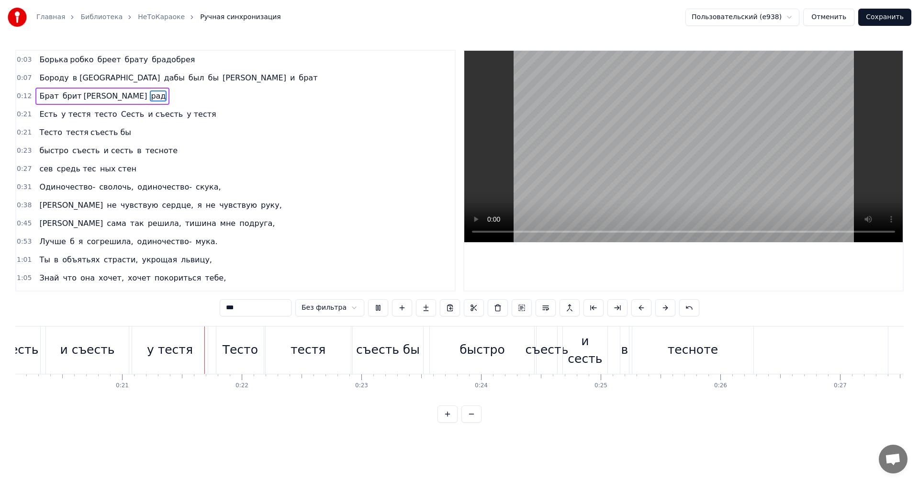
scroll to position [0, 2473]
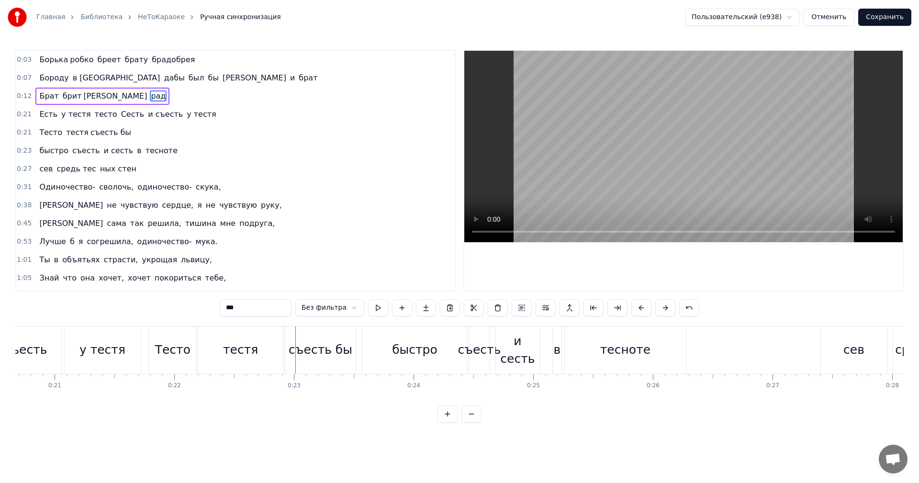
click at [337, 352] on div "съесть бы" at bounding box center [321, 350] width 64 height 18
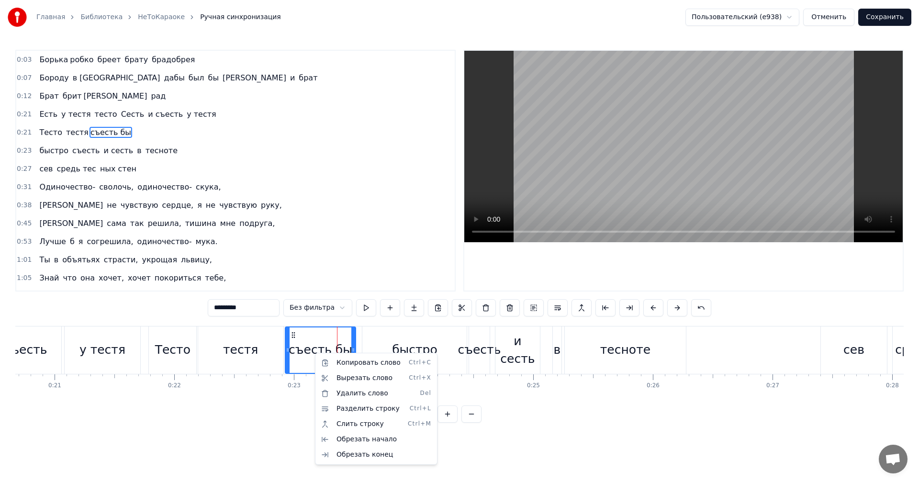
click at [101, 149] on html "Главная Библиотека НеТоКараоке Ручная синхронизация Пользовательский (e938) Отм…" at bounding box center [459, 219] width 919 height 438
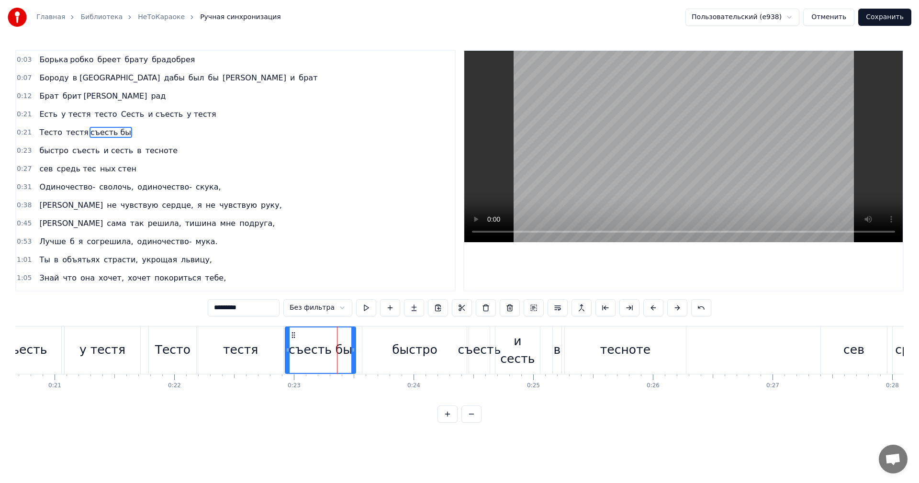
click at [67, 132] on span "тестя" at bounding box center [77, 132] width 24 height 11
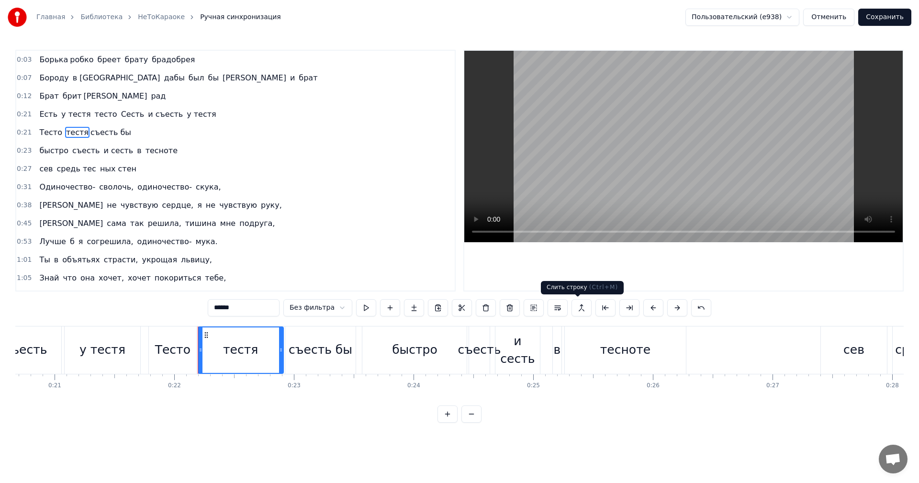
click at [574, 306] on button at bounding box center [581, 307] width 20 height 17
click at [95, 132] on span "съесть бы" at bounding box center [110, 132] width 43 height 11
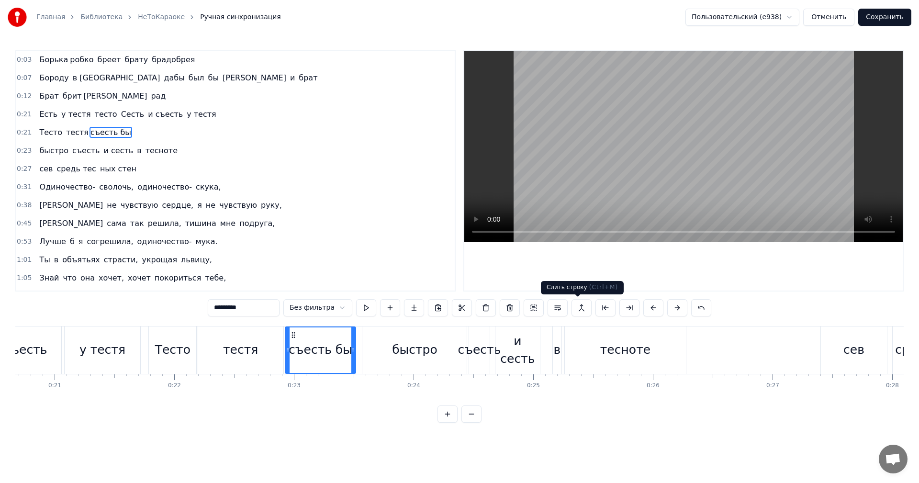
click at [579, 307] on button at bounding box center [581, 307] width 20 height 17
click at [103, 149] on span "и сесть" at bounding box center [119, 150] width 32 height 11
type input "*******"
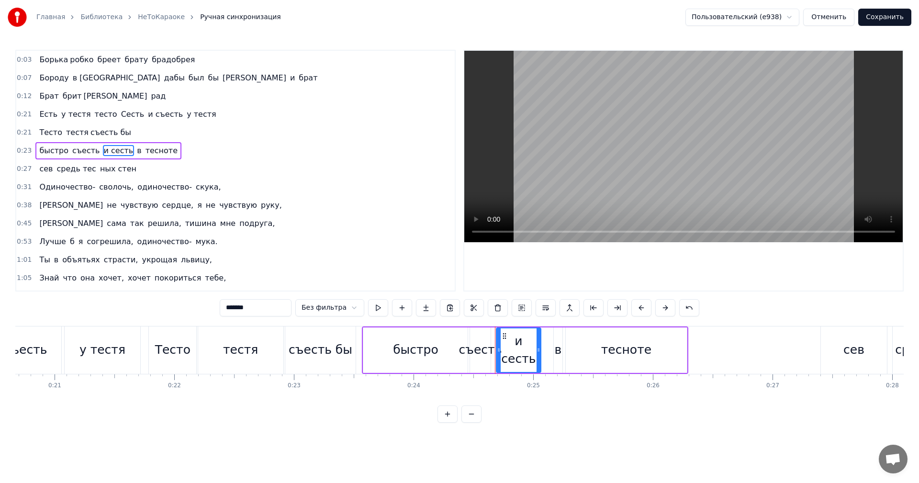
click at [80, 138] on div "Тесто тестя съесть бы" at bounding box center [85, 132] width 100 height 17
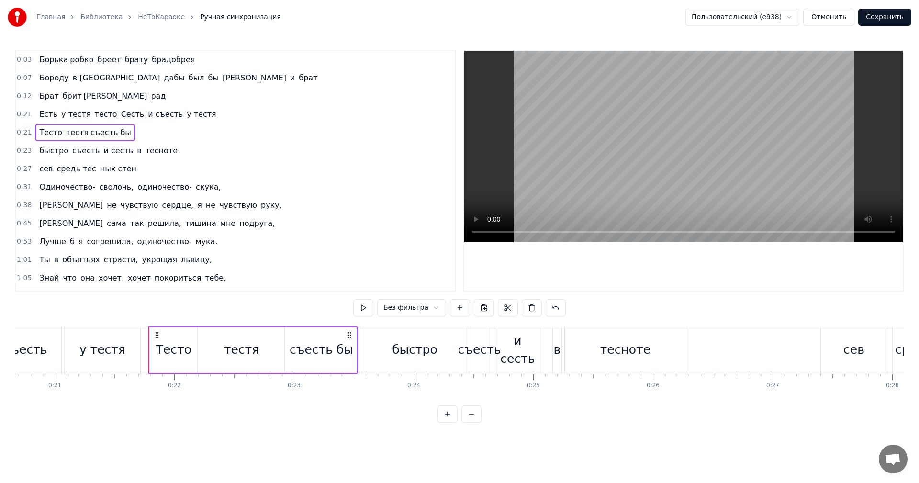
click at [102, 144] on div "быстро съесть и сесть в тесноте" at bounding box center [108, 150] width 146 height 17
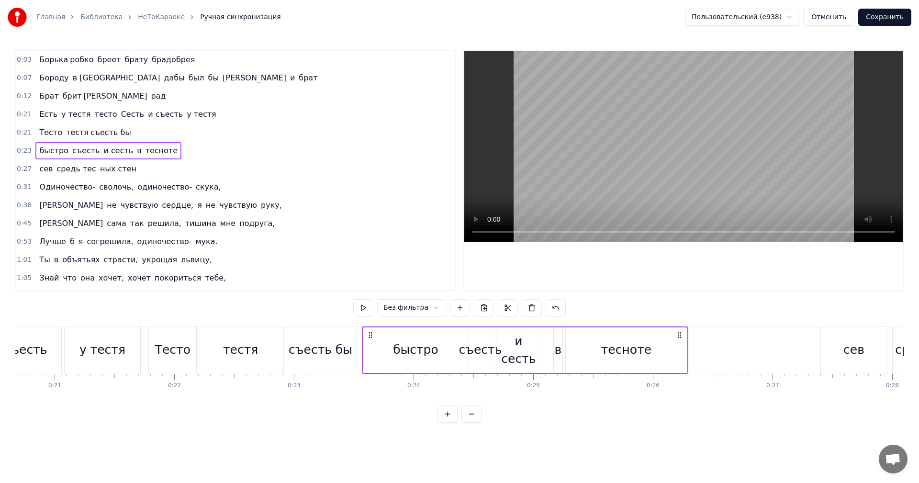
click at [102, 138] on div "Тесто тестя съесть бы" at bounding box center [85, 132] width 100 height 17
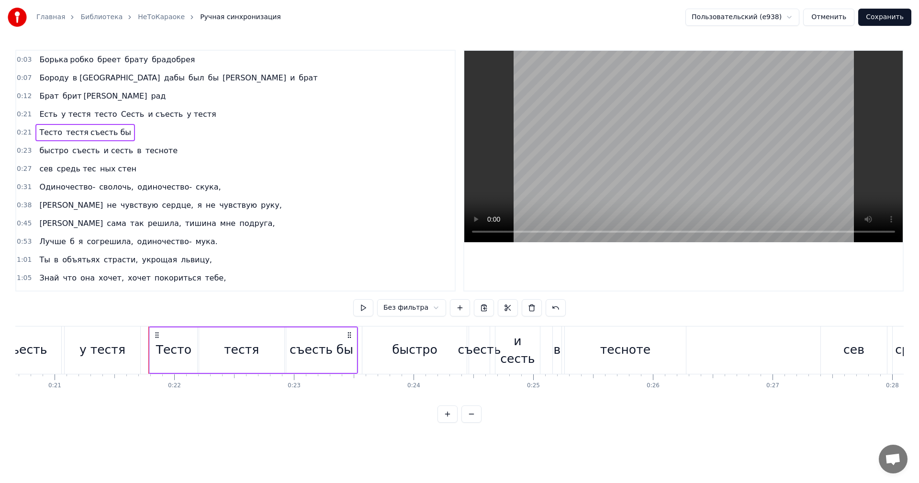
click at [222, 153] on div "0:23 быстро съесть и сесть в тесноте" at bounding box center [235, 151] width 438 height 18
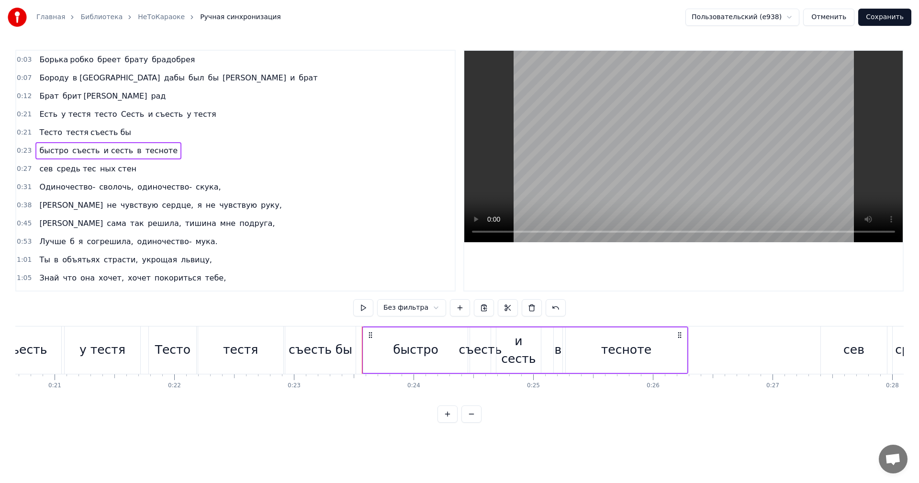
click at [225, 140] on div "0:21 Тесто тестя съесть бы" at bounding box center [235, 132] width 438 height 18
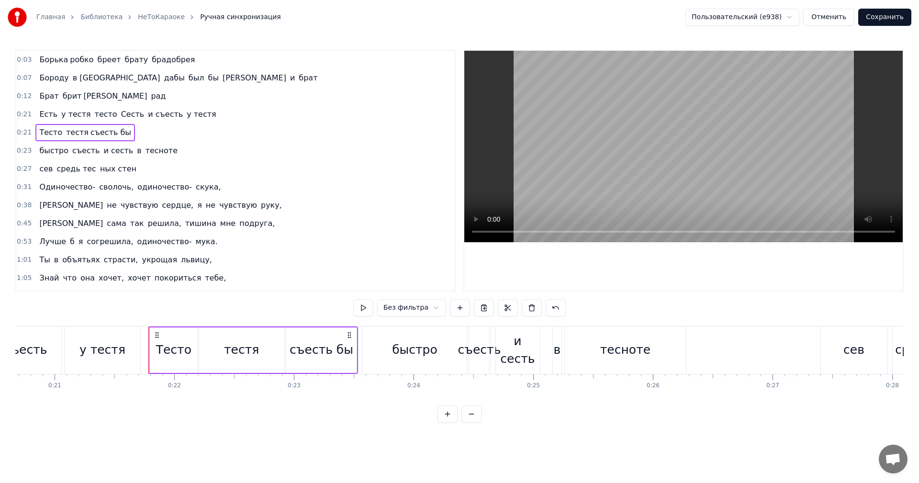
click at [222, 119] on div "0:21 Есть у тестя тесто Сесть и съесть у тестя" at bounding box center [235, 114] width 438 height 18
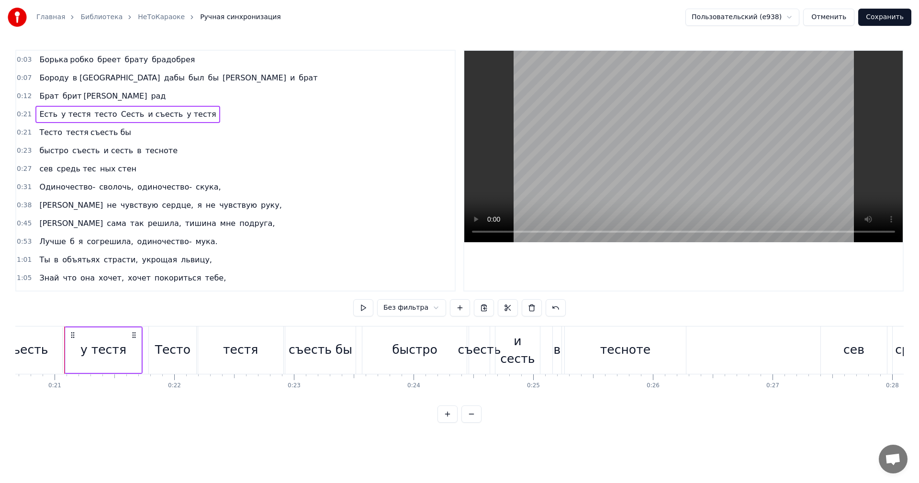
click at [219, 94] on div "0:12 Брат брит Боря рад" at bounding box center [235, 96] width 438 height 18
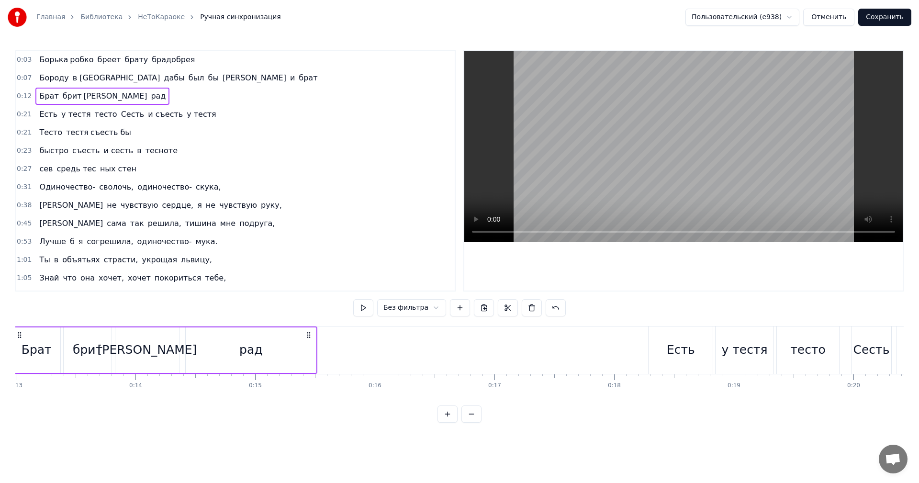
scroll to position [0, 1502]
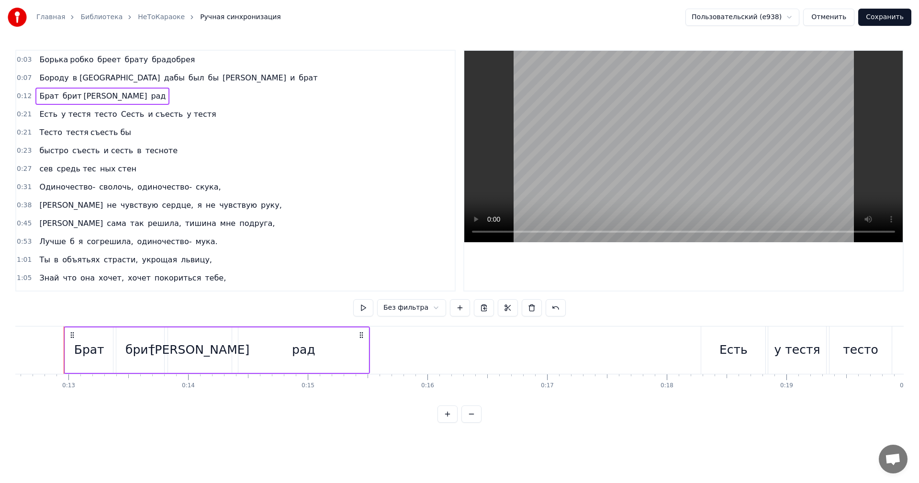
click at [271, 339] on div "рад" at bounding box center [303, 349] width 130 height 45
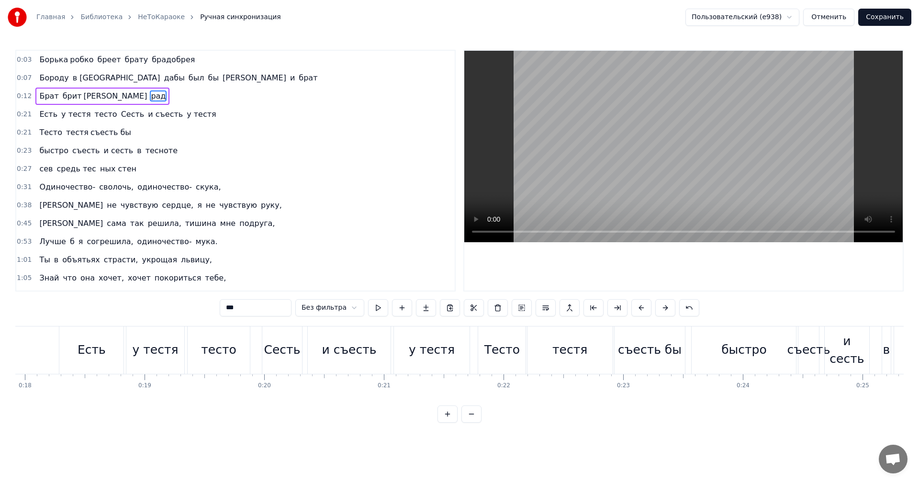
scroll to position [0, 2172]
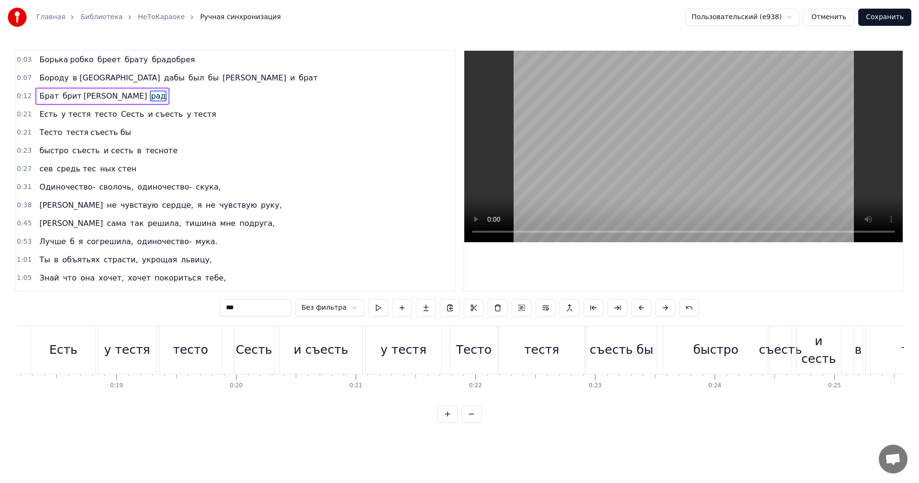
click at [524, 331] on div "тестя" at bounding box center [541, 349] width 85 height 47
type input "*****"
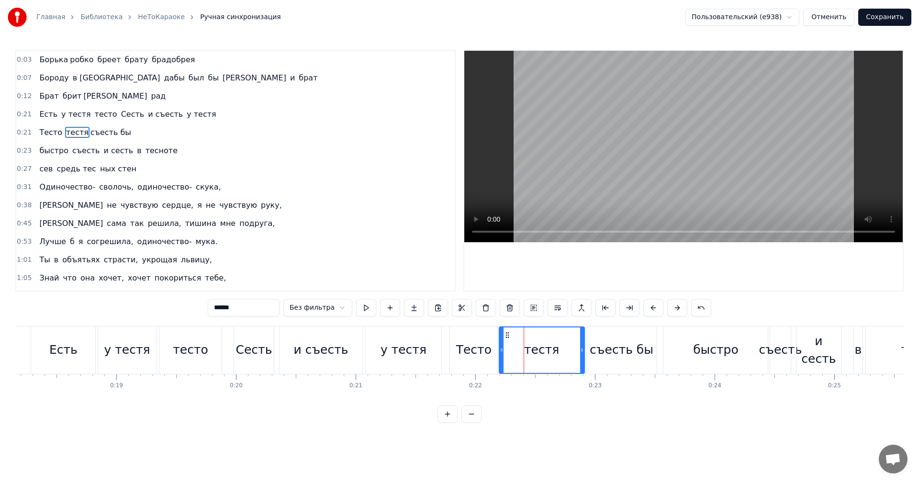
click at [499, 351] on div "тестя" at bounding box center [542, 349] width 86 height 47
click at [581, 312] on button at bounding box center [581, 307] width 20 height 17
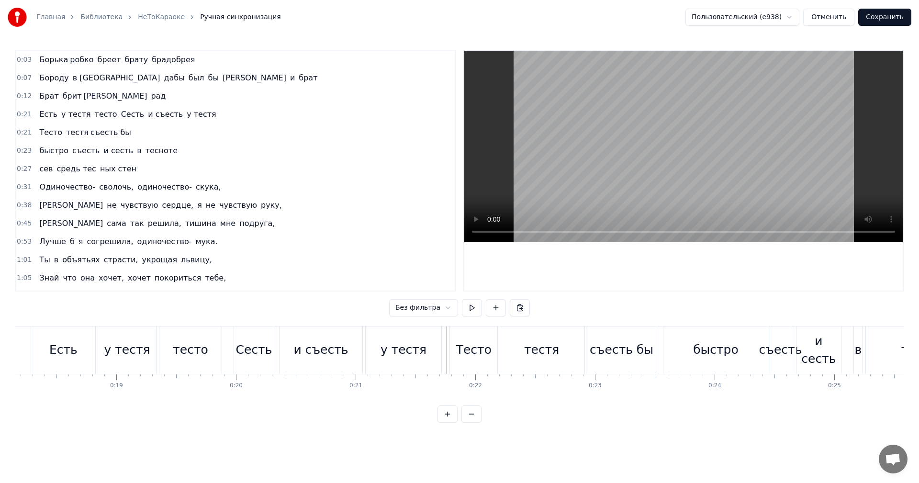
click at [468, 362] on div "Тесто" at bounding box center [473, 349] width 47 height 47
click at [530, 360] on div "тестя" at bounding box center [541, 349] width 85 height 47
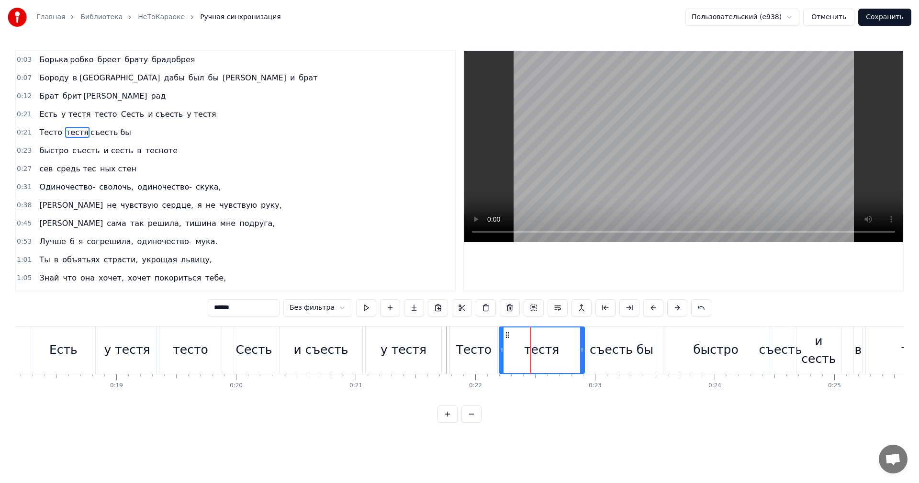
click at [599, 358] on div "съесть бы" at bounding box center [622, 350] width 64 height 18
type input "*********"
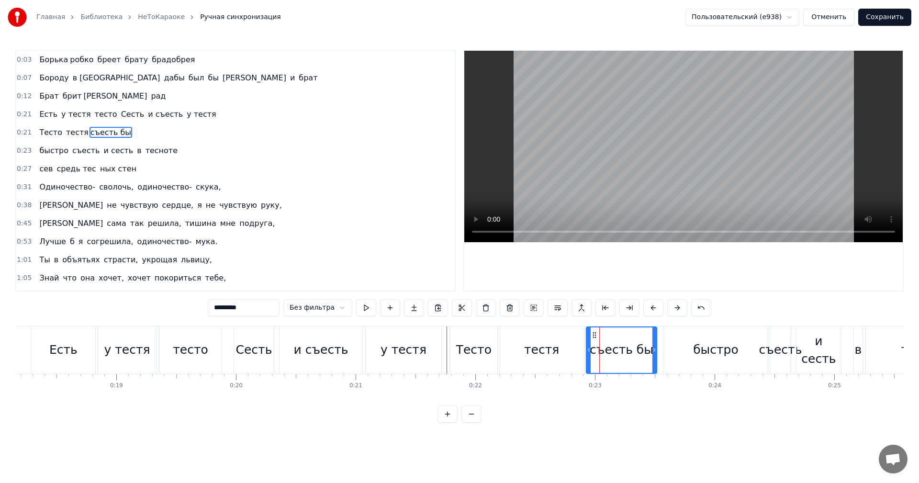
click at [657, 352] on div "Тесто тестя съесть бы" at bounding box center [554, 349] width 210 height 47
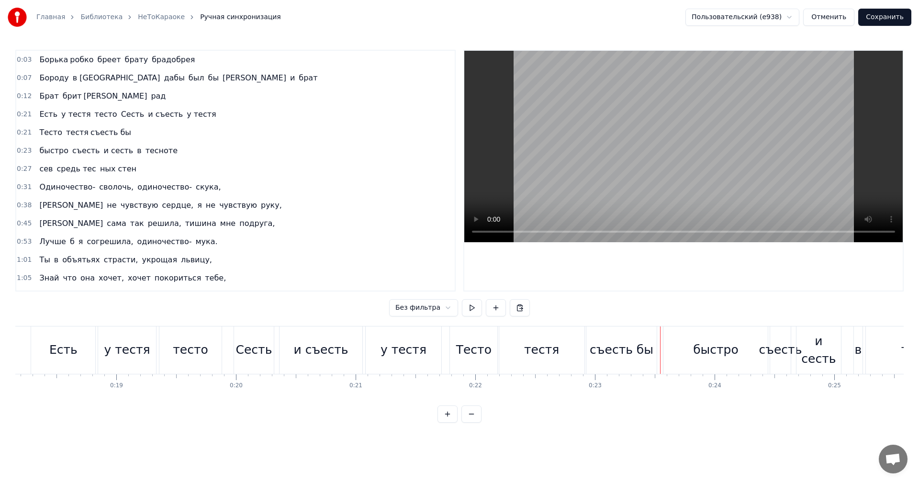
click at [639, 345] on div "съесть бы" at bounding box center [622, 350] width 64 height 18
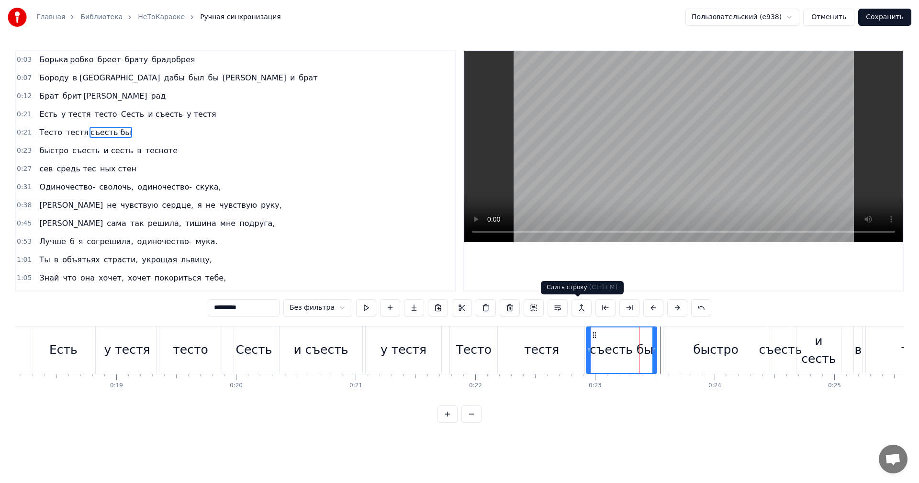
click at [582, 311] on button at bounding box center [581, 307] width 20 height 17
click at [578, 311] on button at bounding box center [581, 307] width 20 height 17
click at [114, 134] on span "съесть бы" at bounding box center [110, 132] width 43 height 11
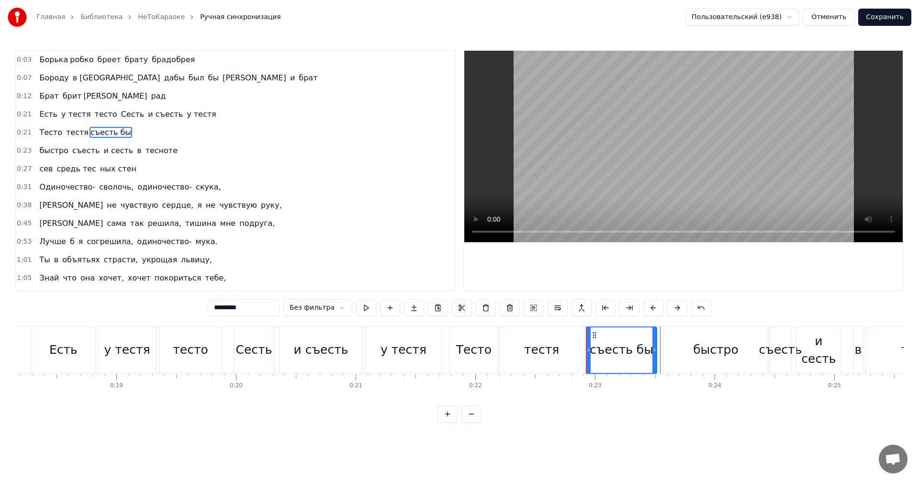
click at [116, 133] on div "Тесто тестя съесть бы" at bounding box center [85, 132] width 100 height 17
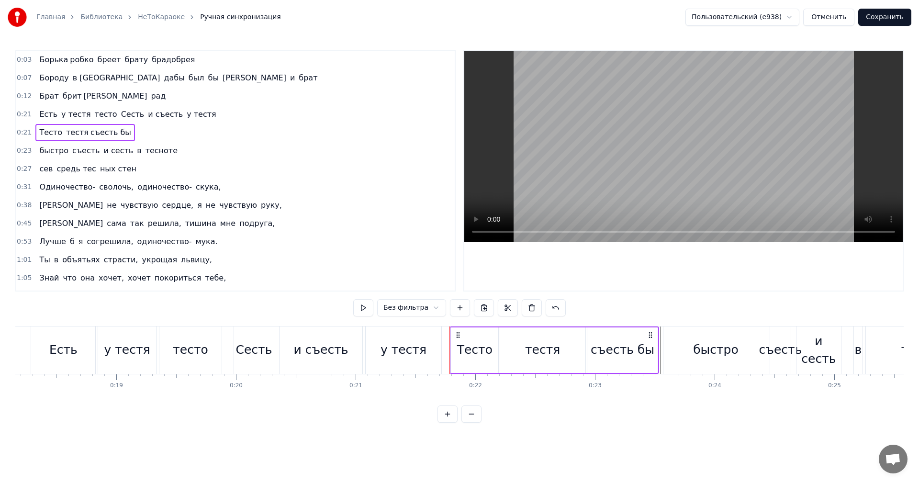
click at [113, 145] on span "и сесть" at bounding box center [119, 150] width 32 height 11
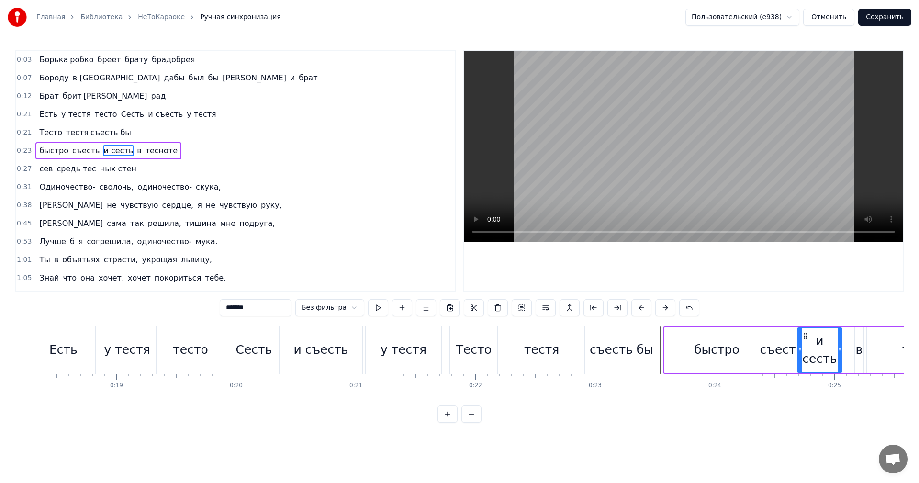
click at [110, 136] on span "съесть бы" at bounding box center [110, 132] width 43 height 11
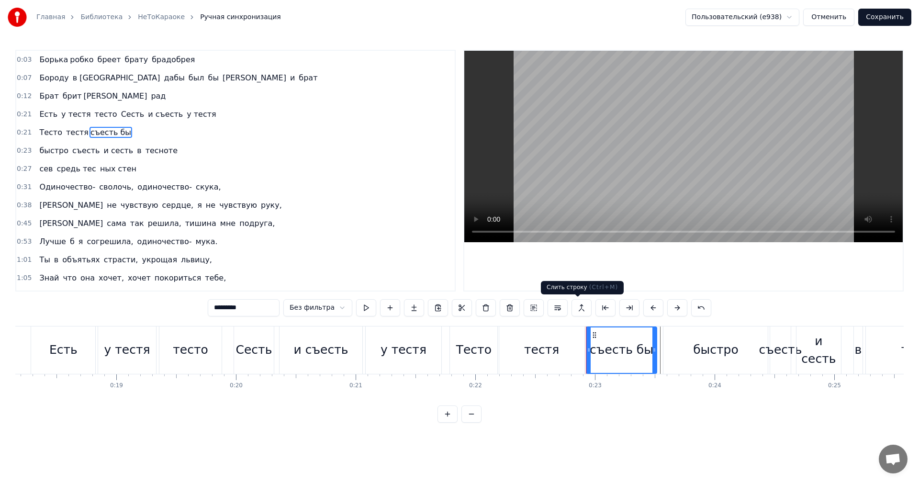
click at [575, 312] on button at bounding box center [581, 307] width 20 height 17
click at [579, 311] on button at bounding box center [581, 307] width 20 height 17
click at [559, 307] on button at bounding box center [557, 307] width 20 height 17
type input "*****"
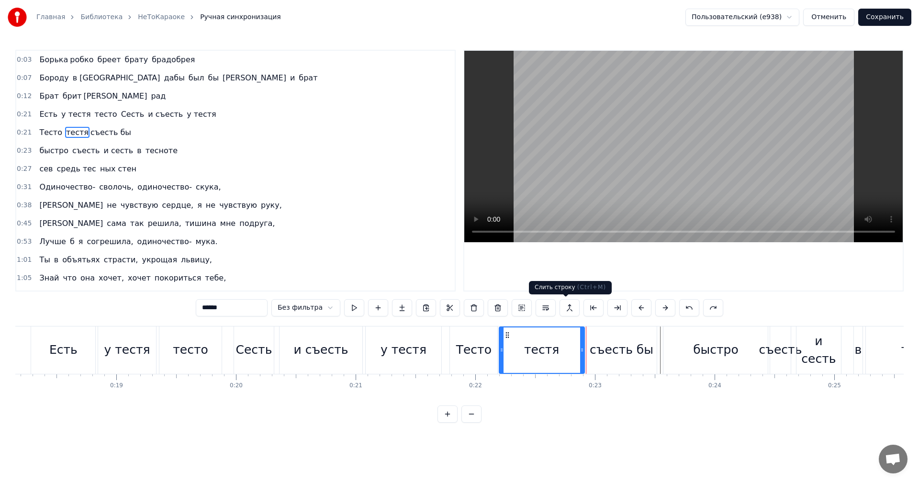
click at [572, 307] on button at bounding box center [569, 307] width 20 height 17
click at [115, 152] on span "и сесть" at bounding box center [119, 150] width 32 height 11
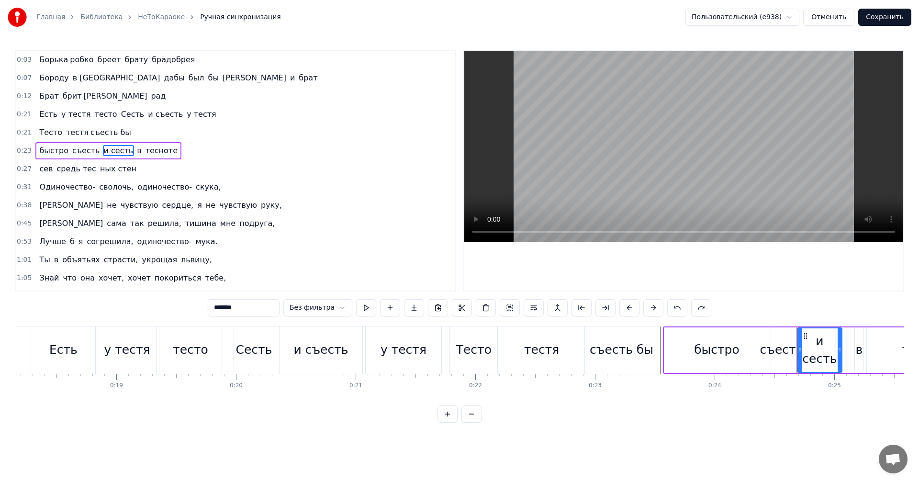
click at [104, 133] on span "съесть бы" at bounding box center [110, 132] width 43 height 11
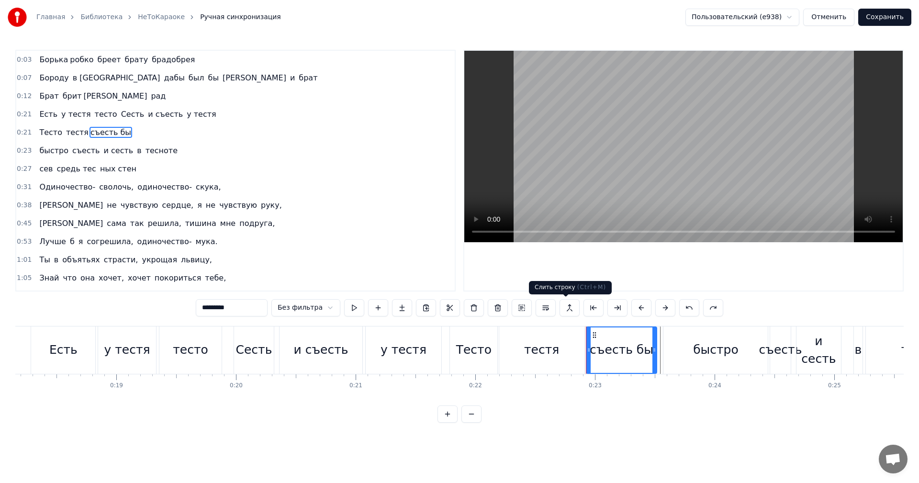
click at [563, 305] on button at bounding box center [569, 307] width 20 height 17
click at [89, 153] on span "съесть" at bounding box center [86, 150] width 30 height 11
type input "******"
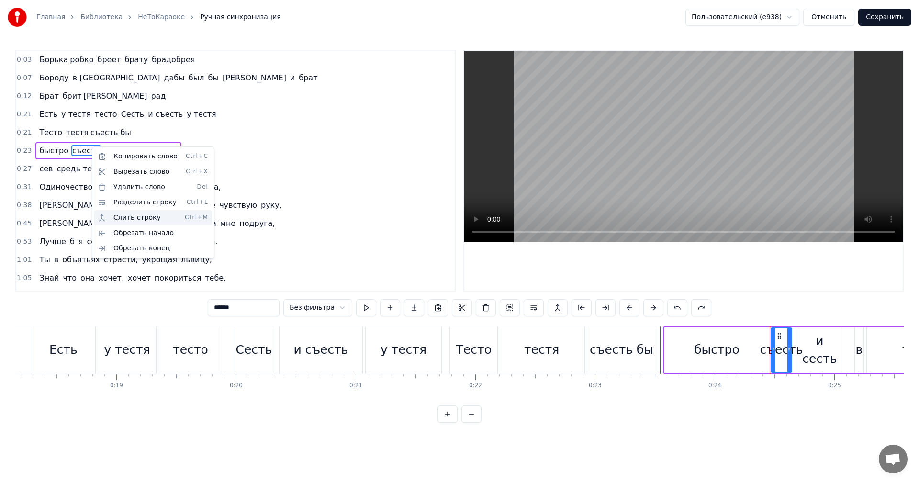
click at [148, 213] on div "Слить строку Ctrl+M" at bounding box center [153, 217] width 118 height 15
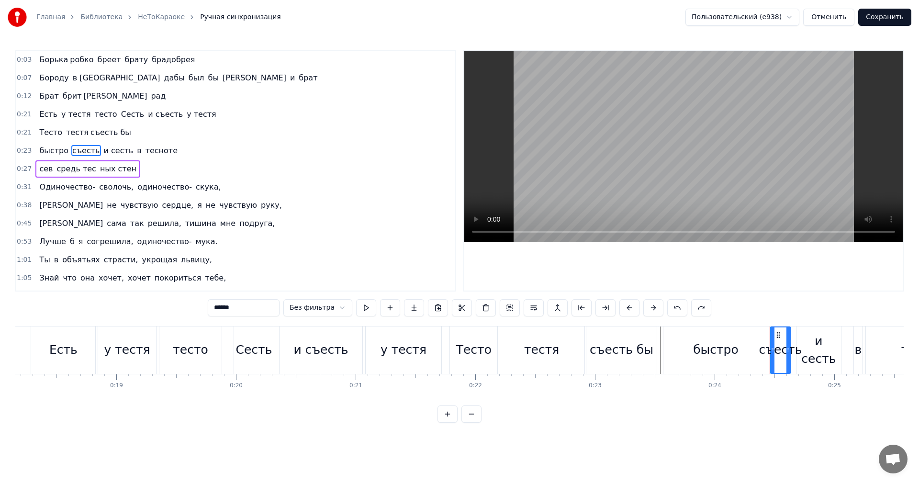
click at [106, 144] on div "быстро съесть и сесть в тесноте" at bounding box center [108, 150] width 146 height 17
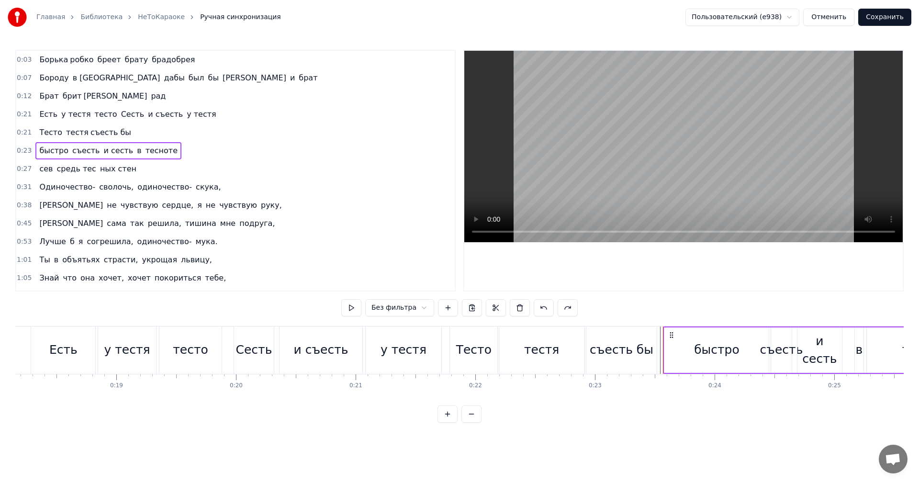
click at [101, 134] on span "съесть бы" at bounding box center [110, 132] width 43 height 11
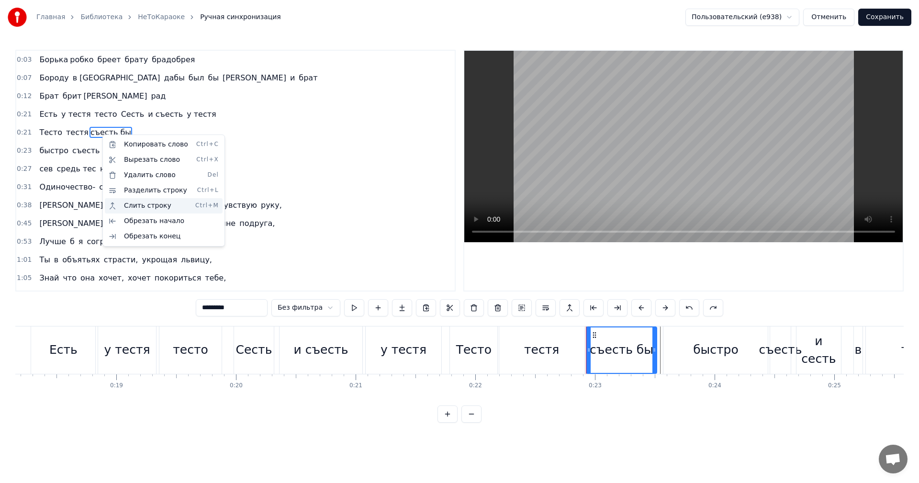
click at [158, 207] on div "Слить строку Ctrl+M" at bounding box center [164, 205] width 118 height 15
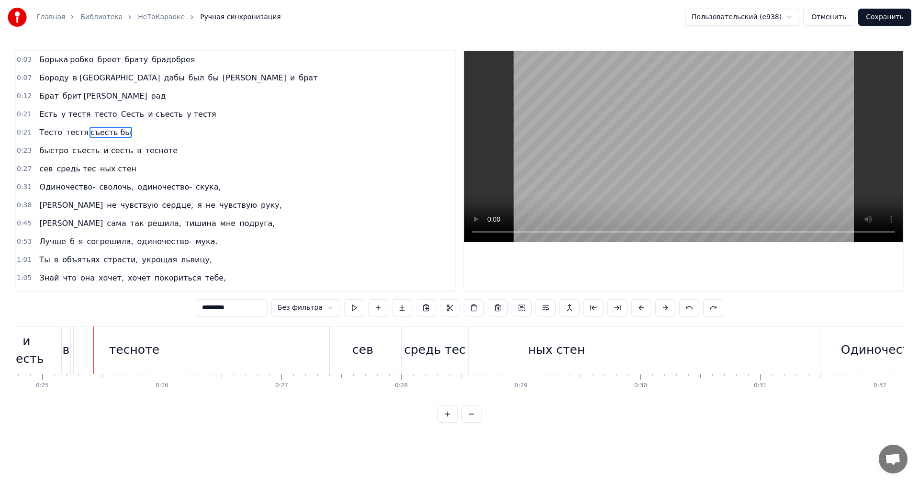
scroll to position [0, 2976]
click at [248, 303] on input "*********" at bounding box center [232, 307] width 72 height 17
click at [99, 169] on span "ных стен" at bounding box center [118, 168] width 38 height 11
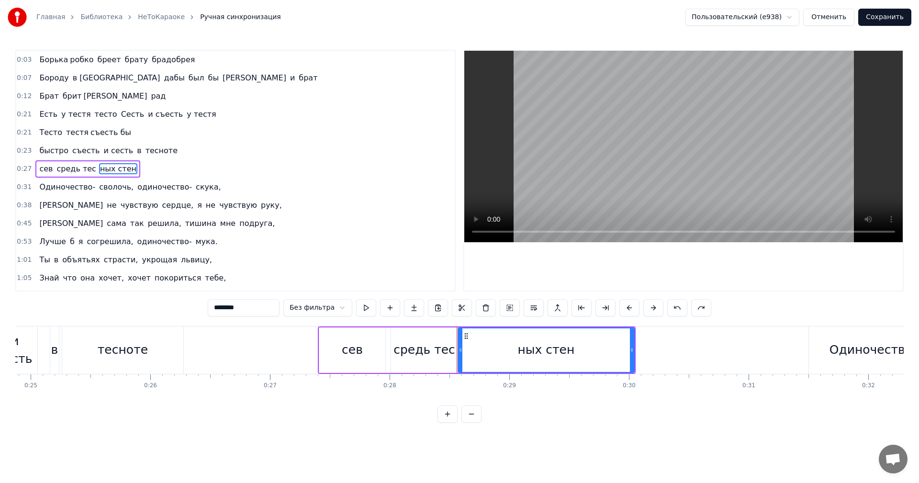
click at [82, 171] on span "средь тес" at bounding box center [76, 168] width 41 height 11
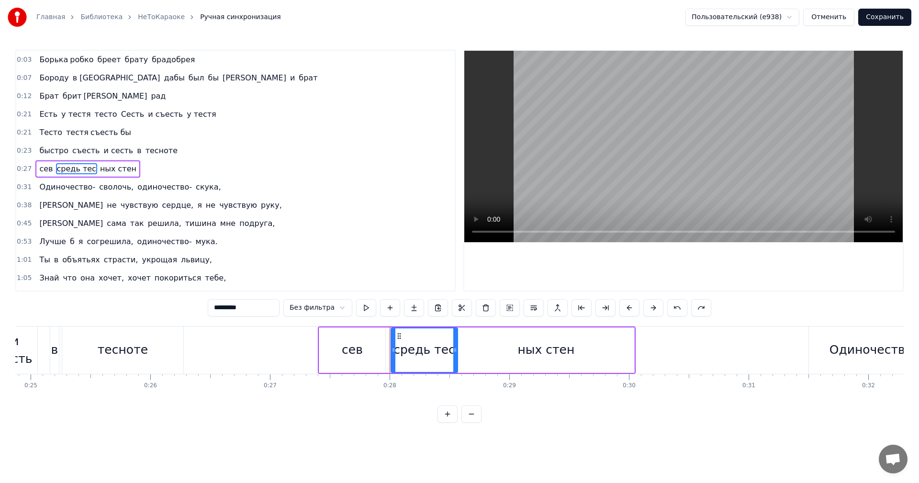
click at [262, 307] on input "*********" at bounding box center [244, 307] width 72 height 17
click at [84, 166] on span "ных стен" at bounding box center [102, 168] width 38 height 11
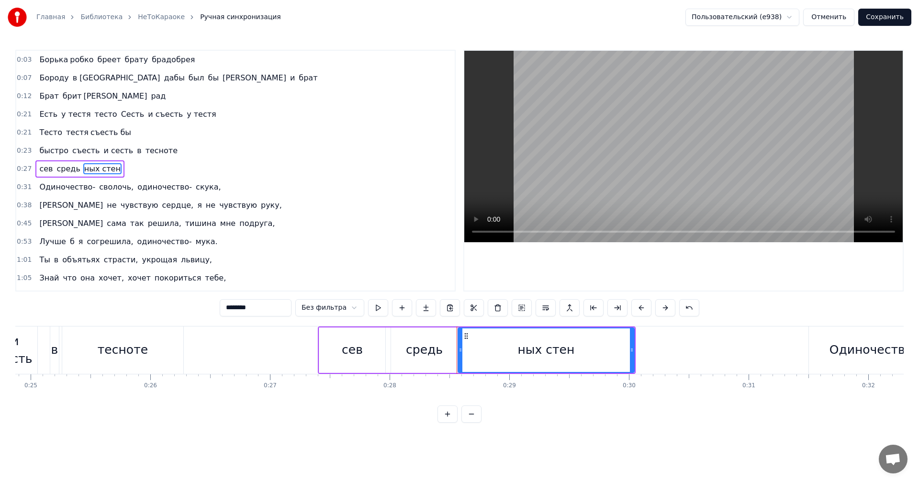
click at [232, 309] on input "********" at bounding box center [256, 307] width 72 height 17
click at [232, 312] on input "********" at bounding box center [256, 307] width 72 height 17
click at [230, 309] on input "********" at bounding box center [256, 307] width 72 height 17
click at [231, 305] on input "*********" at bounding box center [256, 307] width 72 height 17
click at [227, 310] on input "********" at bounding box center [256, 307] width 72 height 17
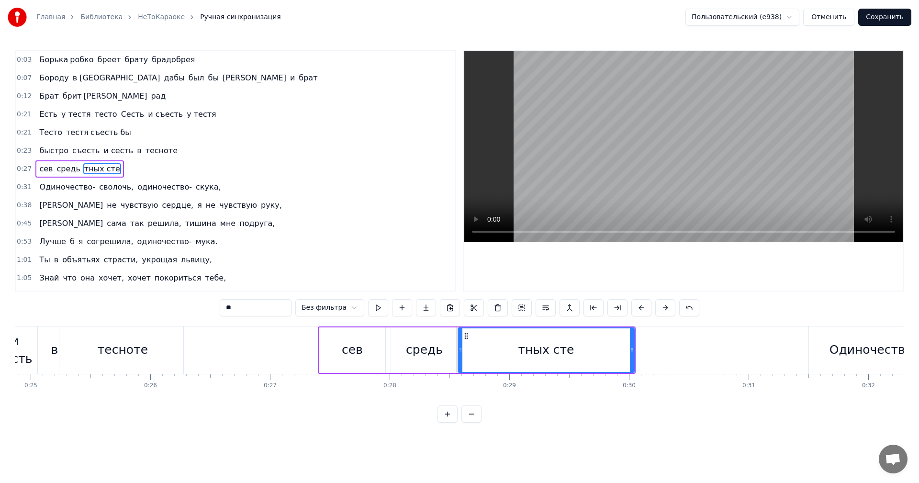
type input "*"
type input "**********"
click at [285, 259] on div "1:01 Ты в объятьях страсти, укрощая львицу," at bounding box center [235, 260] width 438 height 18
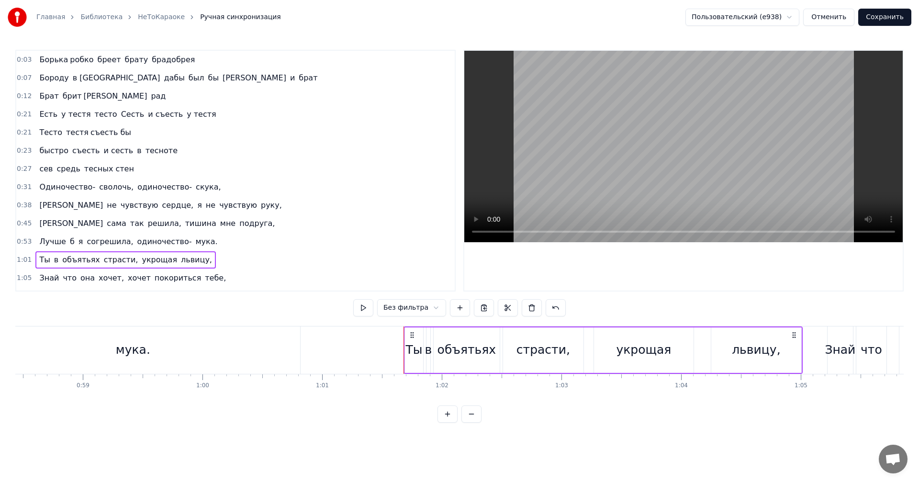
scroll to position [0, 7331]
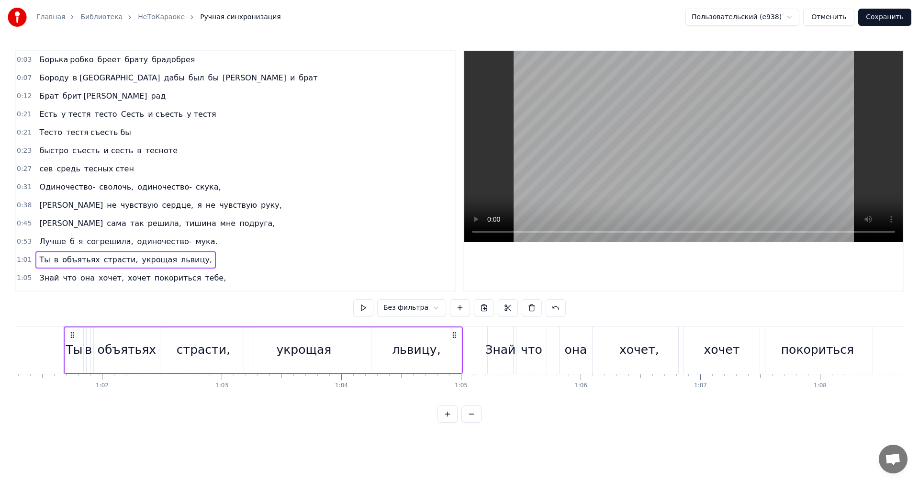
click at [99, 168] on span "тесных стен" at bounding box center [109, 168] width 52 height 11
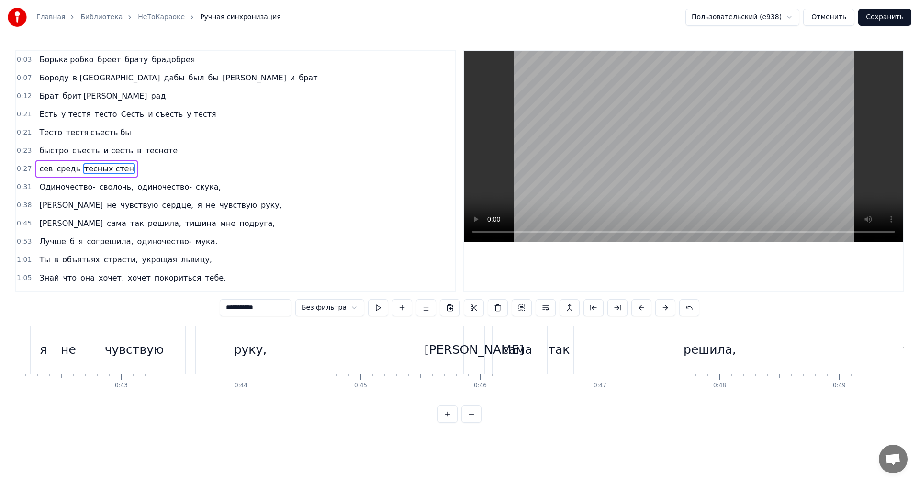
click at [56, 154] on span "быстро" at bounding box center [53, 150] width 31 height 11
type input "******"
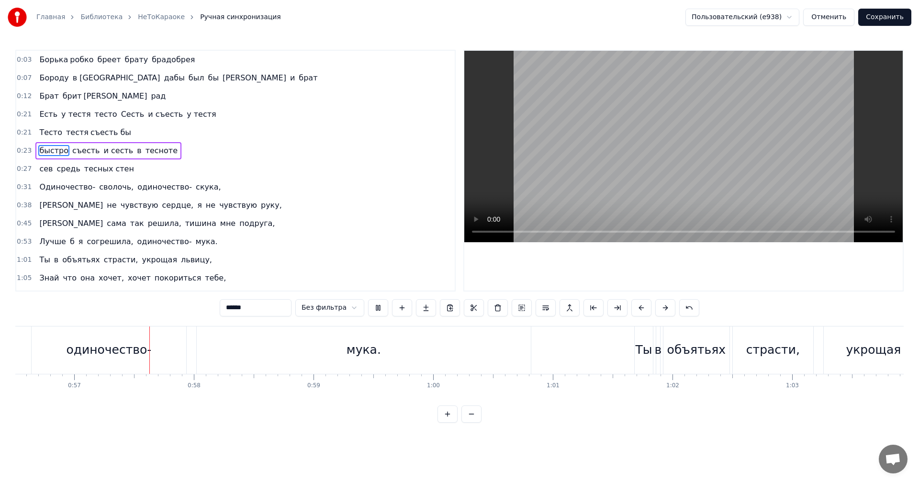
scroll to position [0, 6767]
click at [876, 15] on button "Сохранить" at bounding box center [884, 17] width 53 height 17
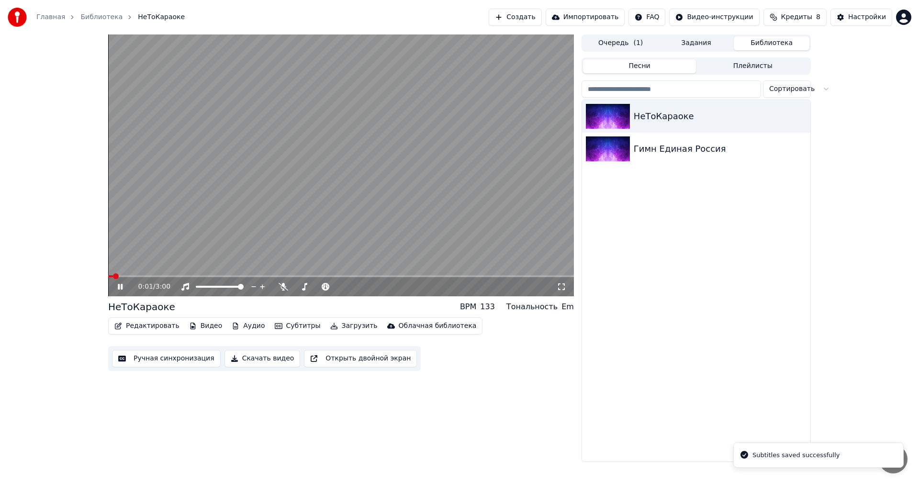
click at [523, 16] on button "Создать" at bounding box center [515, 17] width 53 height 17
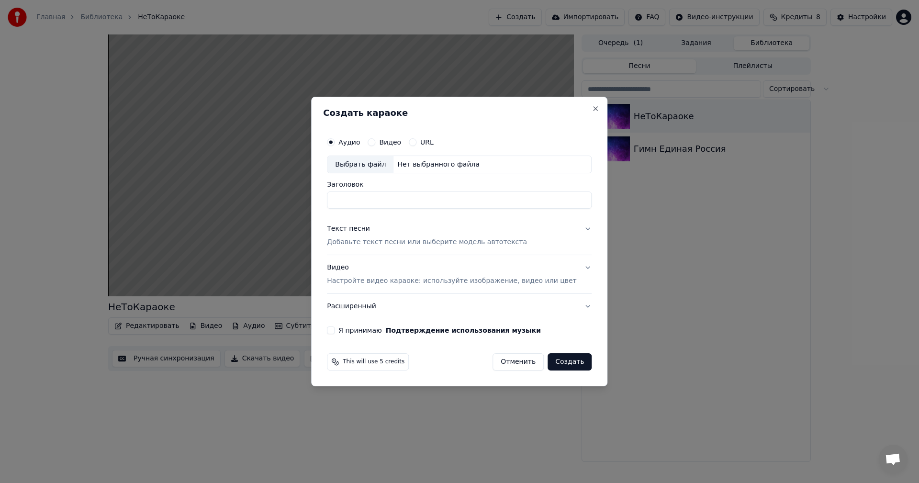
click at [393, 139] on label "Видео" at bounding box center [390, 142] width 22 height 7
click at [375, 138] on button "Видео" at bounding box center [372, 142] width 8 height 8
click at [433, 141] on label "URL" at bounding box center [426, 142] width 13 height 7
click at [416, 141] on button "URL" at bounding box center [413, 142] width 8 height 8
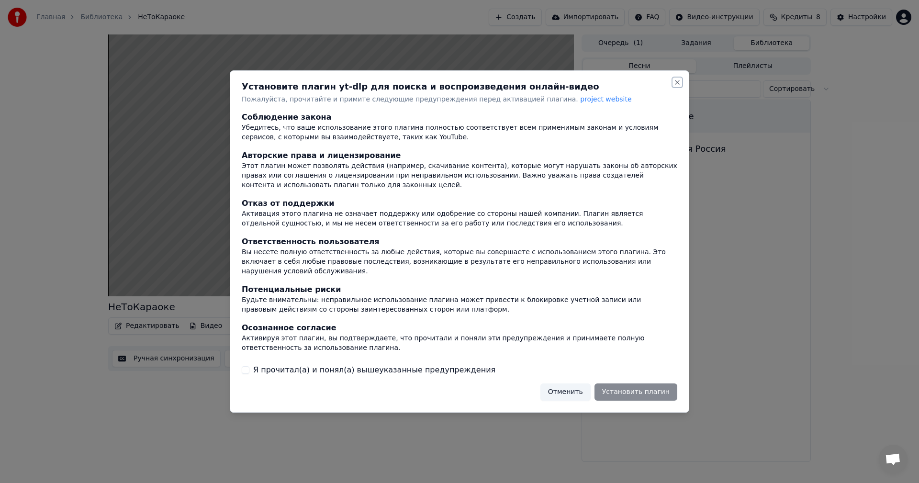
click at [677, 86] on button "Close" at bounding box center [677, 82] width 8 height 8
click at [568, 383] on button "Отменить" at bounding box center [565, 391] width 50 height 17
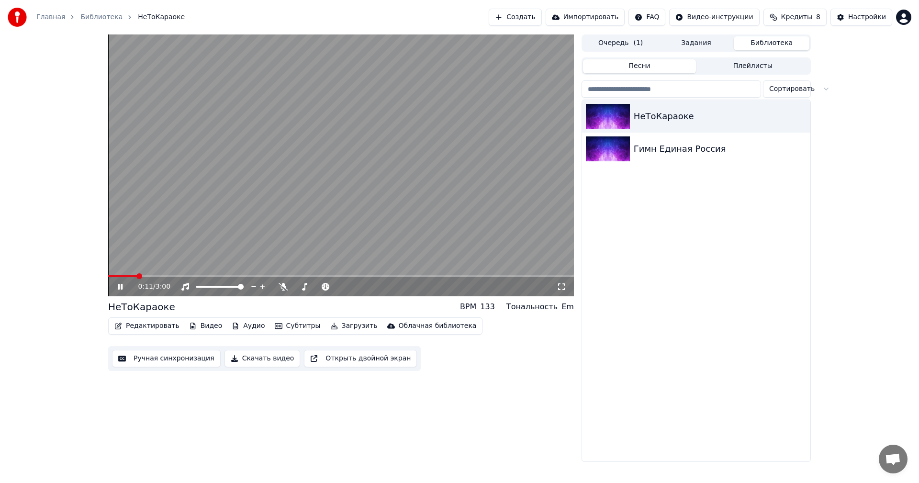
click at [336, 196] on video at bounding box center [341, 165] width 466 height 262
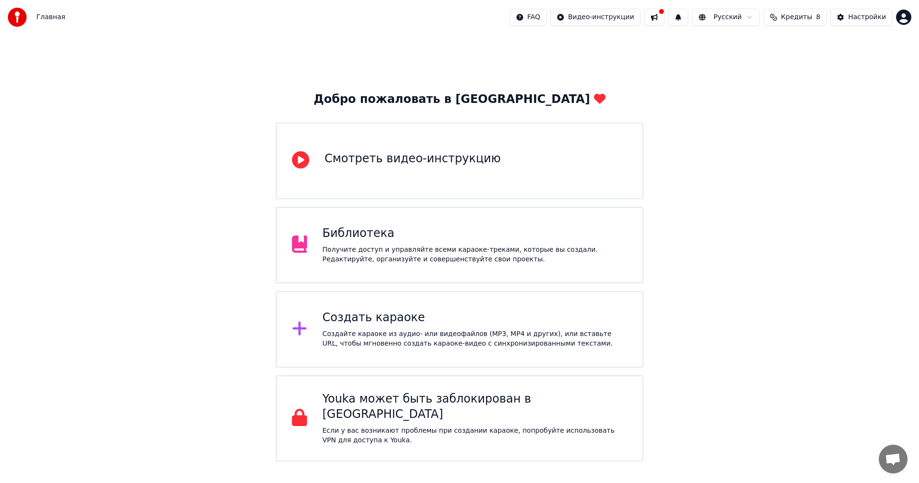
click at [464, 345] on div "Создайте караоке из аудио- или видеофайлов (MP3, MP4 и других), или вставьте UR…" at bounding box center [475, 338] width 305 height 19
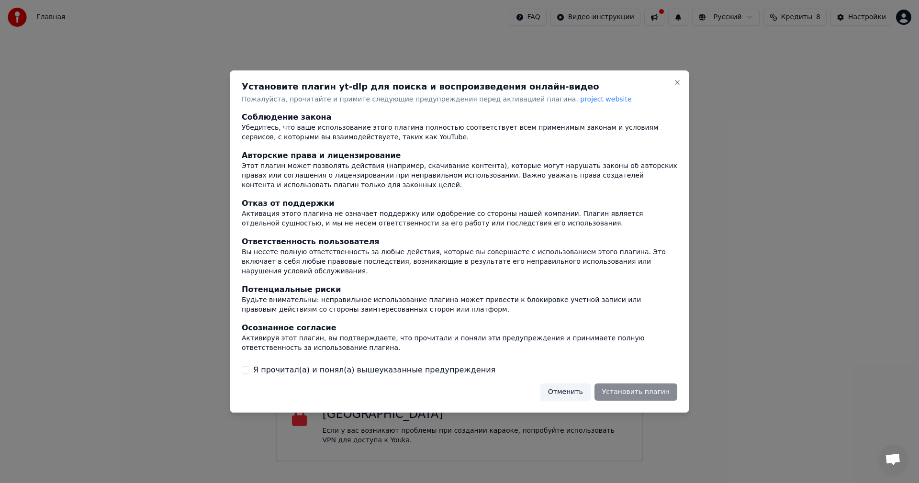
click at [586, 391] on button "Отменить" at bounding box center [565, 391] width 50 height 17
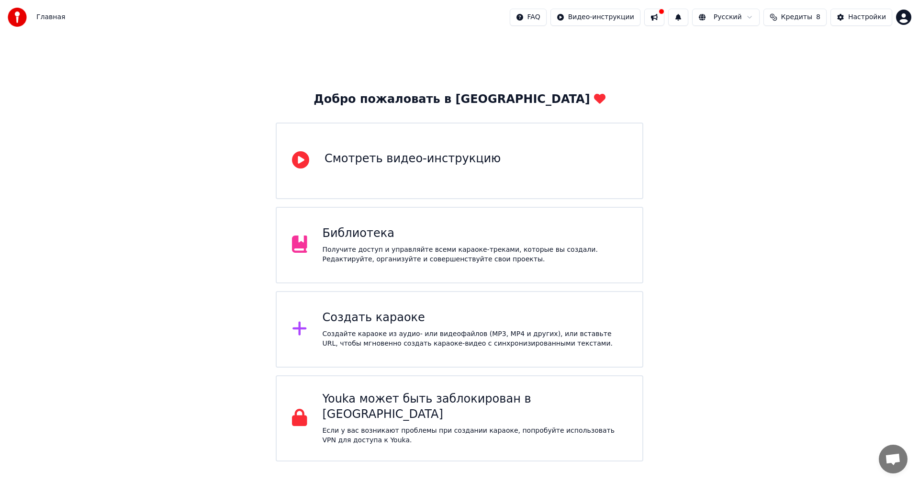
click at [518, 314] on div "Создать караоке" at bounding box center [475, 317] width 305 height 15
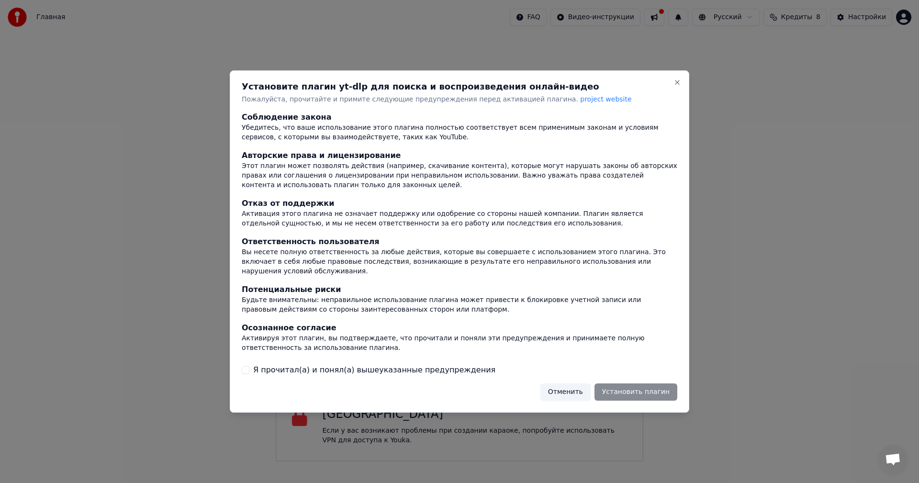
drag, startPoint x: 425, startPoint y: 368, endPoint x: 477, endPoint y: 356, distance: 53.6
click at [425, 368] on label "Я прочитал(а) и понял(а) вышеуказанные предупреждения" at bounding box center [374, 369] width 242 height 11
click at [249, 368] on button "Я прочитал(а) и понял(а) вышеуказанные предупреждения" at bounding box center [246, 370] width 8 height 8
click at [580, 390] on button "Отменить" at bounding box center [565, 391] width 50 height 17
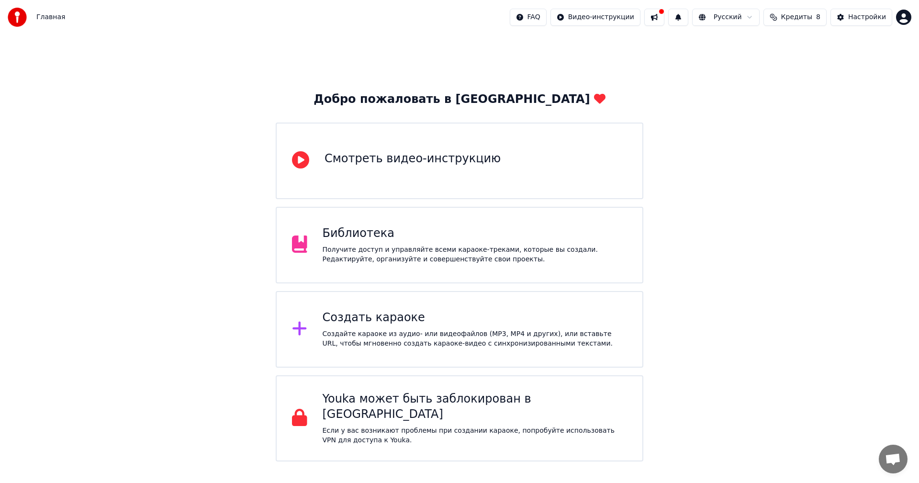
click at [523, 323] on div "Создать караоке" at bounding box center [475, 317] width 305 height 15
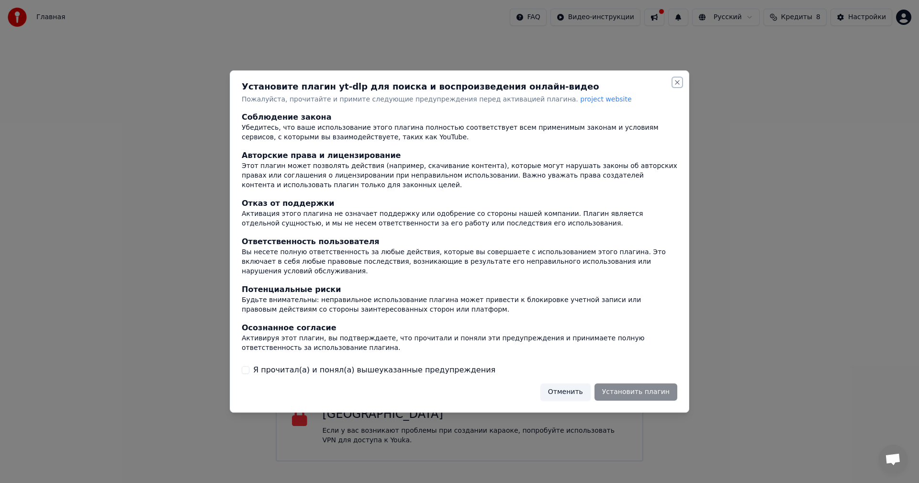
click at [675, 84] on button "Close" at bounding box center [677, 82] width 8 height 8
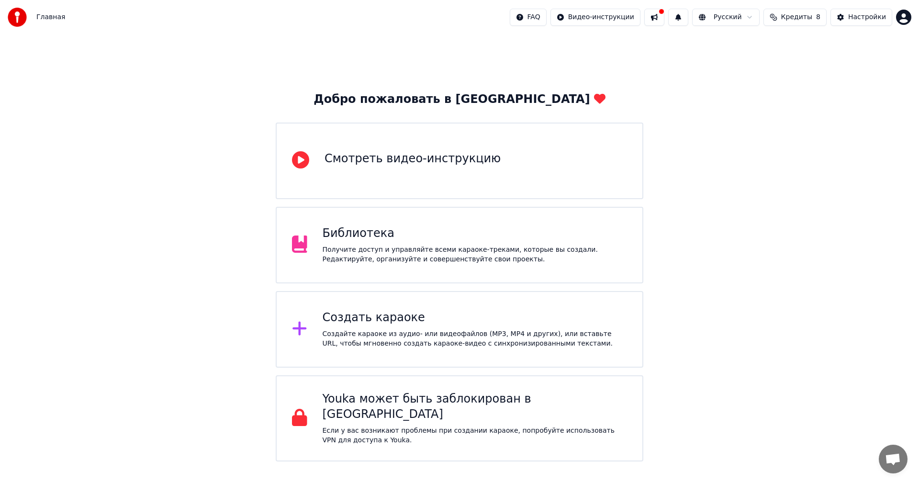
click at [506, 314] on div "Создать караоке" at bounding box center [475, 317] width 305 height 15
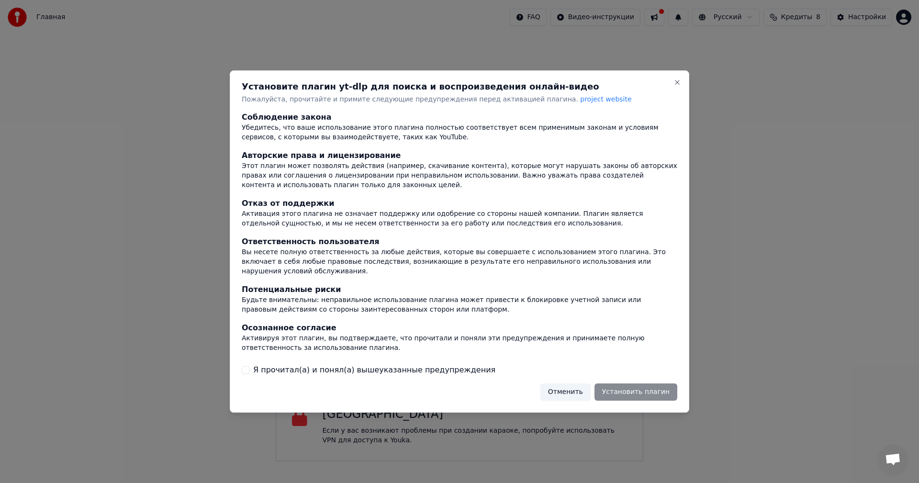
drag, startPoint x: 643, startPoint y: 390, endPoint x: 635, endPoint y: 390, distance: 7.7
click at [643, 390] on div "Отменить Установить плагин" at bounding box center [608, 391] width 137 height 17
click at [568, 389] on button "Отменить" at bounding box center [565, 391] width 50 height 17
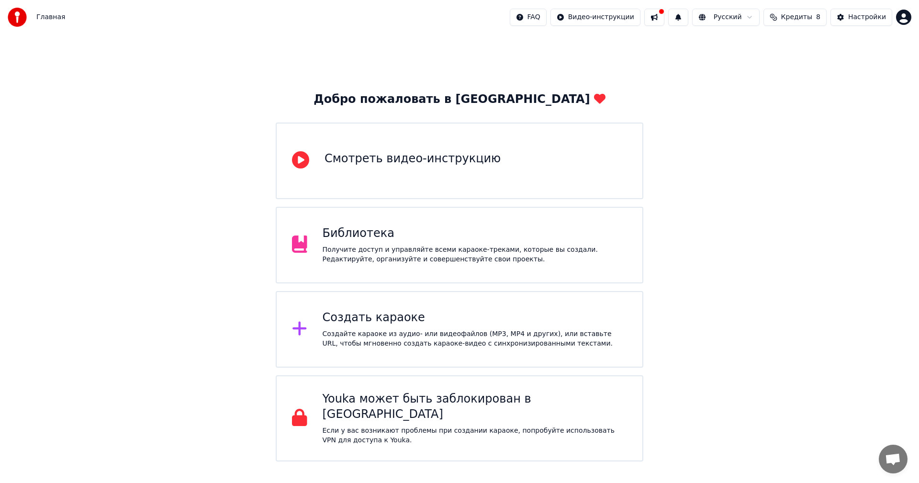
click at [527, 315] on div "Создать караоке" at bounding box center [475, 317] width 305 height 15
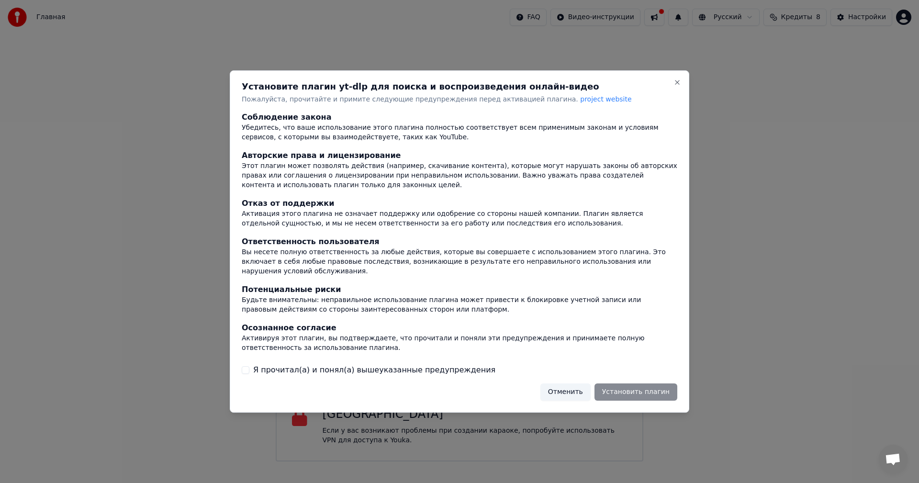
click at [334, 364] on label "Я прочитал(а) и понял(а) вышеуказанные предупреждения" at bounding box center [374, 369] width 242 height 11
click at [249, 366] on button "Я прочитал(а) и понял(а) вышеуказанные предупреждения" at bounding box center [246, 370] width 8 height 8
click at [639, 390] on button "Установить плагин" at bounding box center [635, 391] width 83 height 17
click at [675, 86] on button "Close" at bounding box center [677, 82] width 8 height 8
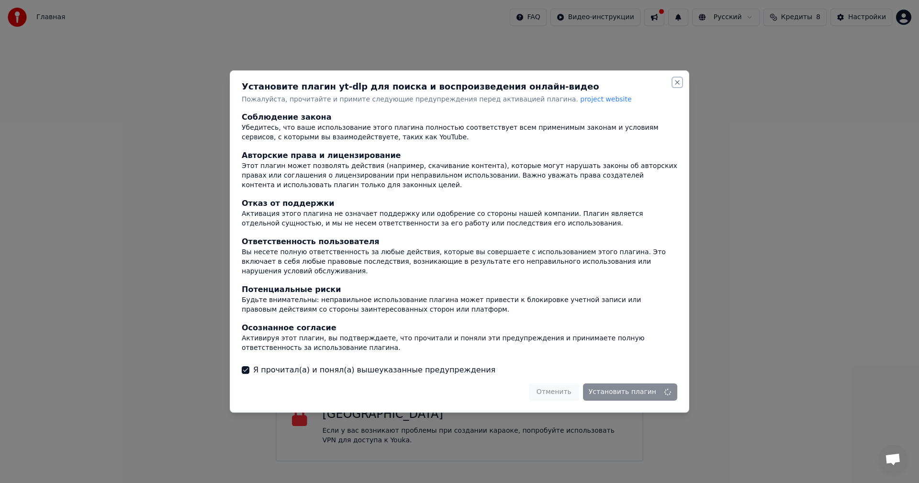
click at [678, 86] on button "Close" at bounding box center [677, 82] width 8 height 8
click at [576, 377] on div "Установите плагин yt-dlp для поиска и воспроизведения онлайн-видео Пожалуйста, …" at bounding box center [459, 241] width 459 height 343
click at [679, 86] on button "Close" at bounding box center [677, 82] width 8 height 8
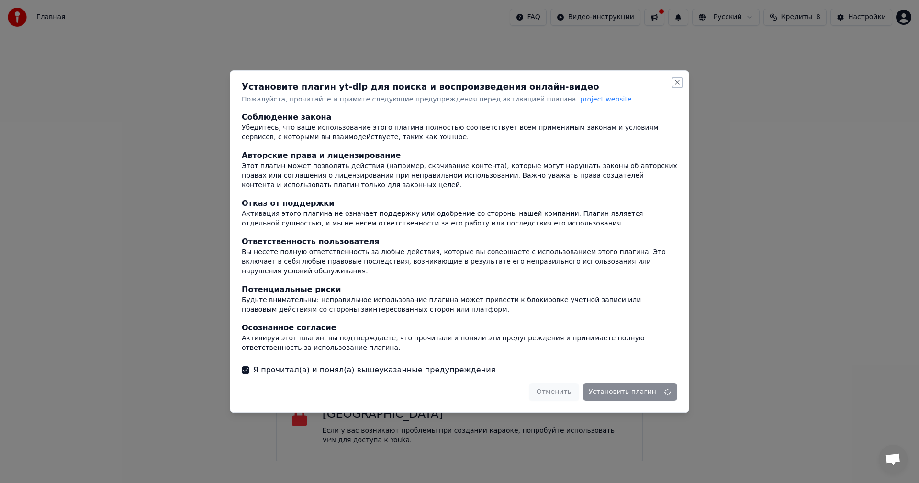
click at [679, 86] on button "Close" at bounding box center [677, 82] width 8 height 8
click at [796, 257] on div at bounding box center [459, 241] width 919 height 483
click at [406, 409] on div at bounding box center [459, 241] width 919 height 483
click at [191, 311] on div at bounding box center [459, 241] width 919 height 483
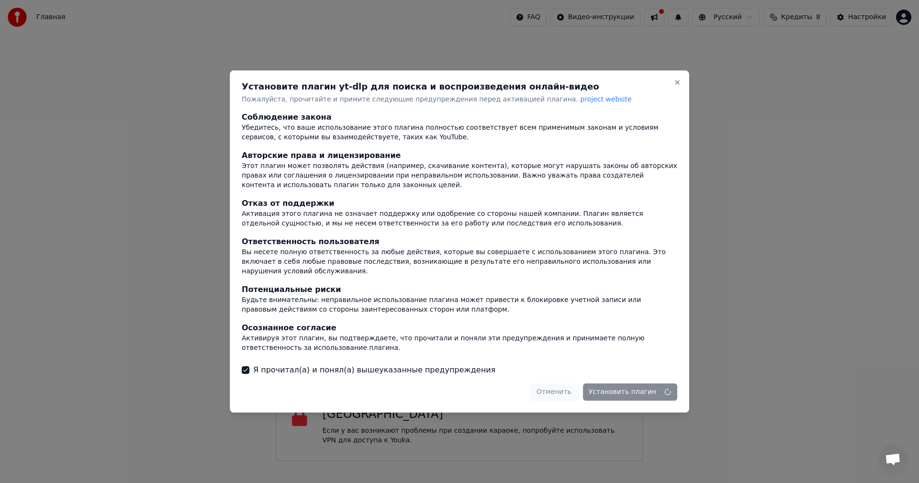
click at [310, 52] on div at bounding box center [459, 241] width 919 height 483
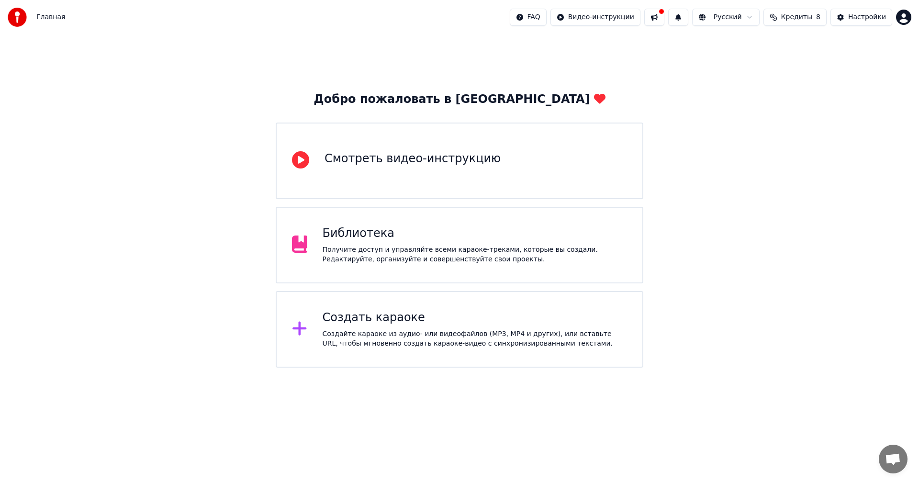
click at [497, 318] on div "Создать караоке" at bounding box center [475, 317] width 305 height 15
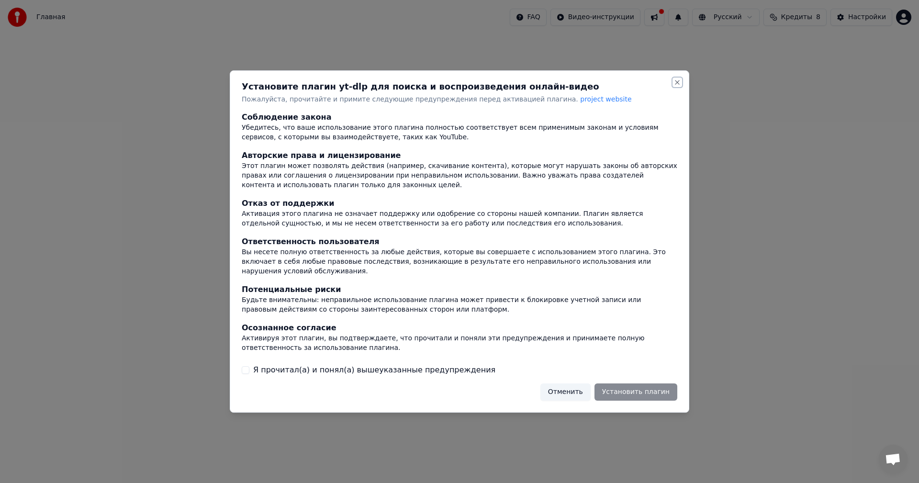
click at [683, 84] on div "Установите плагин yt-dlp для поиска и воспроизведения онлайн-видео Пожалуйста, …" at bounding box center [459, 241] width 459 height 343
click at [678, 86] on button "Close" at bounding box center [677, 82] width 8 height 8
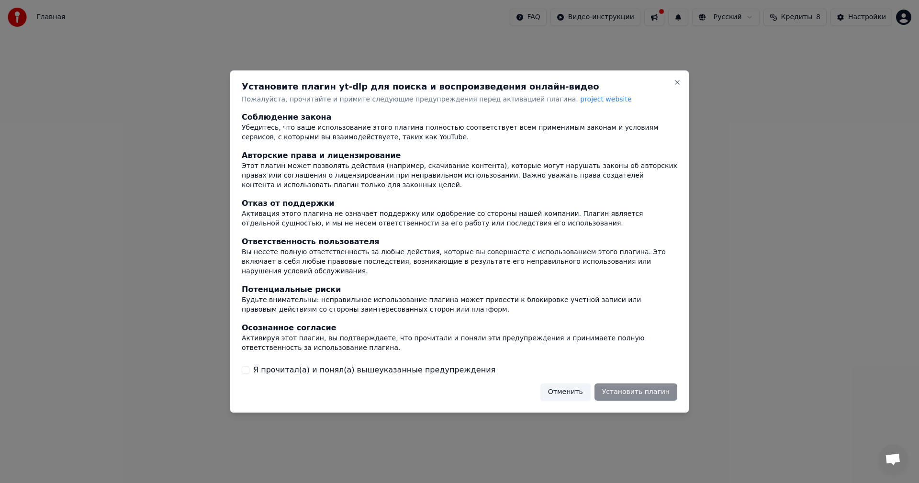
click at [569, 391] on button "Отменить" at bounding box center [565, 391] width 50 height 17
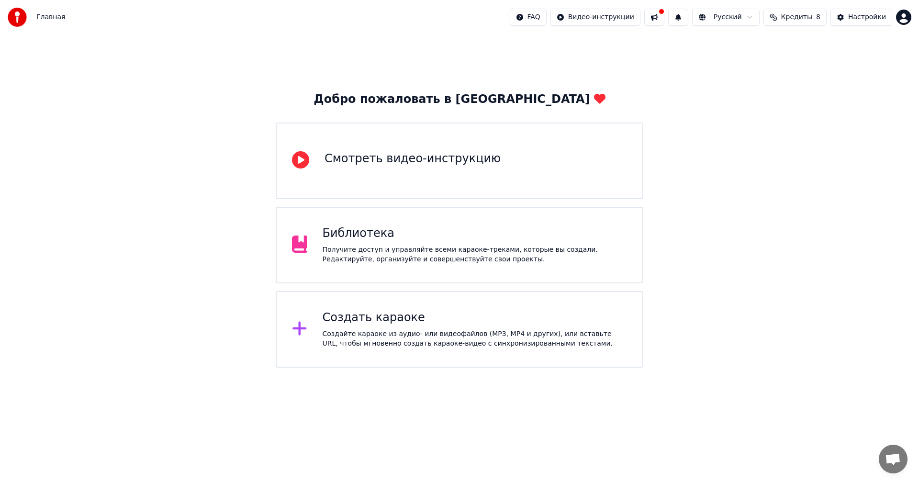
click at [450, 235] on div "Библиотека" at bounding box center [475, 233] width 305 height 15
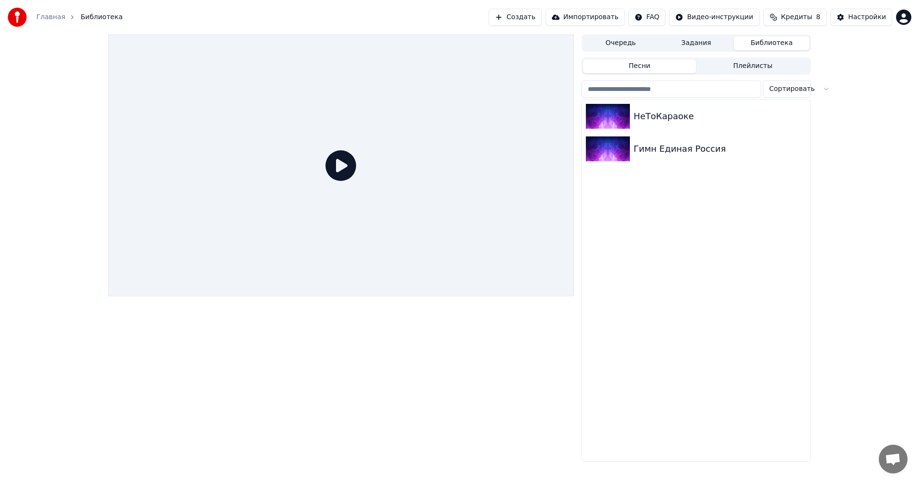
click at [537, 17] on button "Создать" at bounding box center [515, 17] width 53 height 17
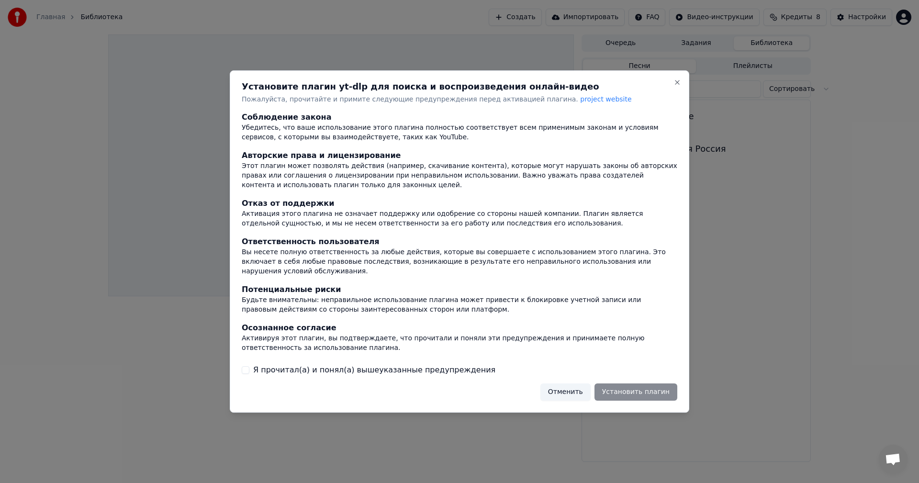
click at [313, 368] on label "Я прочитал(а) и понял(а) вышеуказанные предупреждения" at bounding box center [374, 369] width 242 height 11
click at [249, 368] on button "Я прочитал(а) и понял(а) вышеуказанные предупреждения" at bounding box center [246, 370] width 8 height 8
click at [632, 389] on button "Установить плагин" at bounding box center [635, 391] width 83 height 17
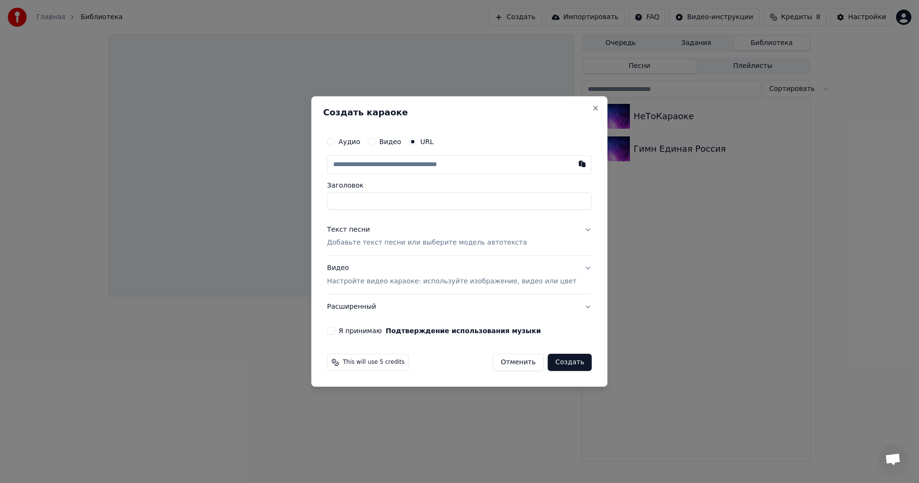
click at [390, 139] on div "Видео" at bounding box center [384, 142] width 33 height 8
click at [375, 141] on button "Видео" at bounding box center [372, 142] width 8 height 8
click at [383, 167] on div "Выбрать файл" at bounding box center [360, 164] width 66 height 17
type input "********"
click at [419, 241] on p "Добавьте текст песни или выберите модель автотекста" at bounding box center [427, 243] width 200 height 10
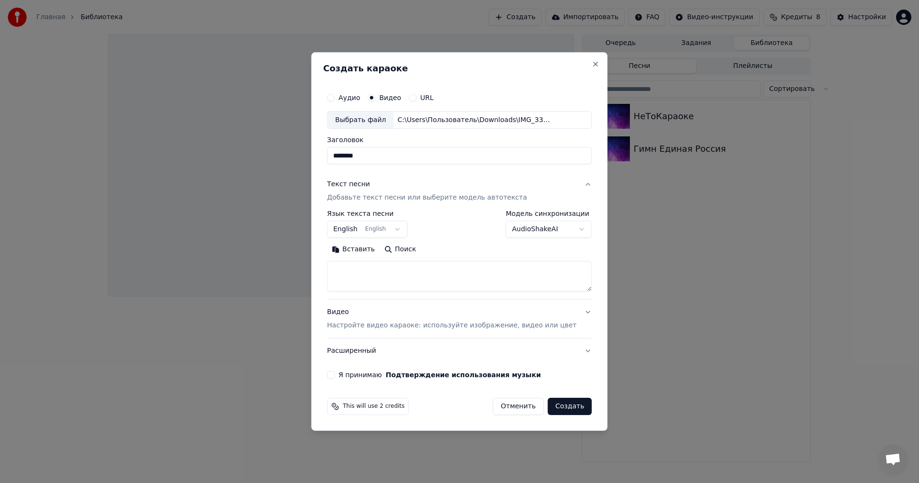
click at [382, 233] on button "English English" at bounding box center [367, 229] width 80 height 17
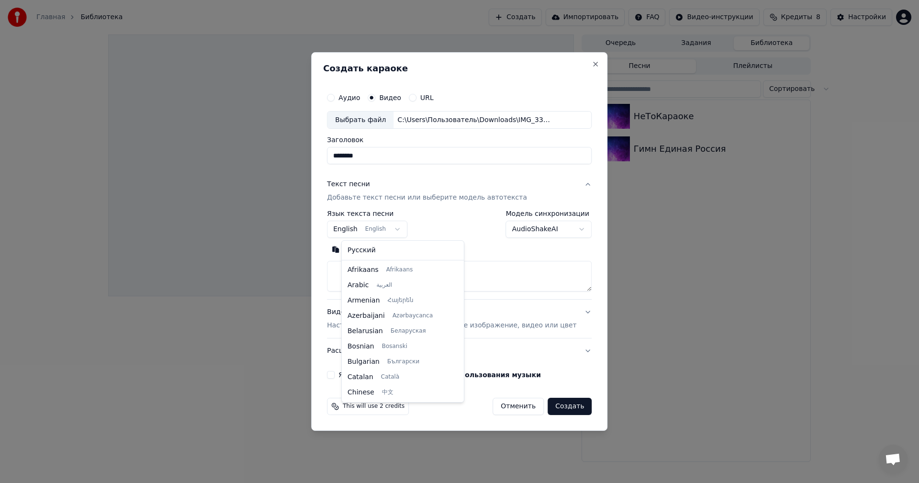
scroll to position [77, 0]
select select "**"
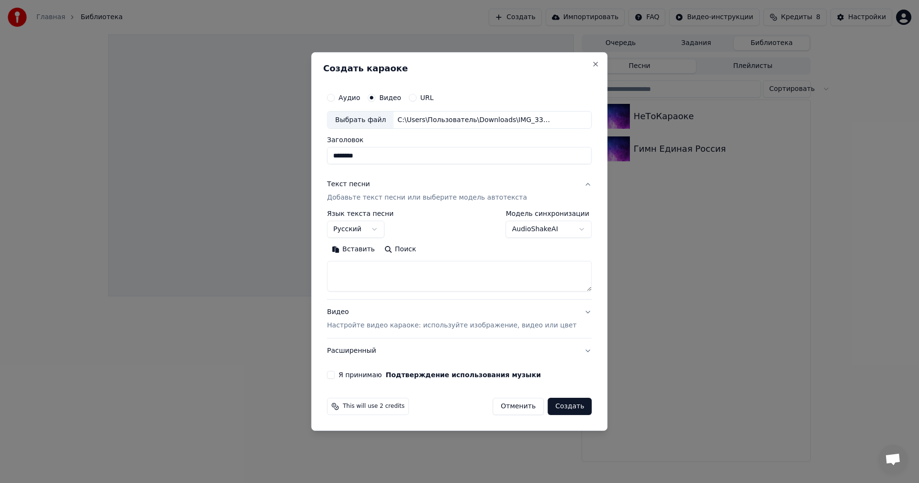
click at [437, 324] on p "Настройте видео караоке: используйте изображение, видео или цвет" at bounding box center [451, 326] width 249 height 10
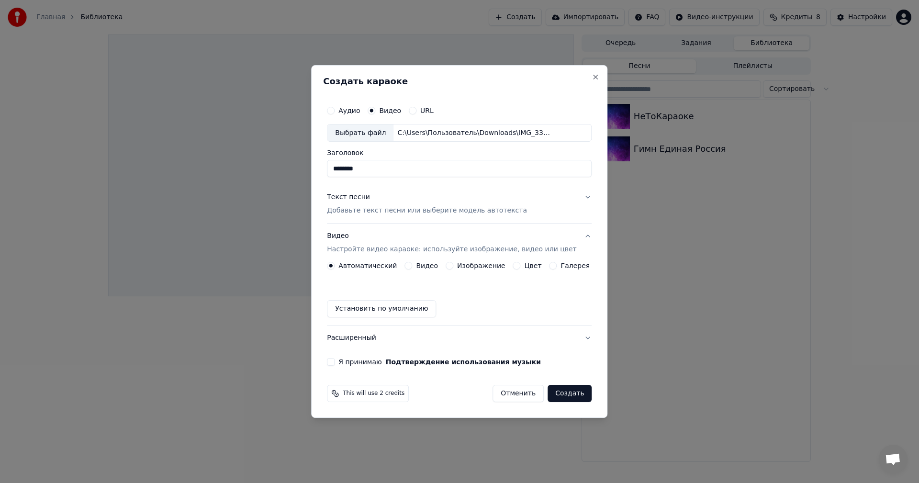
click at [423, 272] on div "Автоматический Видео Изображение Цвет Галерея Установить по умолчанию" at bounding box center [459, 290] width 265 height 56
click at [420, 265] on div "Видео" at bounding box center [420, 266] width 33 height 8
click at [412, 265] on button "Видео" at bounding box center [408, 266] width 8 height 8
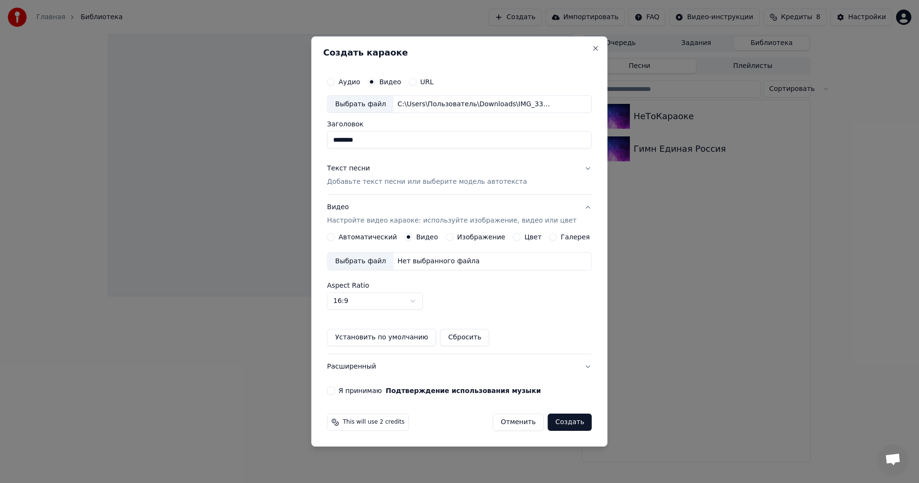
click at [389, 262] on div "Выбрать файл" at bounding box center [360, 261] width 66 height 17
click at [433, 181] on p "Добавьте текст песни или выберите модель автотекста" at bounding box center [427, 183] width 200 height 10
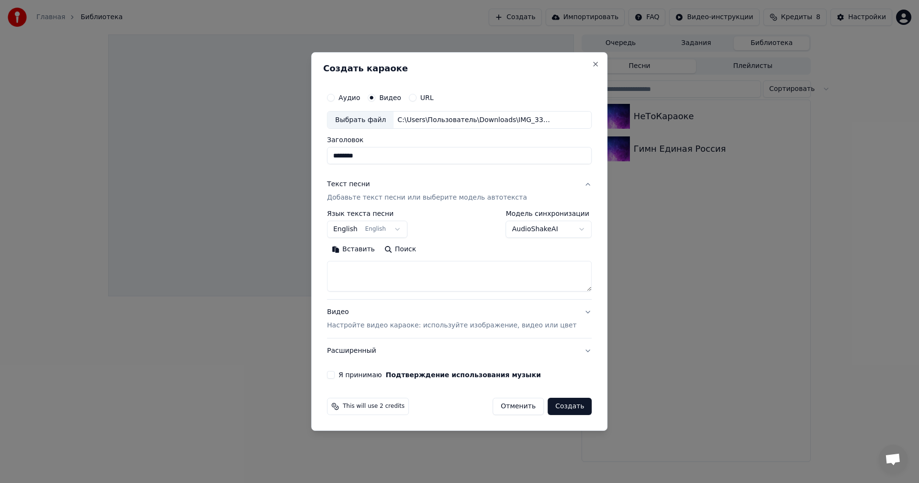
click at [429, 284] on textarea at bounding box center [459, 276] width 265 height 31
click at [397, 234] on body "Главная Библиотека Создать Импортировать FAQ Видео-инструкции Кредиты 8 Настрой…" at bounding box center [459, 241] width 919 height 483
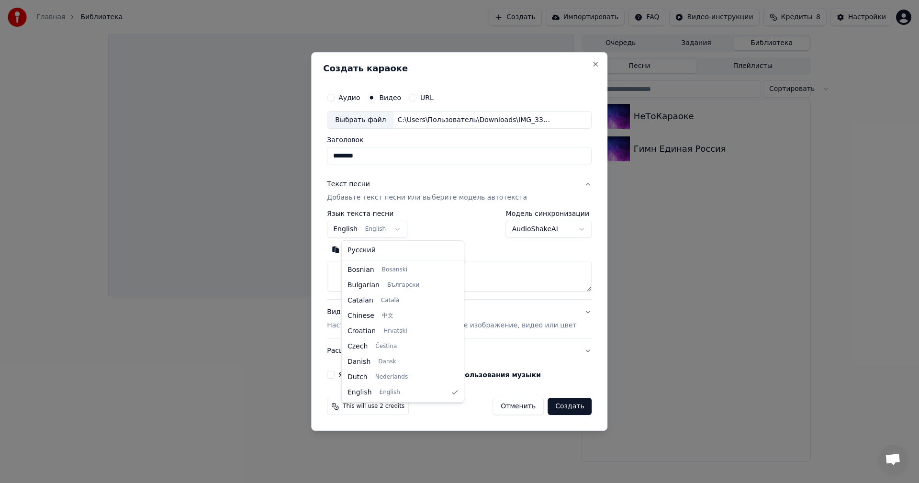
select select "**"
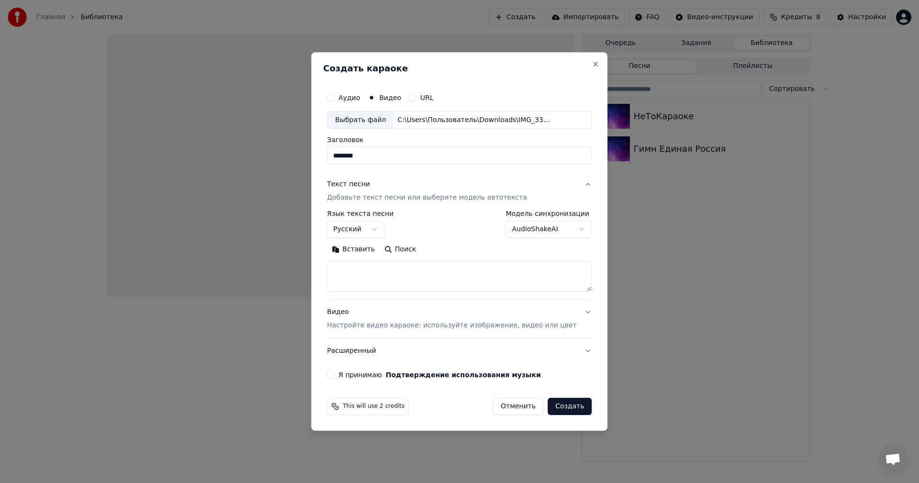
click at [403, 281] on textarea at bounding box center [459, 276] width 265 height 31
paste textarea "**********"
type textarea "**********"
click at [487, 328] on p "Настройте видео караоке: используйте изображение, видео или цвет" at bounding box center [451, 326] width 249 height 10
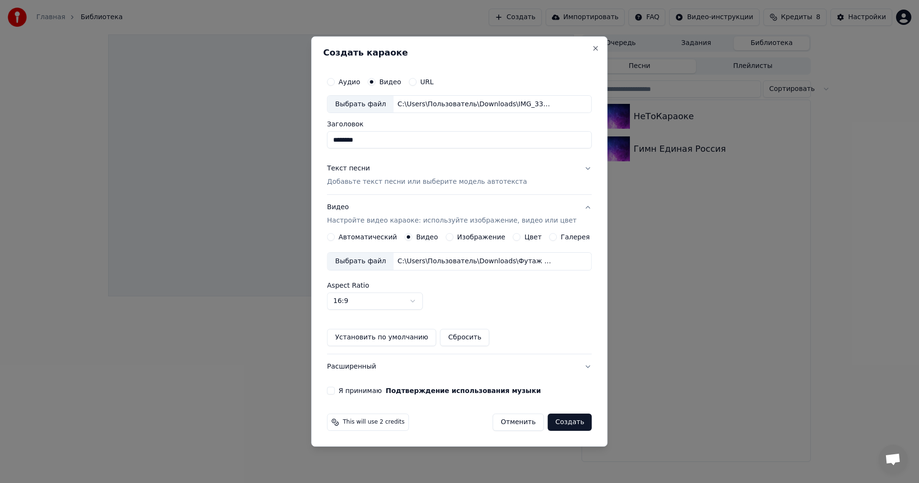
click at [555, 421] on button "Создать" at bounding box center [569, 421] width 44 height 17
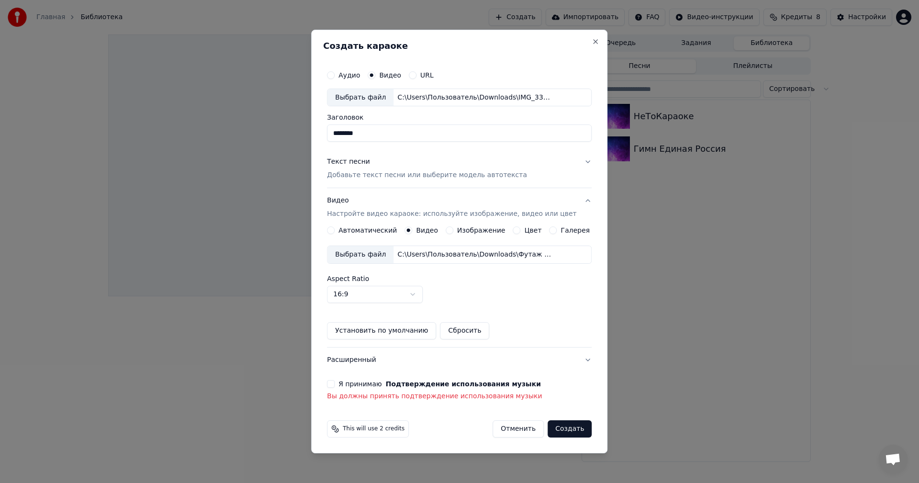
click at [334, 383] on button "Я принимаю Подтверждение использования музыки" at bounding box center [331, 384] width 8 height 8
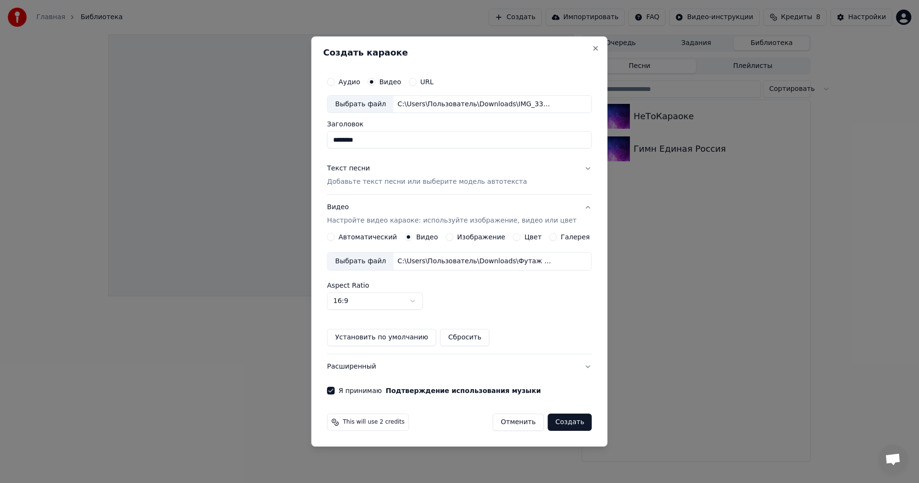
click at [559, 418] on button "Создать" at bounding box center [569, 421] width 44 height 17
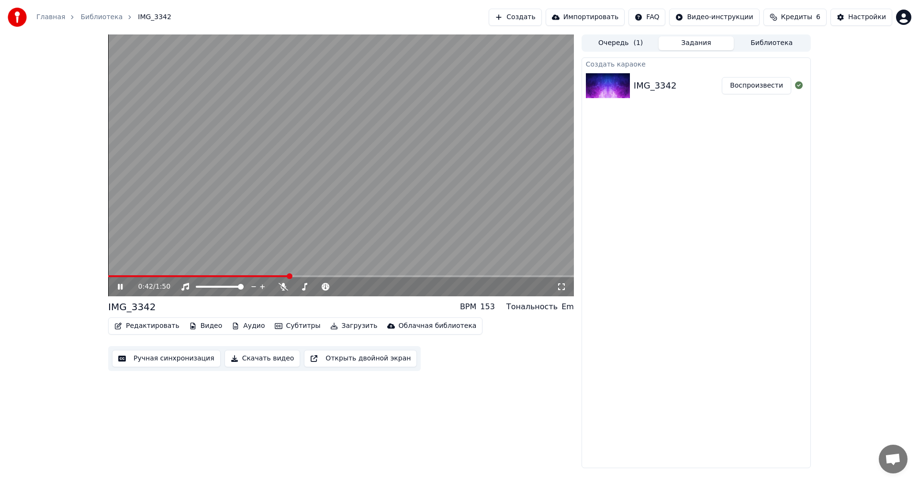
click at [200, 181] on video at bounding box center [341, 165] width 466 height 262
click at [108, 279] on span at bounding box center [111, 276] width 6 height 6
click at [560, 289] on icon at bounding box center [562, 287] width 10 height 8
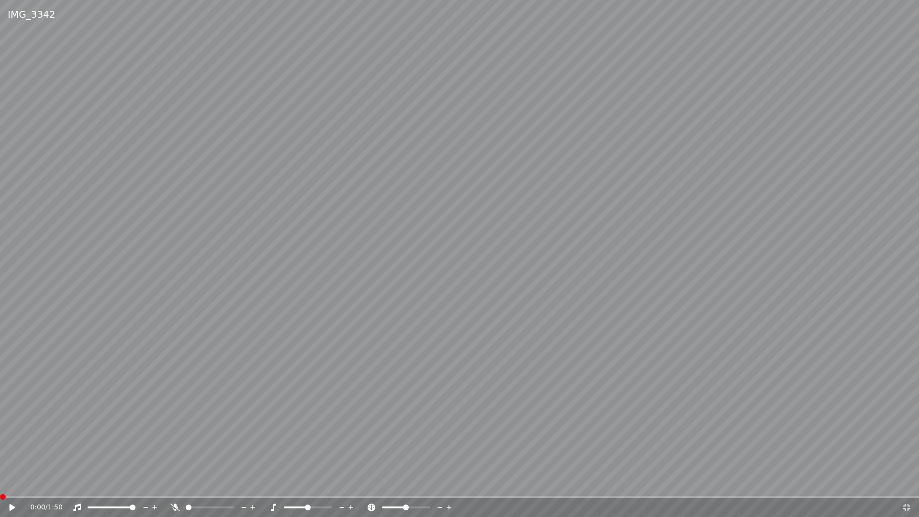
click at [906, 482] on icon at bounding box center [907, 507] width 10 height 8
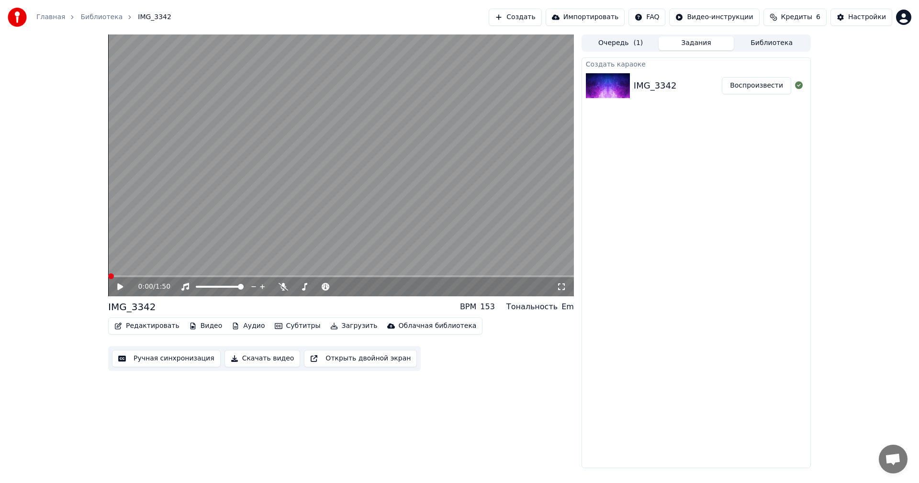
drag, startPoint x: 559, startPoint y: 287, endPoint x: 559, endPoint y: 298, distance: 11.0
click at [559, 287] on icon at bounding box center [562, 287] width 10 height 8
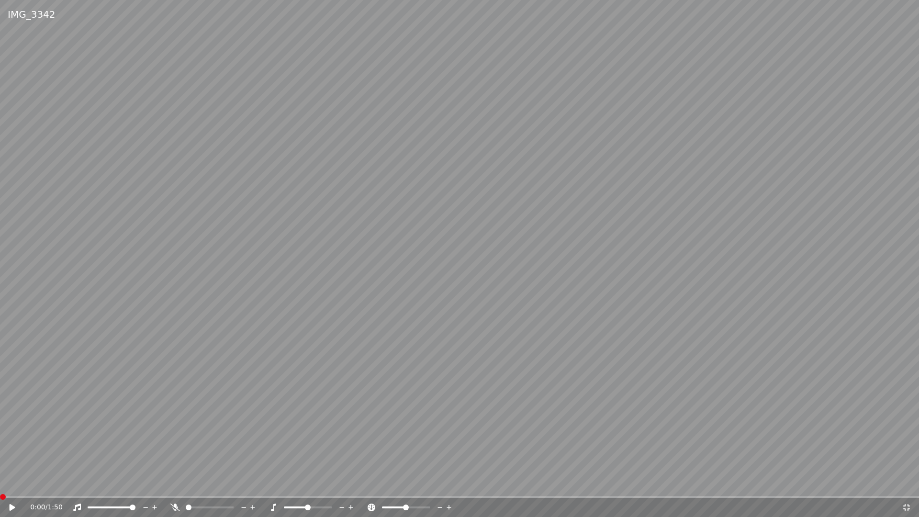
click at [559, 298] on video at bounding box center [459, 258] width 919 height 517
click at [462, 282] on video at bounding box center [459, 258] width 919 height 517
click at [332, 482] on span at bounding box center [329, 507] width 6 height 6
click at [301, 304] on video at bounding box center [459, 258] width 919 height 517
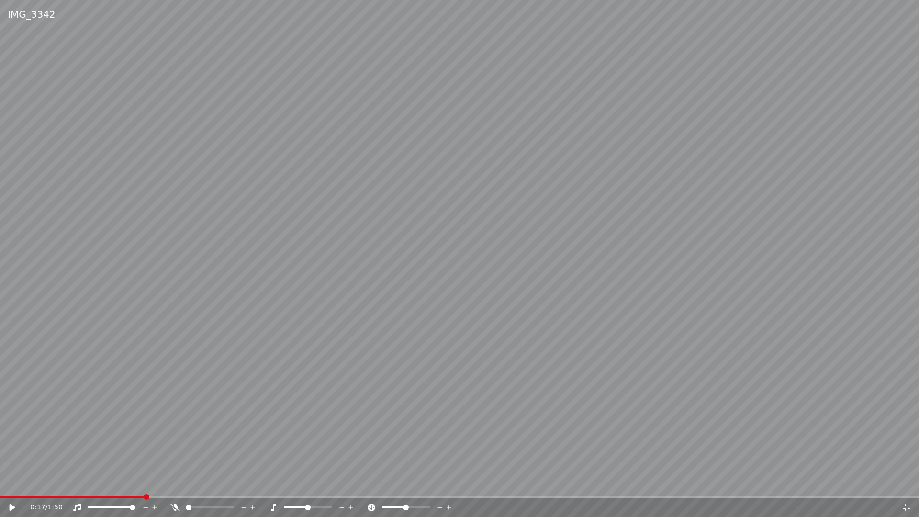
click at [307, 482] on span at bounding box center [296, 507] width 24 height 2
click at [304, 482] on div at bounding box center [316, 507] width 77 height 10
click at [335, 394] on video at bounding box center [459, 258] width 919 height 517
click at [421, 383] on video at bounding box center [459, 258] width 919 height 517
click at [908, 482] on icon at bounding box center [906, 507] width 7 height 7
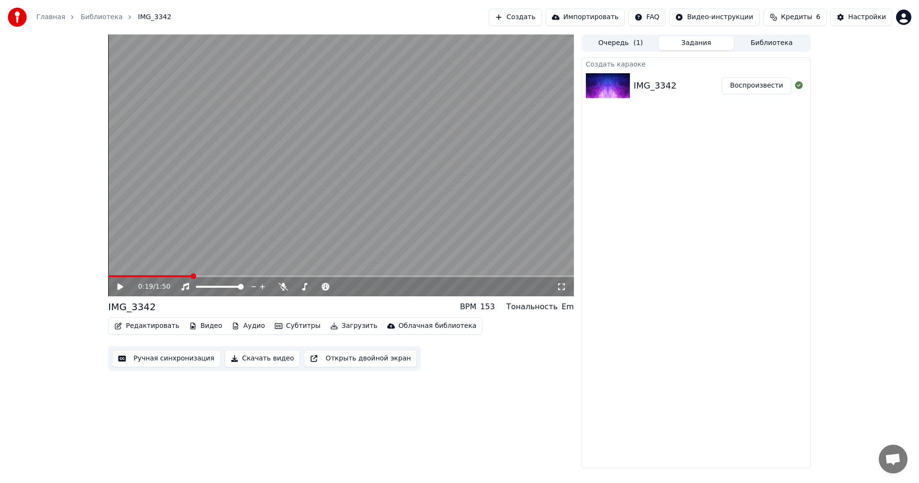
click at [405, 176] on video at bounding box center [341, 165] width 466 height 262
click at [395, 175] on video at bounding box center [341, 165] width 466 height 262
click at [108, 279] on span at bounding box center [111, 276] width 6 height 6
click at [157, 213] on video at bounding box center [341, 165] width 466 height 262
click at [237, 196] on video at bounding box center [341, 165] width 466 height 262
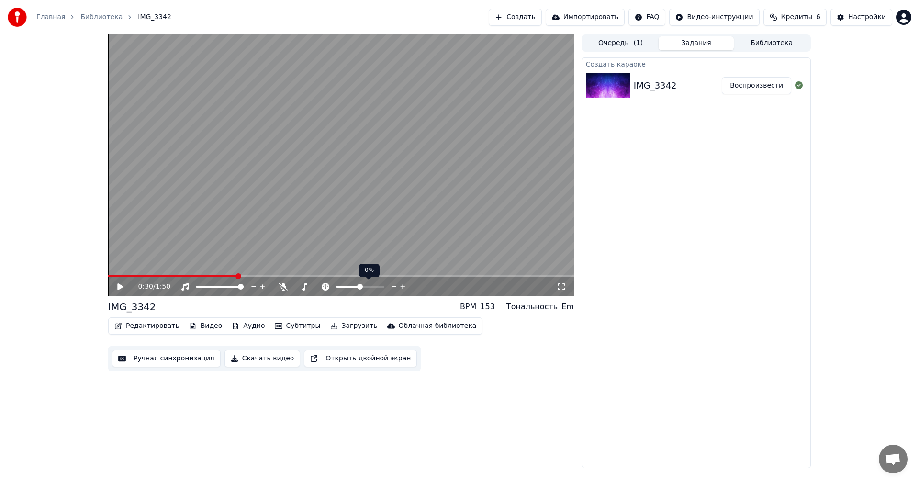
click at [357, 287] on span at bounding box center [360, 287] width 6 height 6
click at [356, 287] on span at bounding box center [357, 287] width 6 height 6
click at [298, 212] on video at bounding box center [341, 165] width 466 height 262
click at [402, 288] on icon at bounding box center [402, 287] width 9 height 10
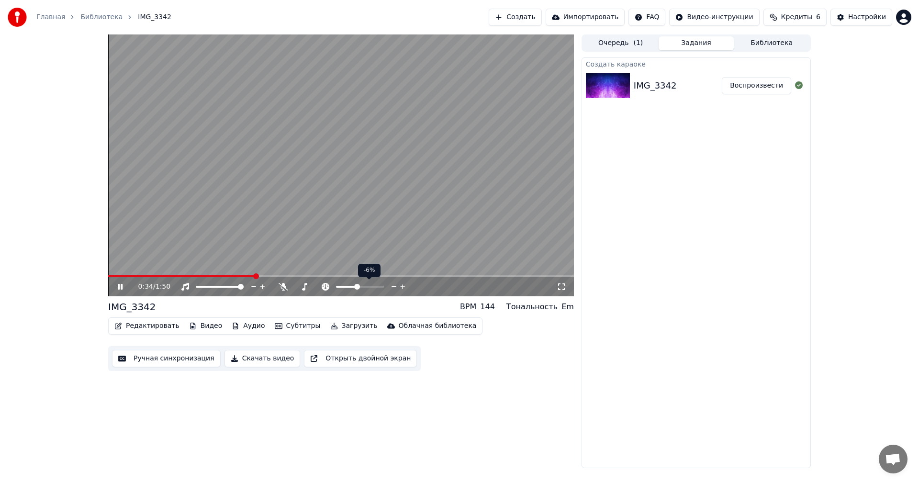
click at [402, 288] on icon at bounding box center [402, 287] width 9 height 10
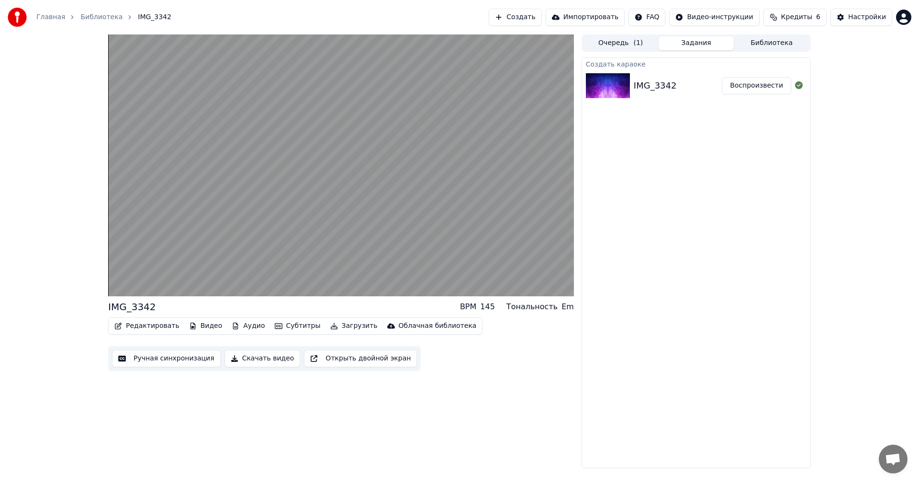
click at [371, 205] on video at bounding box center [341, 165] width 466 height 262
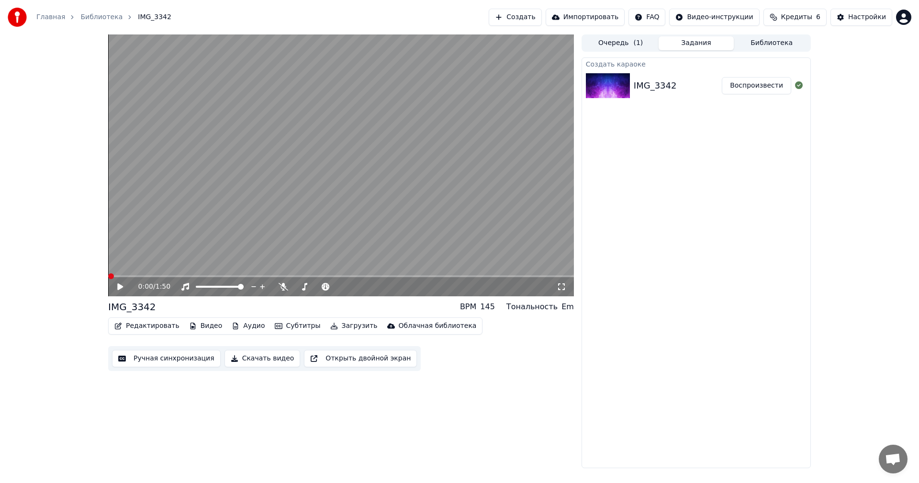
click at [108, 279] on span at bounding box center [111, 276] width 6 height 6
click at [403, 289] on icon at bounding box center [402, 287] width 9 height 10
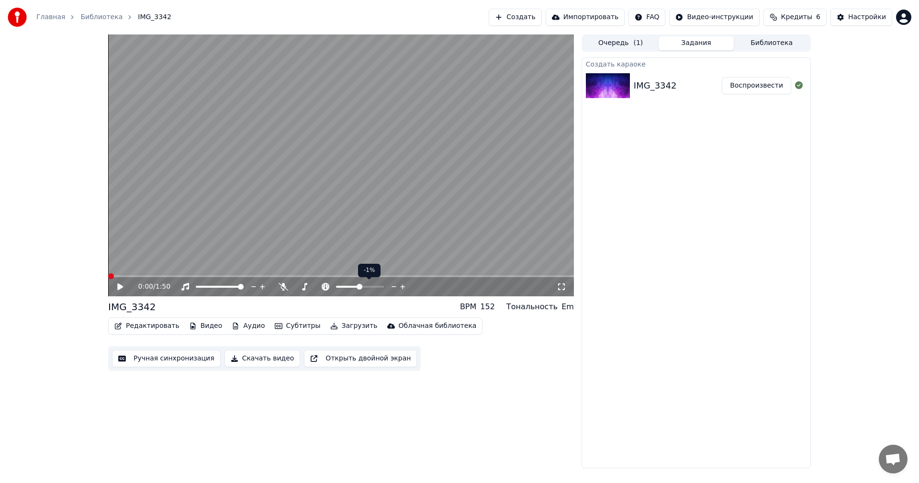
click at [403, 289] on icon at bounding box center [402, 287] width 9 height 10
click at [328, 324] on button "Загрузить" at bounding box center [353, 325] width 55 height 13
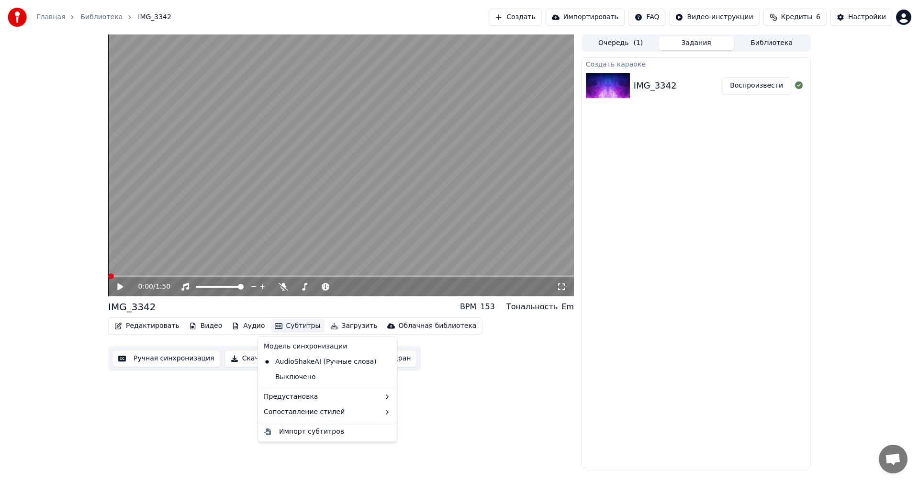
click at [239, 359] on button "Скачать видео" at bounding box center [262, 358] width 76 height 17
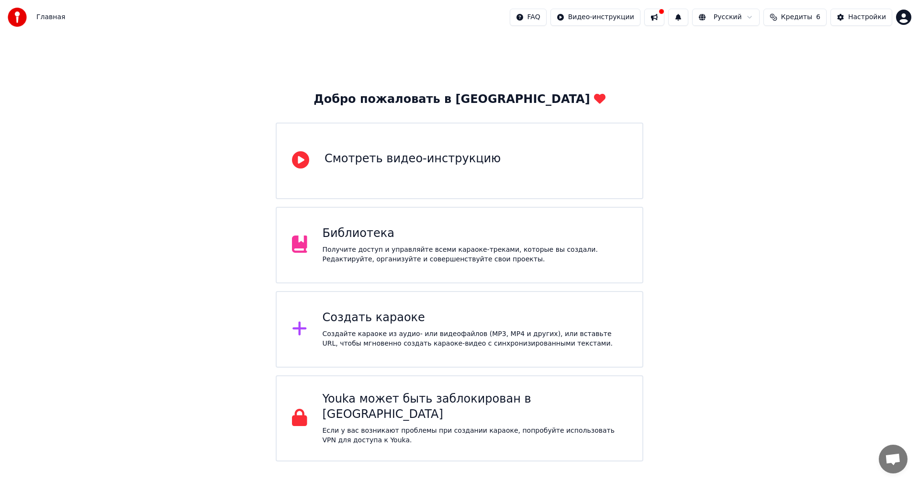
click at [572, 229] on div "Библиотека" at bounding box center [475, 233] width 305 height 15
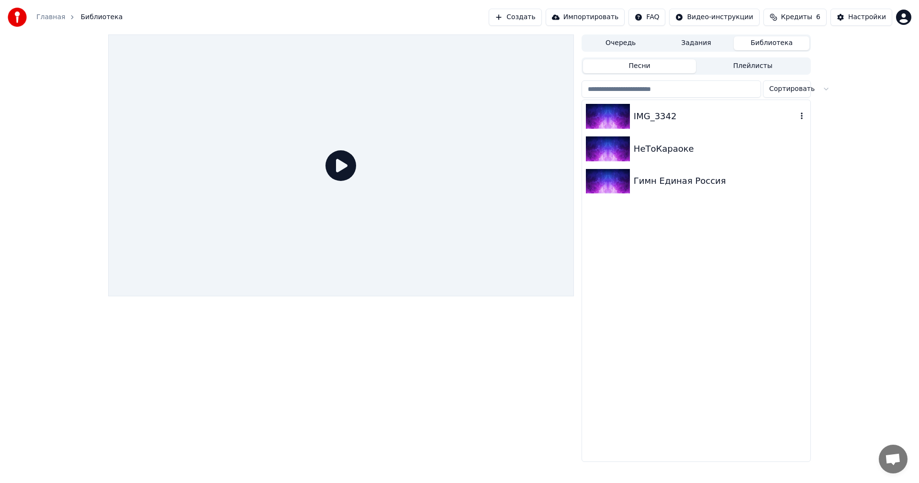
click at [650, 113] on div "IMG_3342" at bounding box center [715, 116] width 163 height 13
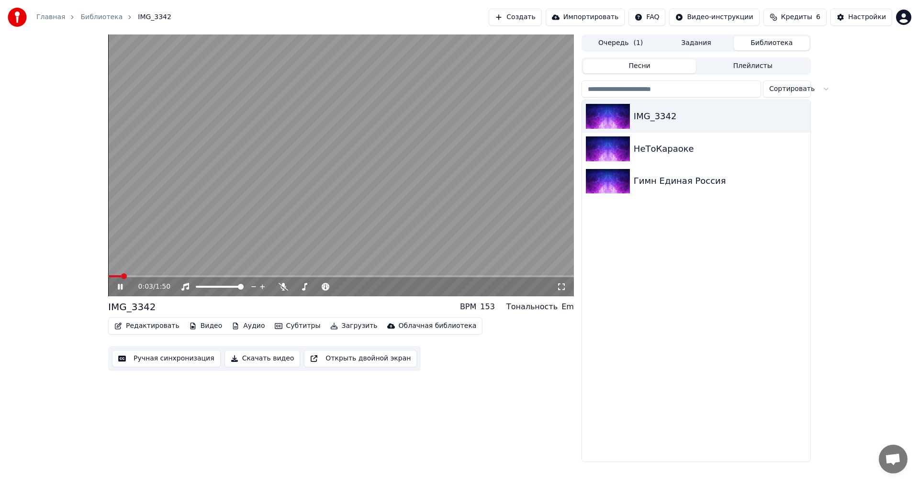
click at [277, 217] on video at bounding box center [341, 165] width 466 height 262
click at [854, 24] on button "Настройки" at bounding box center [861, 17] width 62 height 17
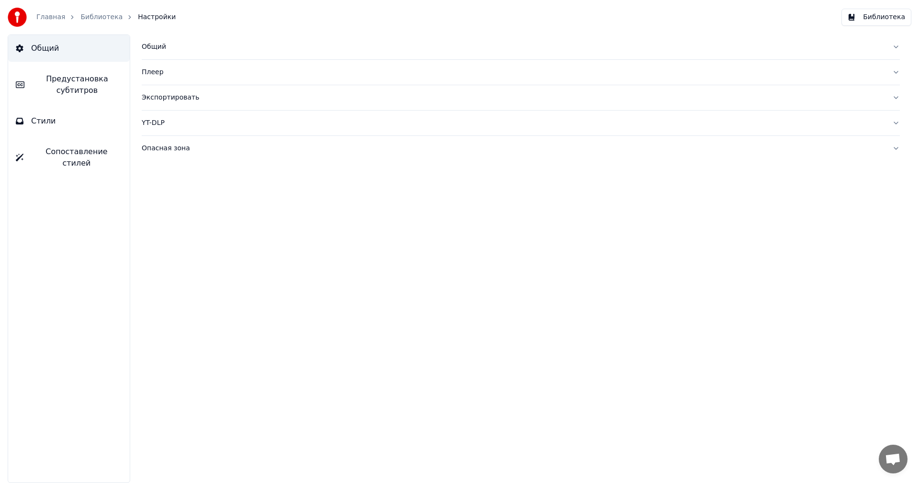
click at [209, 100] on div "Экспортировать" at bounding box center [513, 98] width 743 height 10
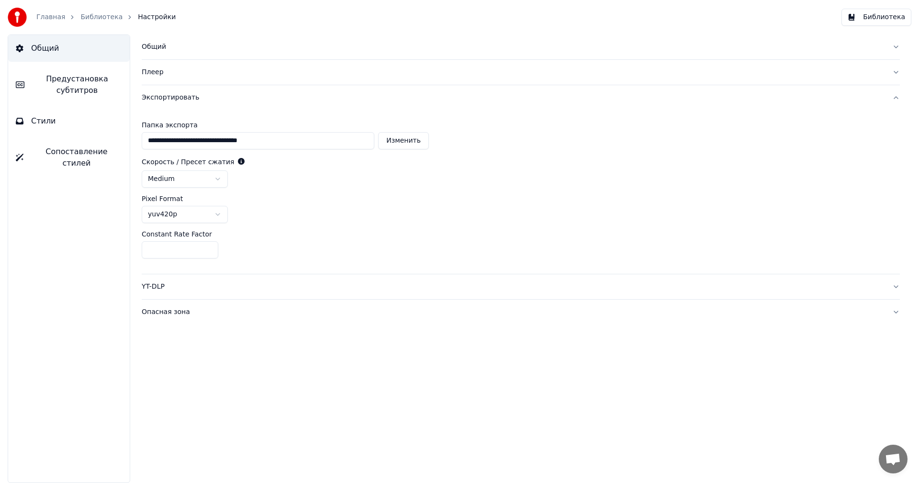
click at [83, 16] on link "Библиотека" at bounding box center [101, 17] width 42 height 10
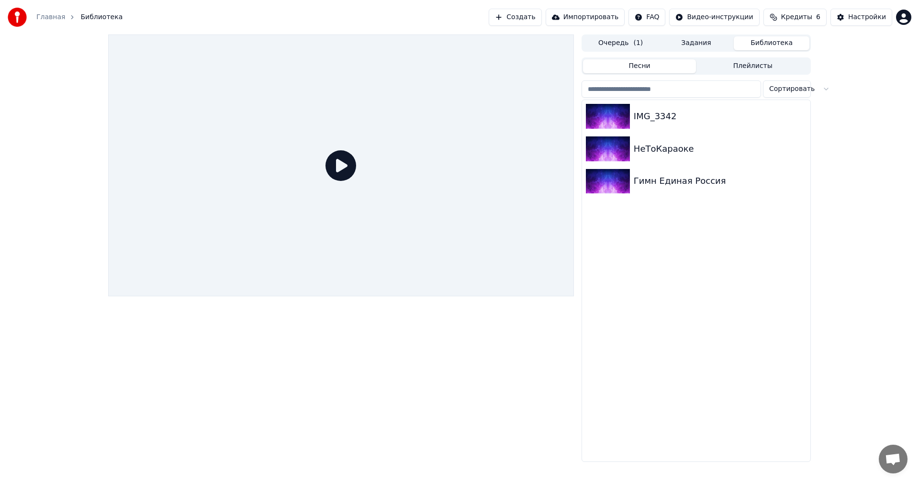
click at [343, 170] on icon at bounding box center [340, 165] width 31 height 31
click at [661, 119] on div "IMG_3342" at bounding box center [715, 116] width 163 height 13
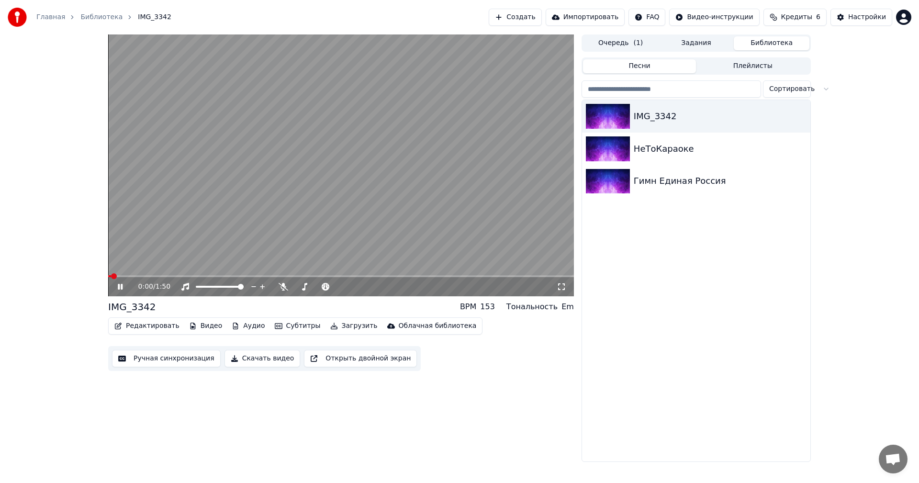
click at [256, 357] on button "Скачать видео" at bounding box center [262, 358] width 76 height 17
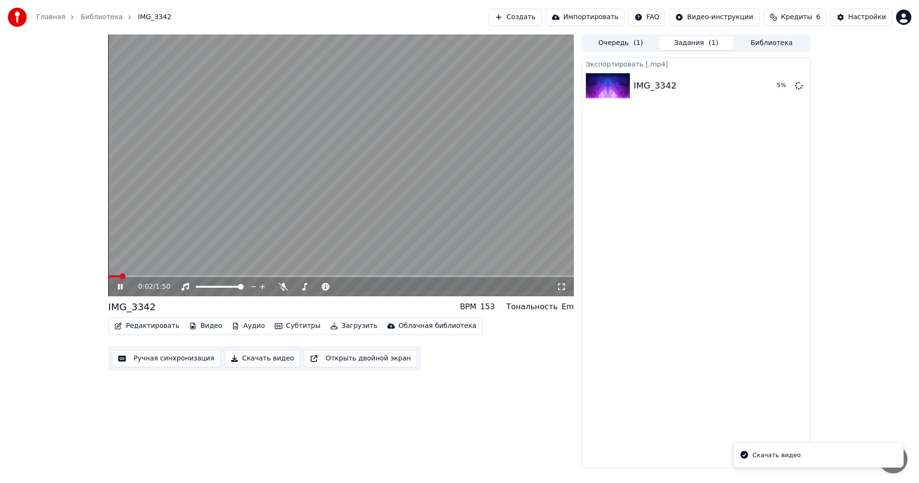
click at [336, 190] on video at bounding box center [341, 165] width 466 height 262
click at [797, 87] on icon at bounding box center [799, 85] width 8 height 8
click at [797, 86] on icon at bounding box center [799, 85] width 8 height 8
click at [159, 325] on button "Редактировать" at bounding box center [147, 325] width 73 height 13
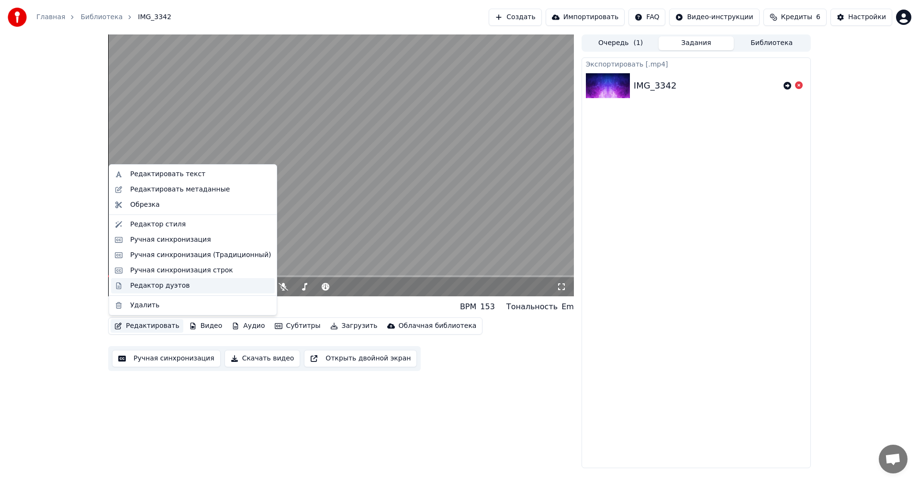
click at [178, 292] on div "Редактор дуэтов" at bounding box center [193, 285] width 164 height 15
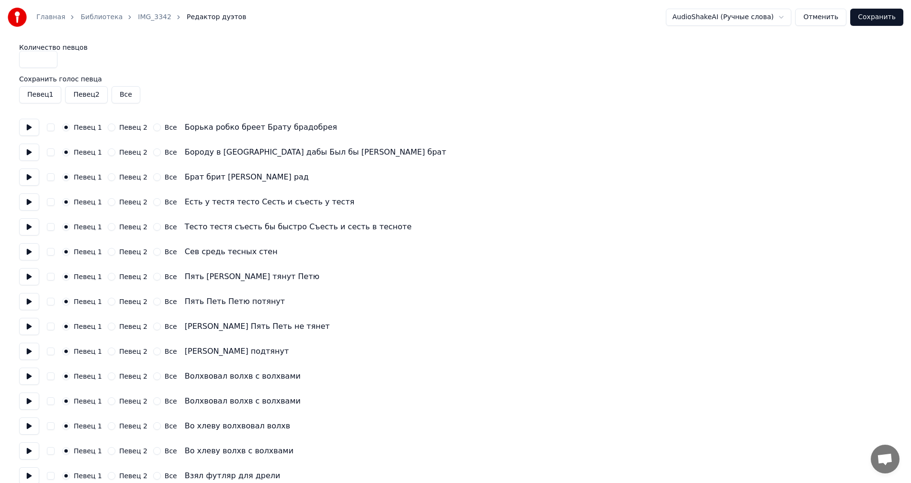
click at [108, 155] on button "Певец 2" at bounding box center [112, 152] width 8 height 8
click at [110, 202] on button "Певец 2" at bounding box center [112, 202] width 8 height 8
click at [110, 253] on button "Певец 2" at bounding box center [112, 252] width 8 height 8
click at [108, 304] on button "Певец 2" at bounding box center [112, 302] width 8 height 8
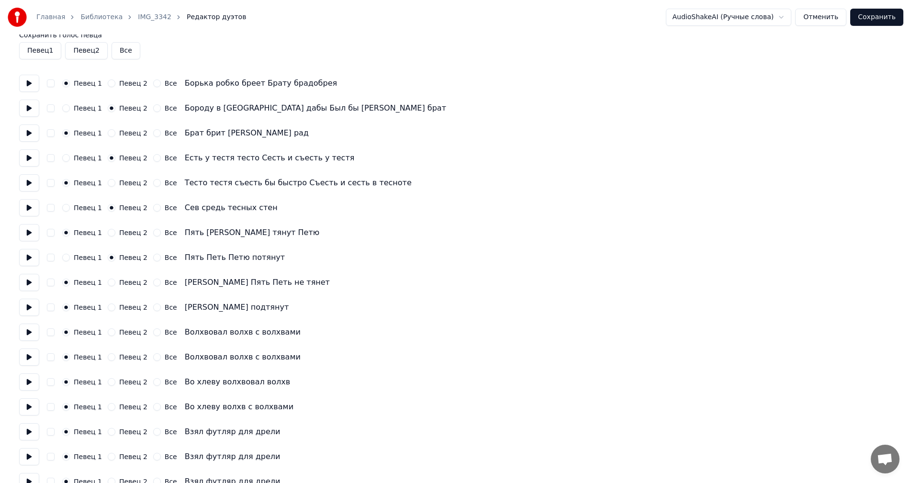
scroll to position [48, 0]
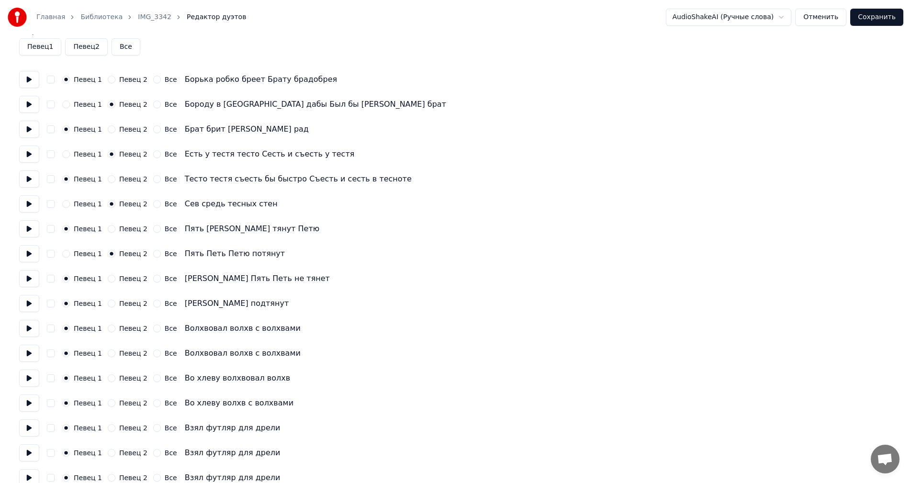
click at [109, 304] on button "Певец 2" at bounding box center [112, 304] width 8 height 8
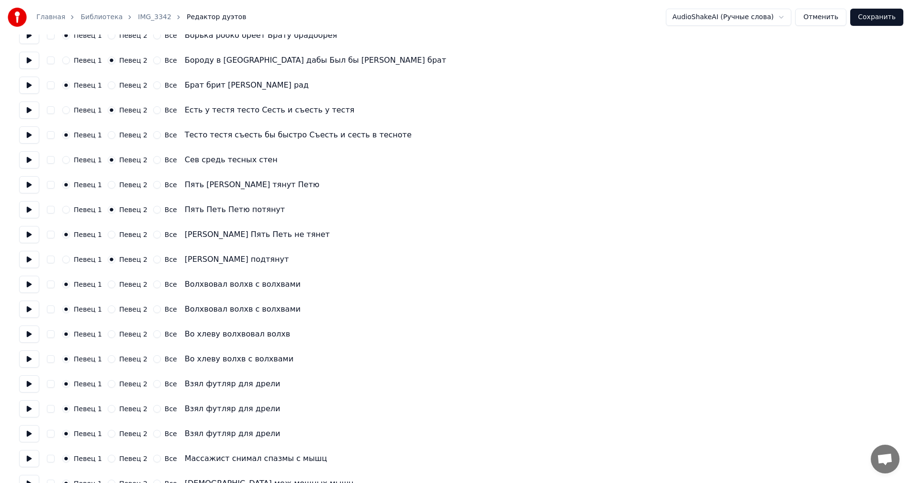
scroll to position [96, 0]
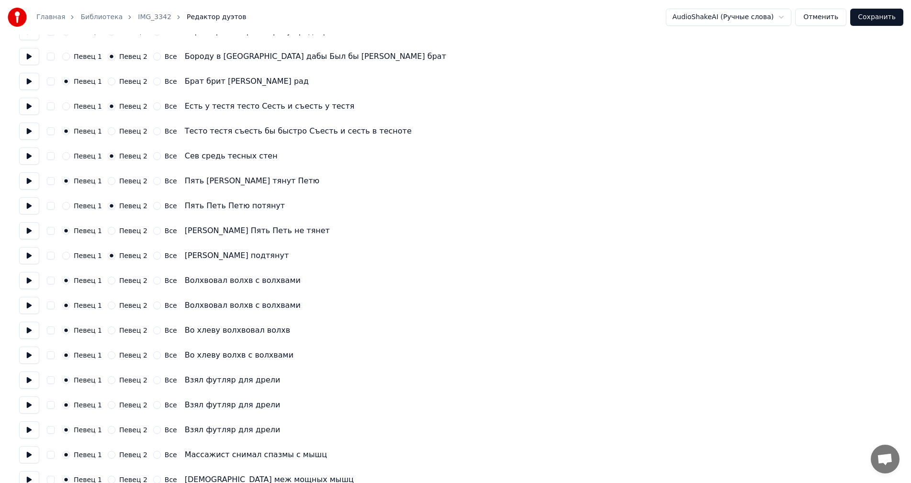
click at [109, 305] on button "Певец 2" at bounding box center [112, 305] width 8 height 8
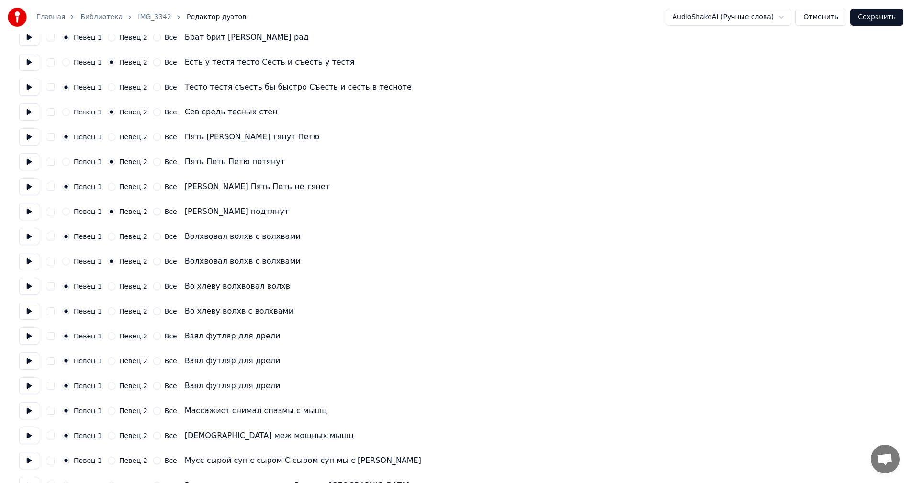
scroll to position [144, 0]
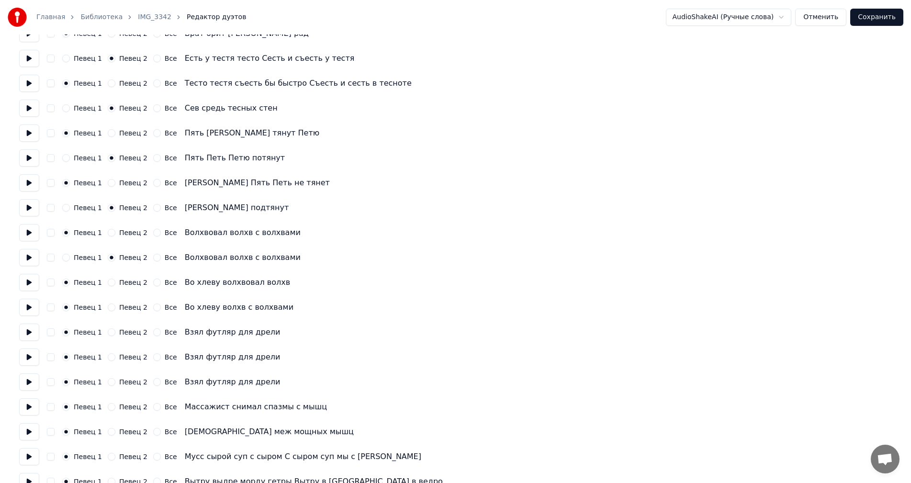
click at [111, 312] on div "Певец 1 Певец 2 Все Во хлеву волхв с волхвами" at bounding box center [455, 307] width 872 height 17
click at [108, 307] on button "Певец 2" at bounding box center [112, 307] width 8 height 8
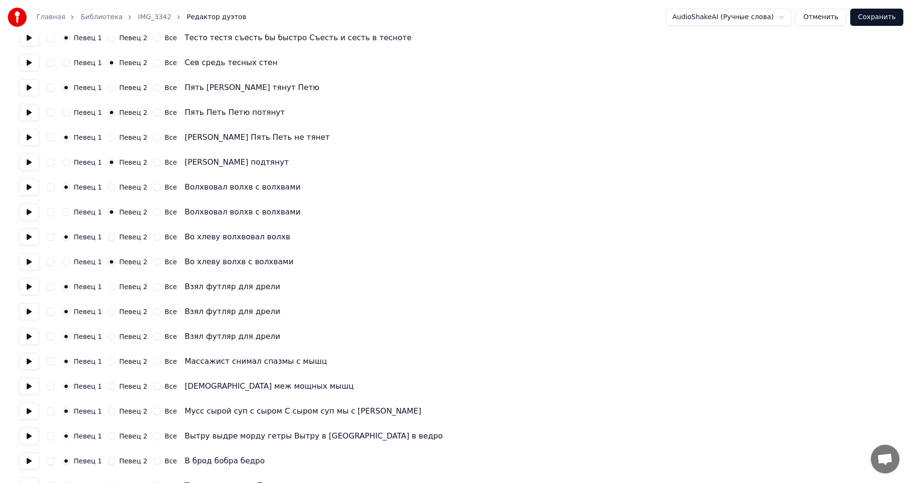
scroll to position [191, 0]
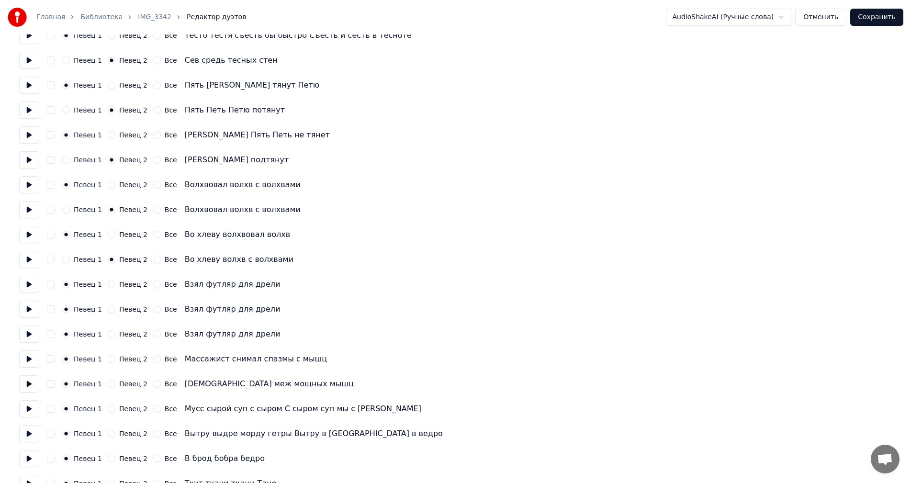
click at [109, 310] on button "Певец 2" at bounding box center [112, 309] width 8 height 8
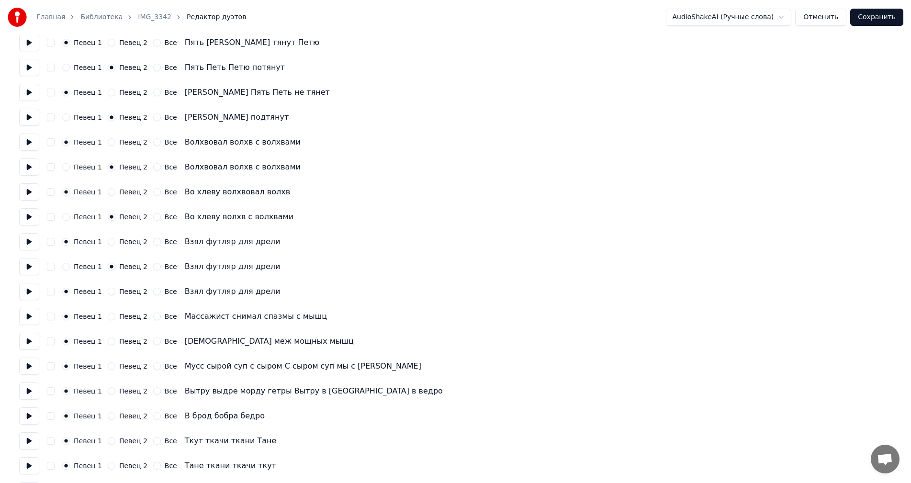
scroll to position [239, 0]
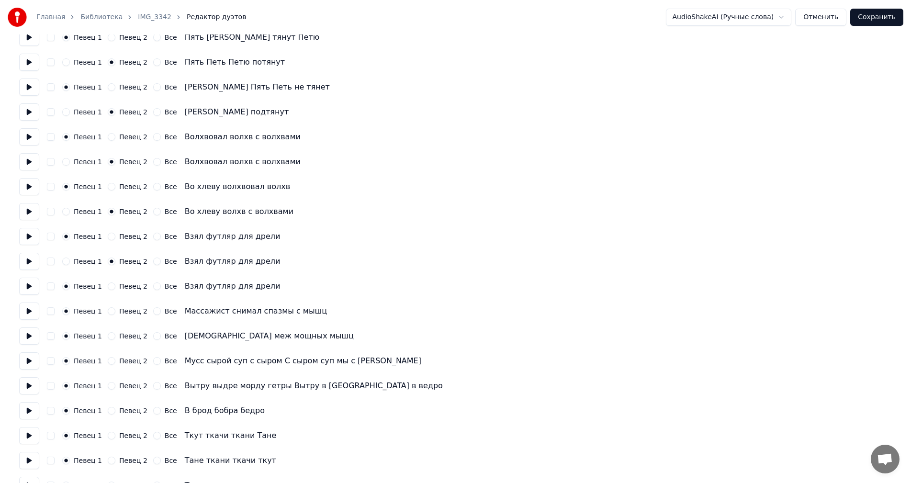
click at [109, 310] on button "Певец 2" at bounding box center [112, 311] width 8 height 8
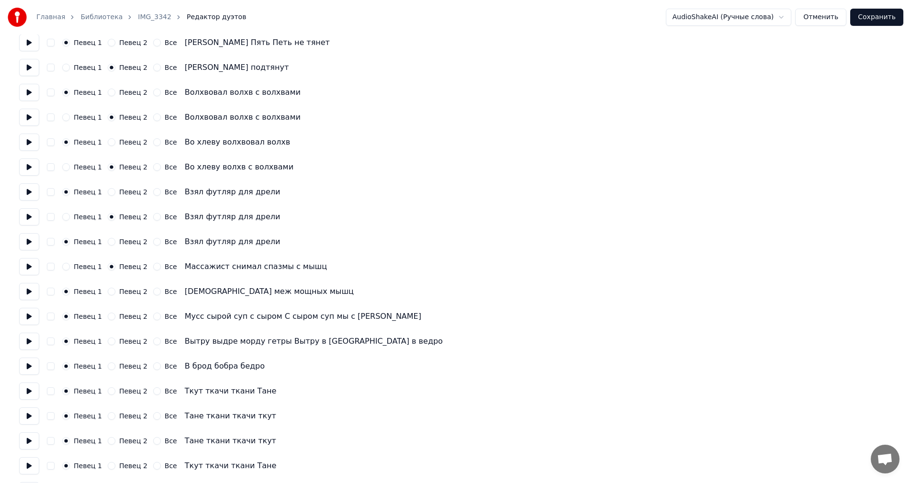
scroll to position [287, 0]
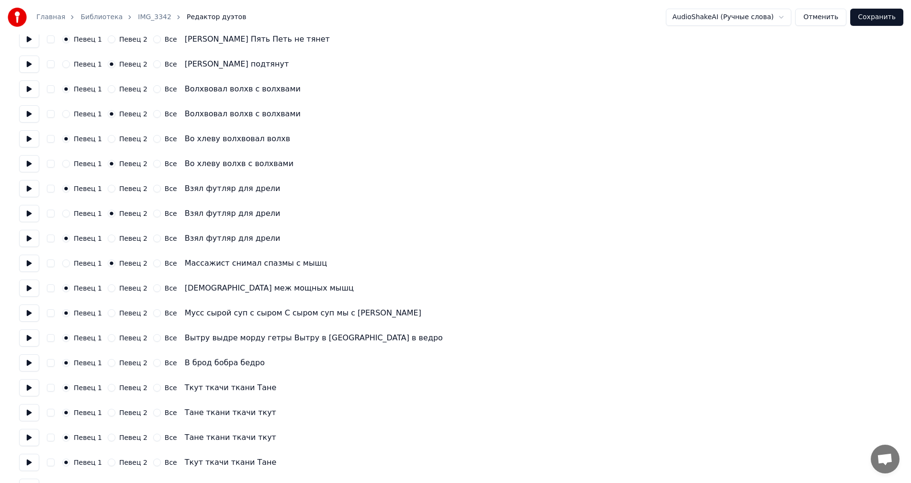
click at [108, 312] on button "Певец 2" at bounding box center [112, 313] width 8 height 8
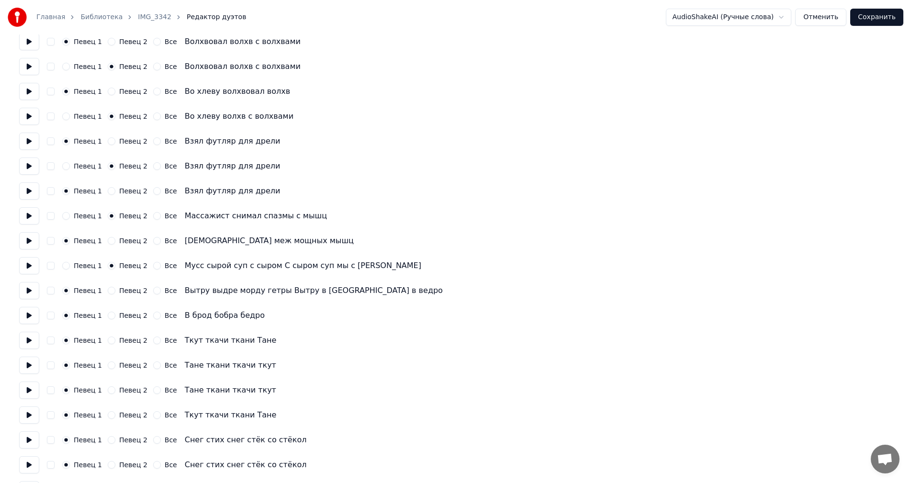
scroll to position [335, 0]
click at [109, 317] on button "Певец 2" at bounding box center [112, 315] width 8 height 8
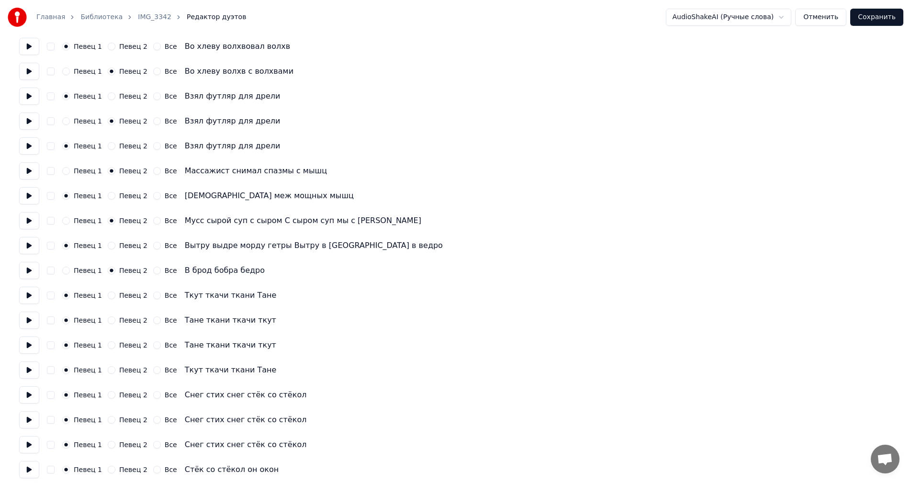
scroll to position [383, 0]
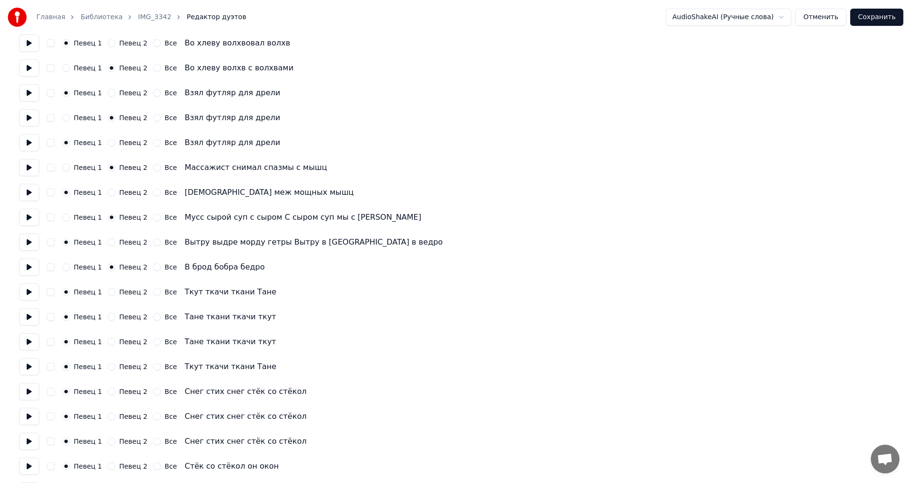
click at [110, 315] on button "Певец 2" at bounding box center [112, 317] width 8 height 8
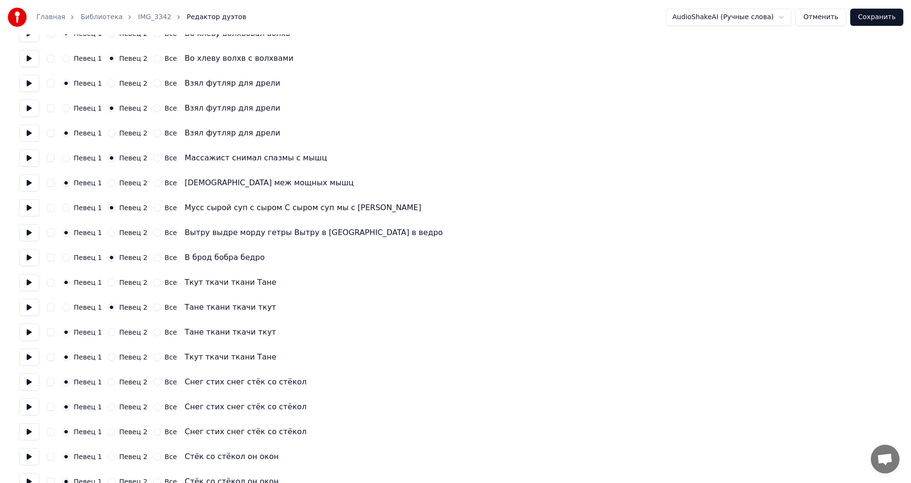
scroll to position [409, 0]
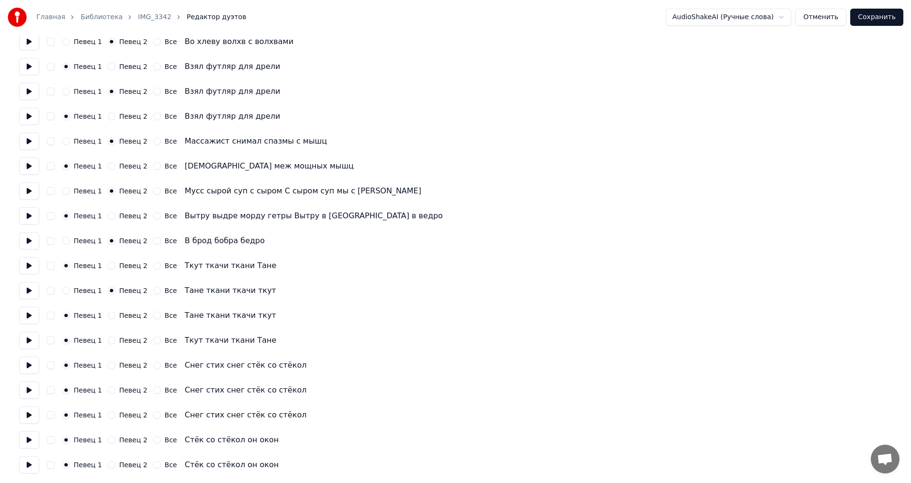
click at [109, 340] on button "Певец 2" at bounding box center [112, 340] width 8 height 8
click at [108, 390] on button "Певец 2" at bounding box center [112, 390] width 8 height 8
click at [108, 442] on button "Певец 2" at bounding box center [112, 440] width 8 height 8
click at [886, 22] on button "Сохранить" at bounding box center [876, 17] width 53 height 17
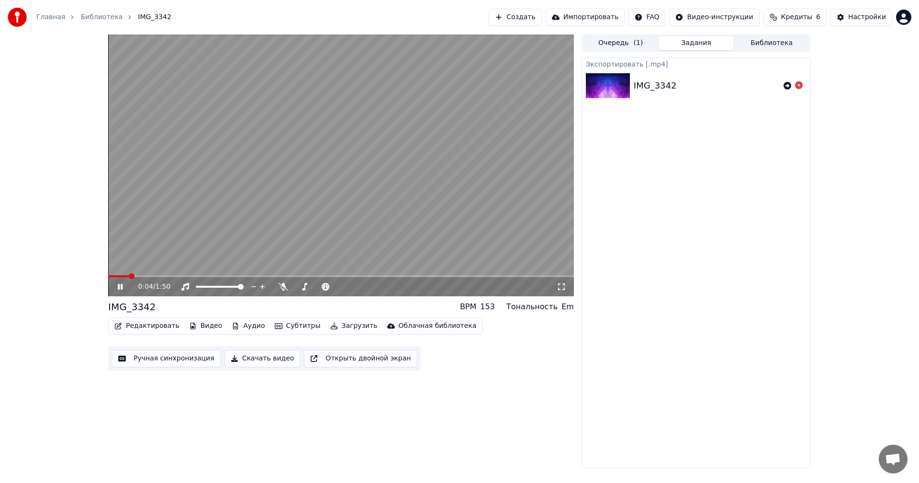
click at [313, 159] on video at bounding box center [341, 165] width 466 height 262
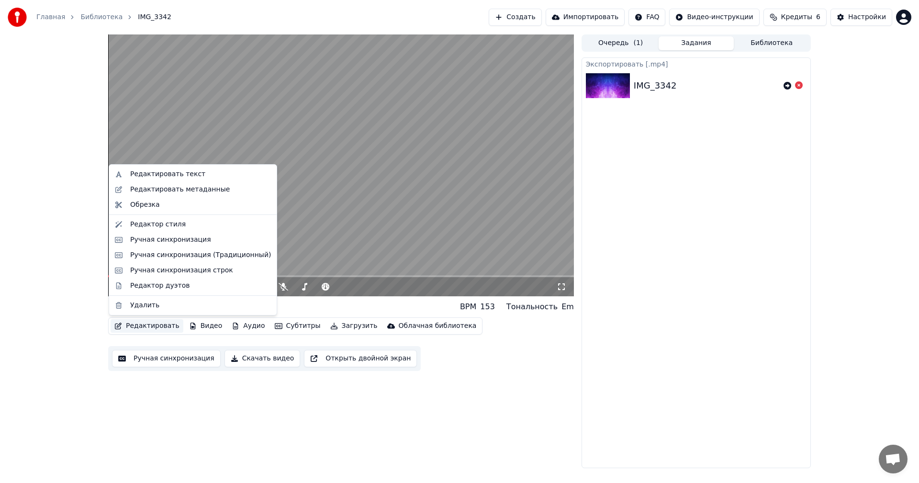
click at [155, 326] on button "Редактировать" at bounding box center [147, 325] width 73 height 13
click at [176, 191] on div "Редактировать метаданные" at bounding box center [180, 190] width 100 height 10
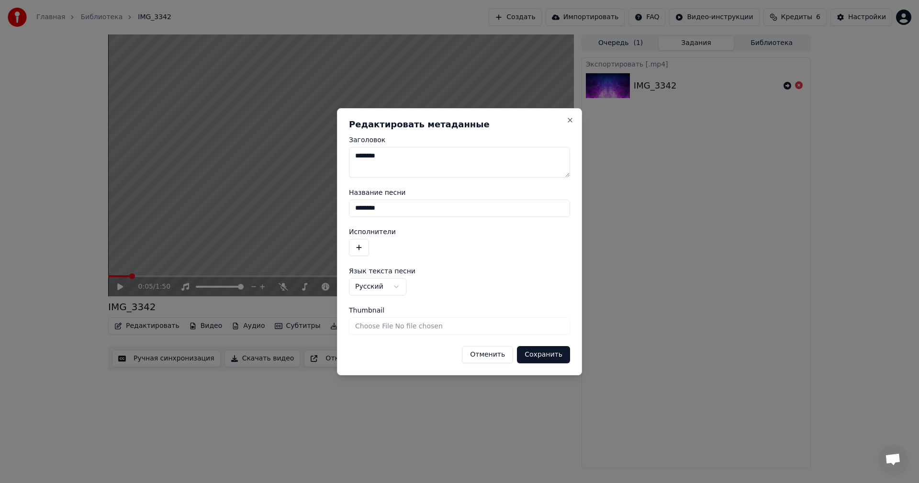
drag, startPoint x: 387, startPoint y: 154, endPoint x: 364, endPoint y: 141, distance: 25.7
click at [346, 153] on div "**********" at bounding box center [459, 241] width 245 height 267
click at [540, 360] on button "Сохранить" at bounding box center [543, 354] width 53 height 17
type textarea "*"
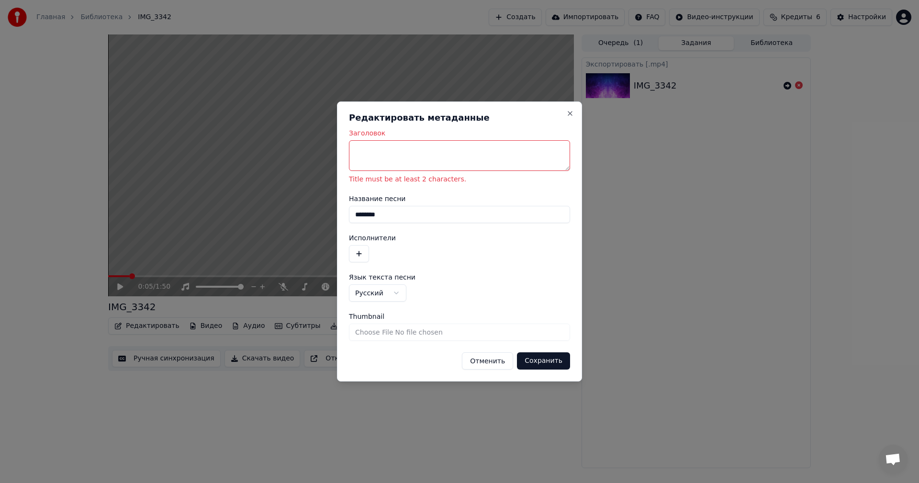
click at [472, 147] on textarea "Заголовок" at bounding box center [459, 155] width 221 height 31
paste textarea "*"
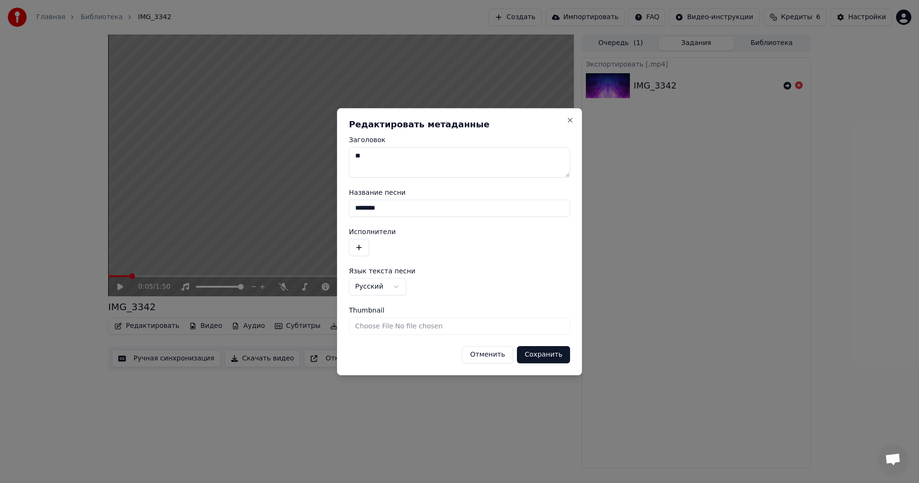
type textarea "**"
click at [554, 350] on button "Сохранить" at bounding box center [543, 354] width 53 height 17
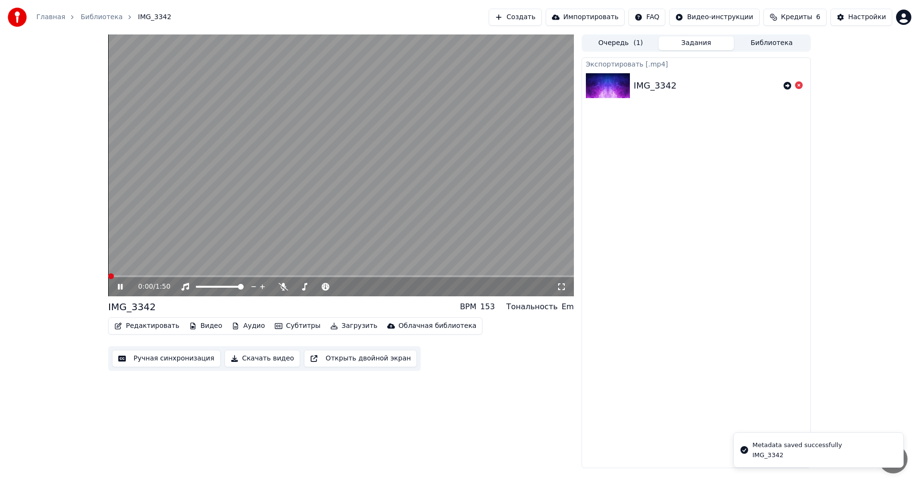
click at [108, 279] on span at bounding box center [111, 276] width 6 height 6
click at [214, 245] on video at bounding box center [341, 165] width 466 height 262
click at [132, 330] on button "Редактировать" at bounding box center [147, 325] width 73 height 13
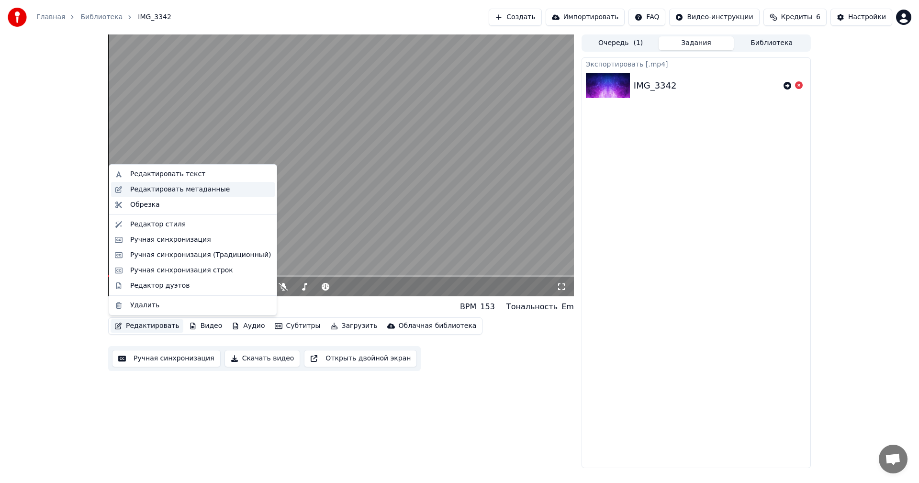
click at [198, 193] on div "Редактировать метаданные" at bounding box center [180, 190] width 100 height 10
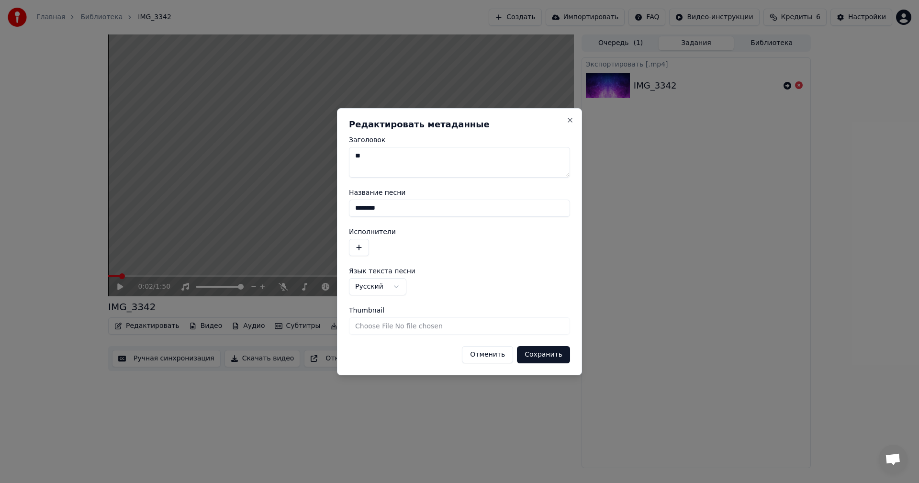
click at [534, 353] on button "Сохранить" at bounding box center [543, 354] width 53 height 17
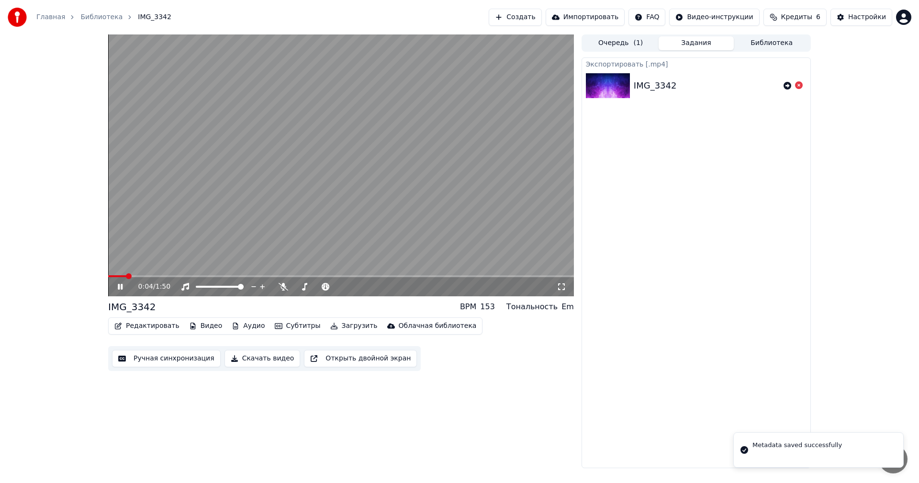
click at [121, 284] on icon at bounding box center [127, 287] width 22 height 8
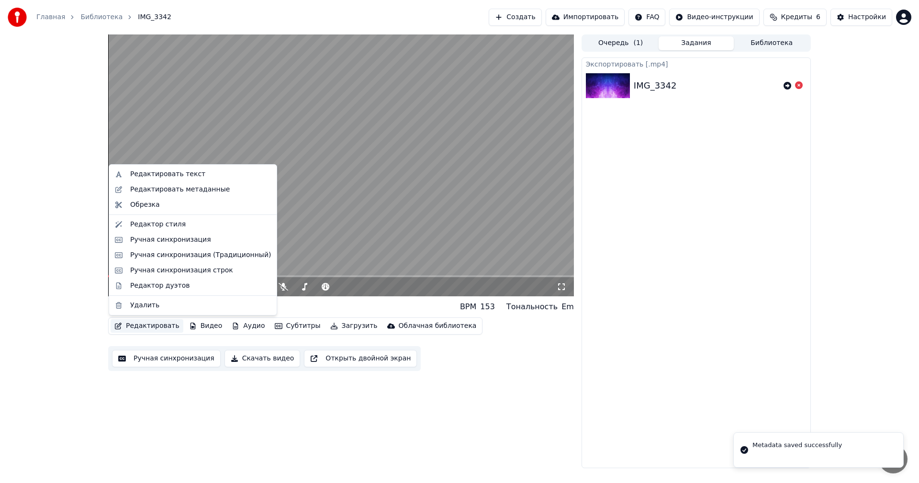
click at [153, 324] on button "Редактировать" at bounding box center [147, 325] width 73 height 13
click at [186, 176] on div "Редактировать текст" at bounding box center [167, 174] width 75 height 10
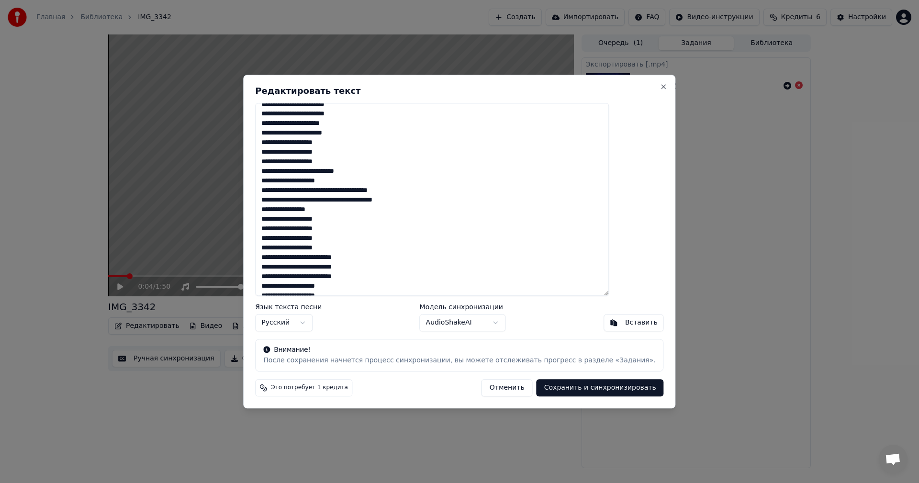
scroll to position [112, 0]
click at [491, 390] on button "Отменить" at bounding box center [506, 387] width 51 height 17
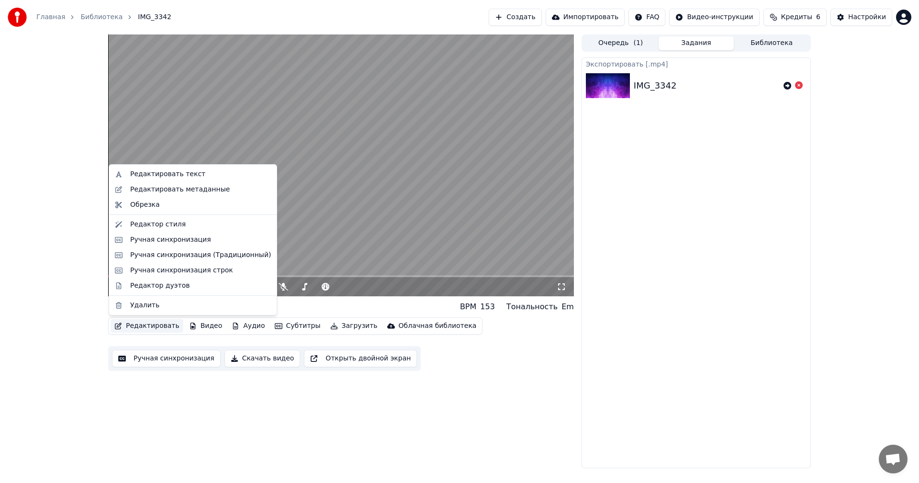
click at [149, 330] on button "Редактировать" at bounding box center [147, 325] width 73 height 13
click at [145, 330] on button "Редактировать" at bounding box center [147, 325] width 73 height 13
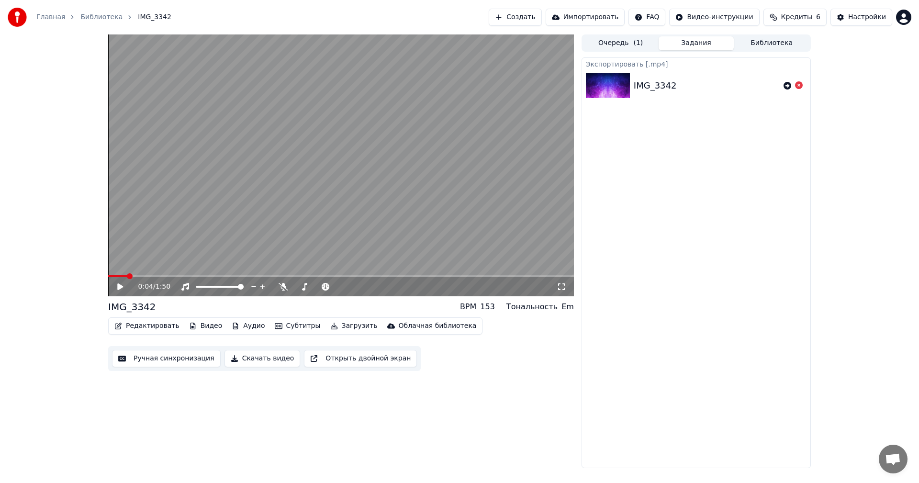
click at [195, 216] on video at bounding box center [341, 165] width 466 height 262
click at [251, 143] on video at bounding box center [341, 165] width 466 height 262
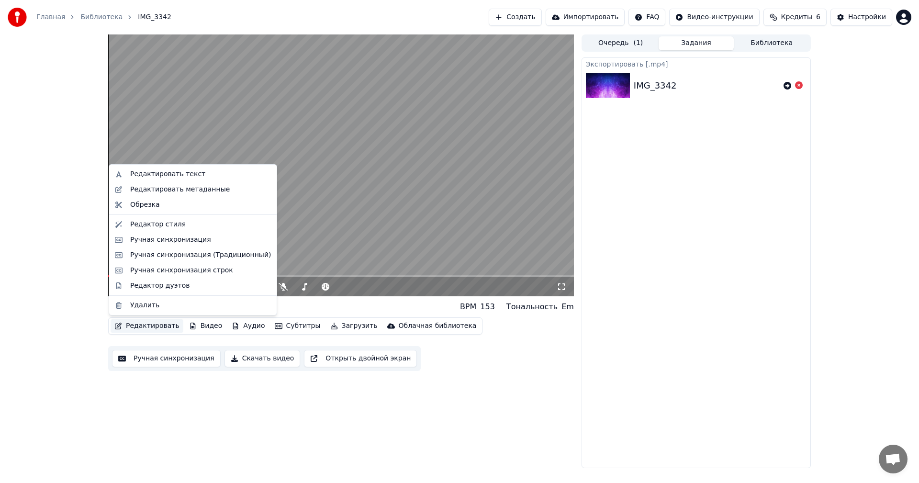
click at [154, 331] on button "Редактировать" at bounding box center [147, 325] width 73 height 13
click at [198, 239] on div "Ручная синхронизация" at bounding box center [170, 240] width 81 height 10
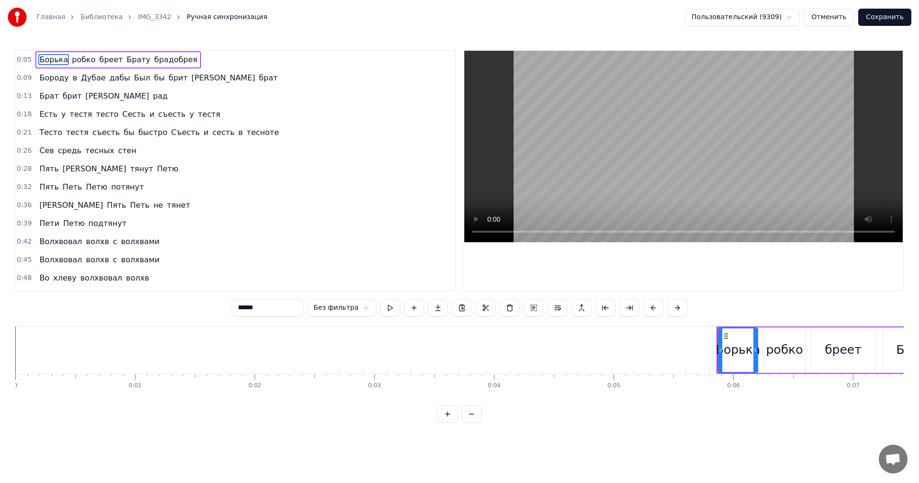
click at [46, 172] on span "Пять" at bounding box center [48, 168] width 21 height 11
type input "****"
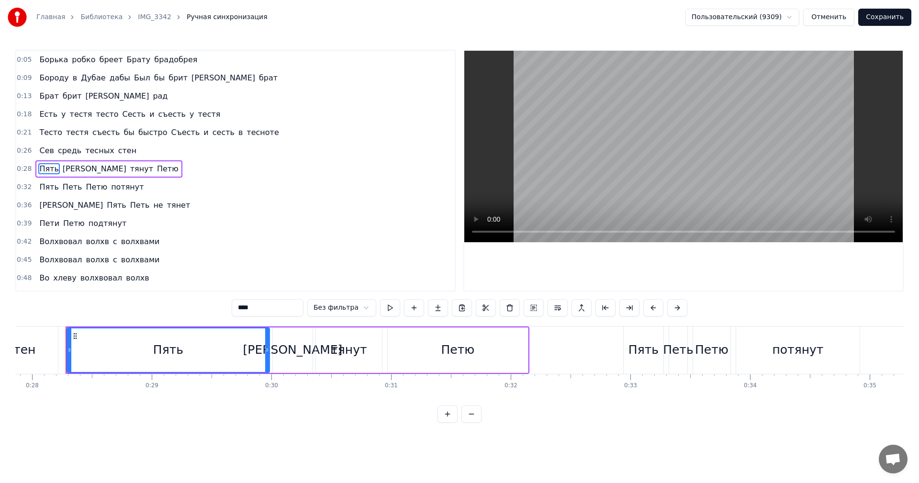
scroll to position [0, 3335]
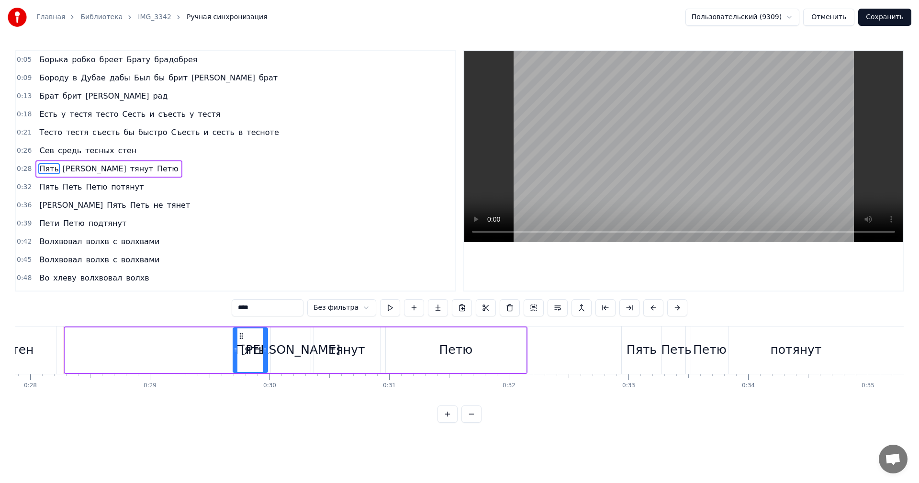
drag, startPoint x: 68, startPoint y: 350, endPoint x: 236, endPoint y: 363, distance: 168.5
click at [236, 363] on div at bounding box center [236, 350] width 4 height 44
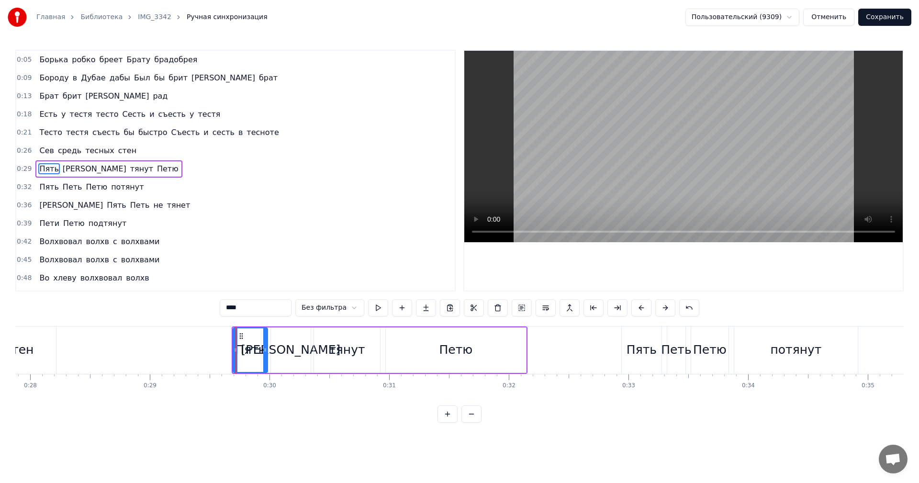
click at [893, 20] on button "Сохранить" at bounding box center [884, 17] width 53 height 17
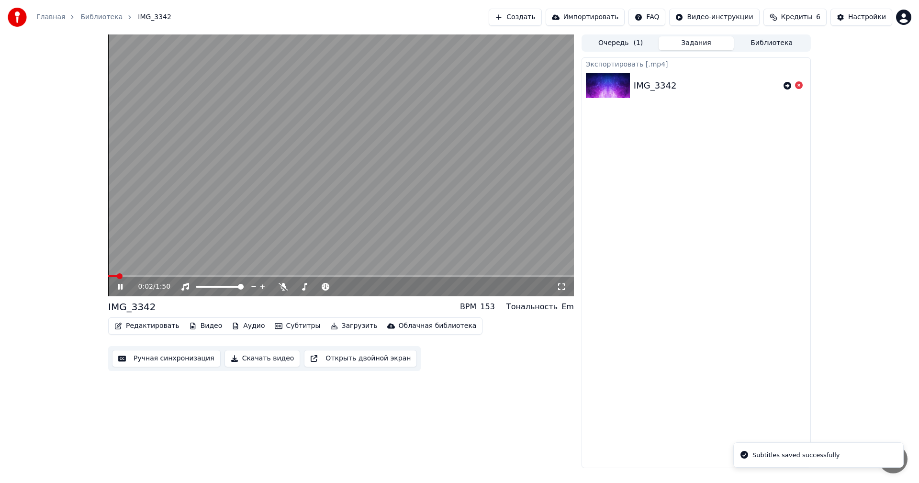
click at [334, 119] on video at bounding box center [341, 165] width 466 height 262
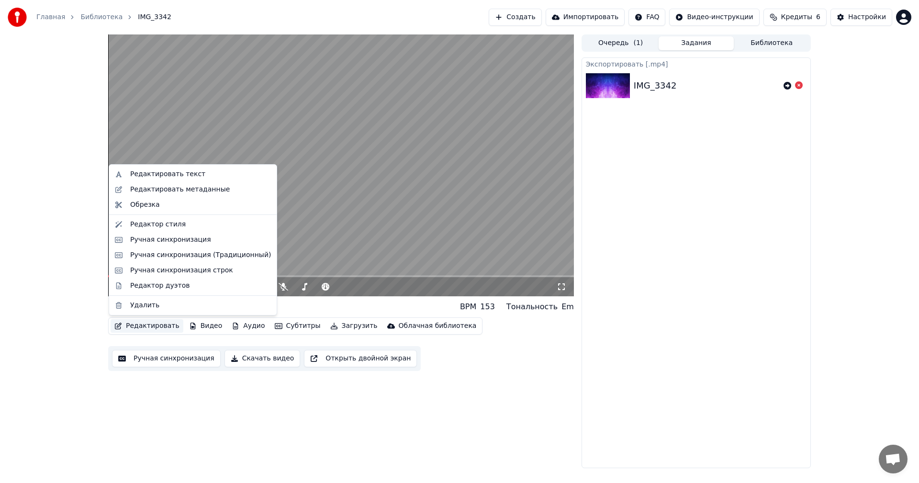
click at [138, 325] on button "Редактировать" at bounding box center [147, 325] width 73 height 13
click at [196, 192] on div "Редактировать метаданные" at bounding box center [180, 190] width 100 height 10
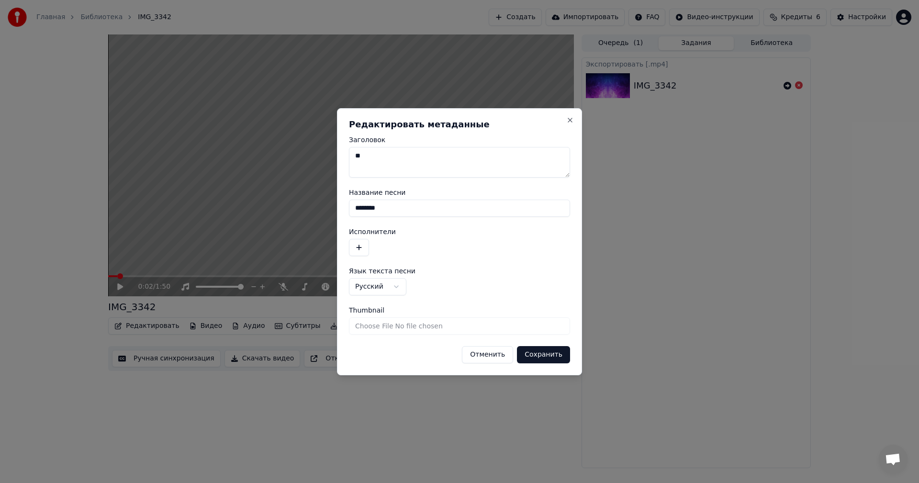
drag, startPoint x: 396, startPoint y: 207, endPoint x: 333, endPoint y: 207, distance: 62.7
click at [333, 207] on body "Главная Библиотека IMG_3342 Создать Импортировать FAQ Видео-инструкции Кредиты …" at bounding box center [459, 241] width 919 height 483
paste input
paste input "*"
type input "**"
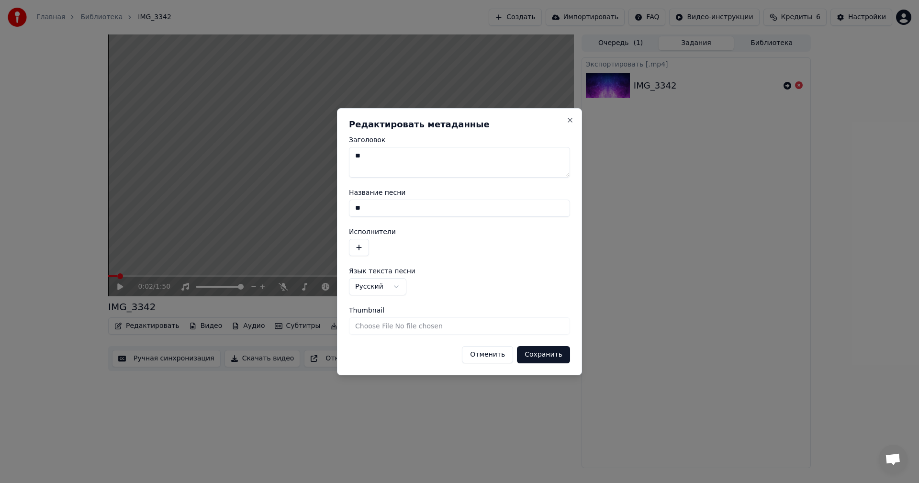
click at [551, 358] on button "Сохранить" at bounding box center [543, 354] width 53 height 17
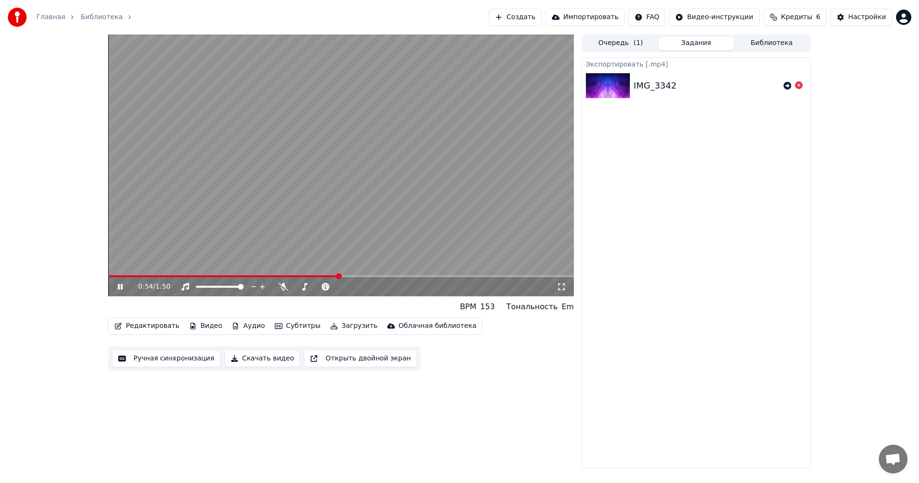
click at [234, 158] on video at bounding box center [341, 165] width 466 height 262
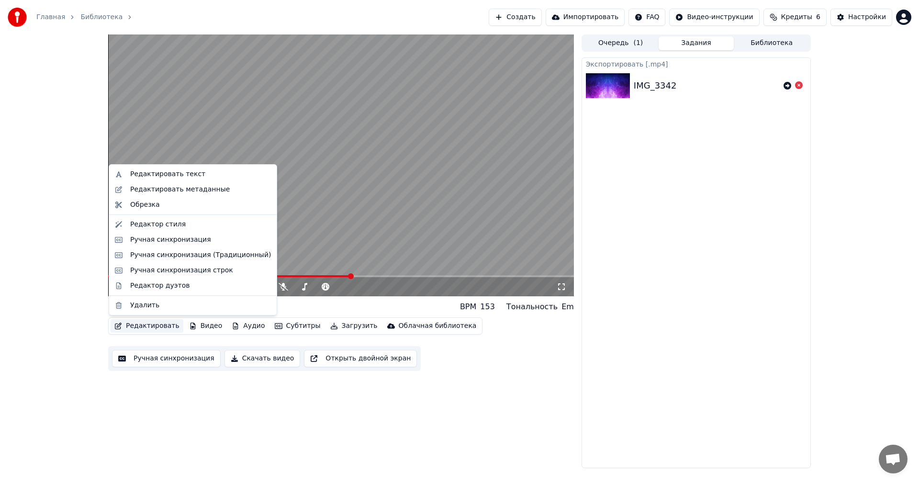
click at [149, 323] on button "Редактировать" at bounding box center [147, 325] width 73 height 13
click at [184, 237] on div "Ручная синхронизация" at bounding box center [170, 240] width 81 height 10
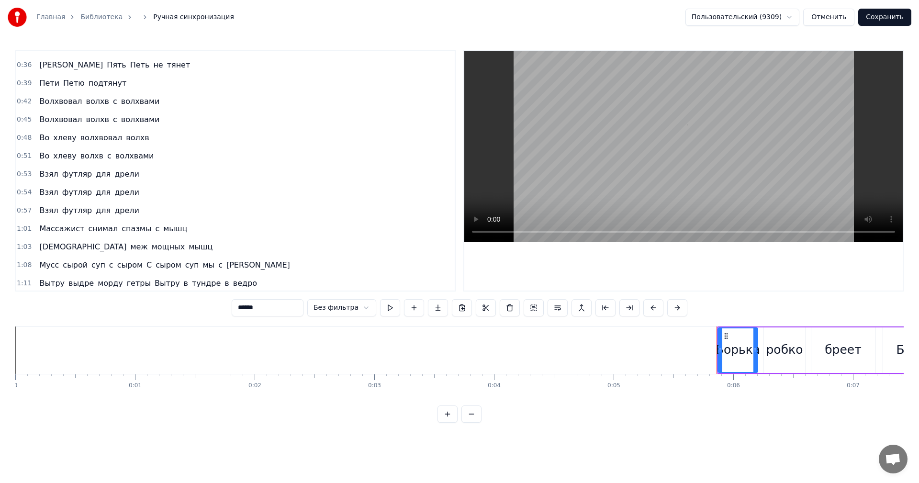
scroll to position [144, 0]
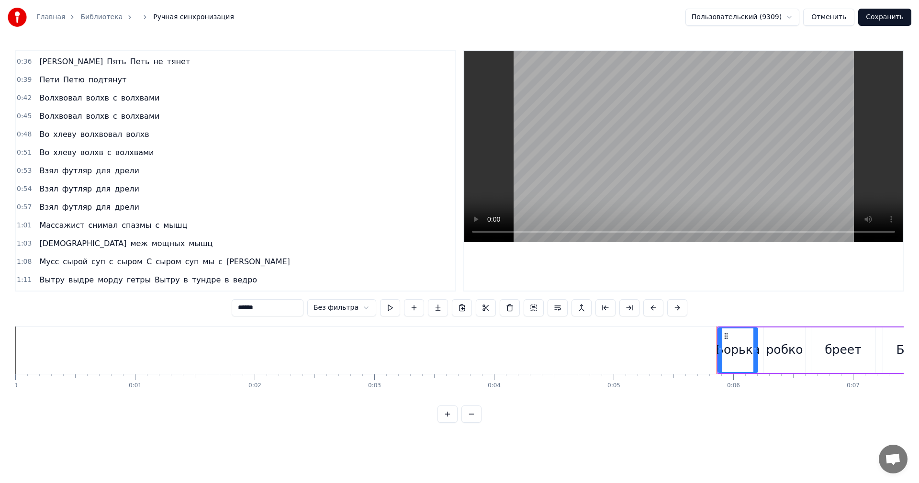
click at [45, 175] on span "Взял" at bounding box center [48, 170] width 21 height 11
type input "****"
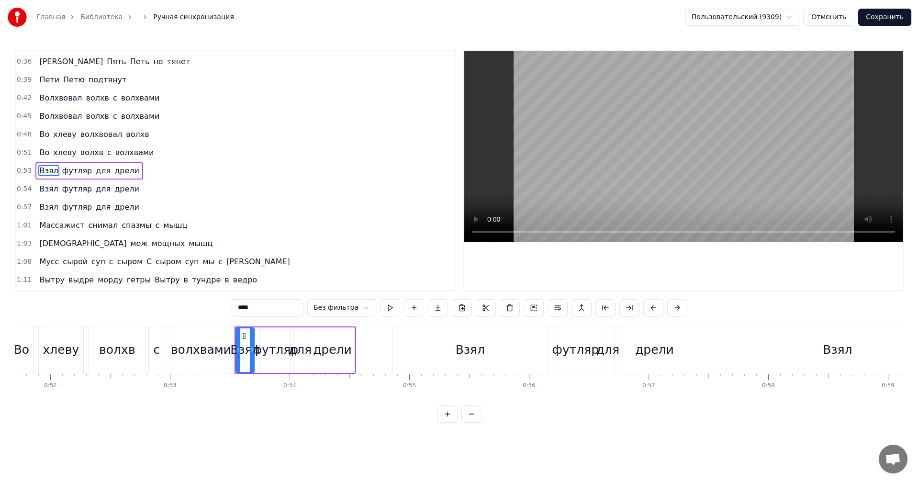
scroll to position [0, 6107]
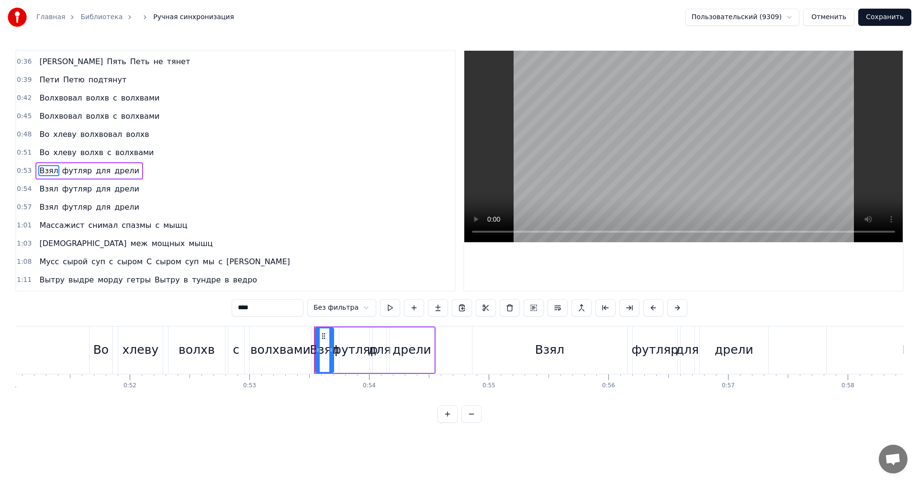
click at [477, 358] on div "Взял" at bounding box center [549, 349] width 155 height 47
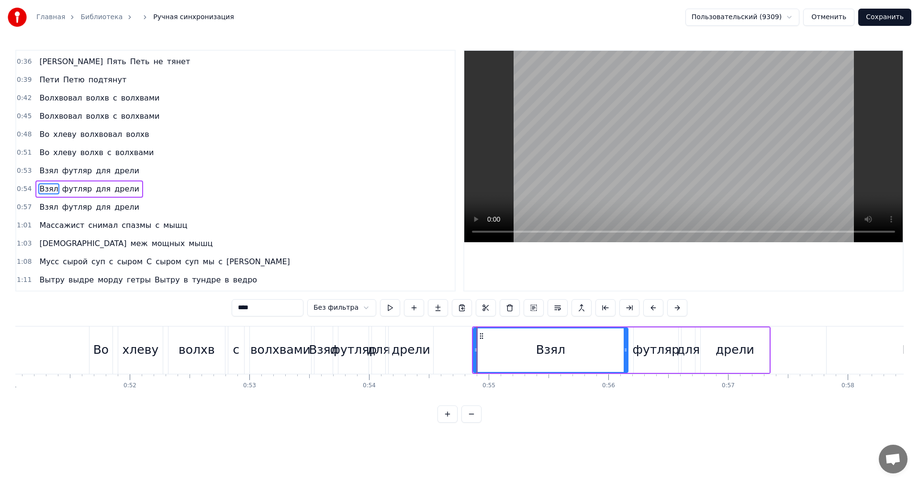
scroll to position [162, 0]
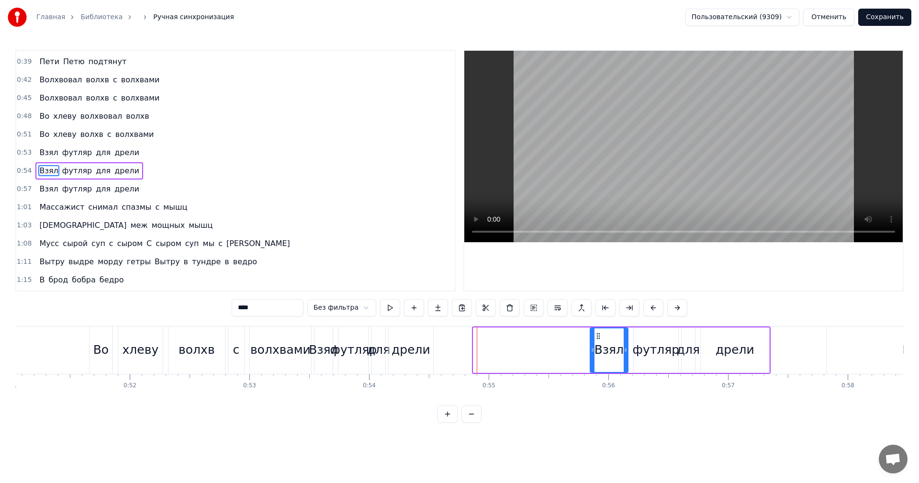
drag, startPoint x: 475, startPoint y: 358, endPoint x: 591, endPoint y: 365, distance: 117.0
click at [591, 365] on div at bounding box center [593, 350] width 4 height 44
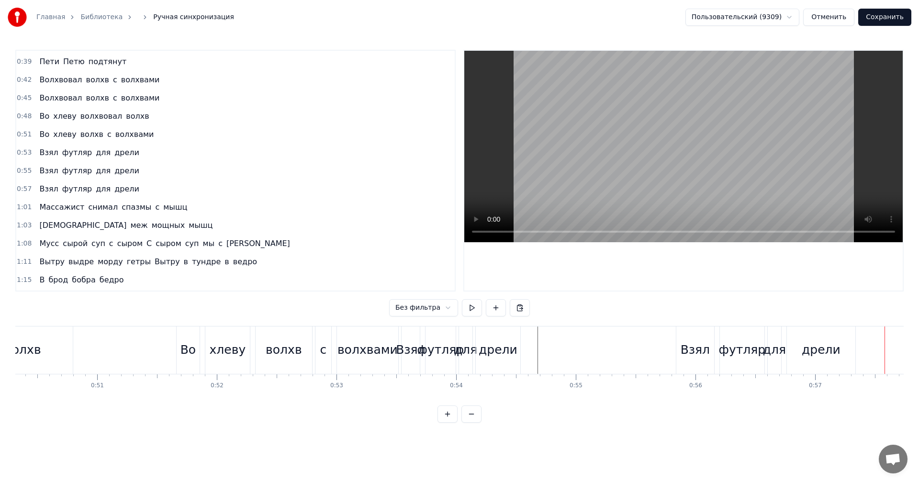
scroll to position [0, 6034]
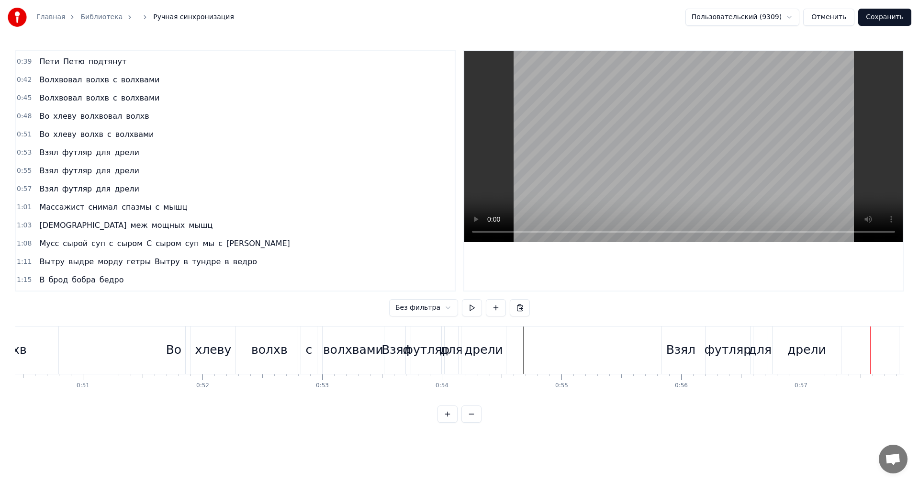
click at [469, 361] on div "дрели" at bounding box center [483, 349] width 45 height 47
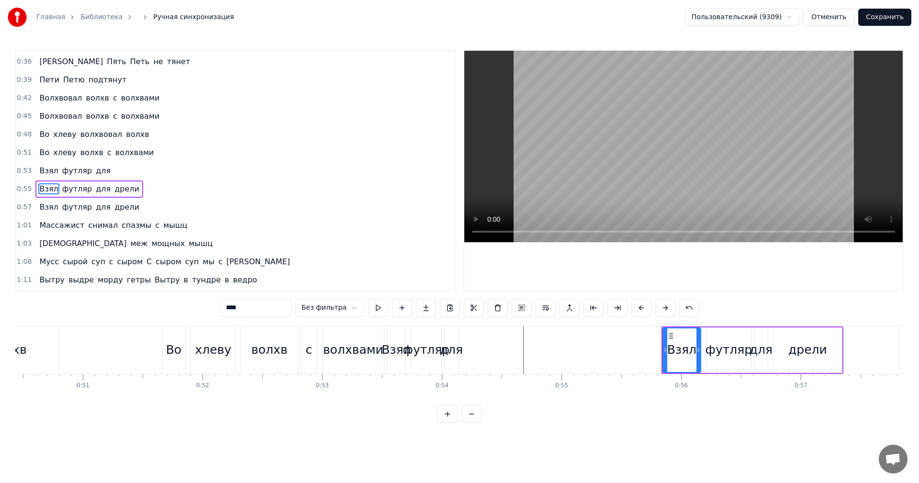
scroll to position [162, 0]
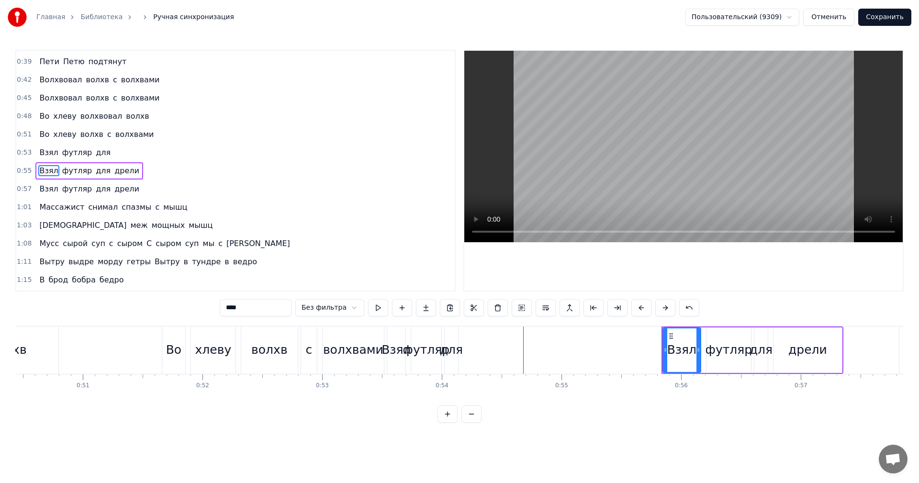
click at [453, 361] on div "для" at bounding box center [451, 349] width 13 height 47
click at [438, 363] on div "футляр" at bounding box center [426, 349] width 30 height 47
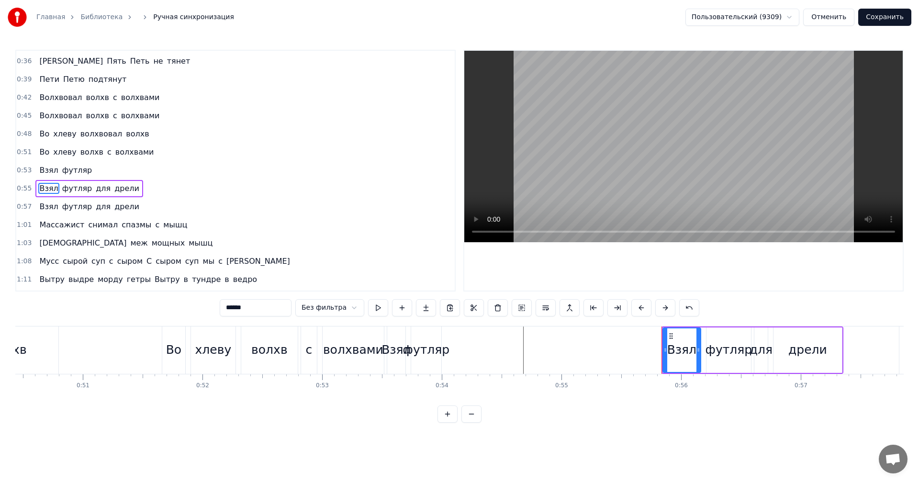
type input "****"
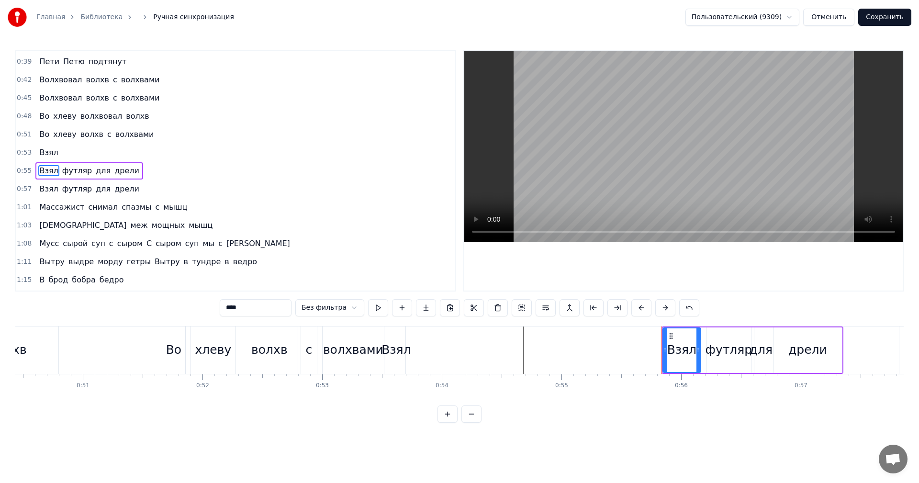
click at [393, 362] on div "Взял" at bounding box center [396, 349] width 18 height 47
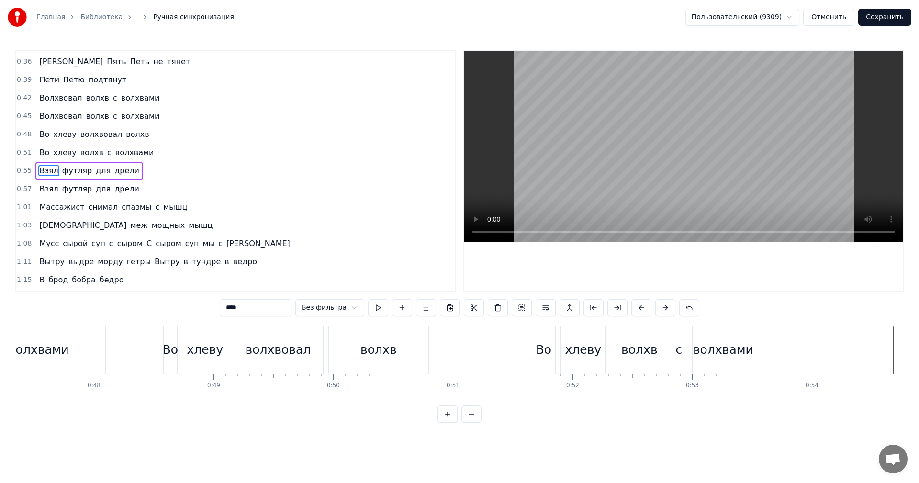
scroll to position [0, 5671]
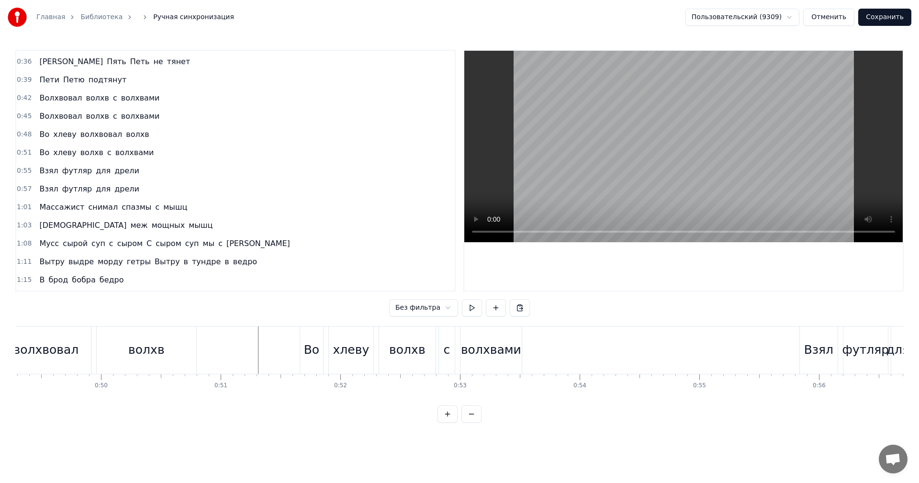
scroll to position [0, 5911]
click at [481, 356] on div "волхвами" at bounding box center [476, 350] width 60 height 18
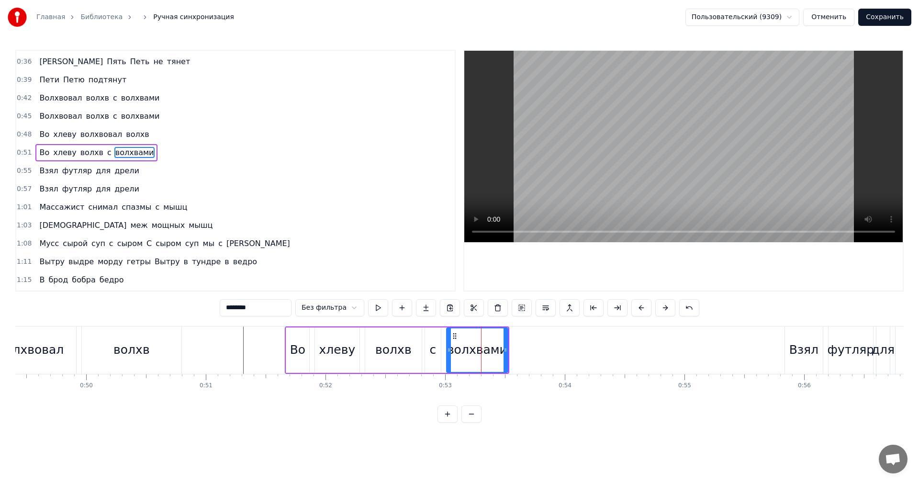
scroll to position [125, 0]
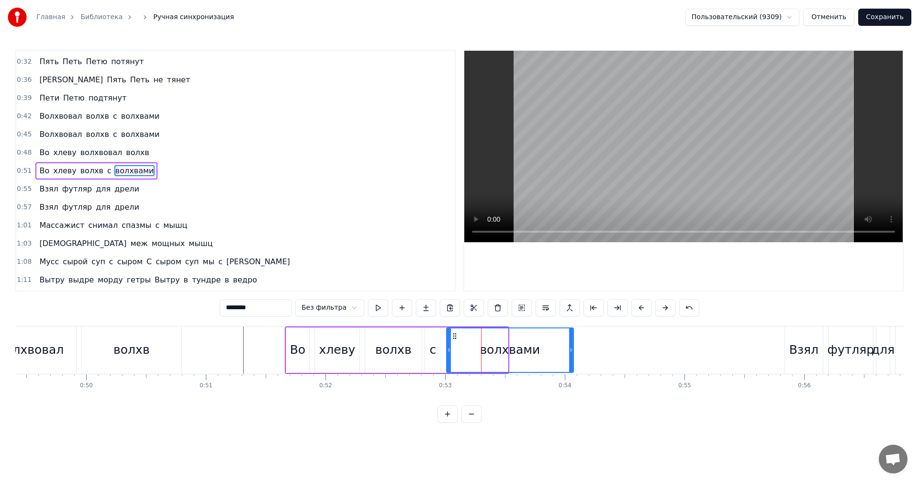
drag, startPoint x: 505, startPoint y: 353, endPoint x: 571, endPoint y: 352, distance: 65.6
click at [571, 352] on icon at bounding box center [571, 350] width 4 height 8
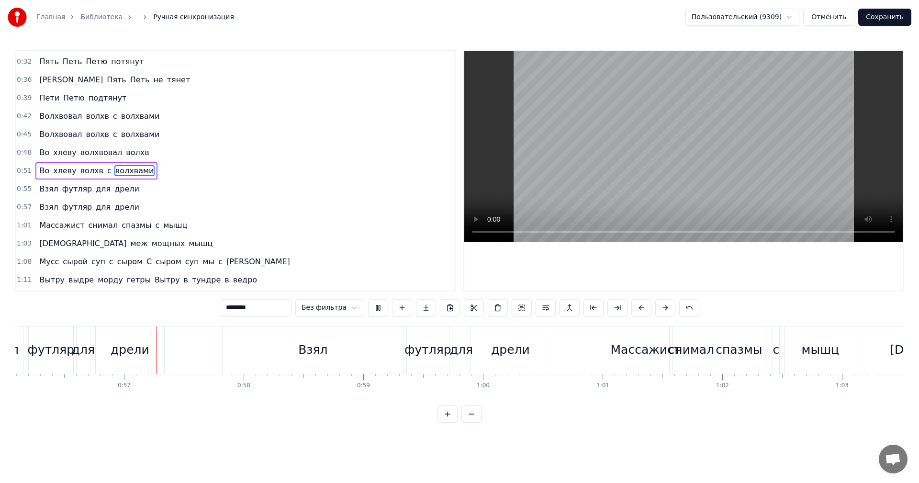
scroll to position [0, 6727]
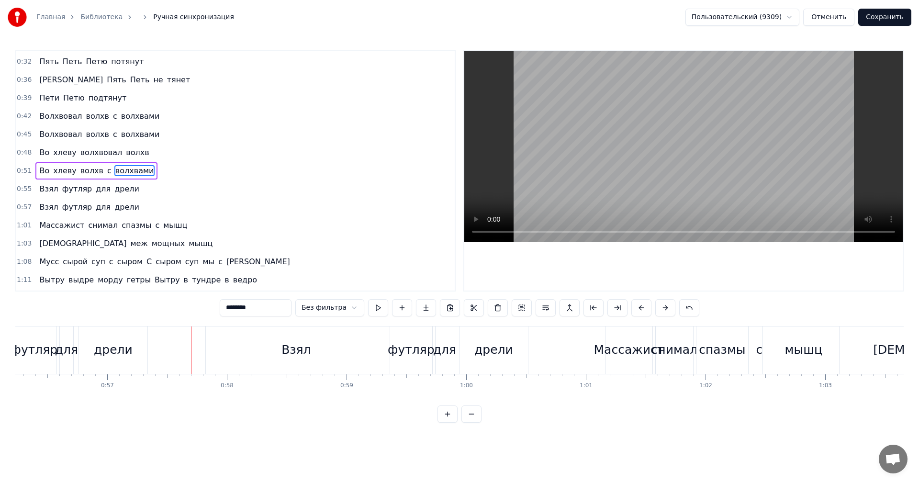
click at [295, 332] on div "Взял" at bounding box center [296, 349] width 181 height 47
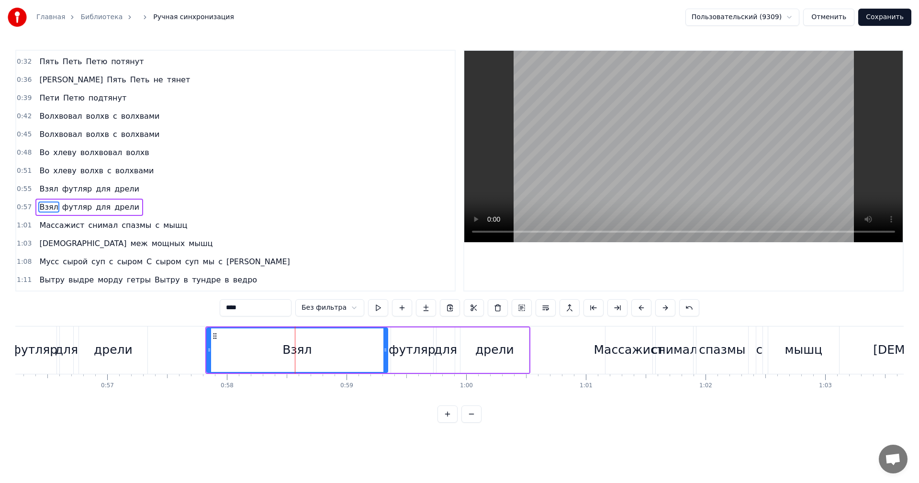
scroll to position [162, 0]
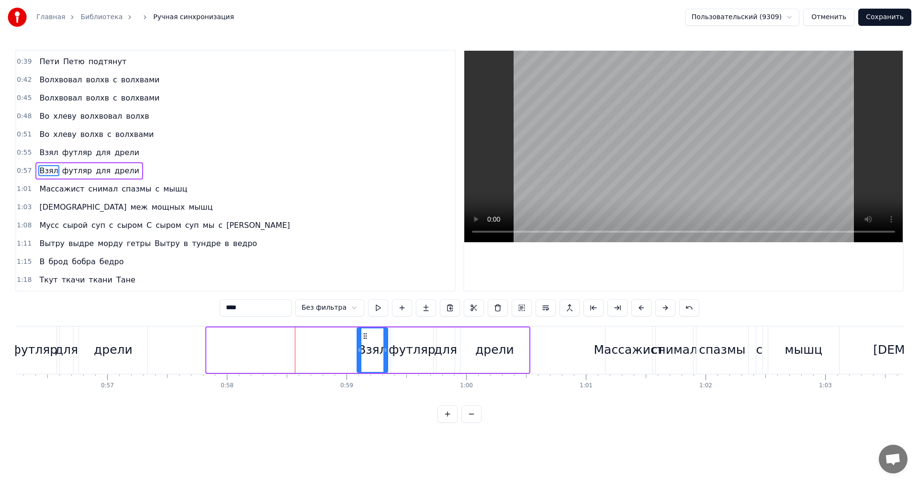
drag, startPoint x: 208, startPoint y: 354, endPoint x: 358, endPoint y: 367, distance: 150.8
click at [358, 367] on div at bounding box center [359, 350] width 4 height 44
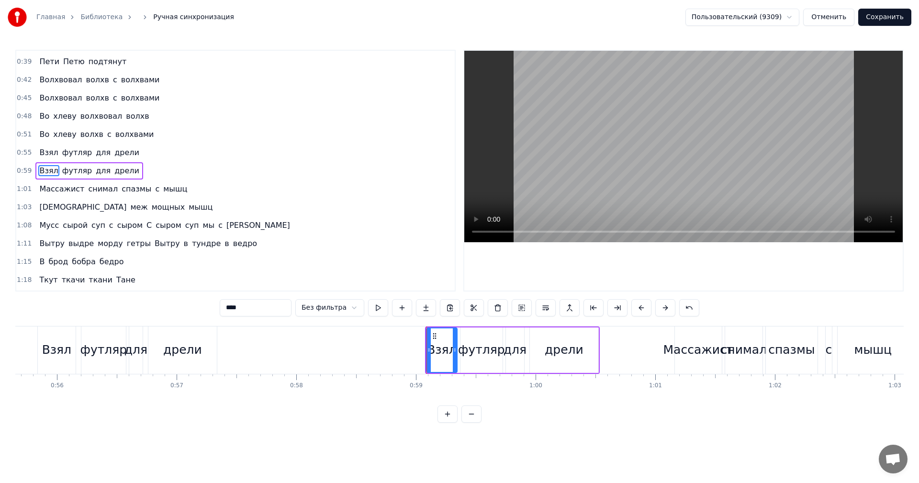
scroll to position [0, 6621]
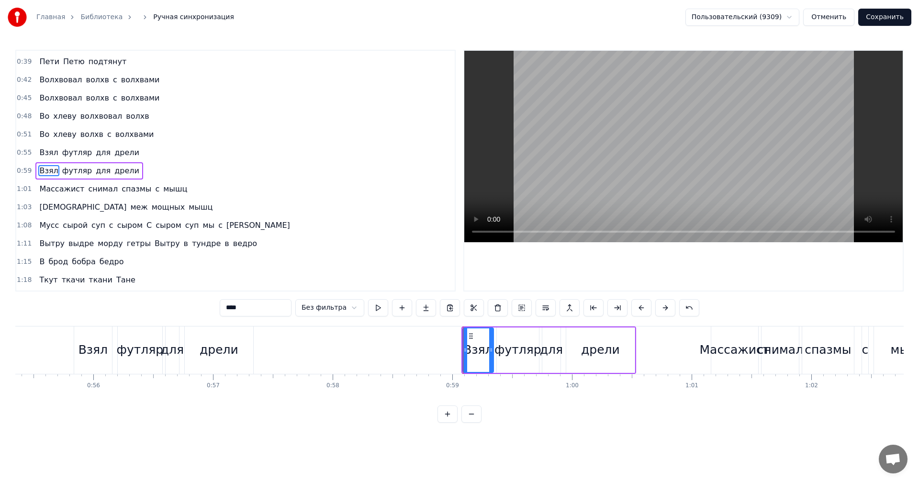
click at [78, 153] on span "футляр" at bounding box center [77, 152] width 32 height 11
type input "******"
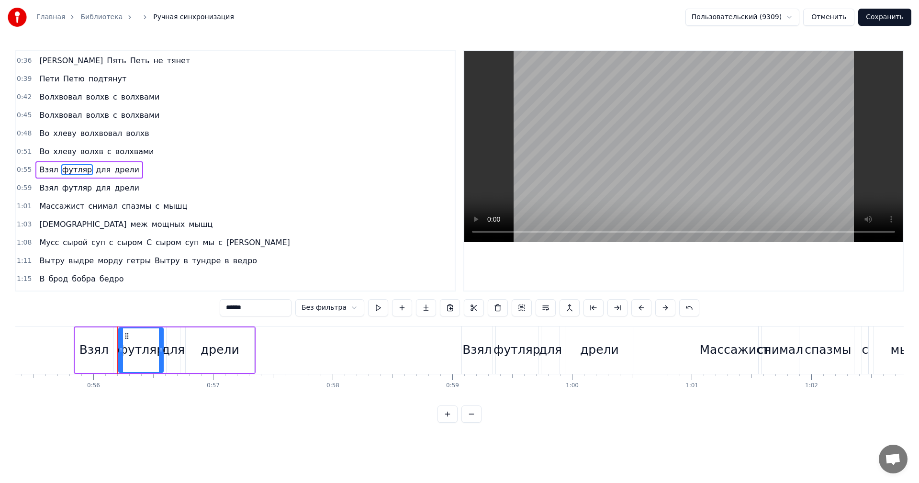
scroll to position [144, 0]
click at [123, 176] on div "Взял футляр для дрели" at bounding box center [88, 170] width 107 height 17
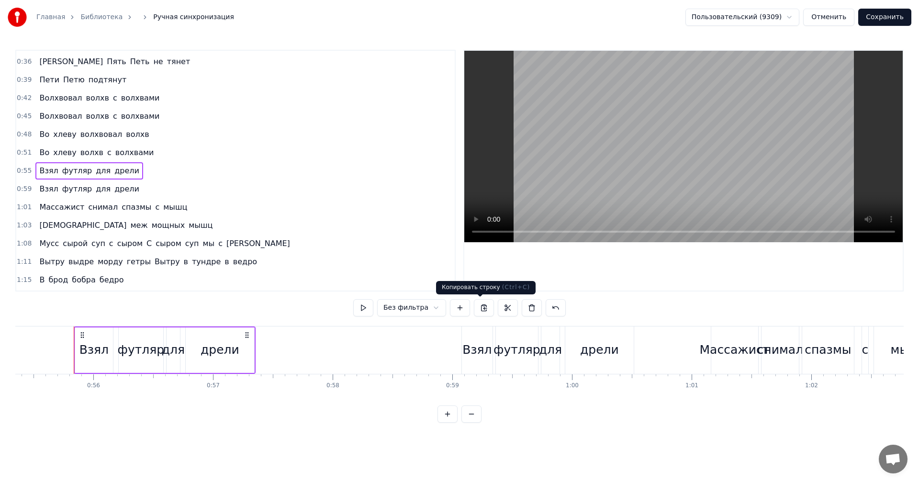
click at [480, 308] on button at bounding box center [484, 307] width 20 height 17
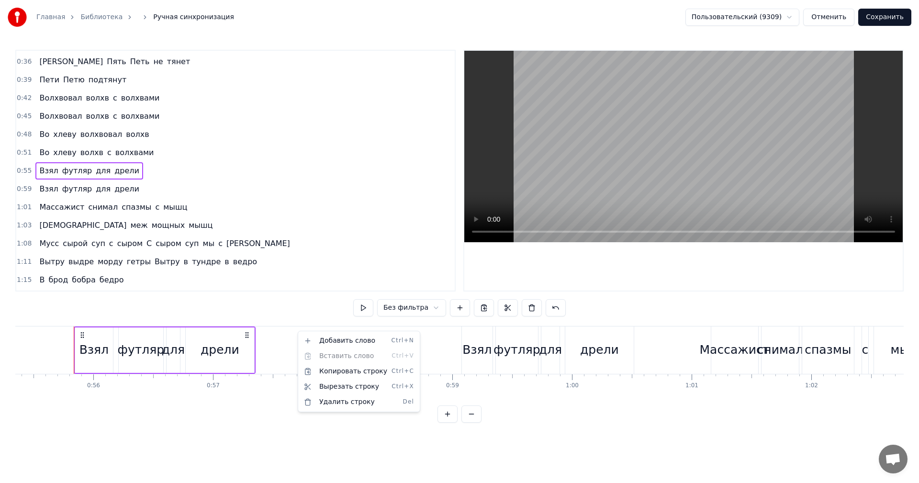
click at [228, 180] on html "Главная Библиотека ㅤㅤ Ручная синхронизация Пользовательский (9309) Отменить Сох…" at bounding box center [459, 219] width 919 height 438
click at [287, 207] on div "1:01 Массажист снимал спазмы с мышц" at bounding box center [235, 207] width 438 height 18
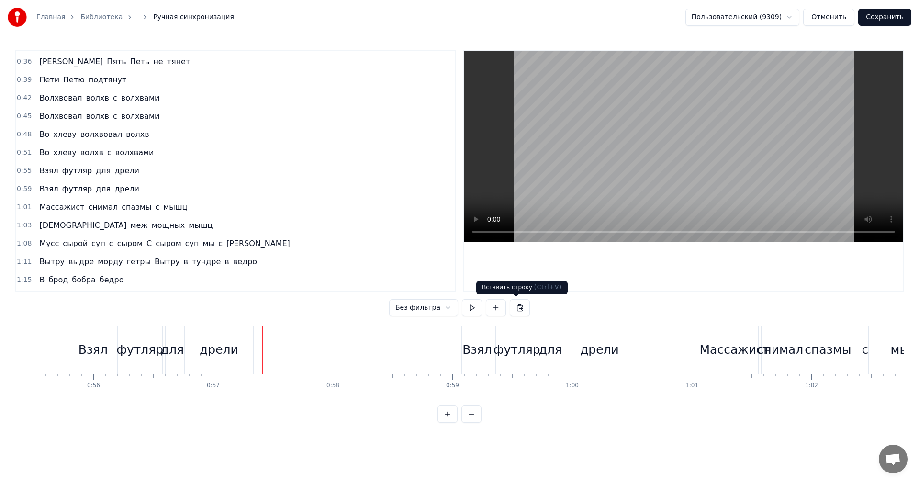
click at [519, 308] on button at bounding box center [520, 307] width 20 height 17
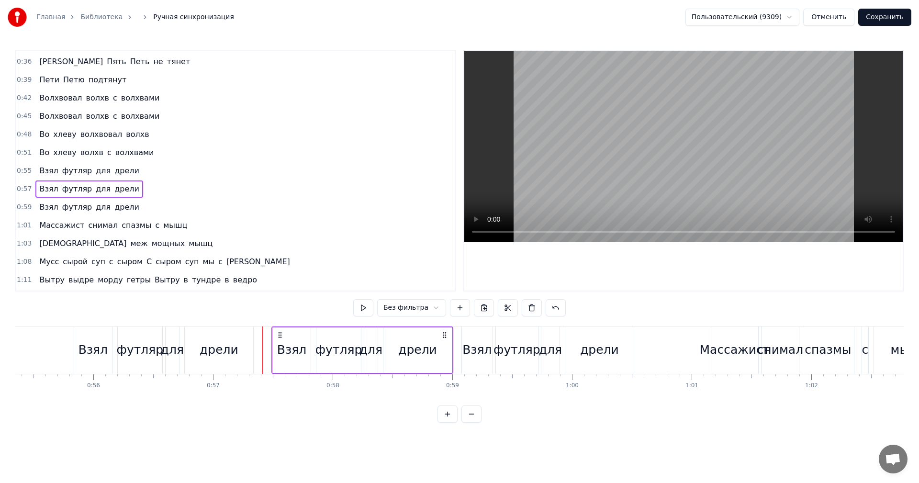
drag, startPoint x: 270, startPoint y: 334, endPoint x: 279, endPoint y: 334, distance: 9.1
click at [279, 334] on icon at bounding box center [280, 335] width 8 height 8
click at [35, 306] on div "0:05 Борька робко бреет Брату брадобрея 0:09 Бороду в Дубае дабы Был бы [PERSON…" at bounding box center [459, 236] width 888 height 373
click at [53, 323] on div "0:05 Борька робко бреет Брату брадобрея 0:09 Бороду в Дубае дабы Был бы [PERSON…" at bounding box center [459, 236] width 888 height 373
click at [52, 330] on div at bounding box center [2, 349] width 13217 height 47
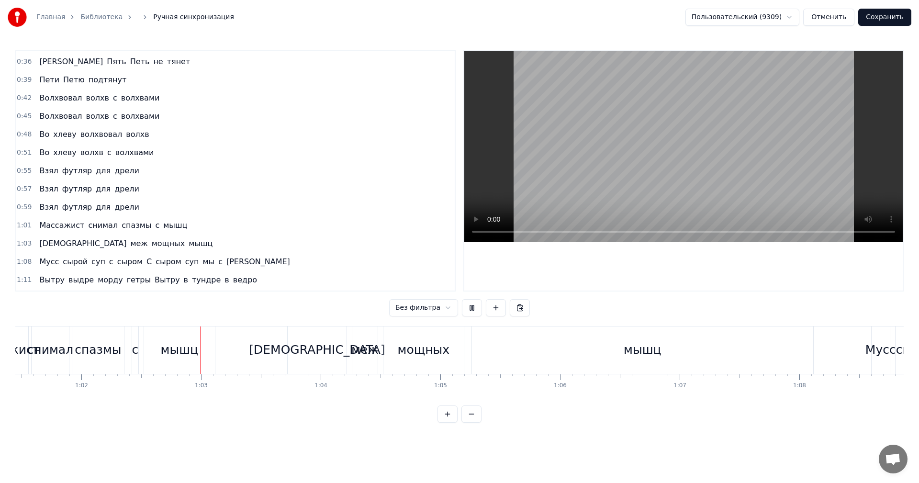
scroll to position [0, 7415]
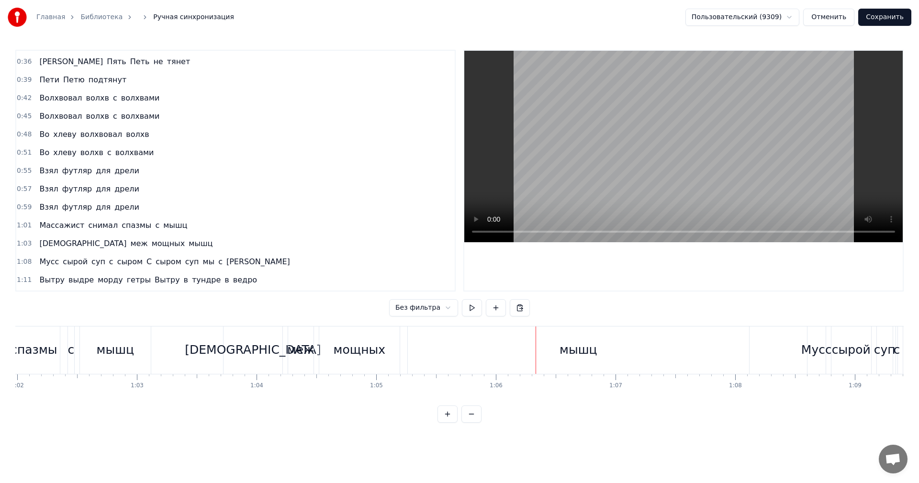
click at [747, 354] on div "мышц" at bounding box center [578, 349] width 341 height 47
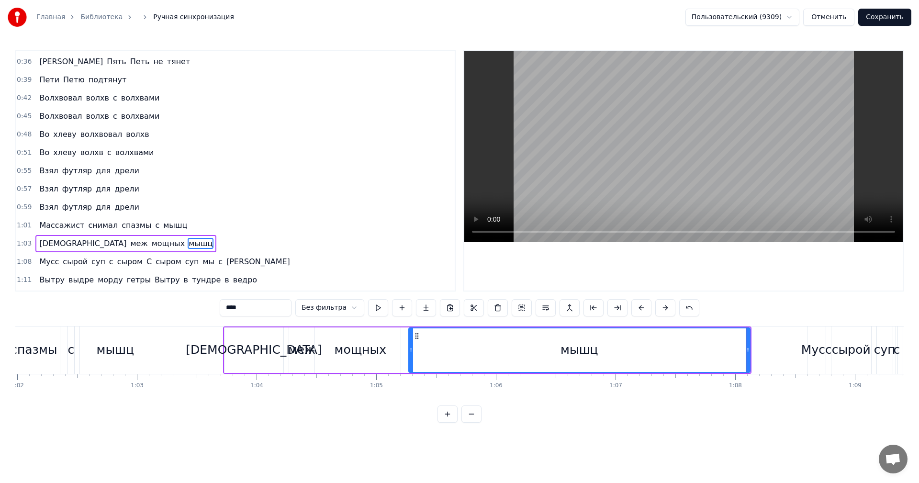
scroll to position [216, 0]
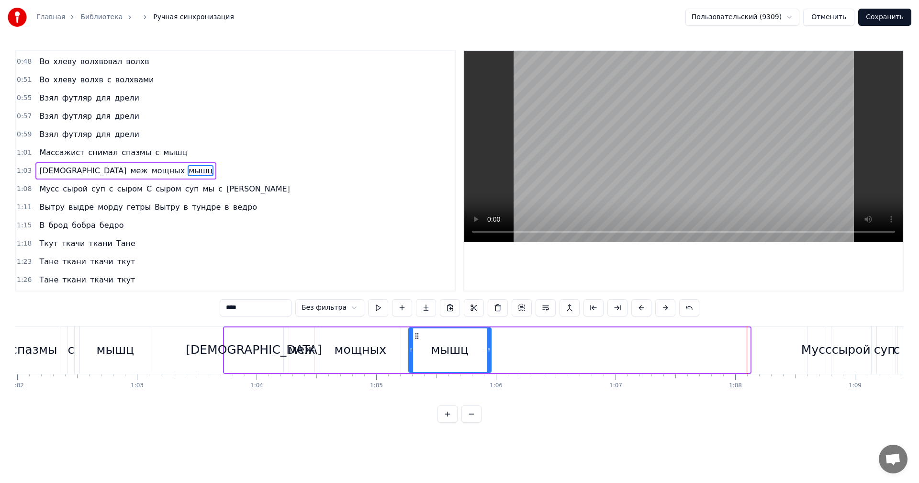
drag, startPoint x: 748, startPoint y: 351, endPoint x: 490, endPoint y: 352, distance: 258.9
click at [490, 352] on icon at bounding box center [489, 350] width 4 height 8
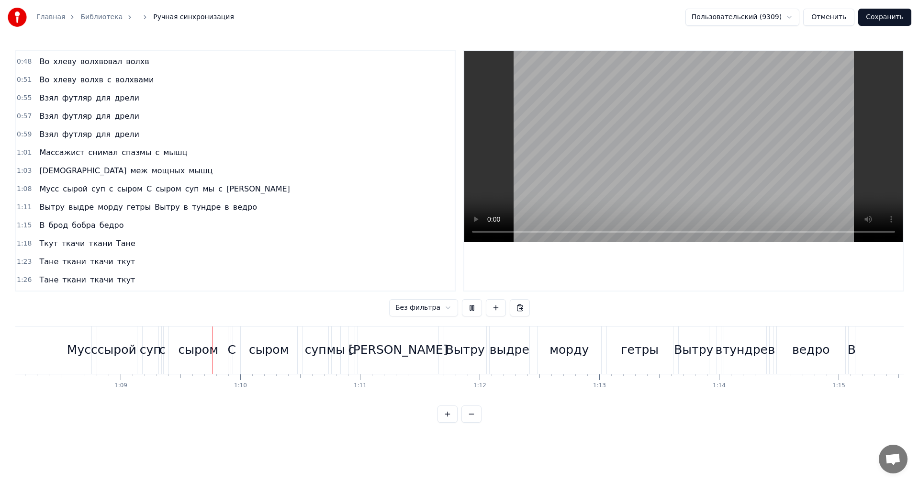
scroll to position [0, 8235]
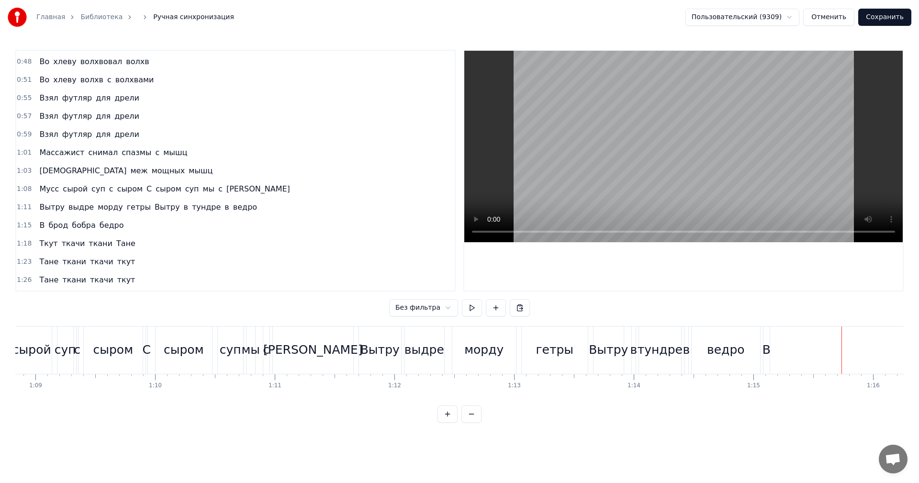
click at [766, 353] on div "В" at bounding box center [766, 350] width 8 height 18
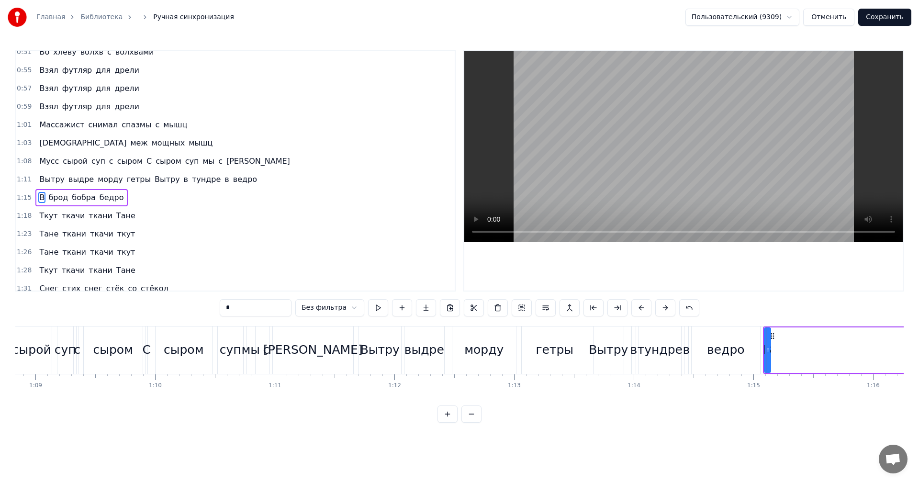
scroll to position [271, 0]
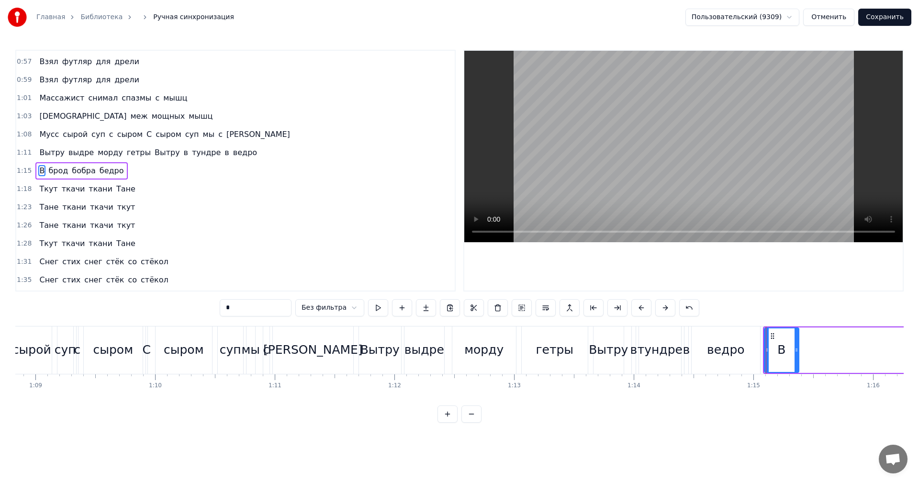
drag, startPoint x: 767, startPoint y: 357, endPoint x: 796, endPoint y: 357, distance: 29.2
click at [796, 357] on div at bounding box center [796, 350] width 4 height 44
drag, startPoint x: 764, startPoint y: 354, endPoint x: 765, endPoint y: 359, distance: 5.4
click at [767, 359] on div at bounding box center [769, 350] width 4 height 44
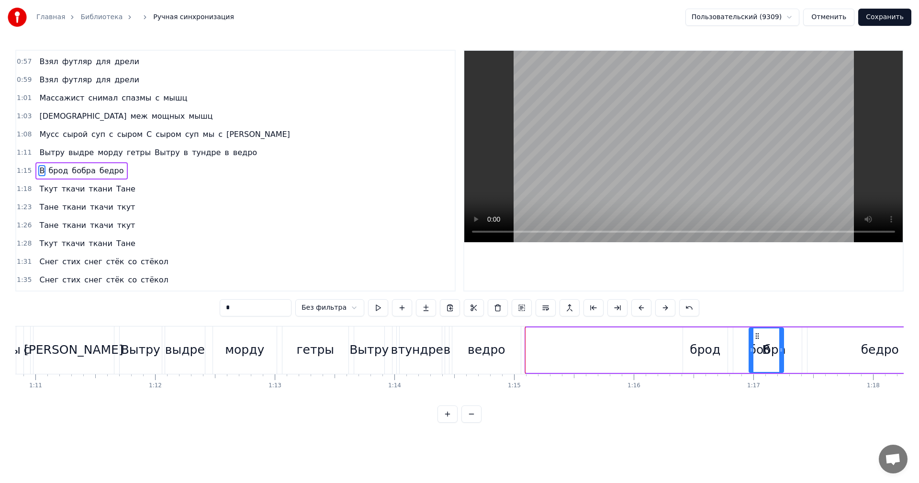
scroll to position [0, 8475]
drag, startPoint x: 776, startPoint y: 338, endPoint x: 664, endPoint y: 352, distance: 113.3
click at [664, 352] on div "В" at bounding box center [673, 350] width 33 height 44
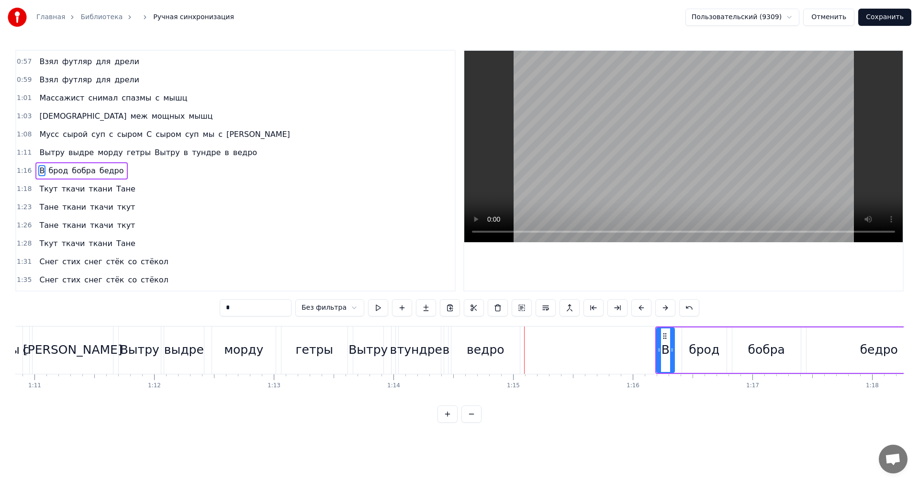
drag, startPoint x: 688, startPoint y: 353, endPoint x: 671, endPoint y: 356, distance: 17.1
click at [671, 356] on div at bounding box center [672, 350] width 4 height 44
drag, startPoint x: 664, startPoint y: 336, endPoint x: 674, endPoint y: 336, distance: 9.6
click at [674, 336] on icon at bounding box center [674, 336] width 8 height 8
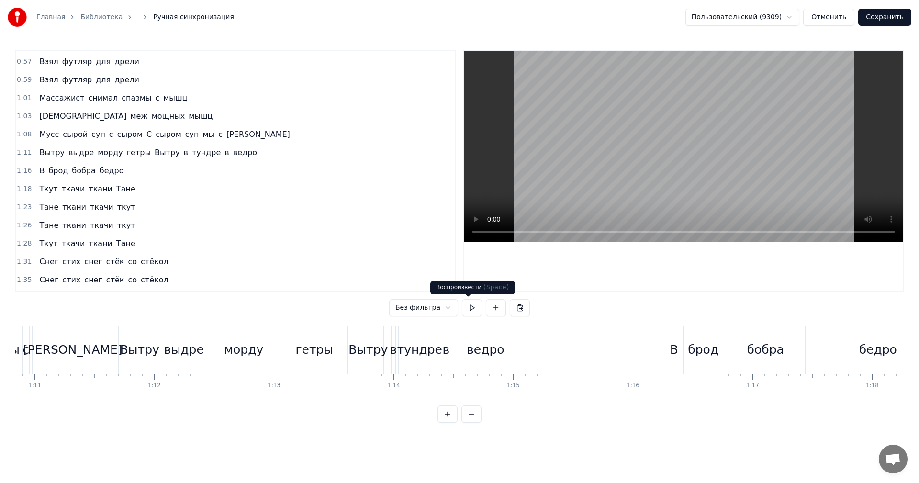
click at [469, 307] on button at bounding box center [472, 307] width 20 height 17
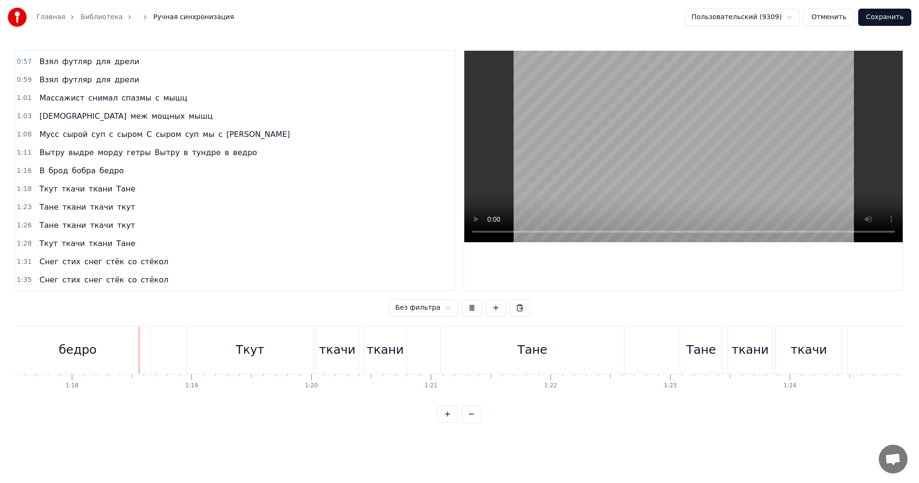
scroll to position [0, 9282]
click at [469, 307] on button at bounding box center [472, 307] width 20 height 17
click at [180, 354] on div "Ткут" at bounding box center [243, 349] width 126 height 47
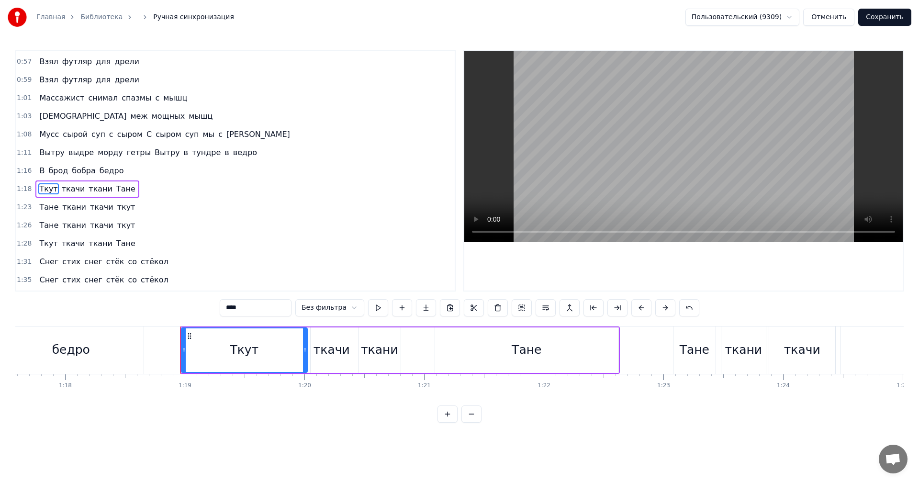
scroll to position [289, 0]
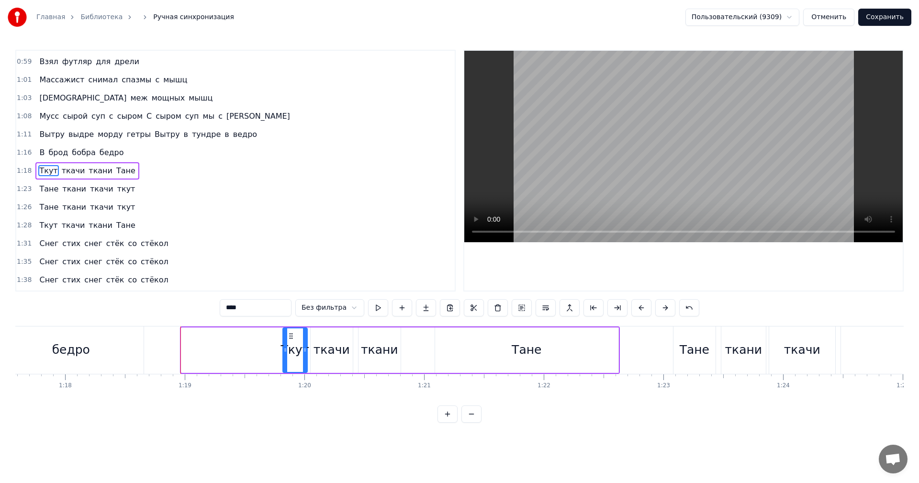
drag, startPoint x: 184, startPoint y: 355, endPoint x: 285, endPoint y: 354, distance: 101.5
click at [285, 354] on div at bounding box center [285, 350] width 4 height 44
click at [123, 317] on div "0:05 Борька робко бреет Брату брадобрея 0:09 Бороду в Дубае дабы Был бы [PERSON…" at bounding box center [459, 236] width 888 height 373
click at [119, 333] on div "бедро" at bounding box center [71, 349] width 145 height 47
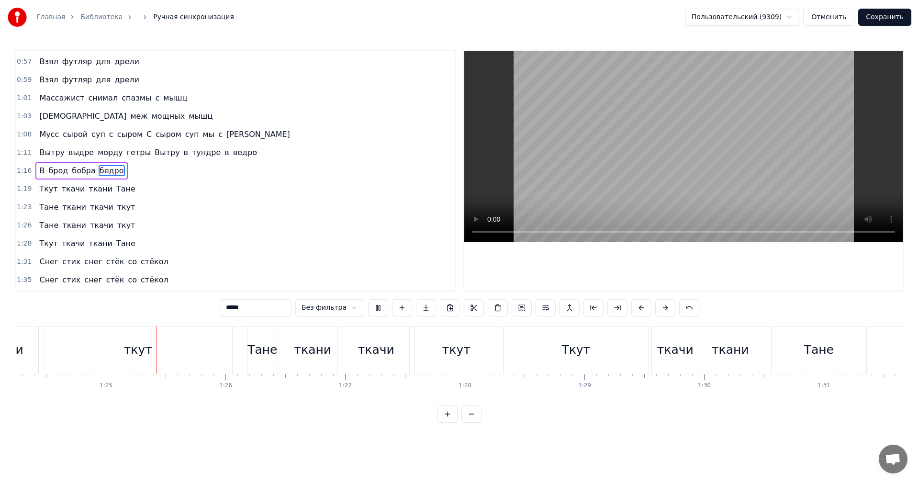
scroll to position [0, 10088]
click at [212, 346] on div "ткут" at bounding box center [128, 349] width 188 height 47
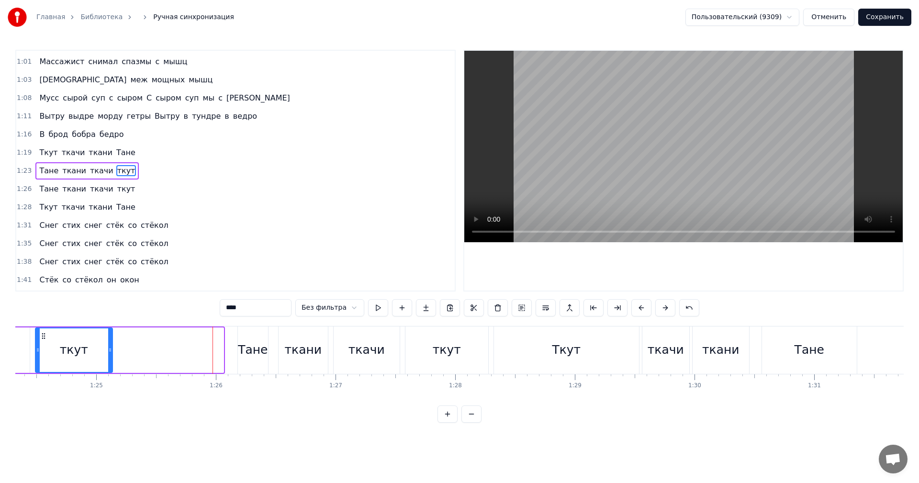
drag, startPoint x: 223, startPoint y: 346, endPoint x: 111, endPoint y: 352, distance: 111.2
click at [111, 352] on icon at bounding box center [110, 350] width 4 height 8
click at [507, 358] on div "Ткут" at bounding box center [566, 349] width 145 height 47
type input "****"
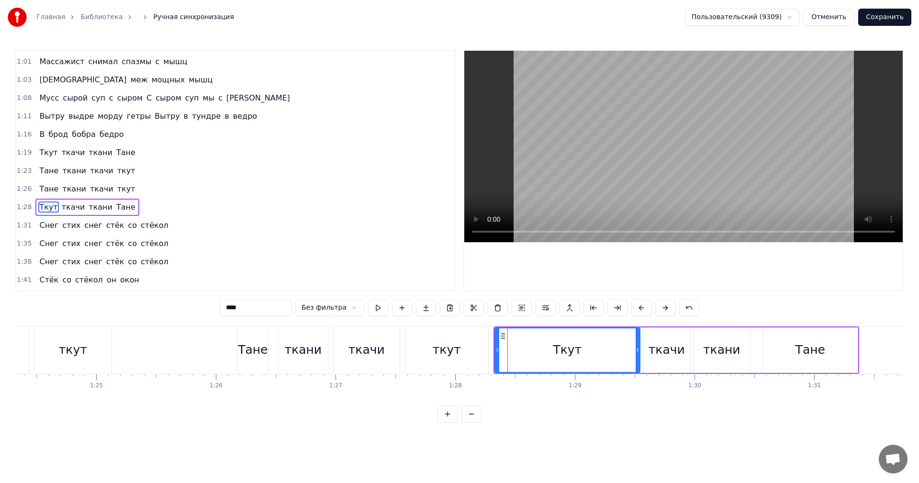
scroll to position [324, 0]
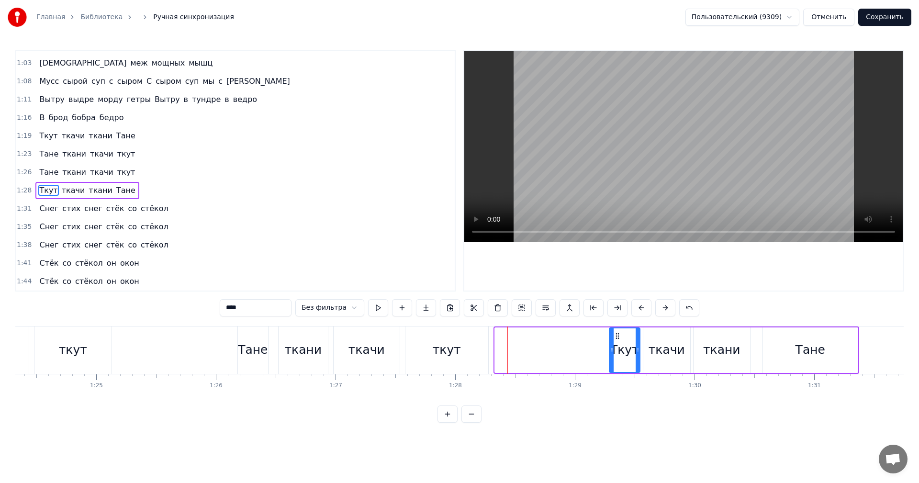
drag, startPoint x: 497, startPoint y: 354, endPoint x: 611, endPoint y: 353, distance: 114.4
click at [611, 353] on div at bounding box center [612, 350] width 4 height 44
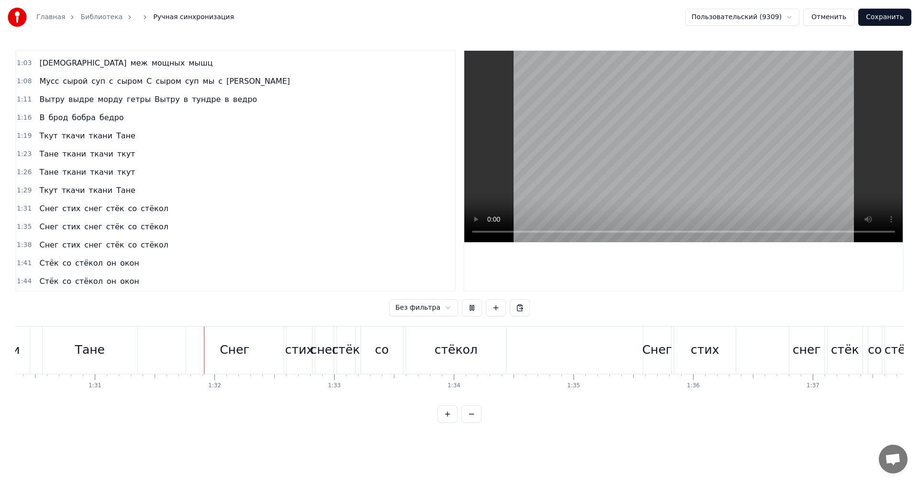
scroll to position [0, 10894]
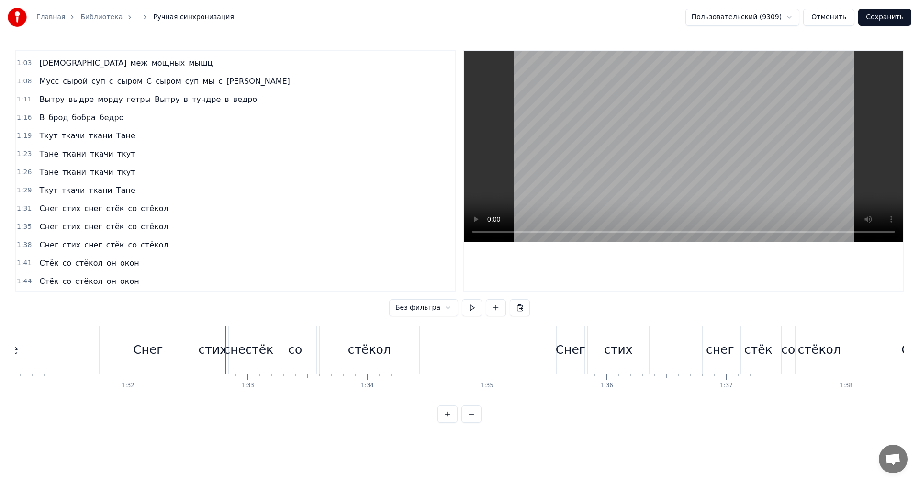
click at [105, 356] on div "Снег" at bounding box center [148, 349] width 97 height 47
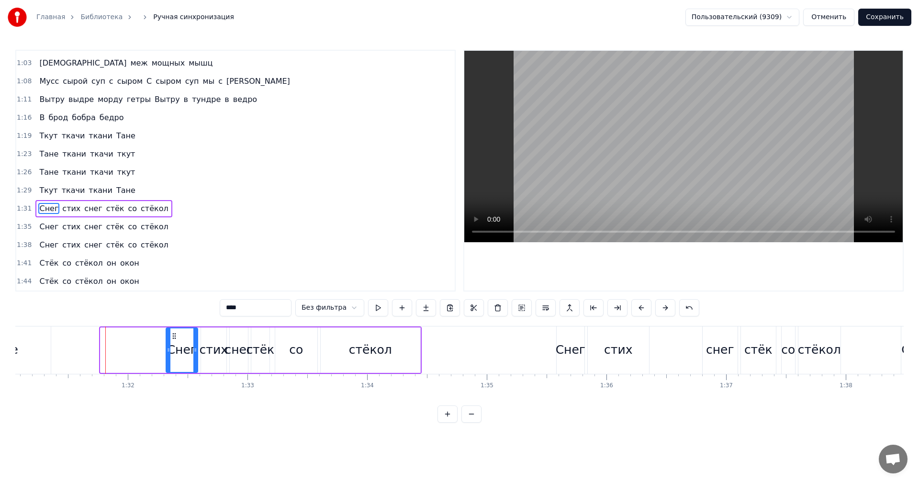
drag, startPoint x: 101, startPoint y: 354, endPoint x: 167, endPoint y: 352, distance: 65.6
click at [167, 352] on div at bounding box center [169, 350] width 4 height 44
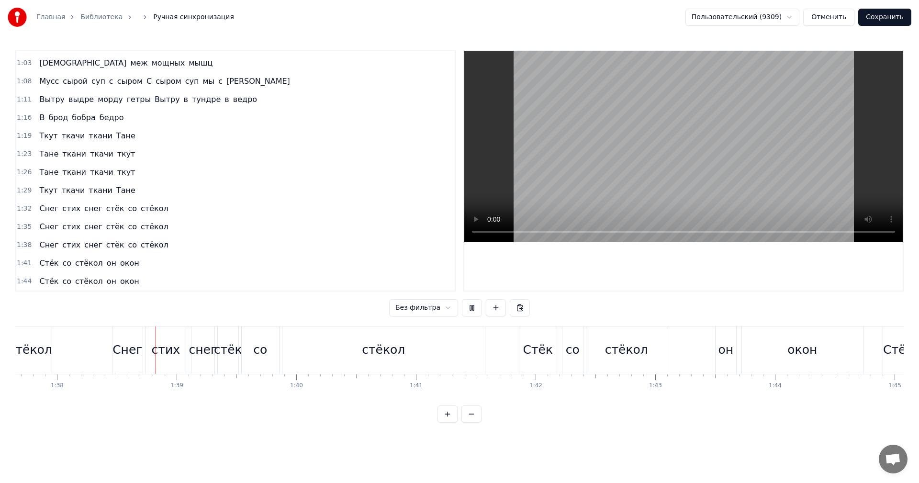
scroll to position [0, 11697]
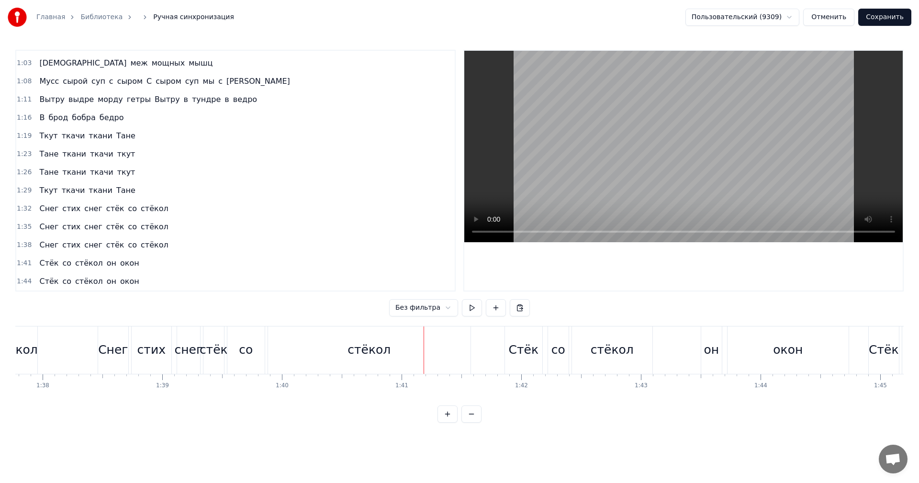
click at [441, 364] on div "стёкол" at bounding box center [369, 349] width 202 height 47
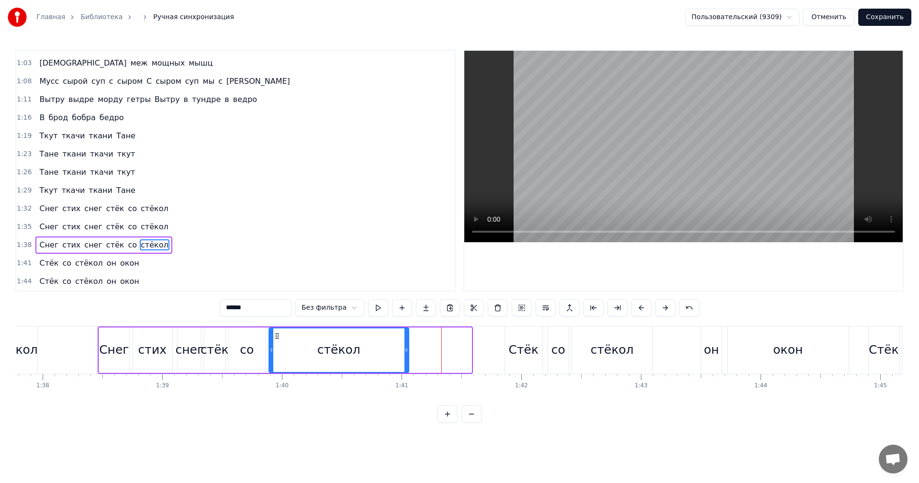
drag, startPoint x: 469, startPoint y: 352, endPoint x: 406, endPoint y: 355, distance: 62.7
click at [406, 355] on div at bounding box center [406, 350] width 4 height 44
click at [246, 341] on div "со" at bounding box center [247, 350] width 14 height 18
type input "**"
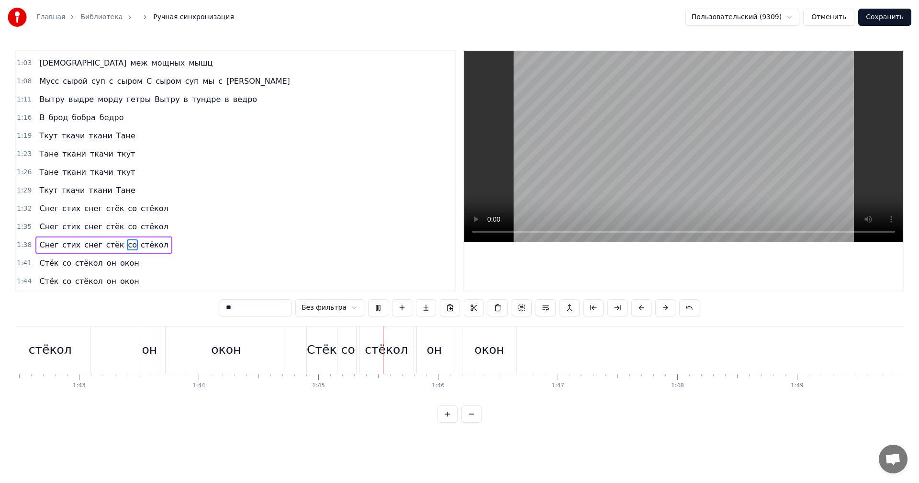
scroll to position [0, 12329]
click at [879, 19] on button "Сохранить" at bounding box center [884, 17] width 53 height 17
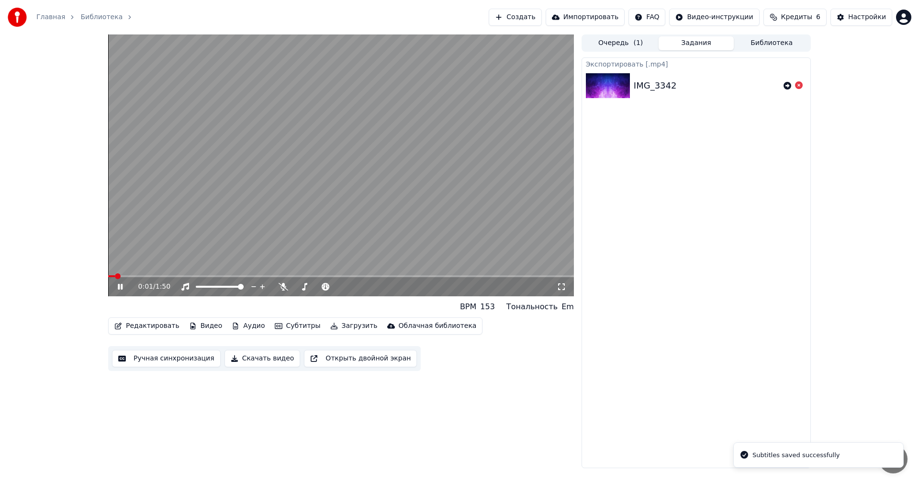
click at [239, 361] on button "Скачать видео" at bounding box center [262, 358] width 76 height 17
click at [336, 205] on video at bounding box center [341, 165] width 466 height 262
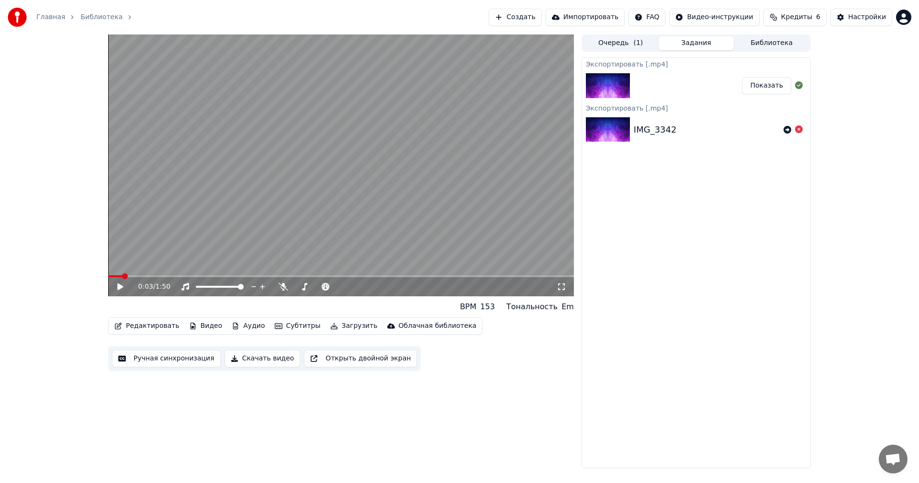
click at [232, 325] on icon "button" at bounding box center [236, 326] width 8 height 7
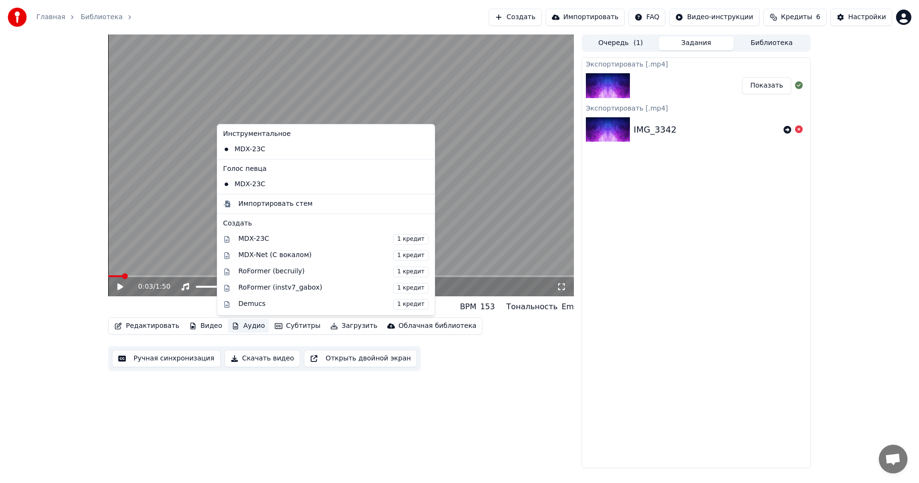
click at [422, 151] on icon at bounding box center [427, 149] width 11 height 8
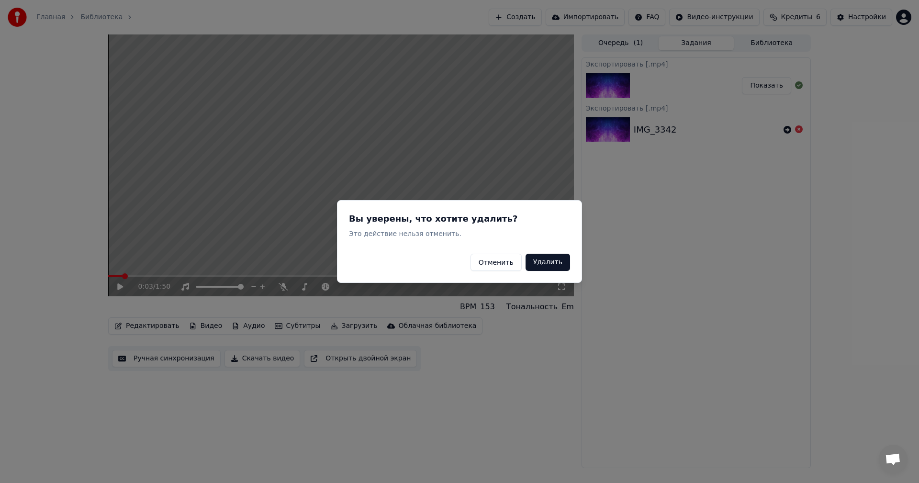
click at [497, 263] on button "Отменить" at bounding box center [495, 262] width 51 height 17
